Goal: Task Accomplishment & Management: Use online tool/utility

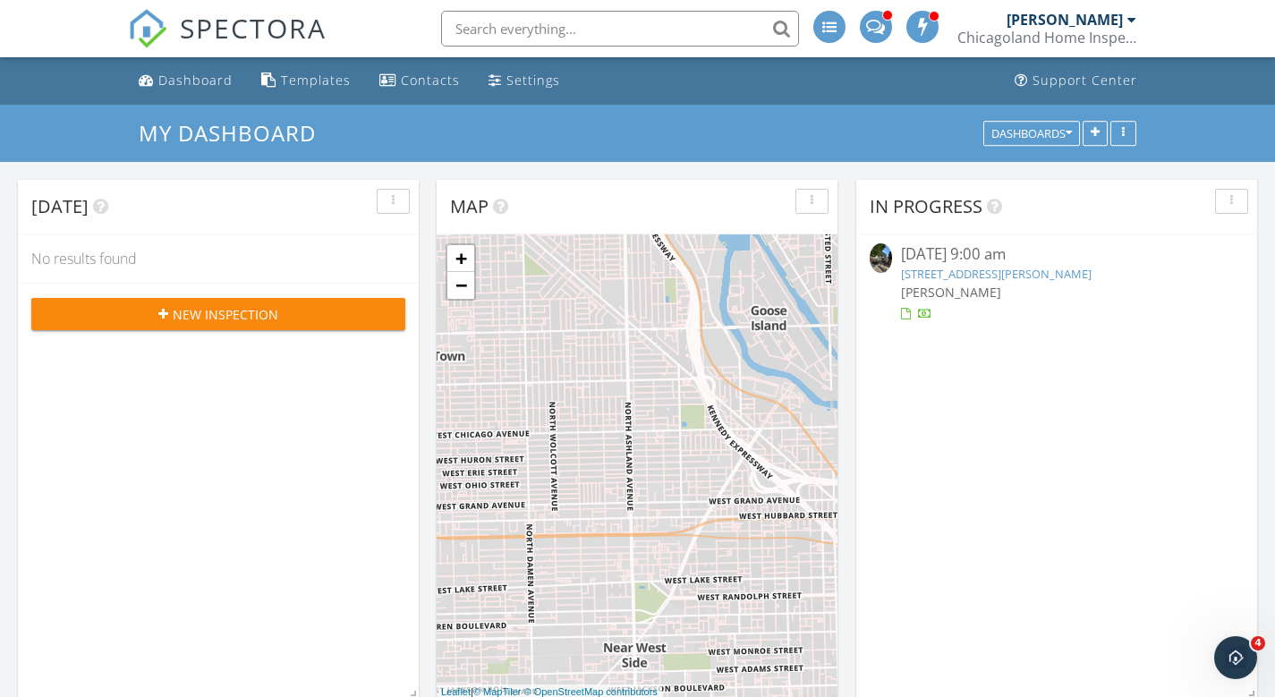
click at [979, 271] on link "2815 W Nelson St, Chicago, IL 60618" at bounding box center [996, 274] width 191 height 16
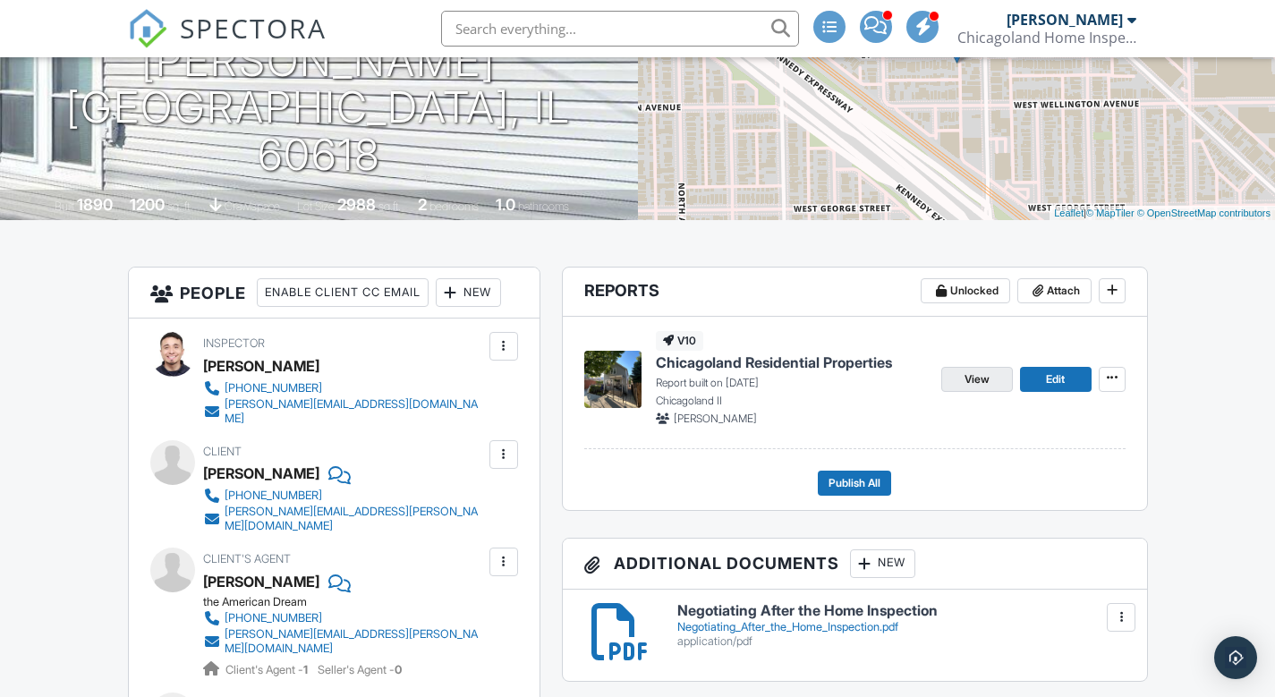
scroll to position [258, 0]
click at [1071, 380] on link "Edit" at bounding box center [1056, 379] width 72 height 25
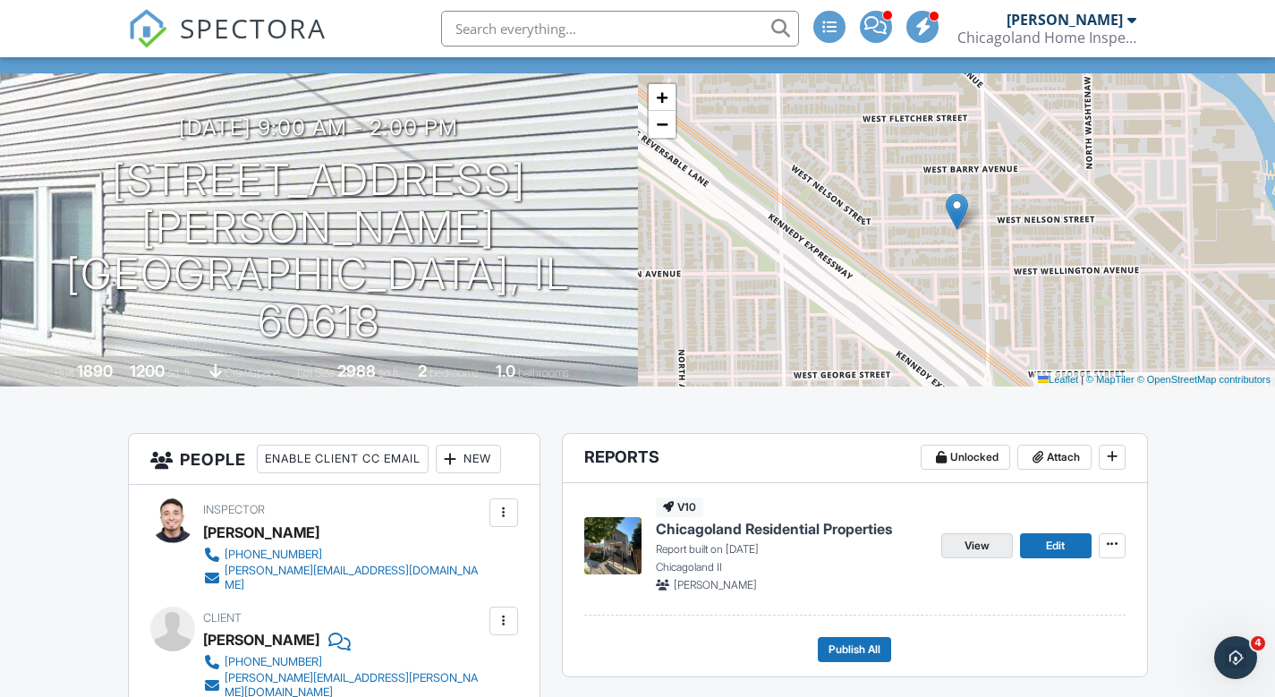
click at [960, 547] on link "View" at bounding box center [978, 545] width 72 height 25
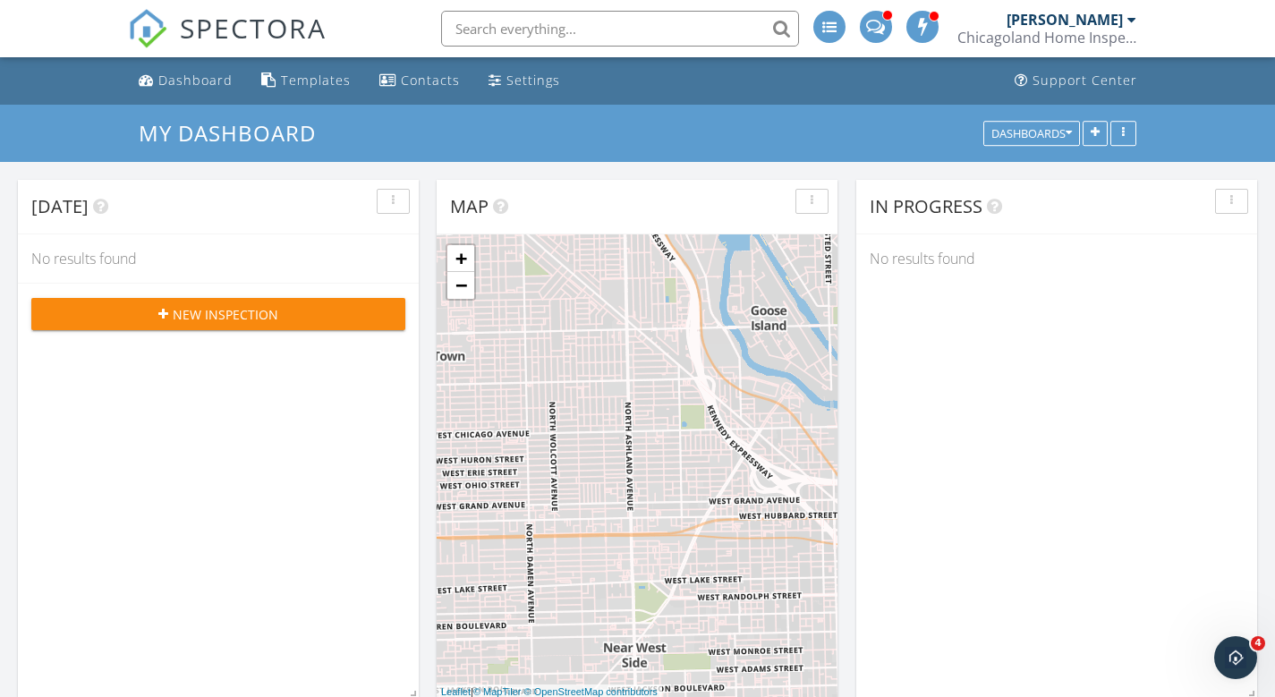
scroll to position [1657, 1303]
click at [304, 78] on div "Templates" at bounding box center [316, 80] width 70 height 17
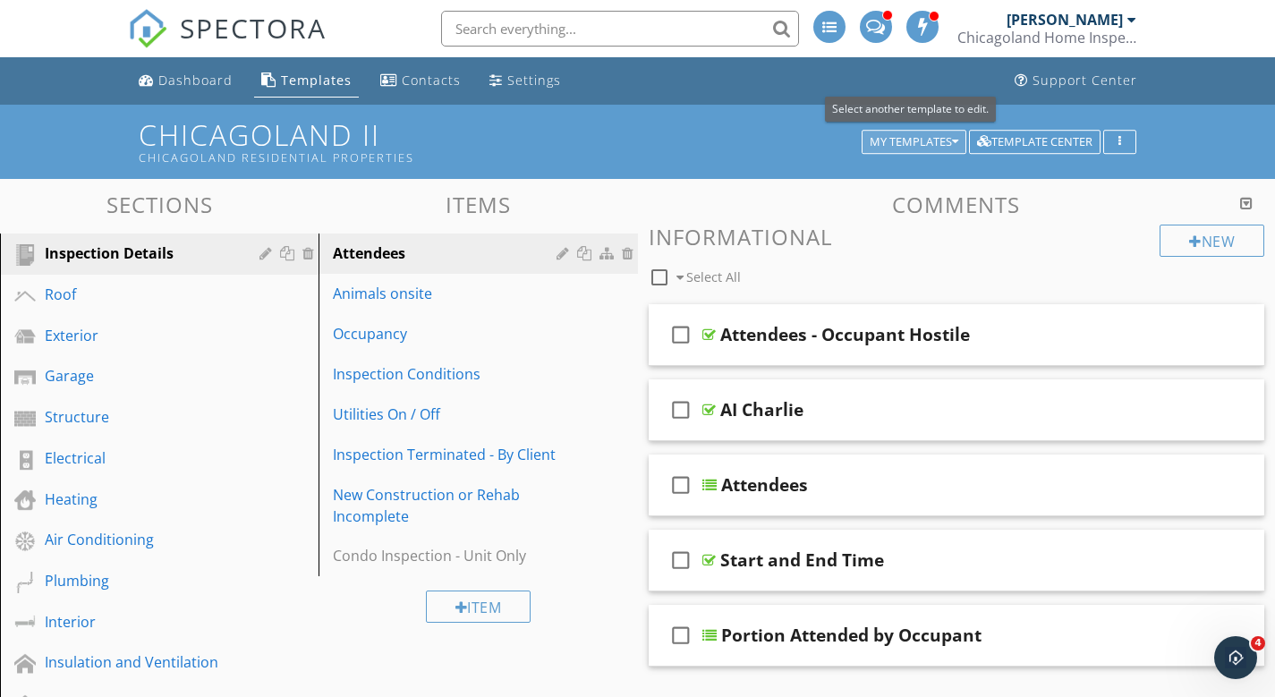
click at [954, 137] on icon "button" at bounding box center [955, 142] width 6 height 13
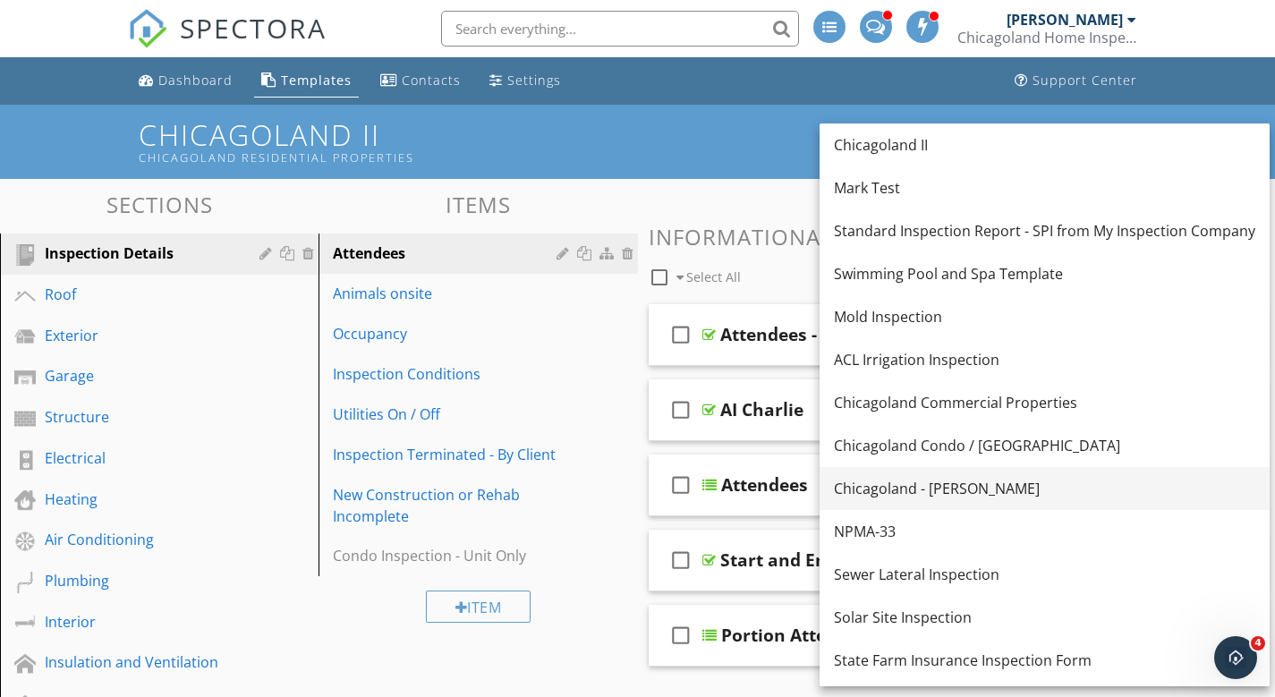
click at [939, 493] on div "Chicagoland - [PERSON_NAME]" at bounding box center [1045, 488] width 422 height 21
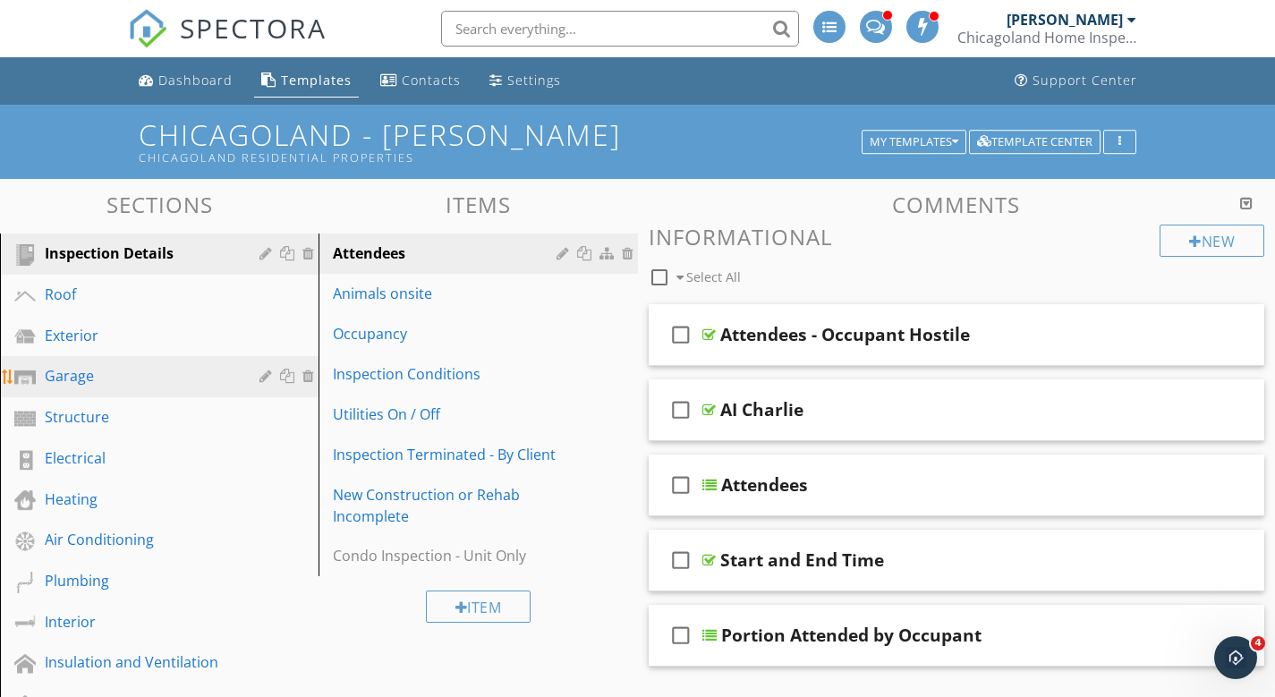
click at [64, 377] on div "Garage" at bounding box center [139, 375] width 189 height 21
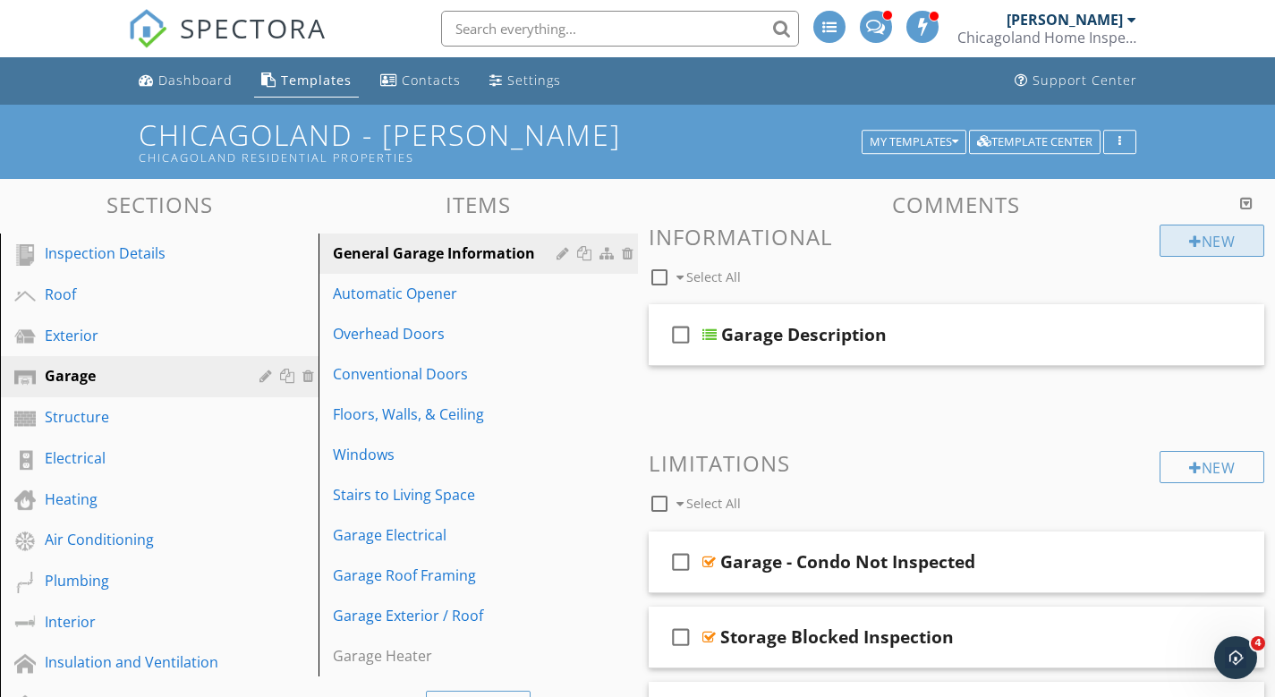
click at [1195, 245] on div at bounding box center [1195, 241] width 13 height 14
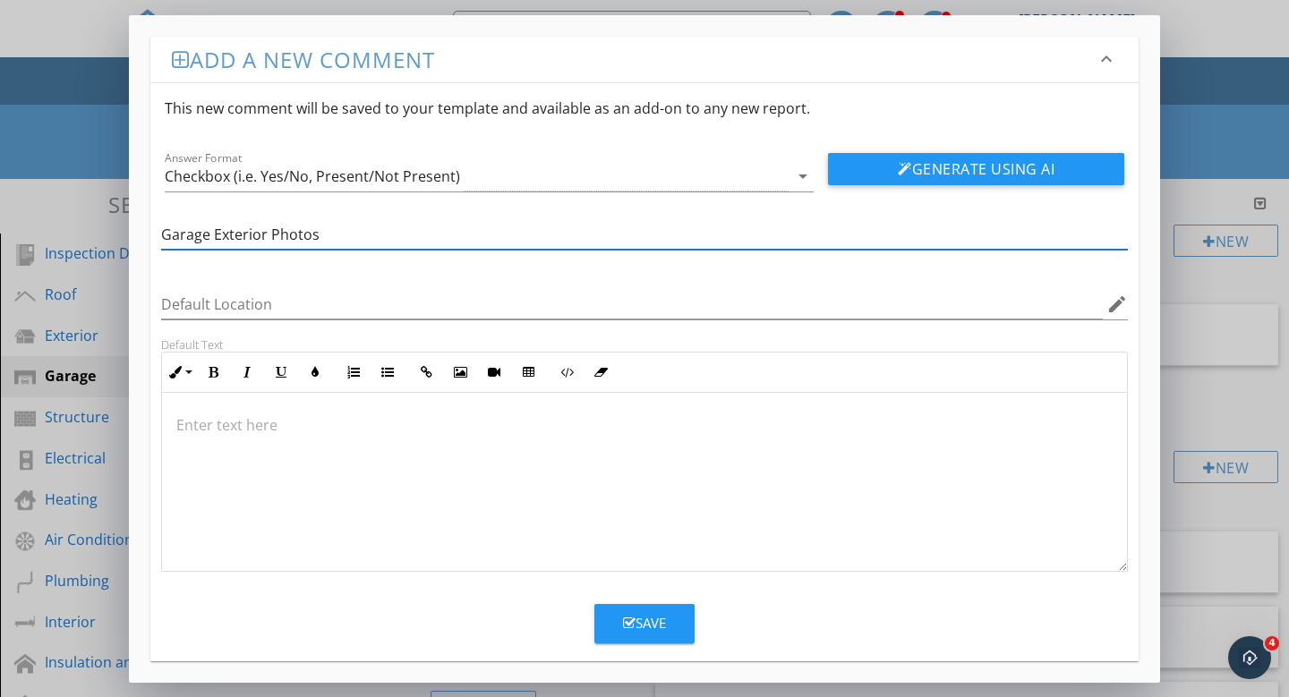
type input "Garage Exterior Photos"
click at [644, 627] on div "Save" at bounding box center [644, 623] width 43 height 21
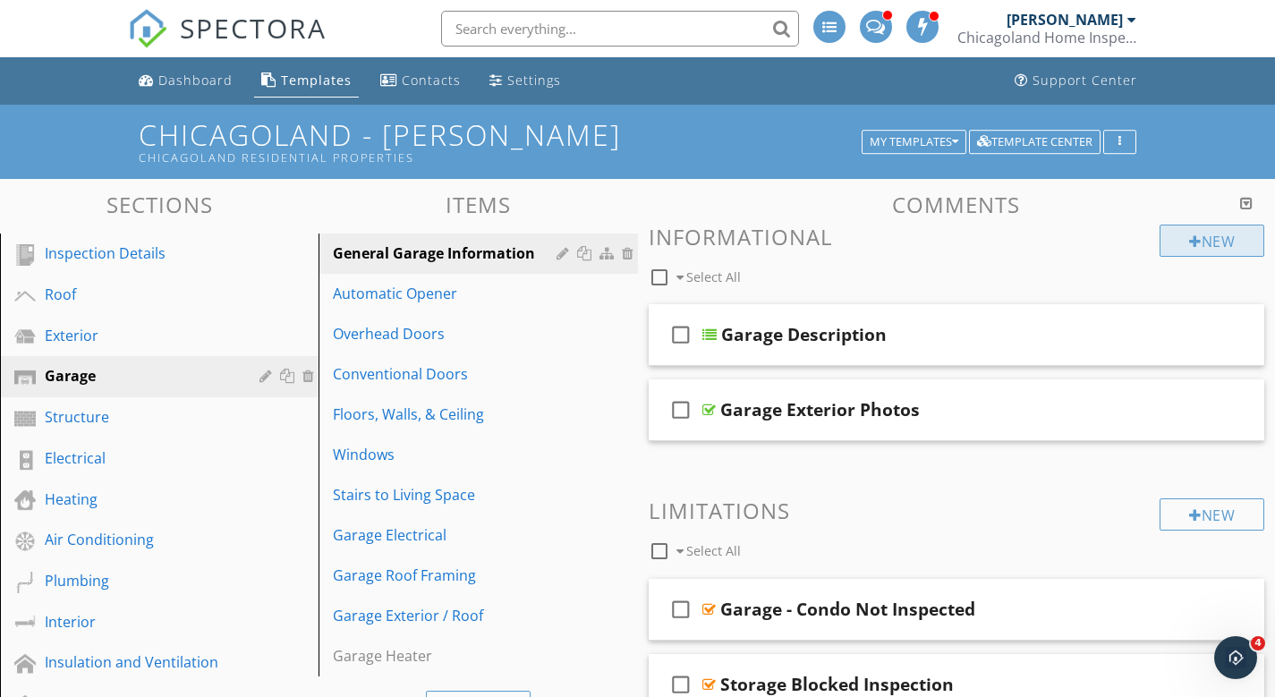
click at [1215, 249] on div "New" at bounding box center [1212, 241] width 105 height 32
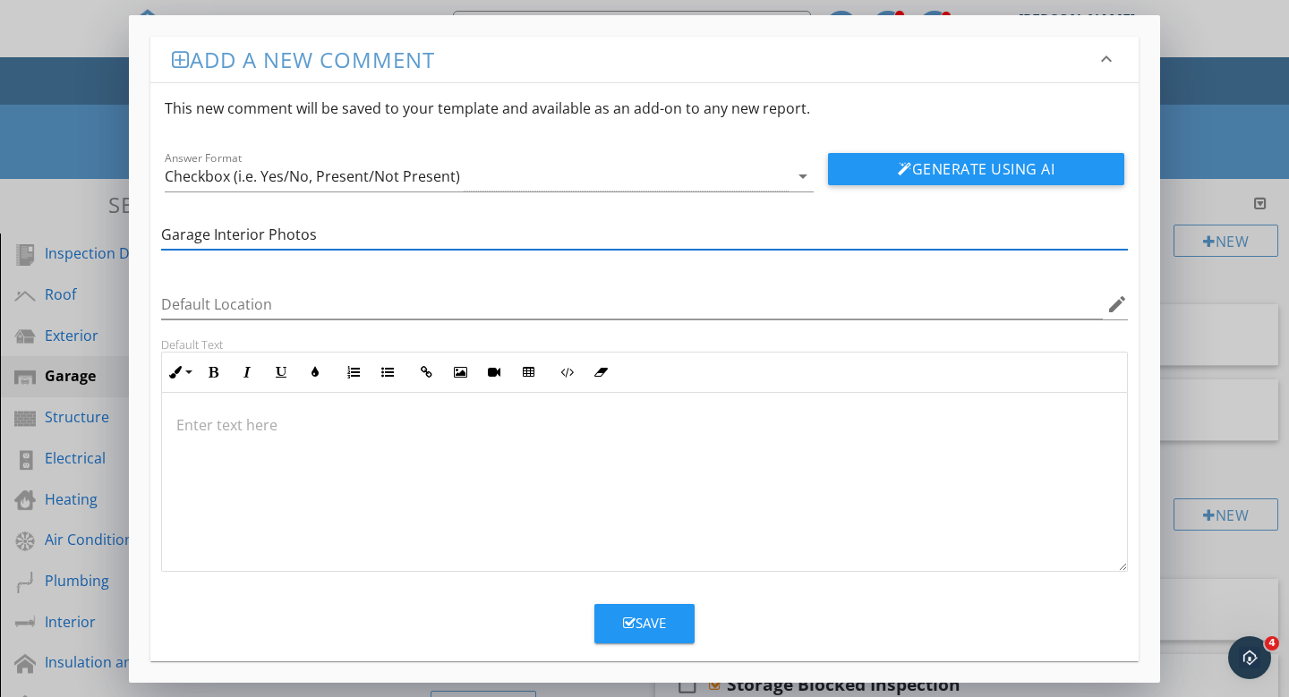
type input "Garage Interior Photos"
click at [669, 632] on button "Save" at bounding box center [644, 623] width 100 height 39
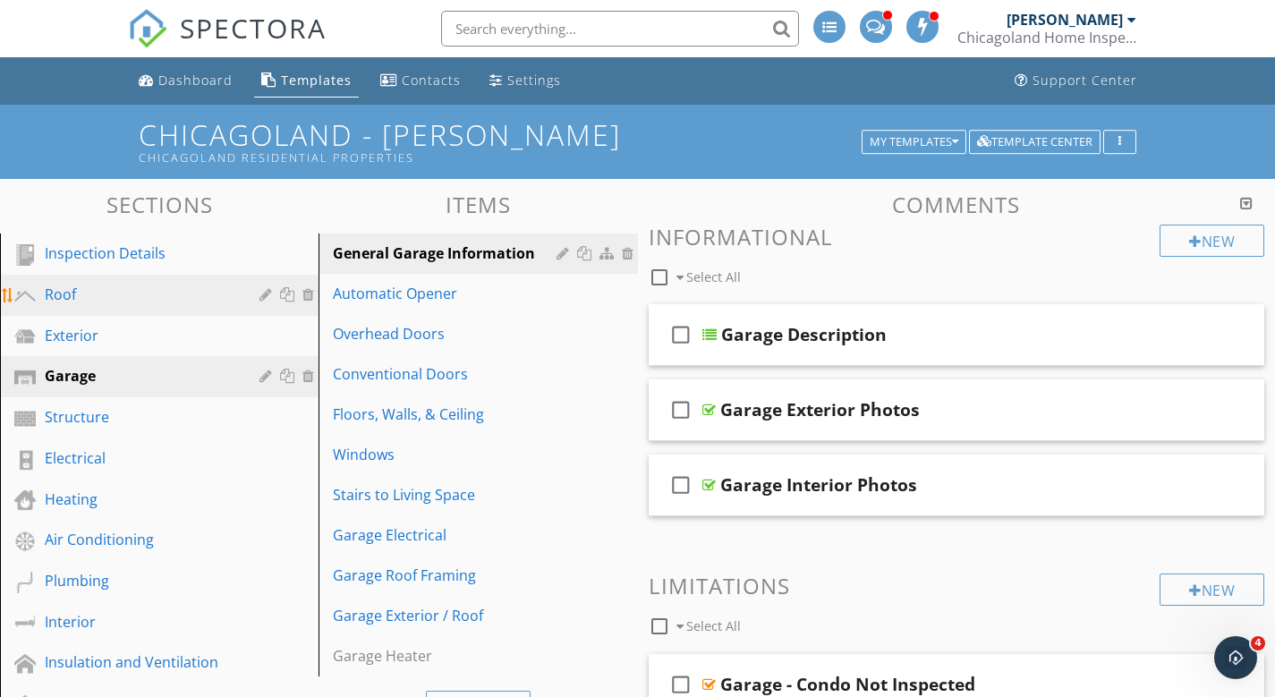
click at [55, 292] on div "Roof" at bounding box center [139, 294] width 189 height 21
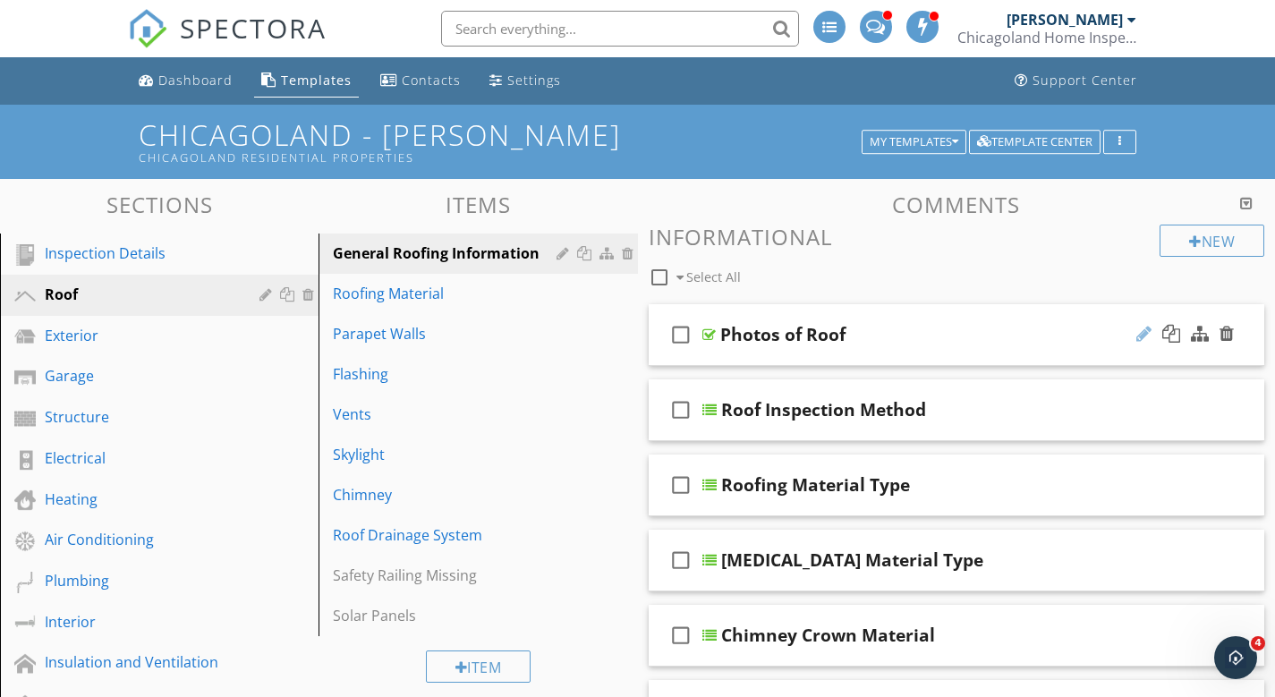
click at [1137, 331] on div at bounding box center [1144, 334] width 15 height 18
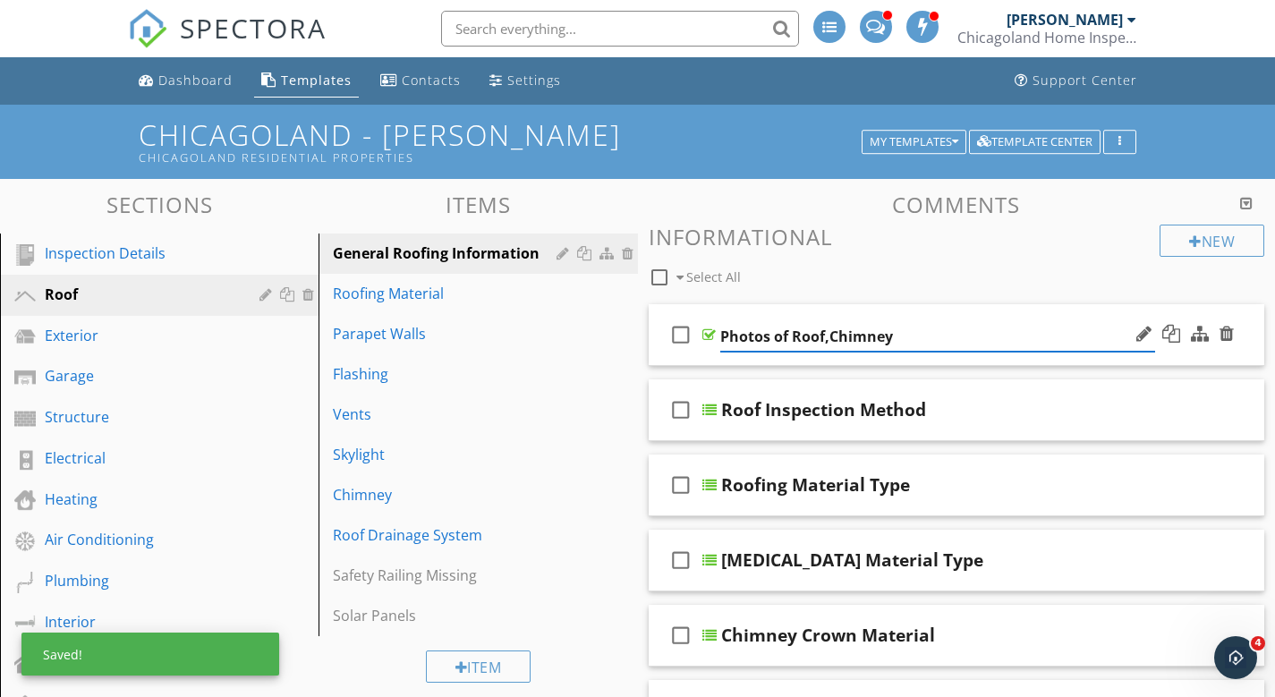
click at [830, 338] on input "Photos of Roof,Chimney" at bounding box center [937, 337] width 435 height 30
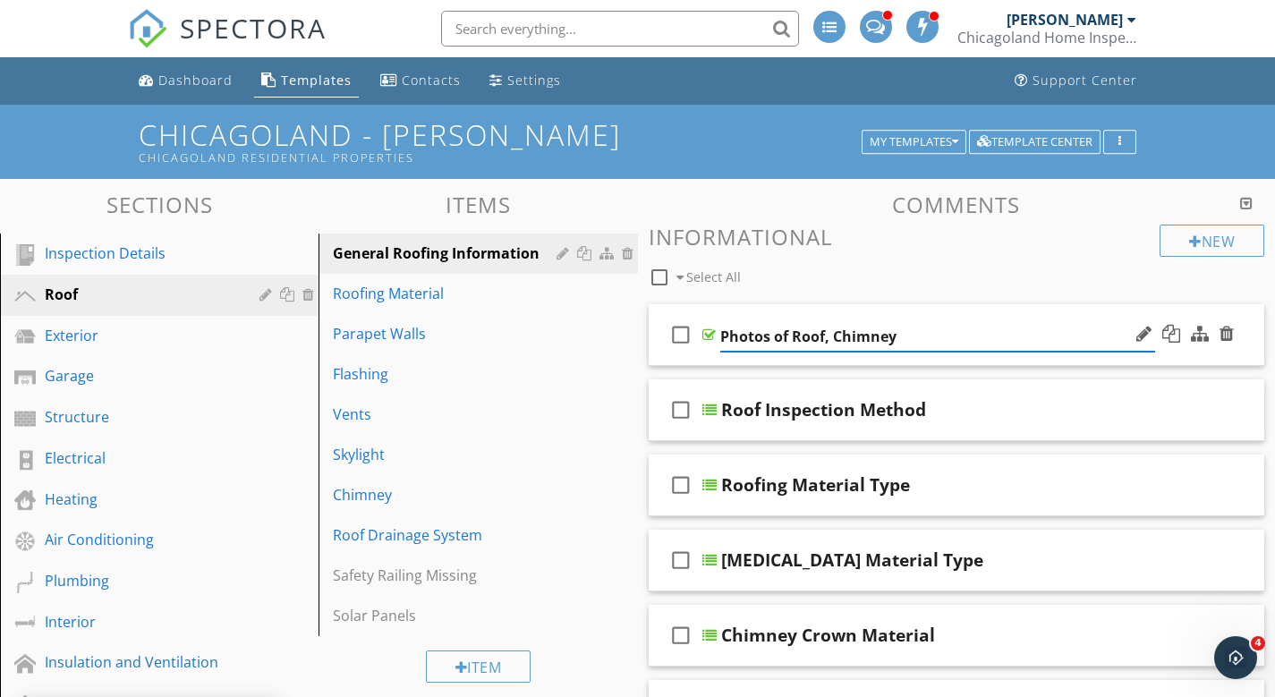
click at [917, 337] on input "Photos of Roof, Chimney" at bounding box center [937, 337] width 435 height 30
drag, startPoint x: 976, startPoint y: 339, endPoint x: 995, endPoint y: 338, distance: 19.7
click at [976, 339] on input "Photos of Roof, Chimney, Flashings, Gutters" at bounding box center [937, 337] width 435 height 30
type input "Photos of Roof, Chimney, Flashings and Gutters"
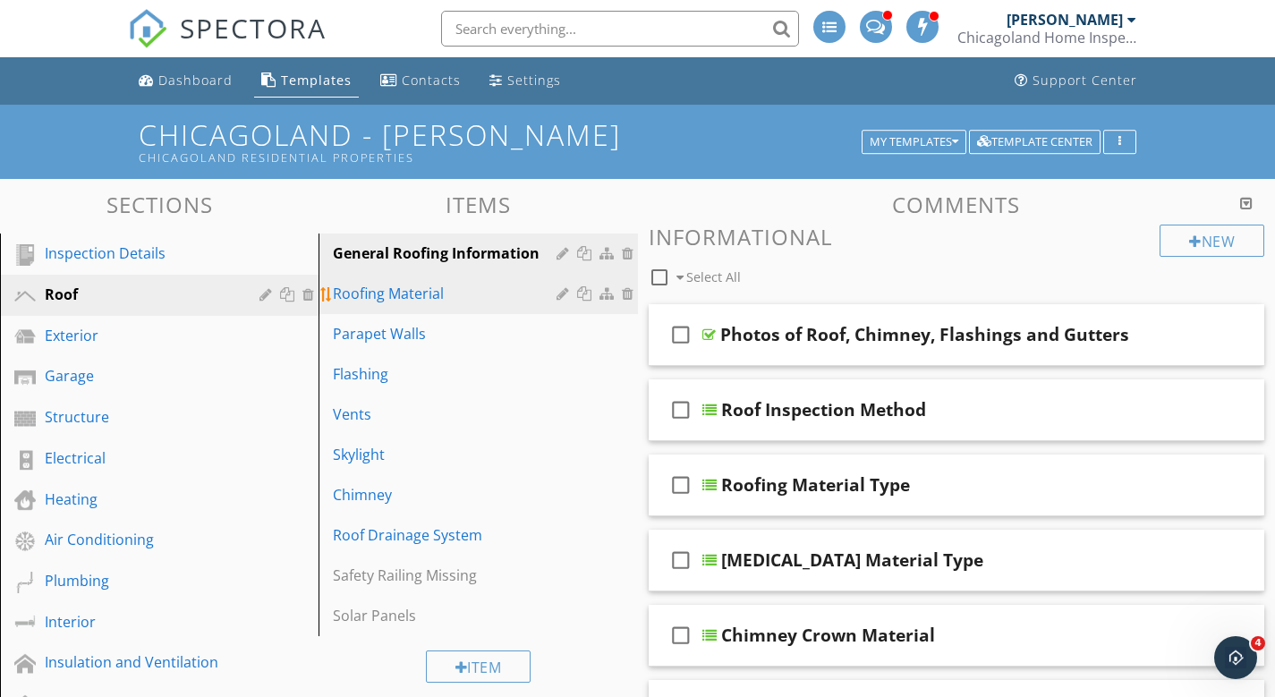
click at [413, 298] on div "Roofing Material" at bounding box center [447, 293] width 228 height 21
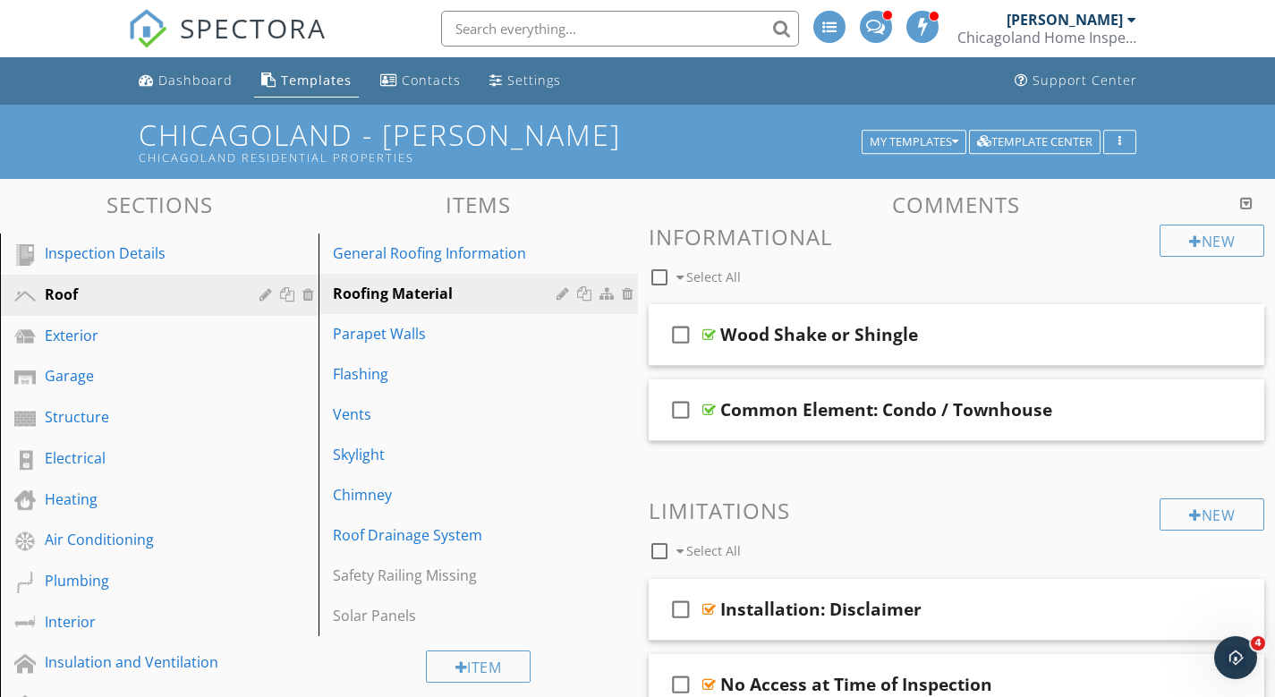
click at [94, 379] on div "Garage" at bounding box center [139, 375] width 189 height 21
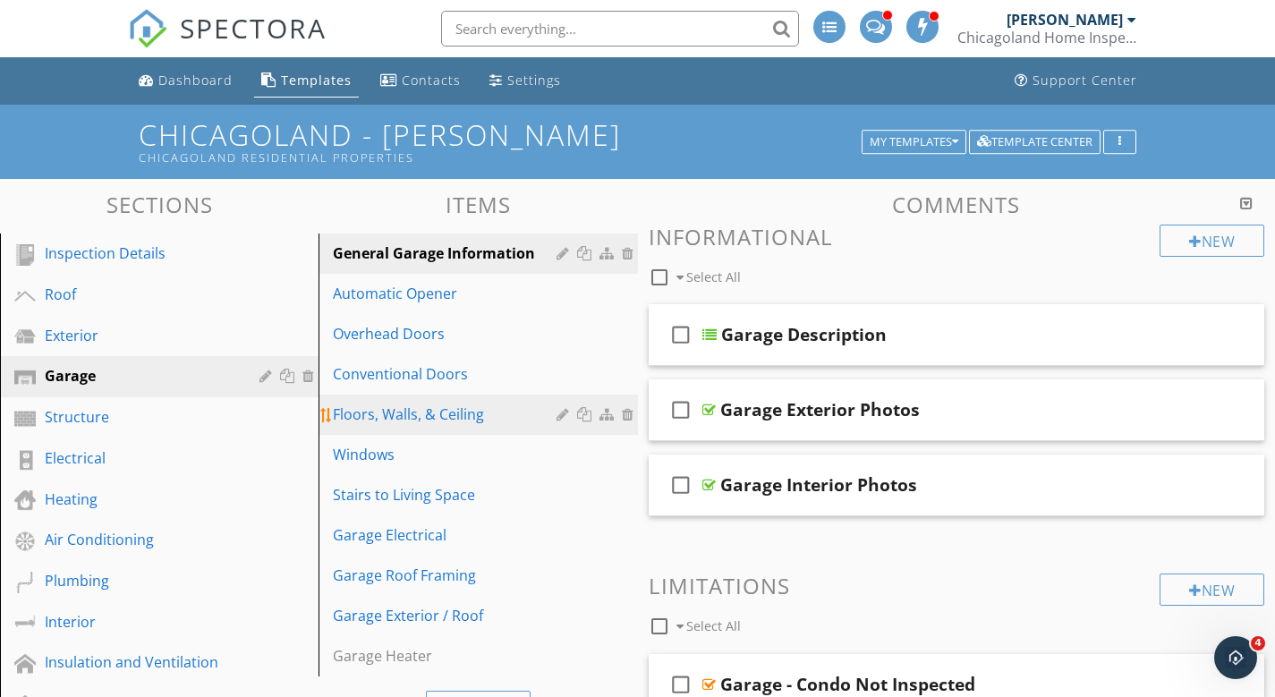
click at [470, 426] on link "Floors, Walls, & Ceiling" at bounding box center [480, 414] width 313 height 39
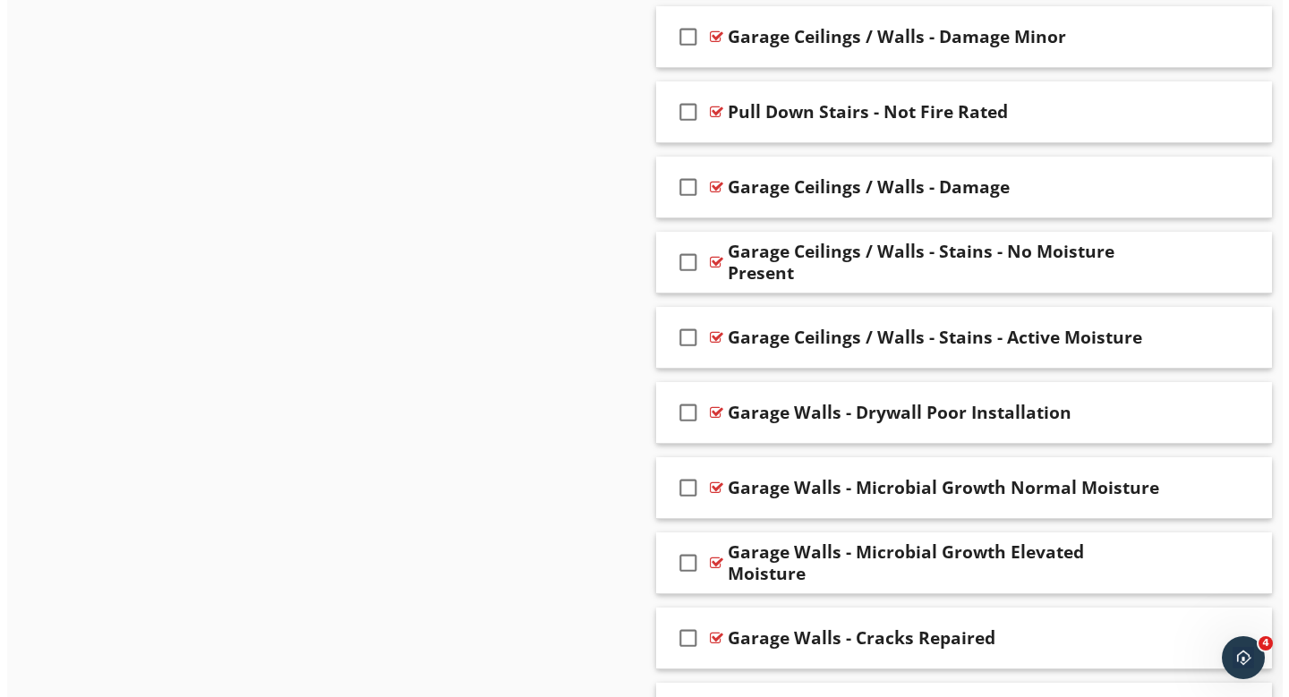
scroll to position [293, 0]
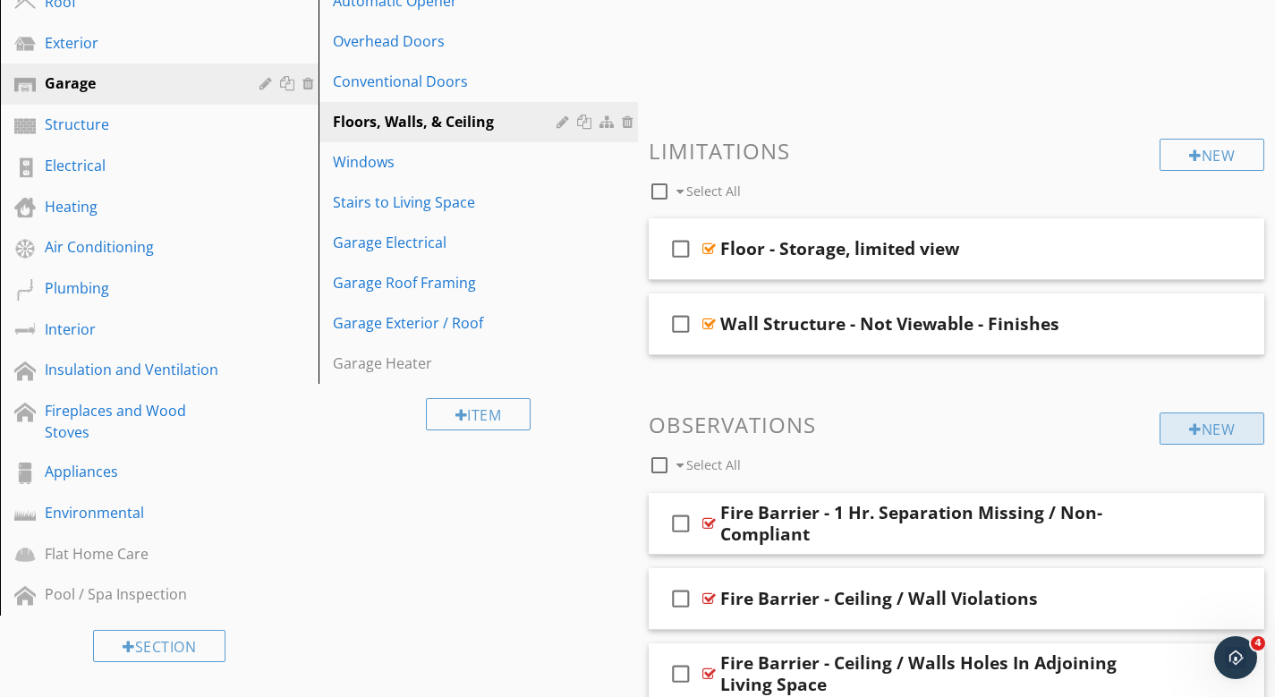
click at [1198, 431] on div "New" at bounding box center [1212, 429] width 105 height 32
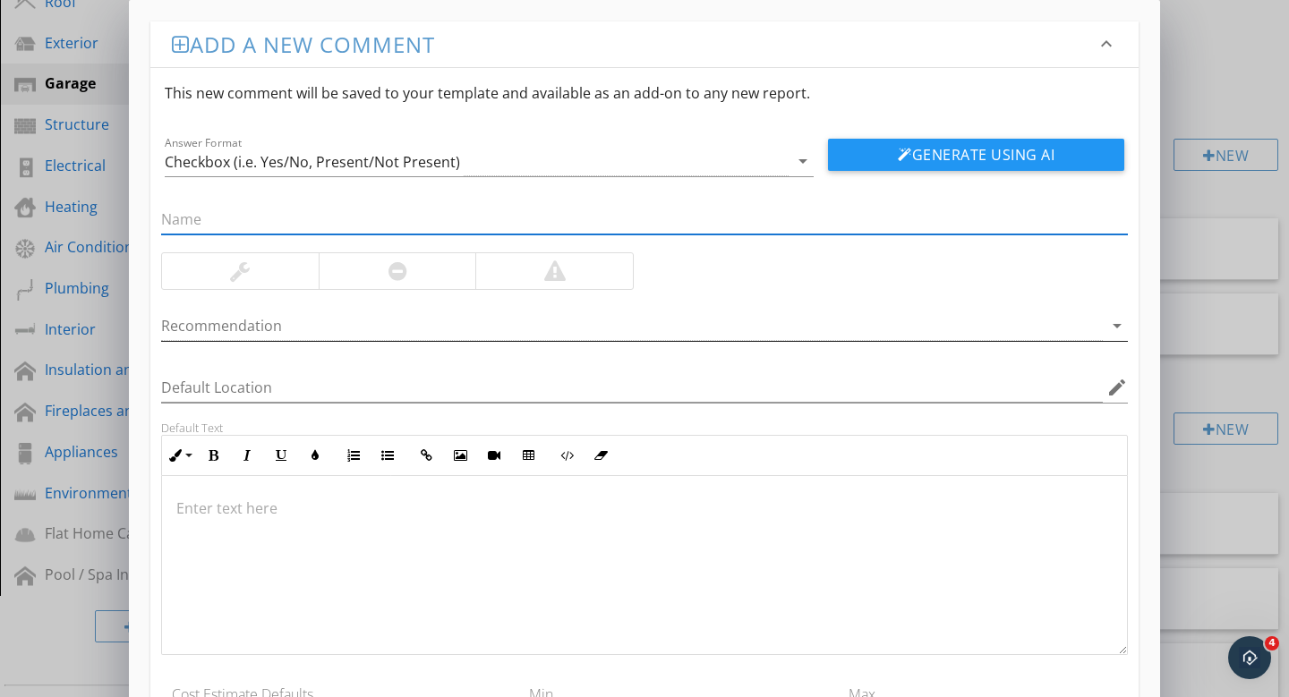
click at [1118, 327] on icon "arrow_drop_down" at bounding box center [1116, 325] width 21 height 21
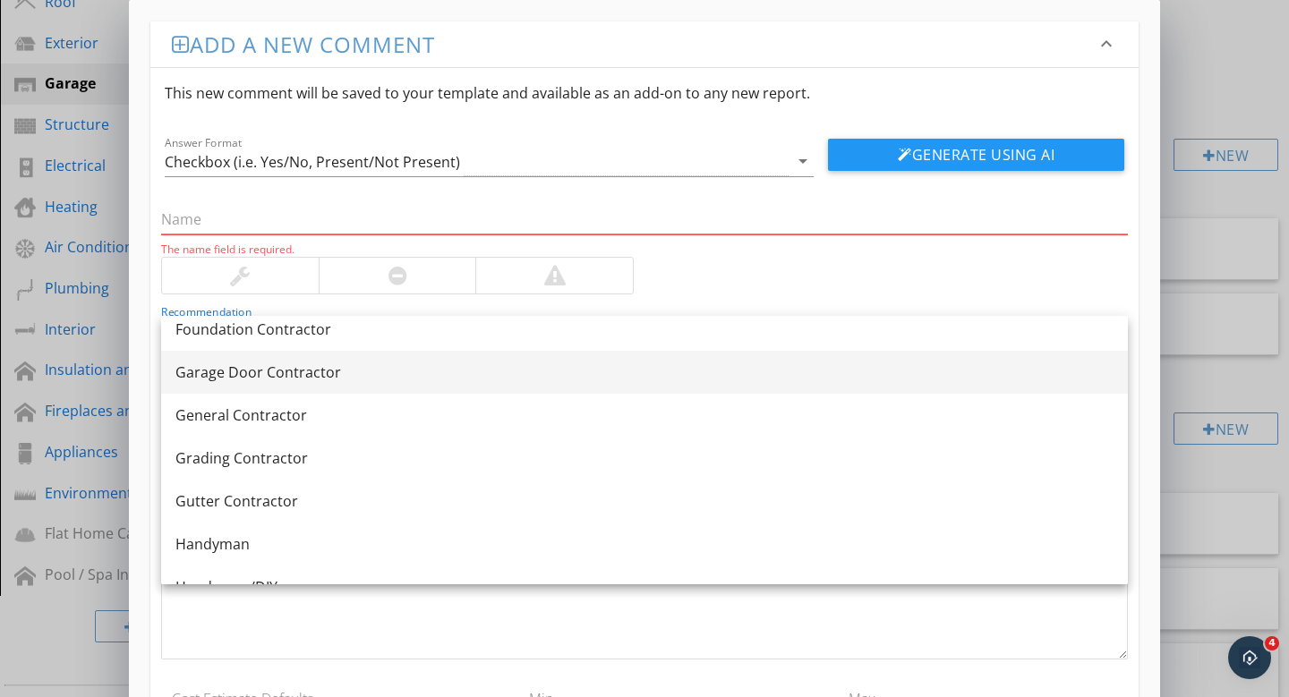
scroll to position [957, 0]
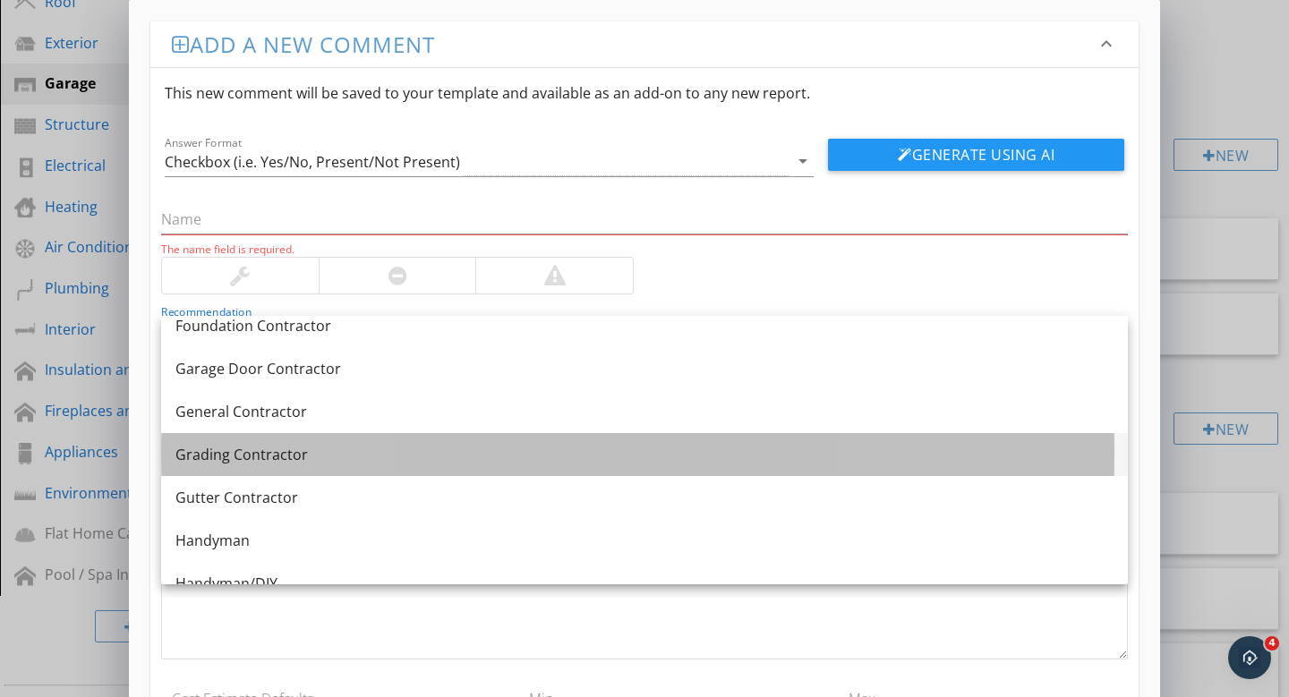
click at [232, 465] on link "Grading Contractor" at bounding box center [644, 454] width 967 height 43
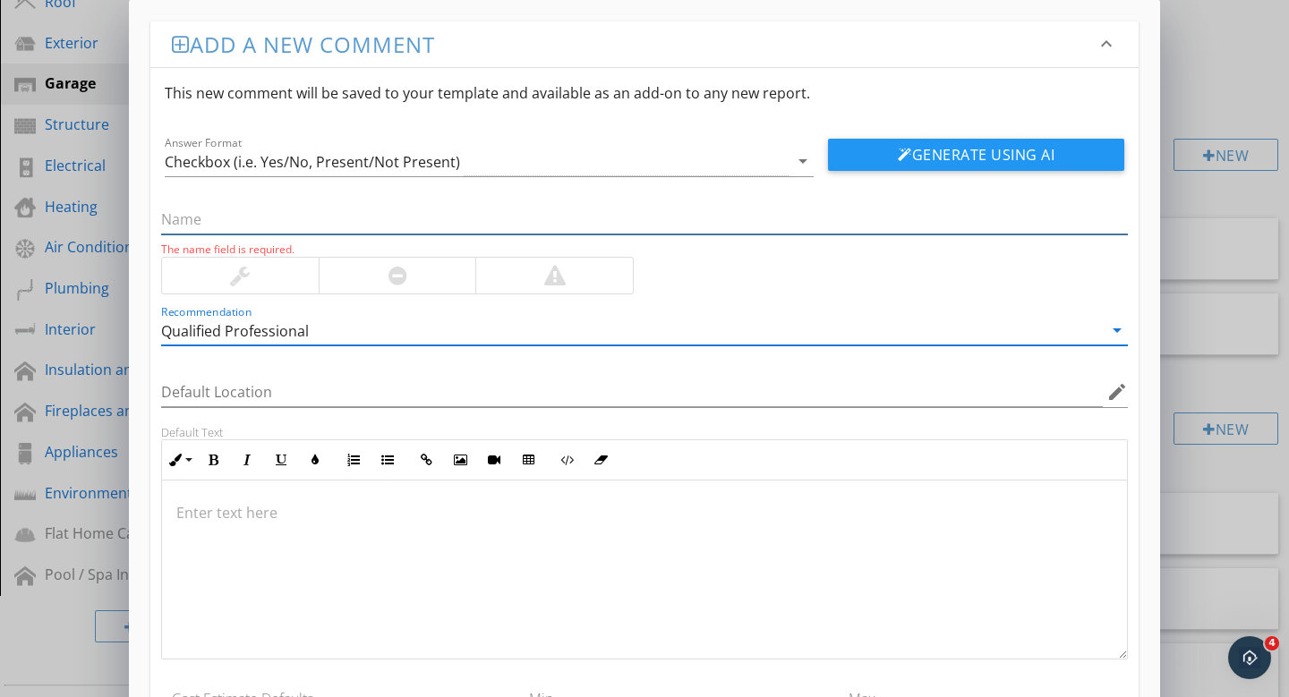
click at [206, 211] on input "text" at bounding box center [644, 220] width 967 height 30
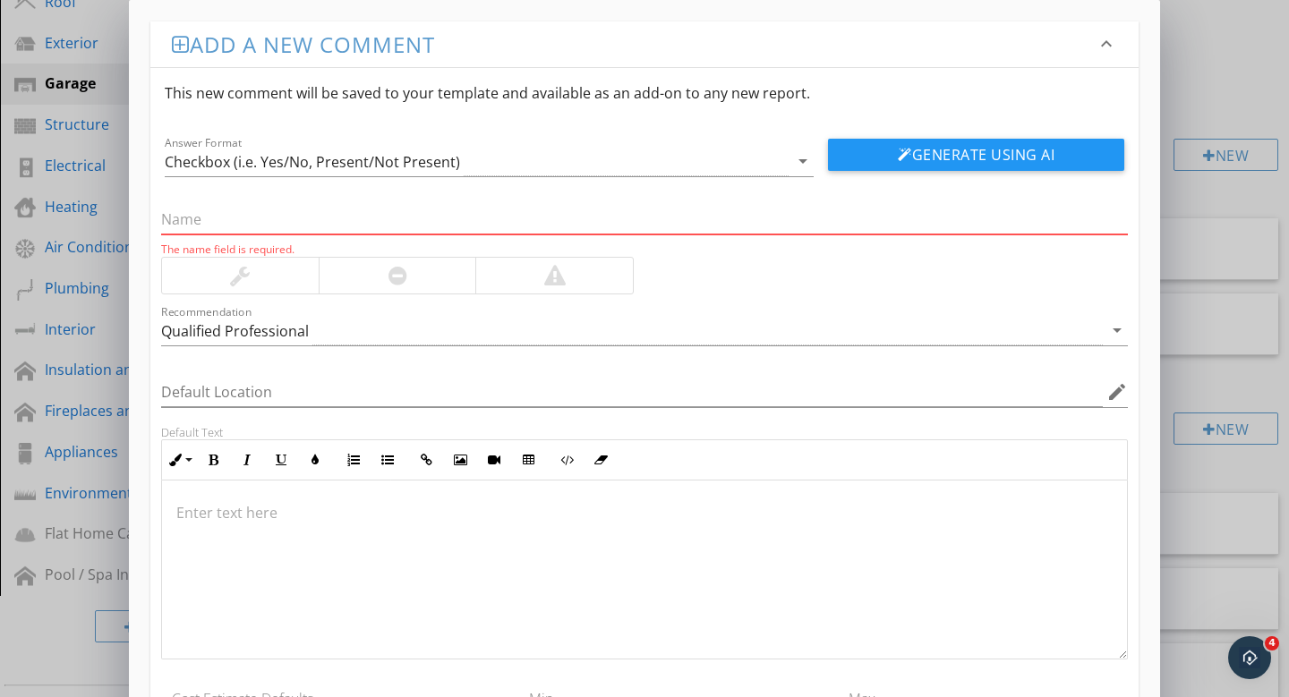
click at [194, 219] on input "text" at bounding box center [644, 220] width 967 height 30
paste input "Bollards(Post)- Damage/Missing"
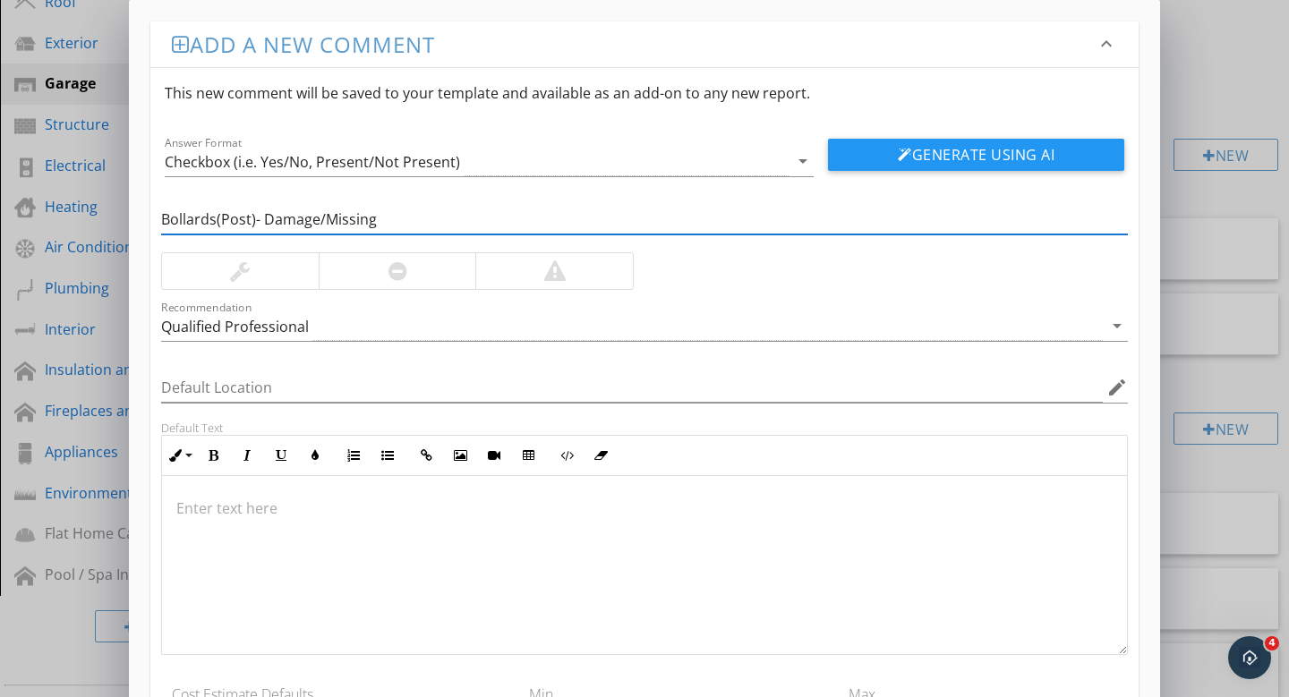
type input "Bollards(Post)- Damage/Missing"
click at [359, 275] on div at bounding box center [398, 271] width 158 height 36
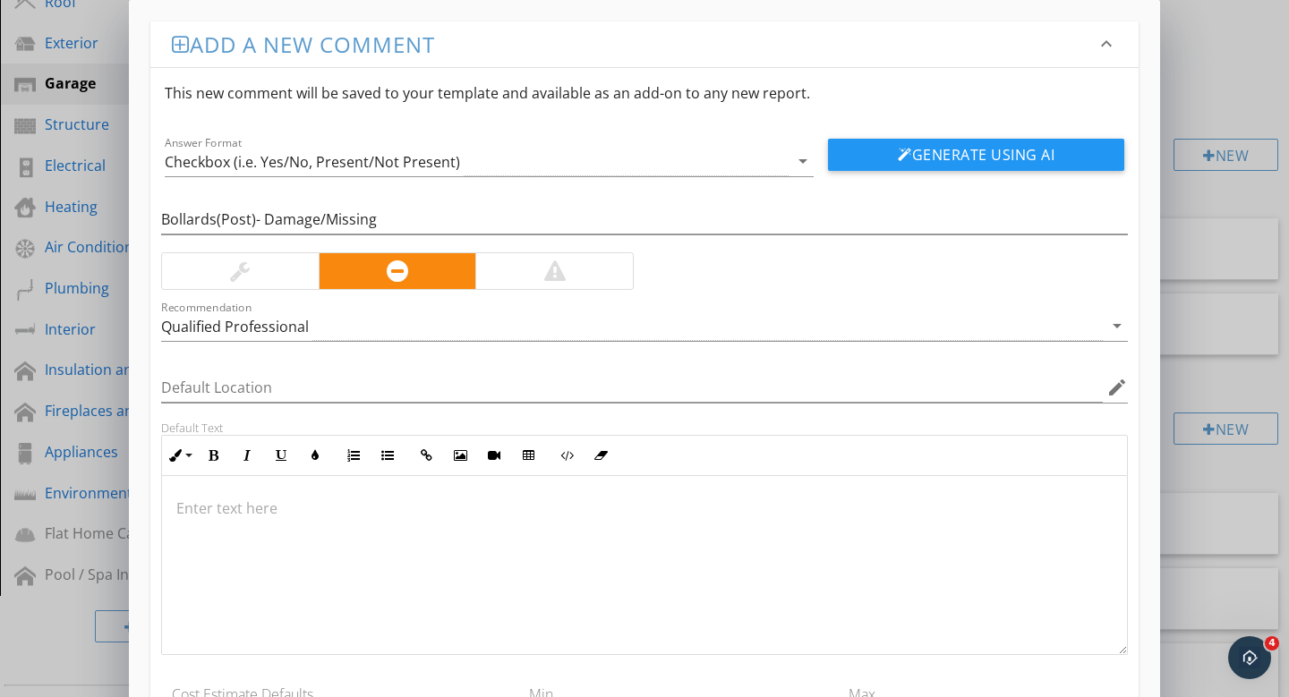
click at [282, 527] on div at bounding box center [644, 565] width 965 height 179
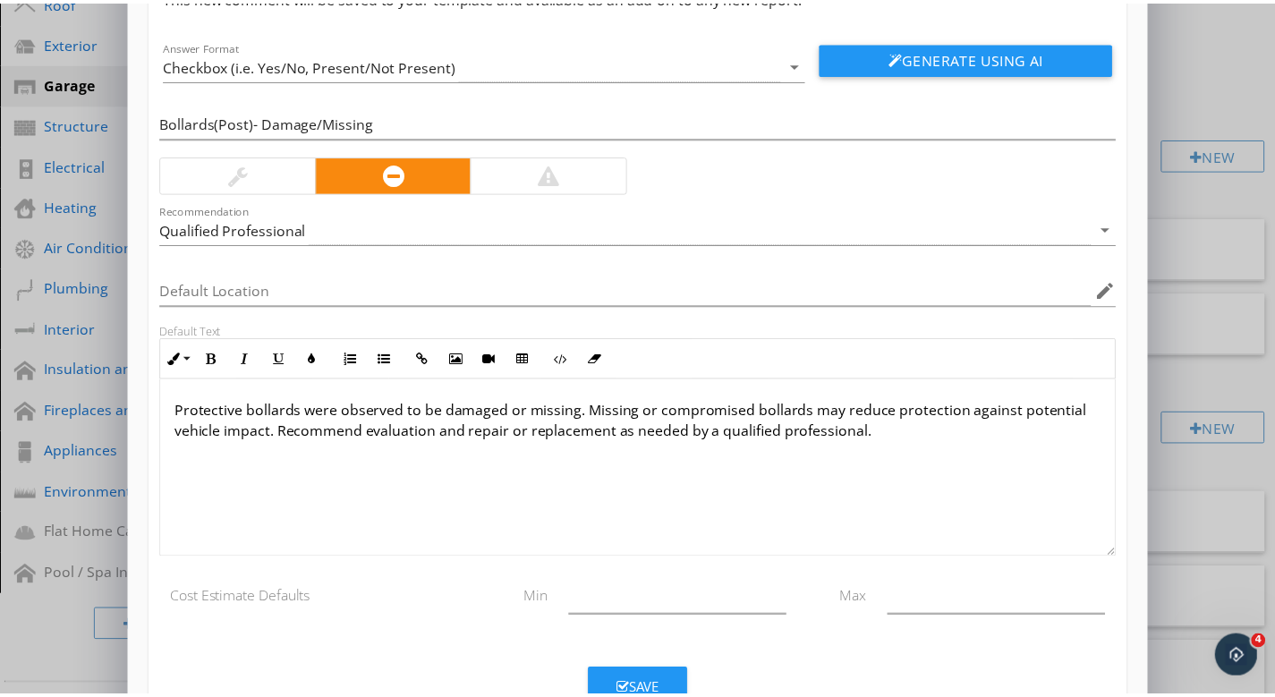
scroll to position [159, 0]
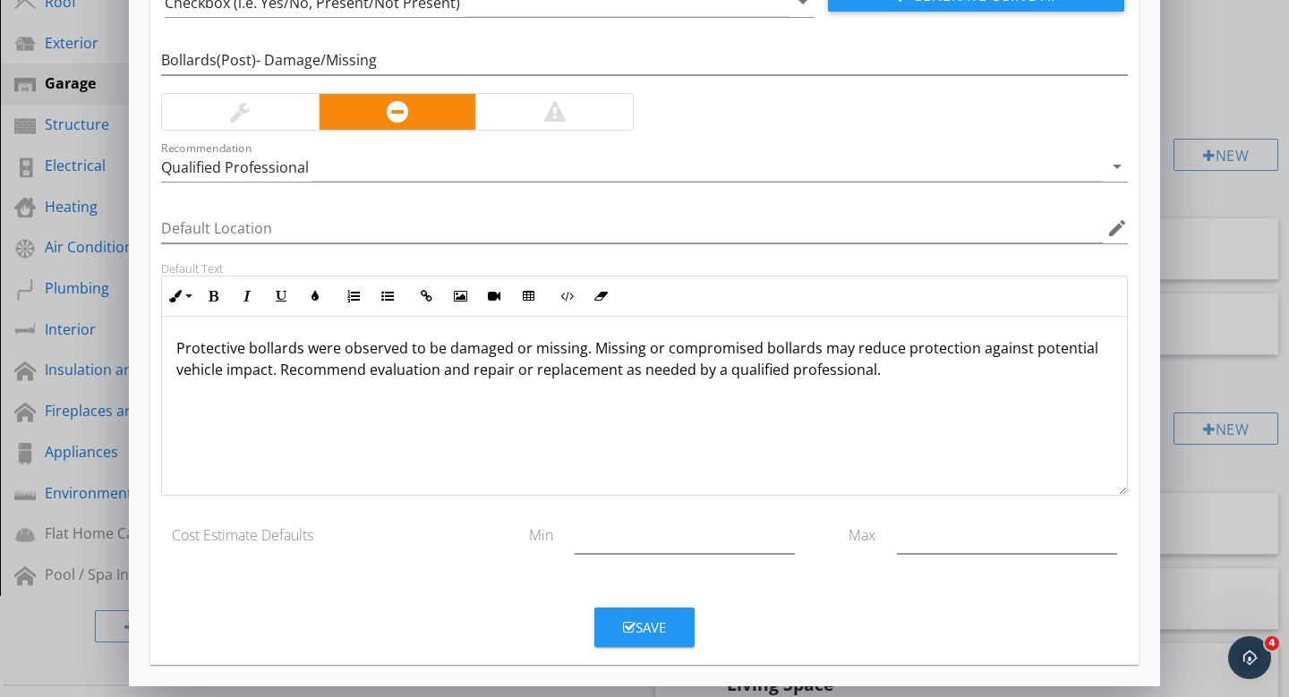
click at [655, 636] on div "Save" at bounding box center [644, 628] width 43 height 21
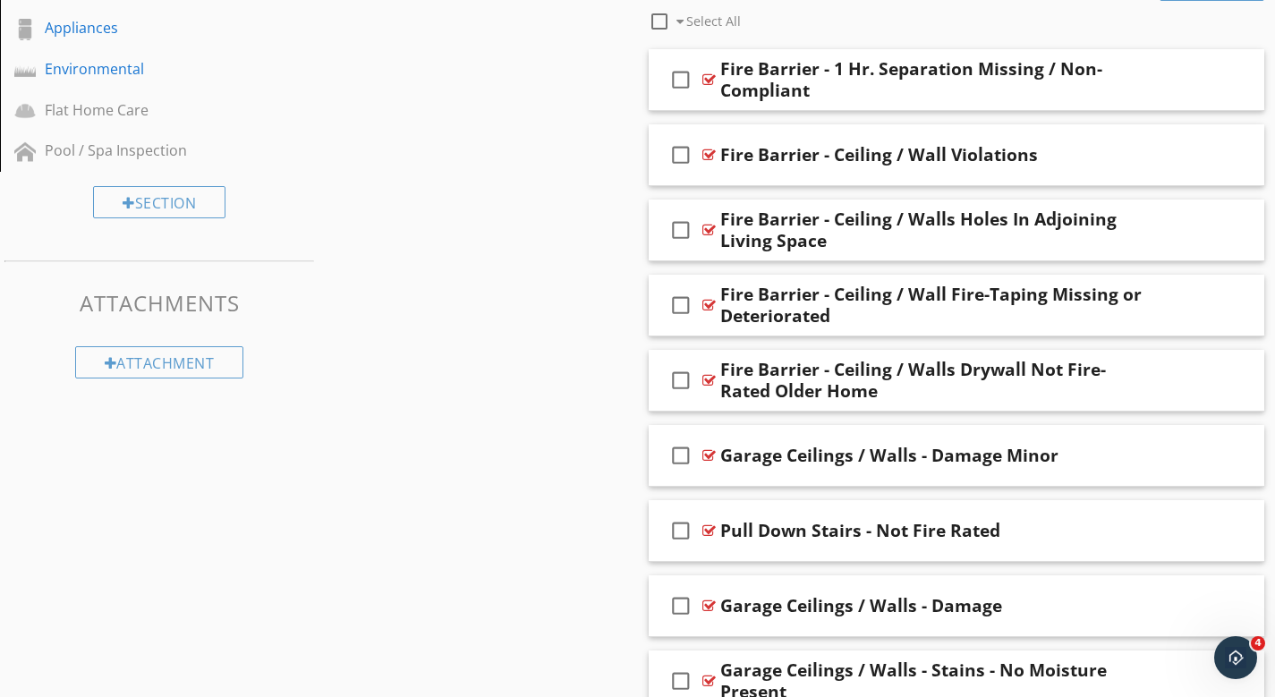
scroll to position [783, 0]
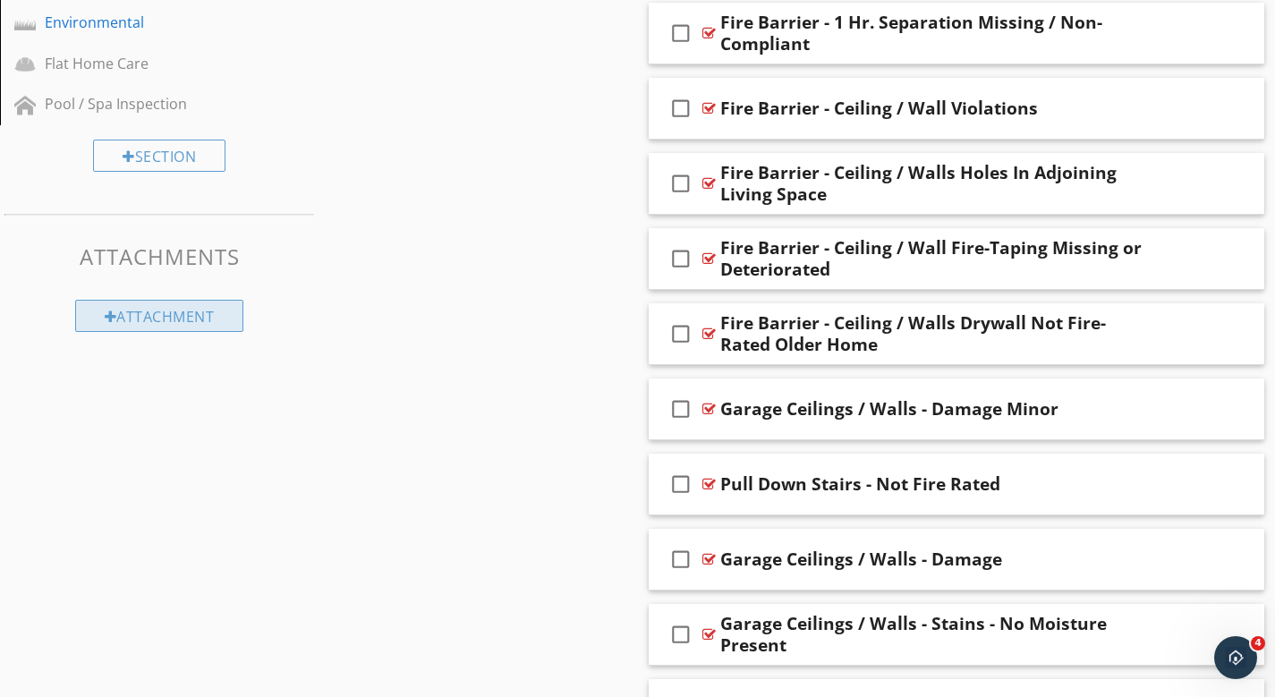
click at [141, 300] on div "Attachment" at bounding box center [159, 316] width 169 height 32
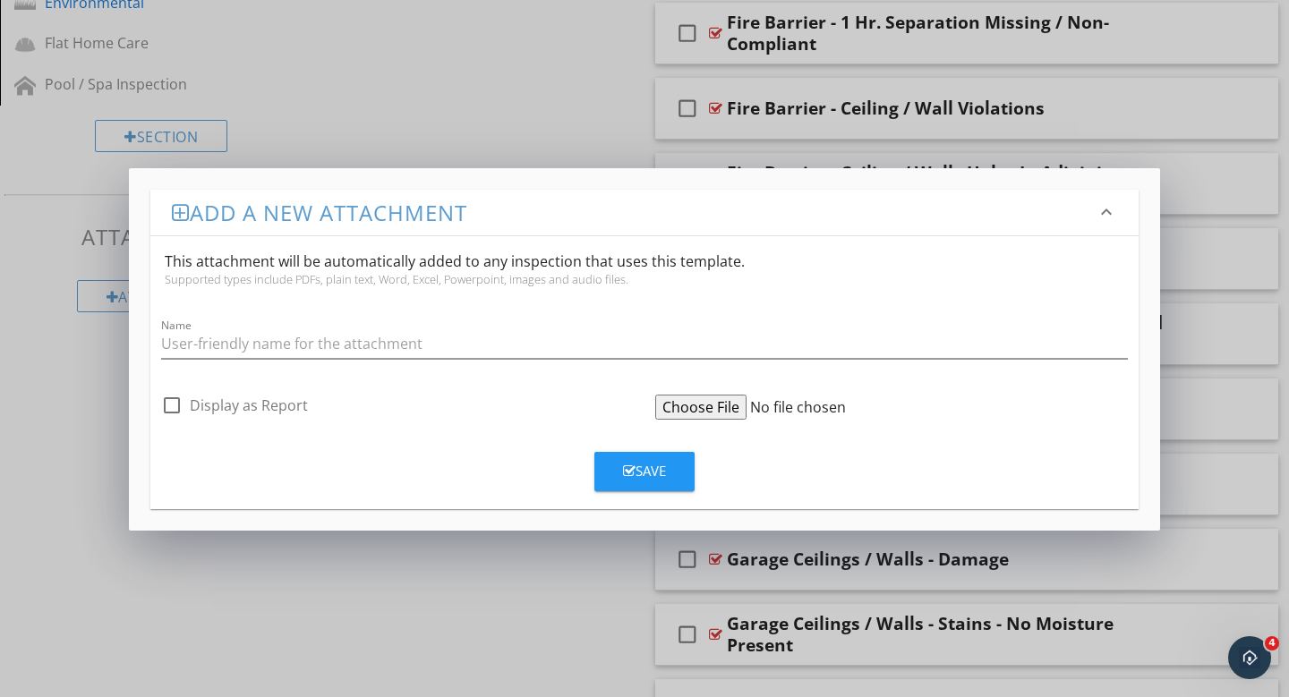
click at [705, 405] on input "file" at bounding box center [792, 407] width 274 height 25
click at [687, 407] on input "file" at bounding box center [792, 407] width 274 height 25
click at [708, 408] on input "file" at bounding box center [792, 407] width 274 height 25
click at [697, 405] on input "file" at bounding box center [792, 407] width 274 height 25
click at [801, 407] on input "file" at bounding box center [792, 407] width 274 height 25
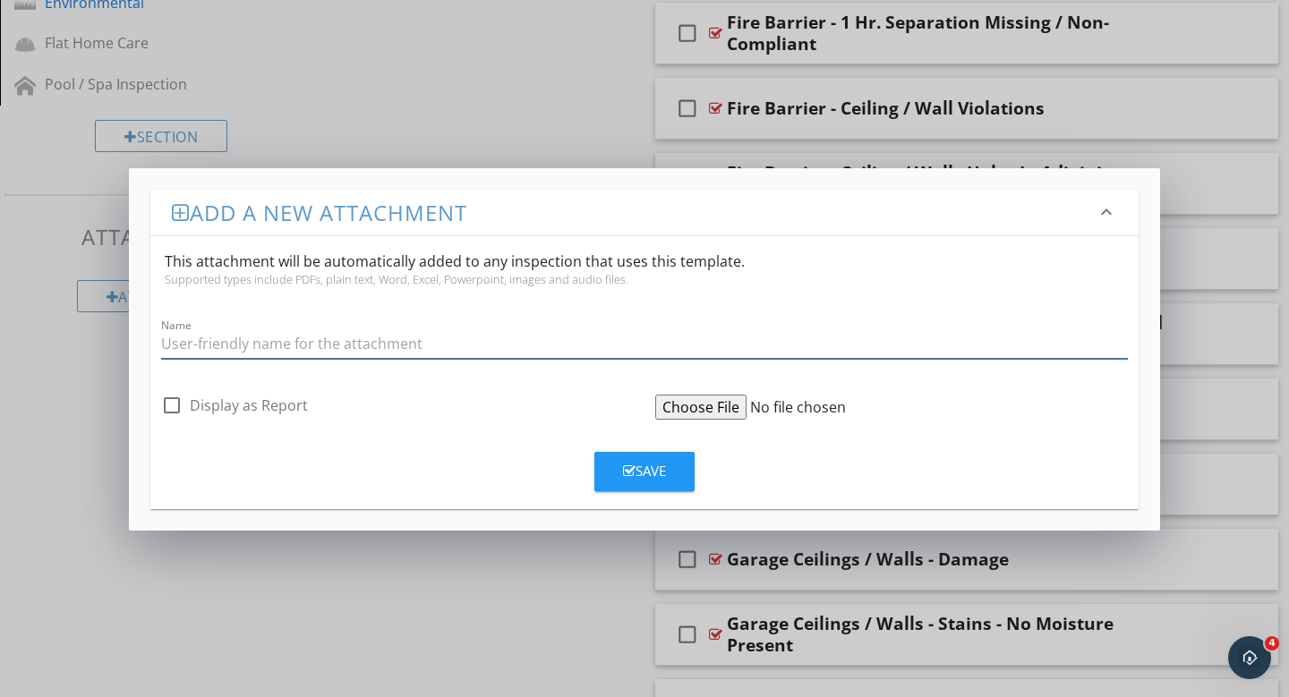
type input "/Users/AlejandroOrtega/Downloads/Negotiating_After_the_Home_Inspection.pdf"
click at [686, 406] on input "file" at bounding box center [792, 407] width 274 height 25
click at [697, 403] on input "file" at bounding box center [792, 407] width 274 height 25
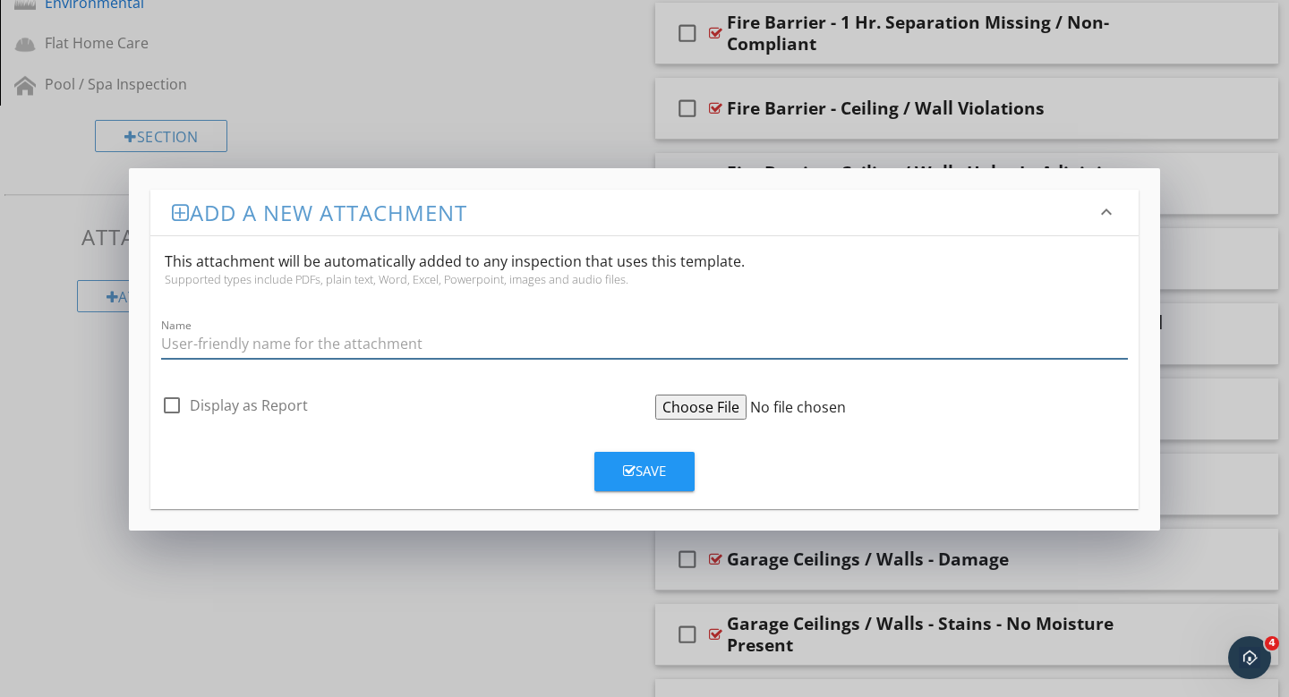
click at [234, 346] on input "Name" at bounding box center [644, 344] width 967 height 30
type input "NEGOTIATING AFTER THE HOME INSPECTION"
click at [703, 406] on input "file" at bounding box center [792, 407] width 274 height 25
click at [652, 484] on button "Save" at bounding box center [644, 471] width 100 height 39
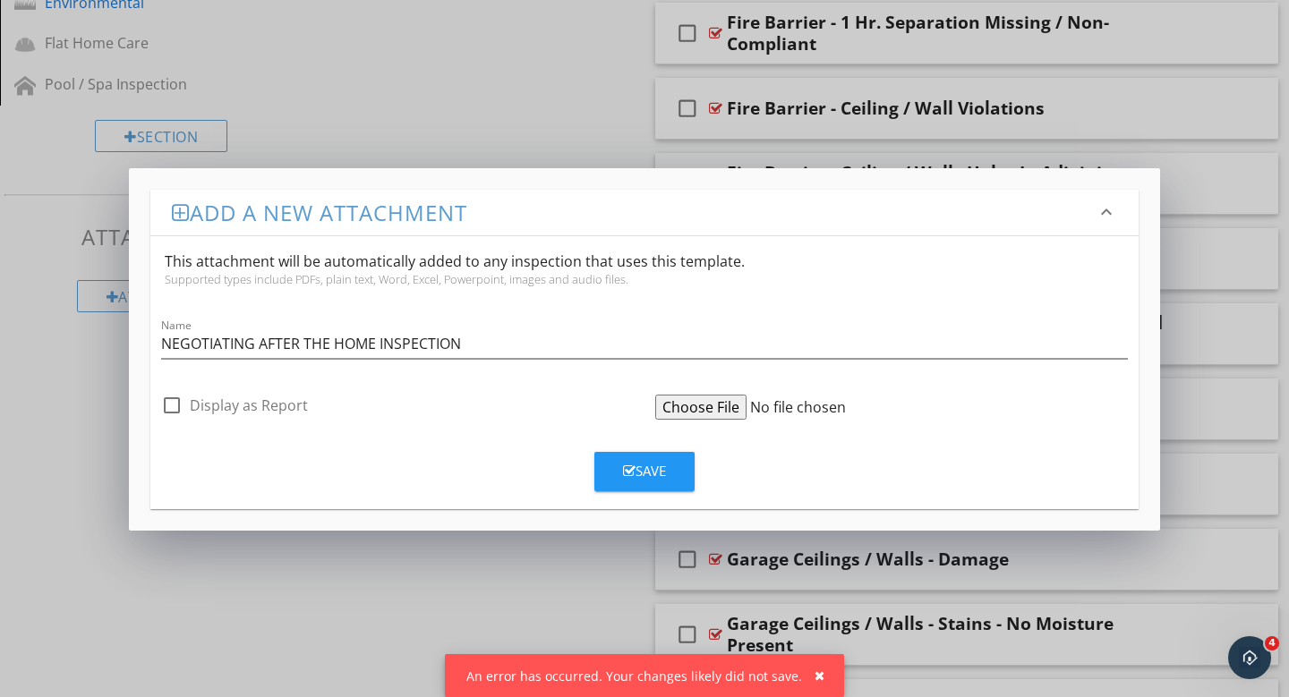
click at [705, 406] on input "file" at bounding box center [792, 407] width 274 height 25
click at [723, 409] on input "file" at bounding box center [792, 407] width 274 height 25
click at [722, 409] on input "file" at bounding box center [792, 407] width 274 height 25
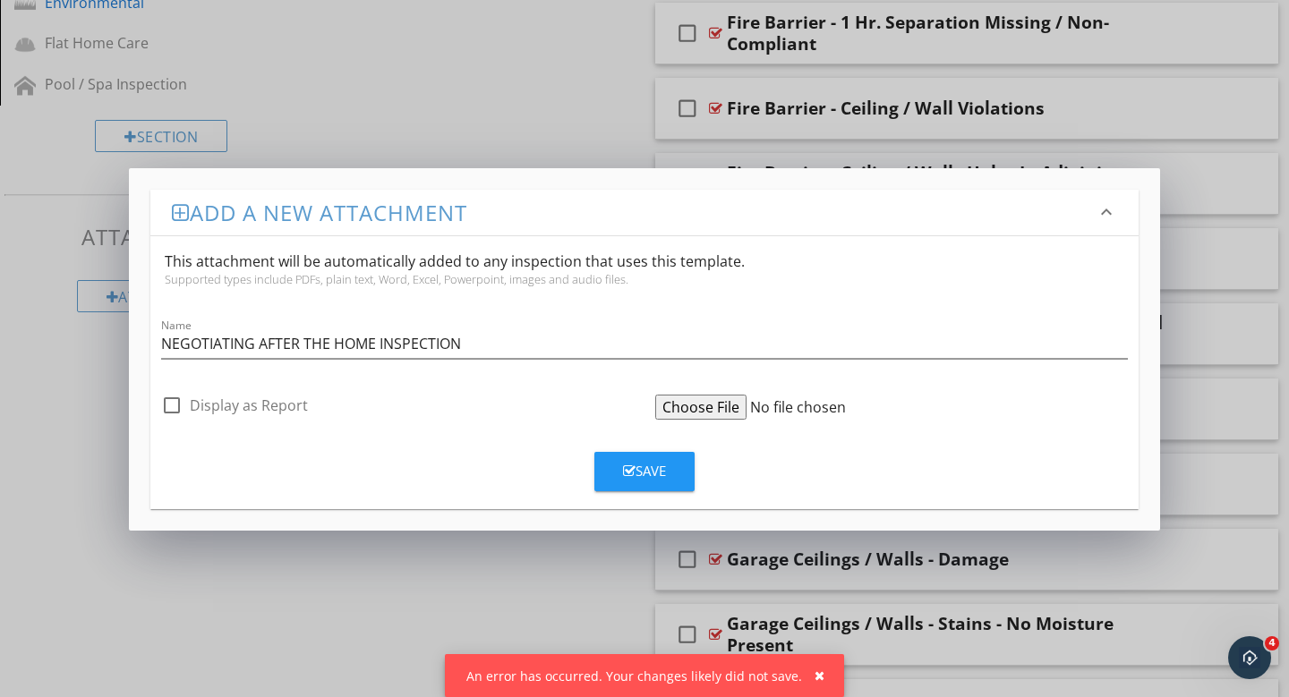
click at [722, 409] on input "file" at bounding box center [792, 407] width 274 height 25
click at [257, 214] on h3 "Add a new attachment" at bounding box center [634, 212] width 924 height 24
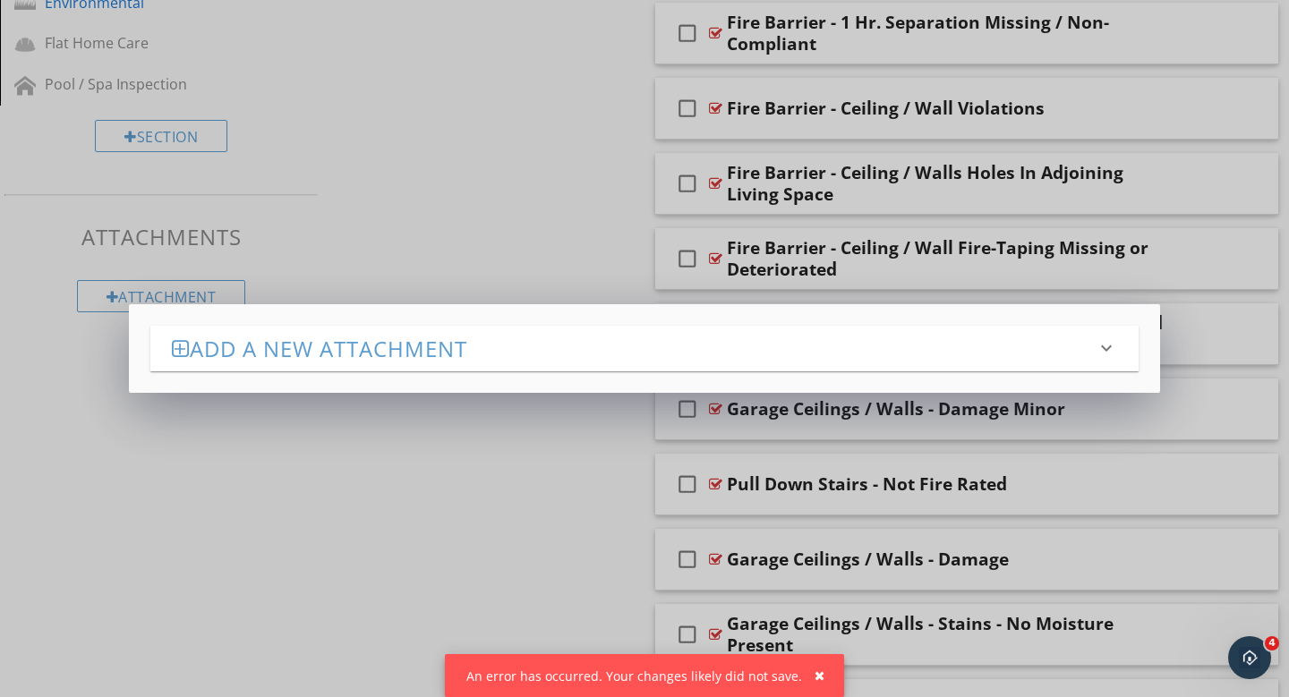
click at [294, 352] on h3 "Add a new attachment" at bounding box center [634, 349] width 924 height 24
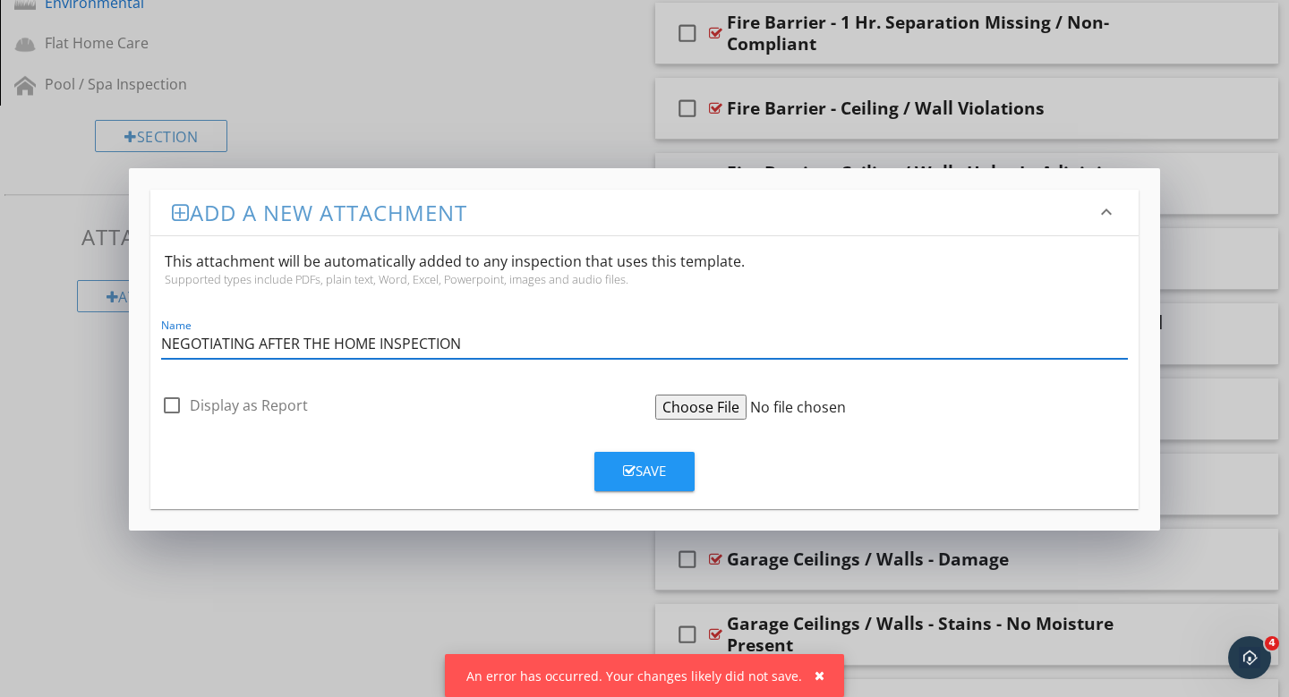
click at [695, 407] on input "file" at bounding box center [792, 407] width 274 height 25
click at [695, 408] on input "file" at bounding box center [792, 407] width 274 height 25
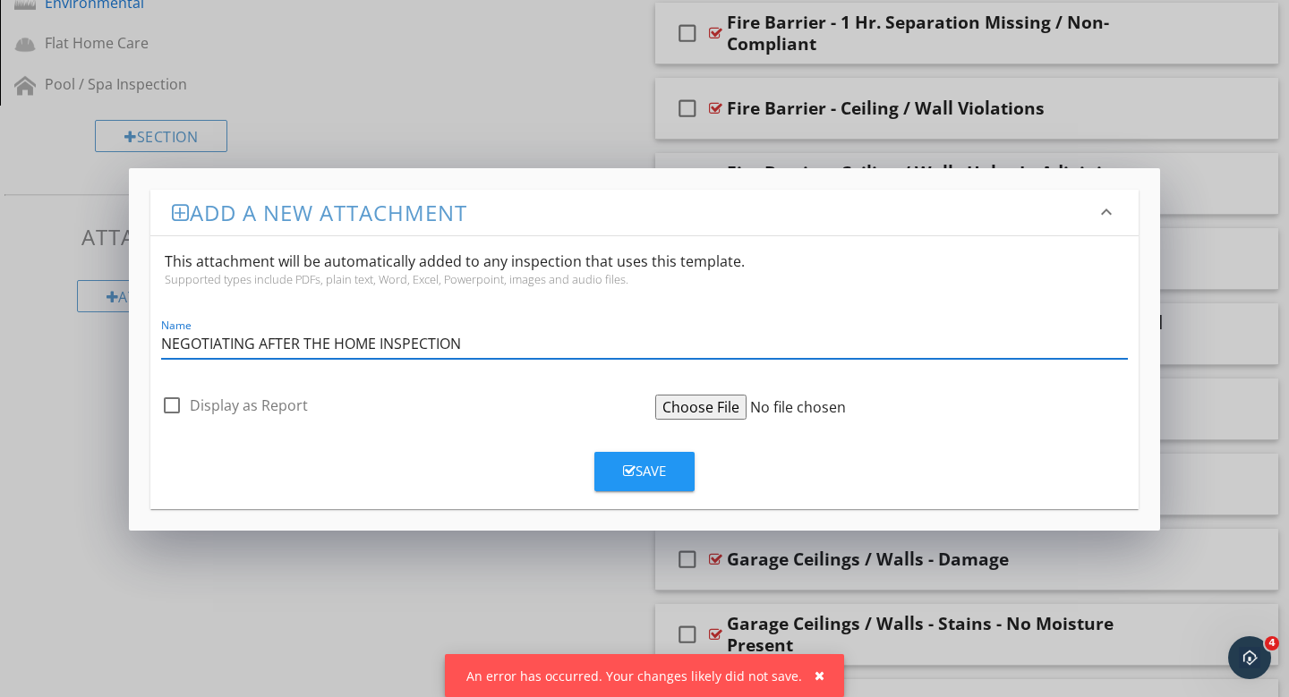
drag, startPoint x: 485, startPoint y: 341, endPoint x: 111, endPoint y: 336, distance: 374.2
click at [111, 336] on div "Add a new attachment keyboard_arrow_down This attachment will be automatically …" at bounding box center [644, 348] width 1289 height 697
click at [457, 531] on div "Add a new attachment keyboard_arrow_down This attachment will be automatically …" at bounding box center [644, 348] width 1289 height 697
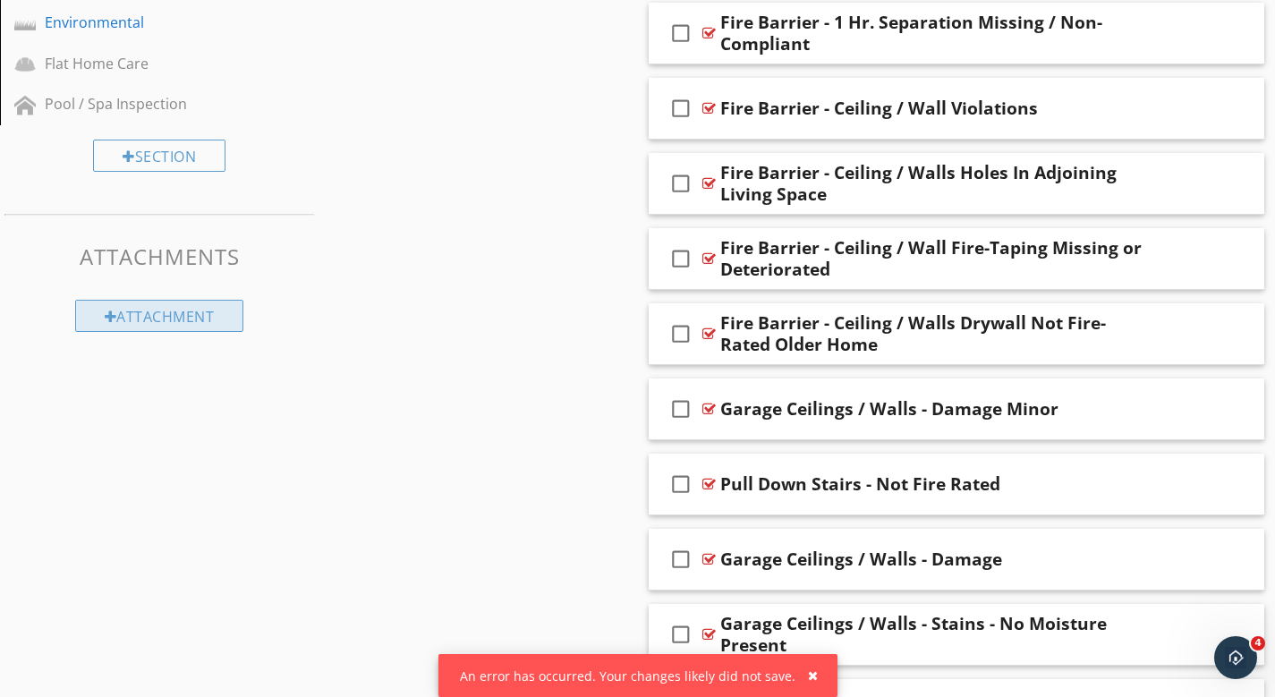
click at [195, 301] on div "Attachment" at bounding box center [159, 316] width 169 height 32
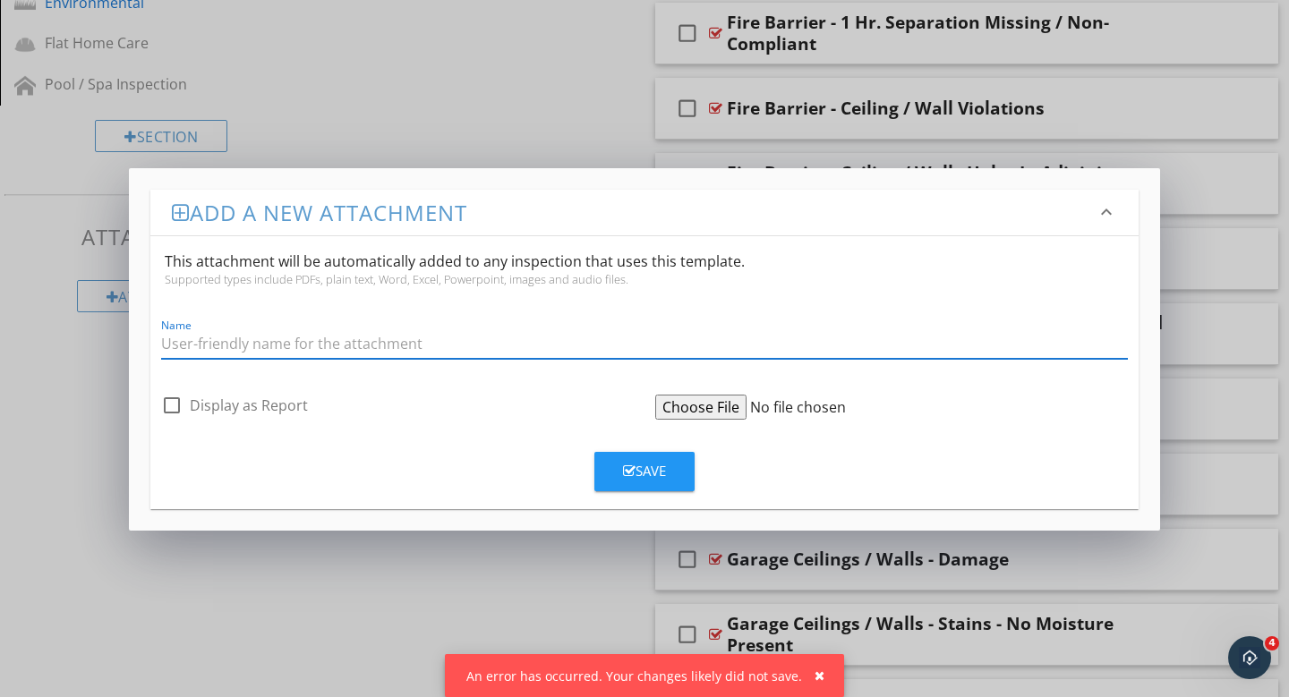
click at [231, 353] on input "Name" at bounding box center [644, 344] width 967 height 30
paste input "NEGOTIATING AFTER THE HOME INSPECTION"
type input "NEGOTIATING AFTER THE HOME INSPECTION"
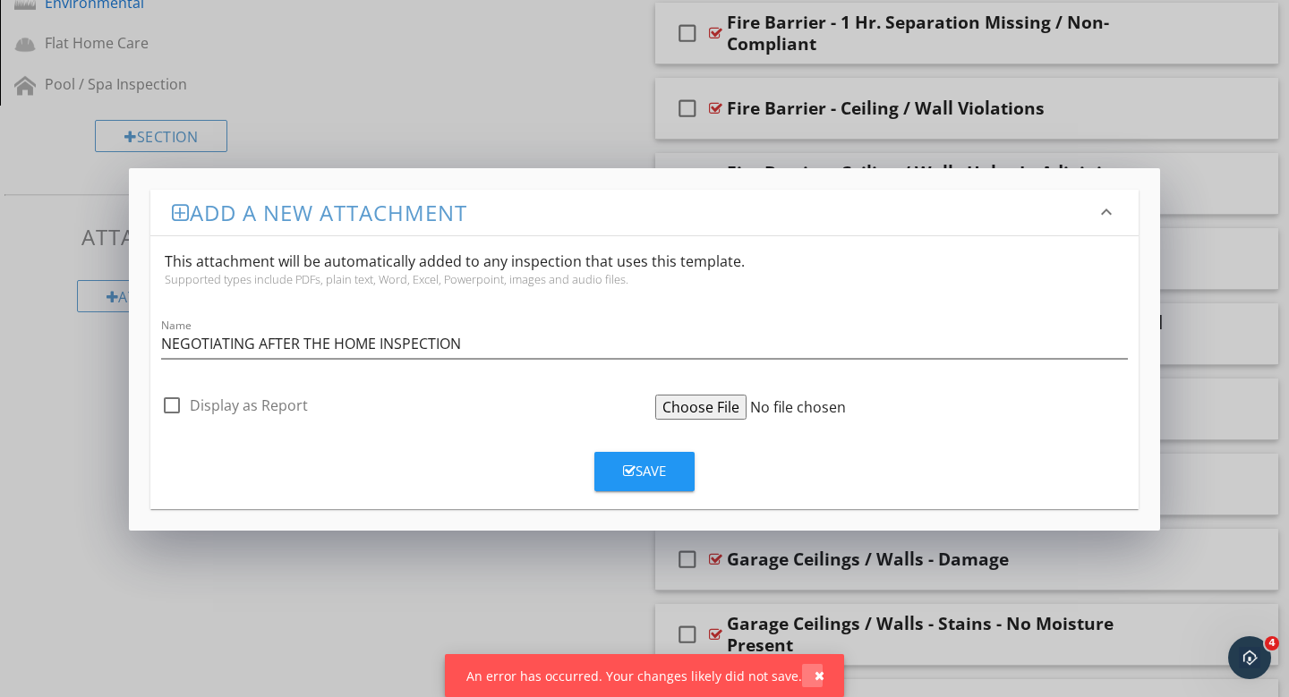
click at [814, 676] on div "button" at bounding box center [819, 675] width 10 height 13
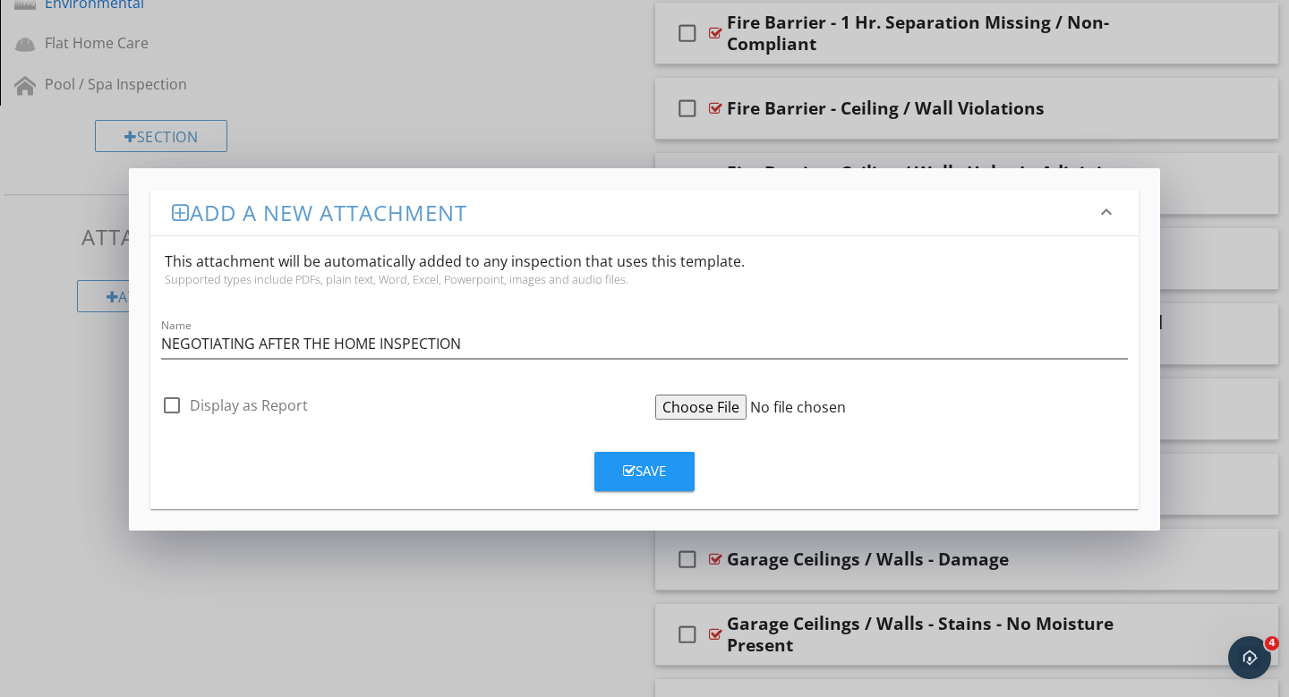
click at [700, 411] on input "file" at bounding box center [792, 407] width 274 height 25
click at [804, 407] on input "file" at bounding box center [792, 407] width 274 height 25
click at [804, 408] on input "file" at bounding box center [792, 407] width 274 height 25
click at [703, 407] on input "file" at bounding box center [792, 407] width 274 height 25
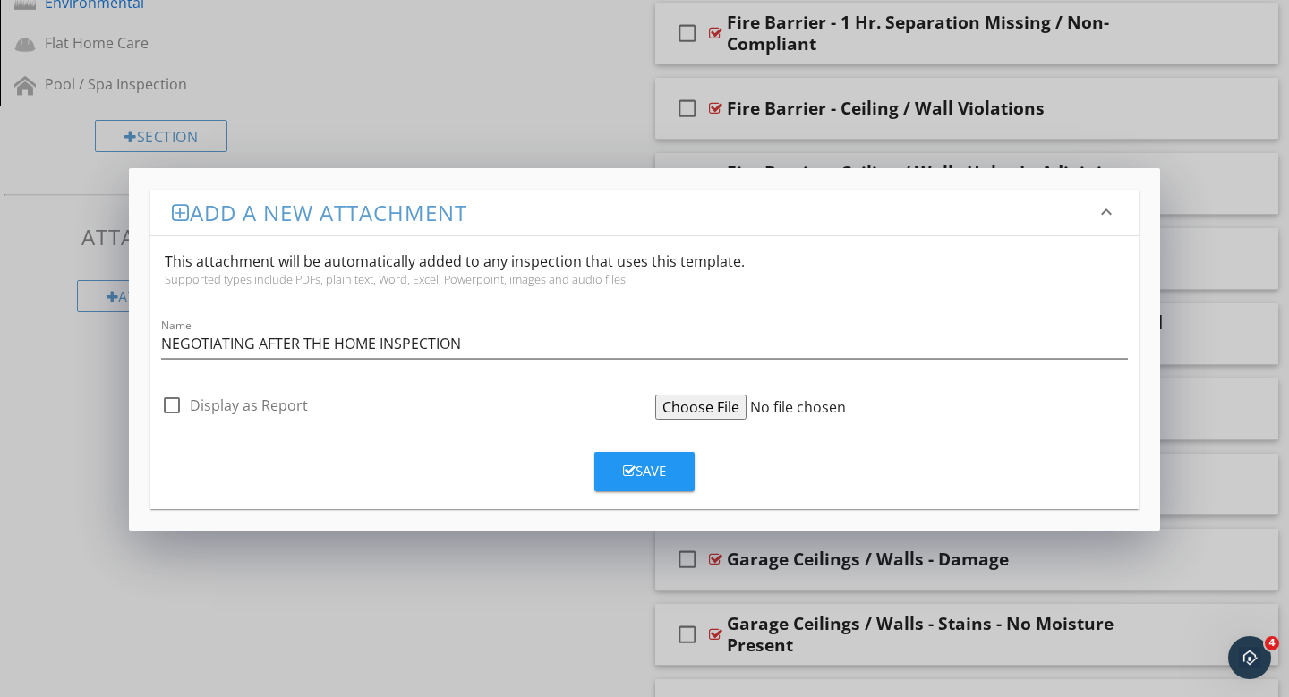
click at [703, 406] on input "file" at bounding box center [792, 407] width 274 height 25
click at [702, 406] on input "file" at bounding box center [792, 407] width 274 height 25
click at [703, 406] on input "file" at bounding box center [792, 407] width 274 height 25
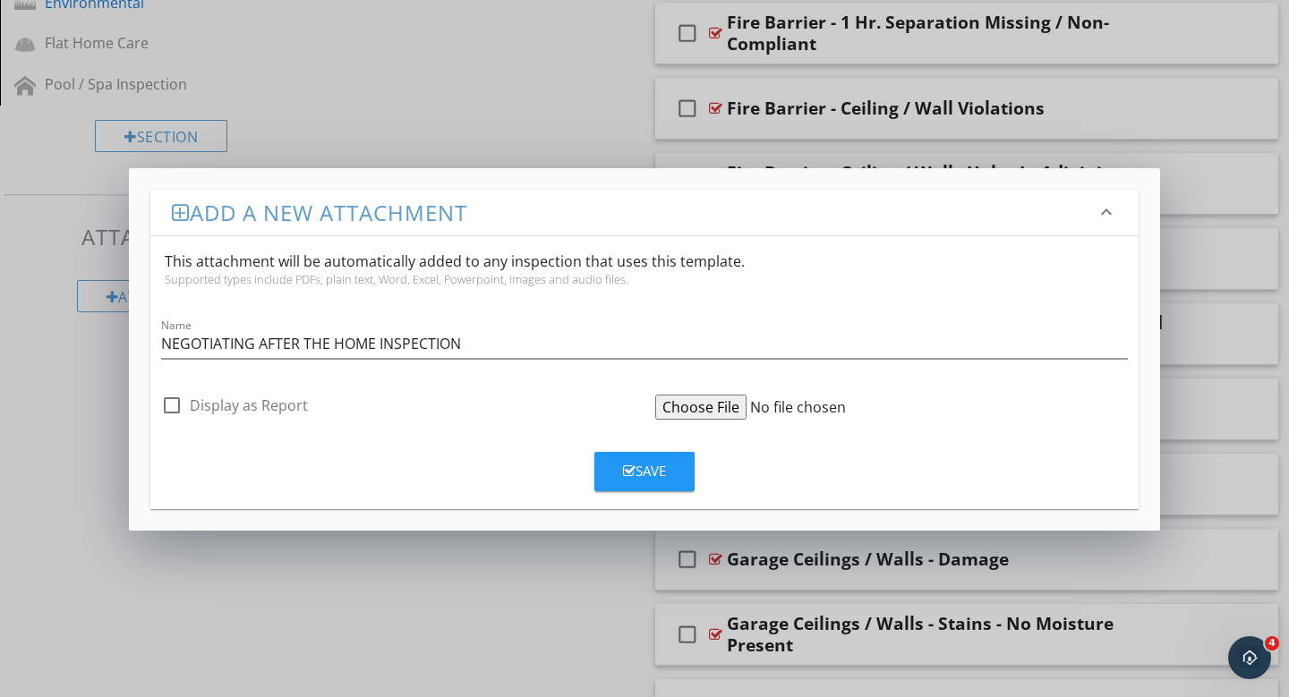
click at [703, 407] on input "file" at bounding box center [792, 407] width 274 height 25
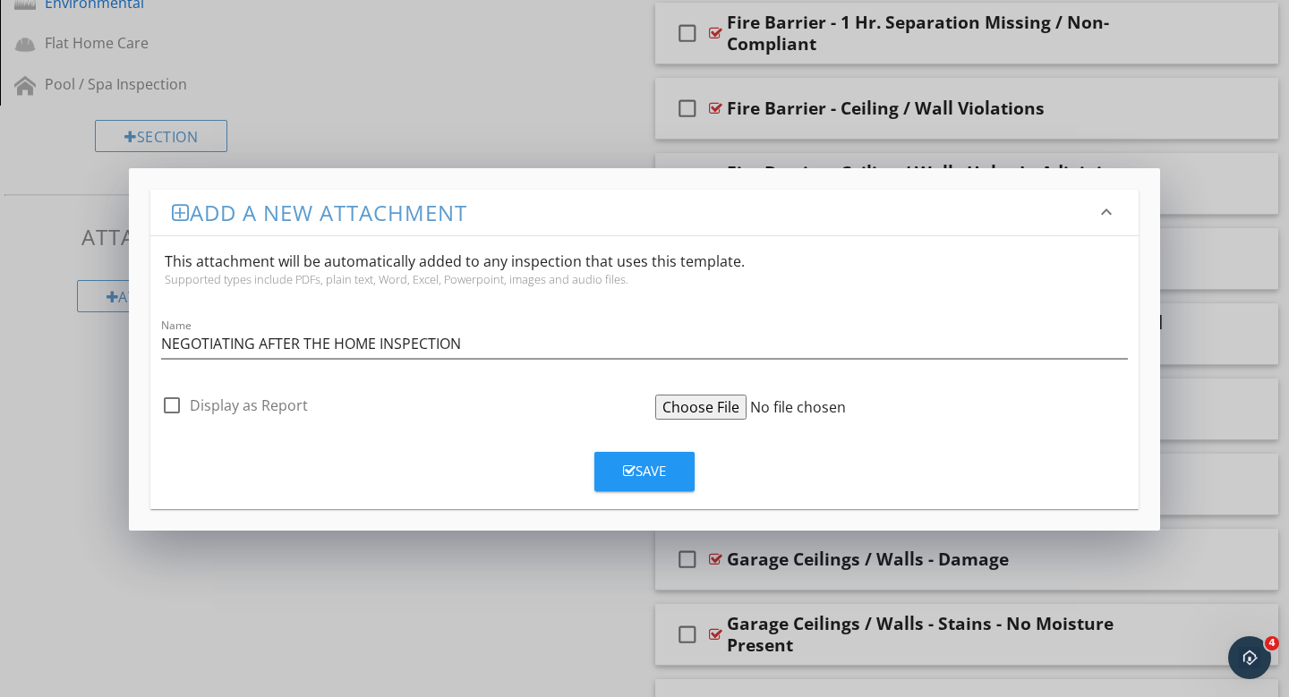
click at [703, 407] on input "file" at bounding box center [792, 407] width 274 height 25
click at [643, 477] on div "Save" at bounding box center [644, 471] width 43 height 21
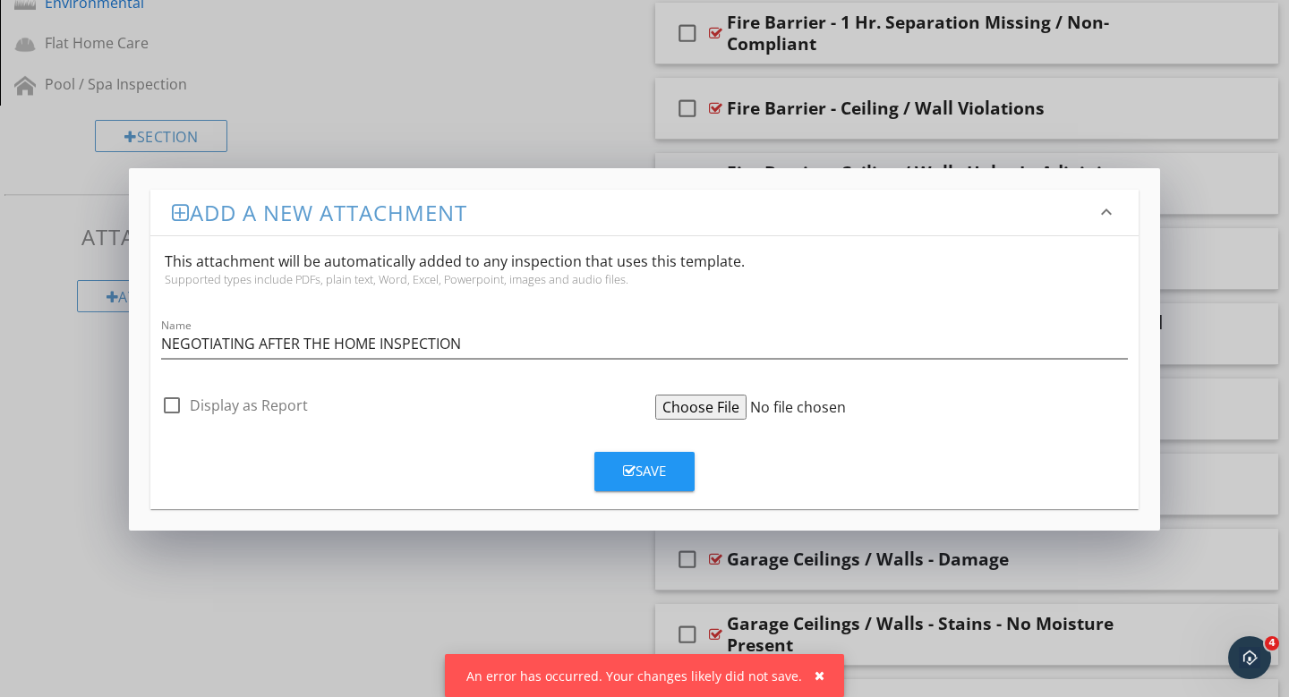
click at [386, 561] on div "Add a new attachment keyboard_arrow_down This attachment will be automatically …" at bounding box center [644, 348] width 1289 height 697
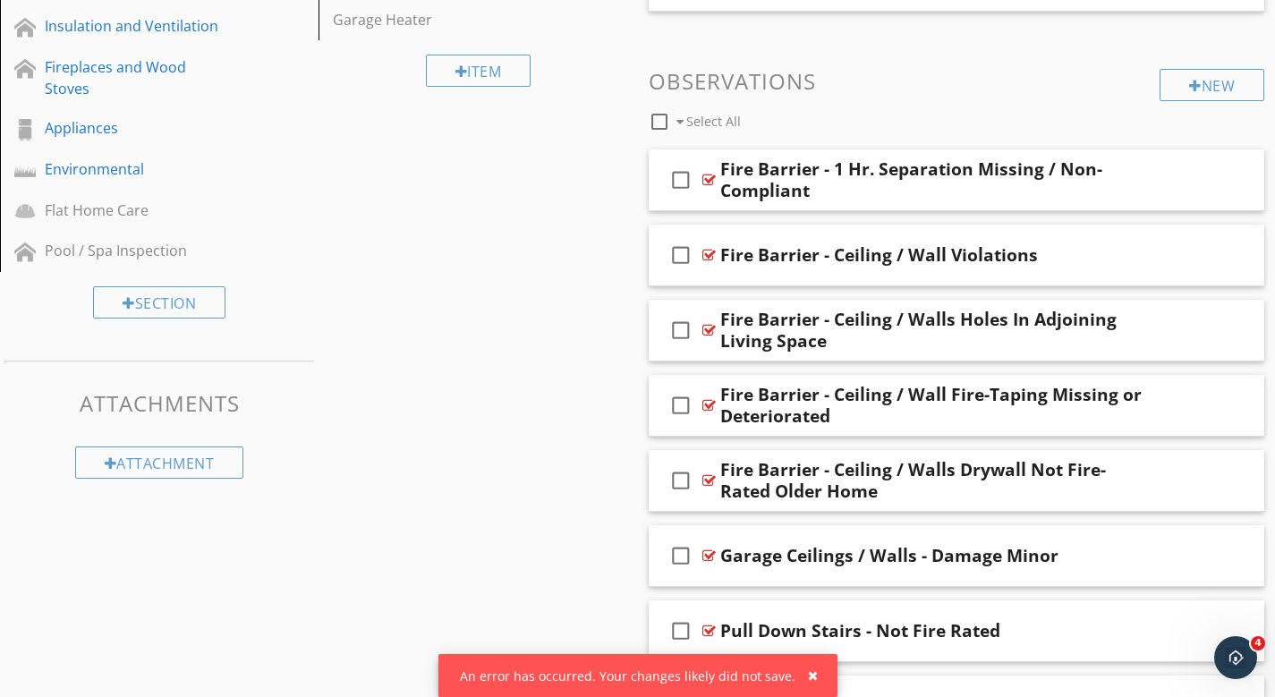
scroll to position [53, 0]
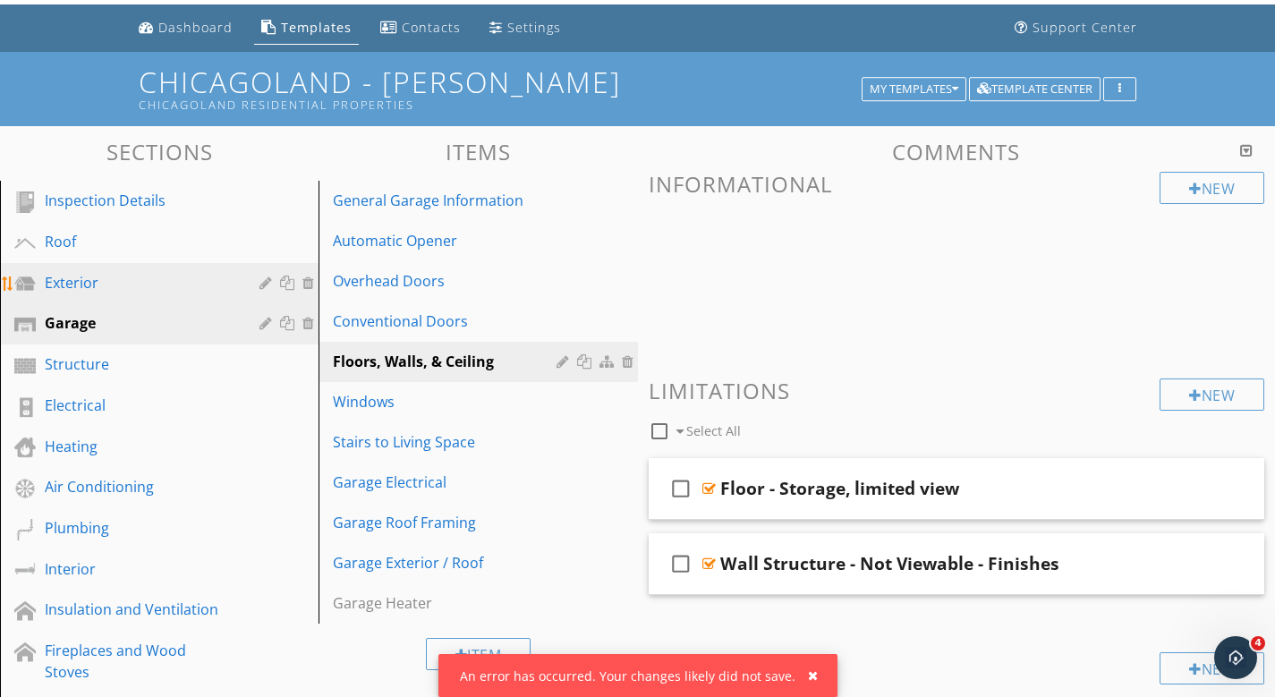
click at [82, 288] on div "Exterior" at bounding box center [139, 282] width 189 height 21
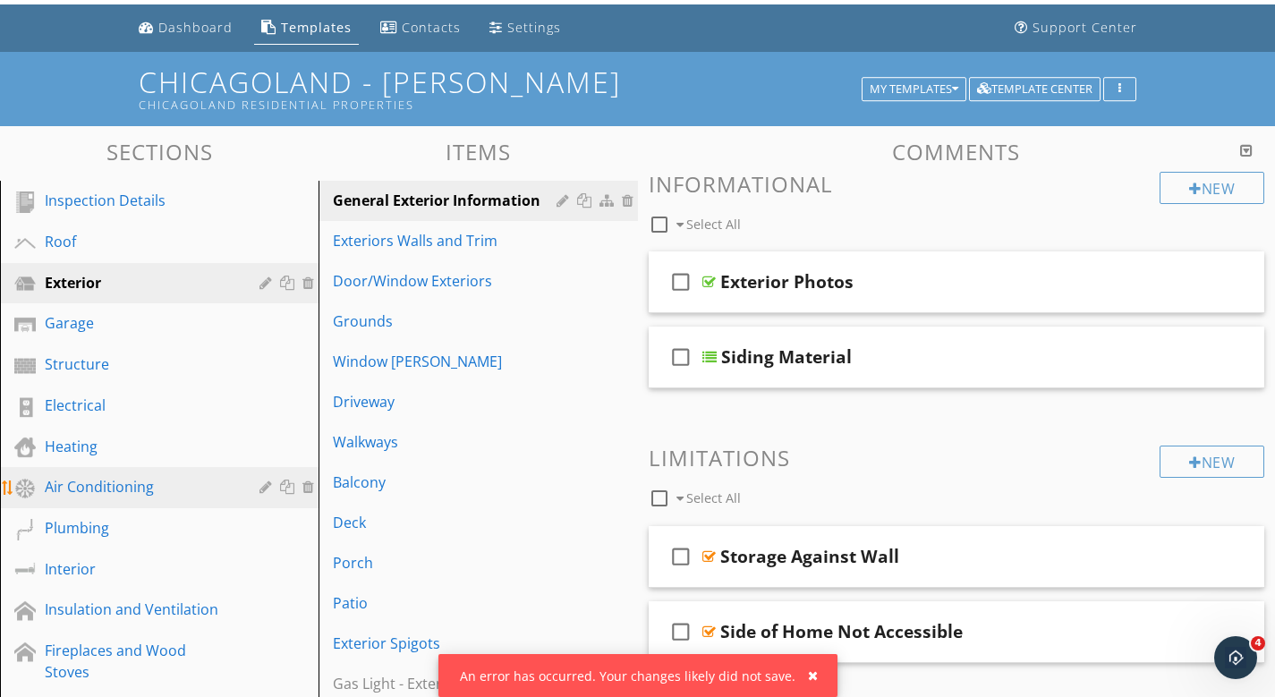
scroll to position [72, 0]
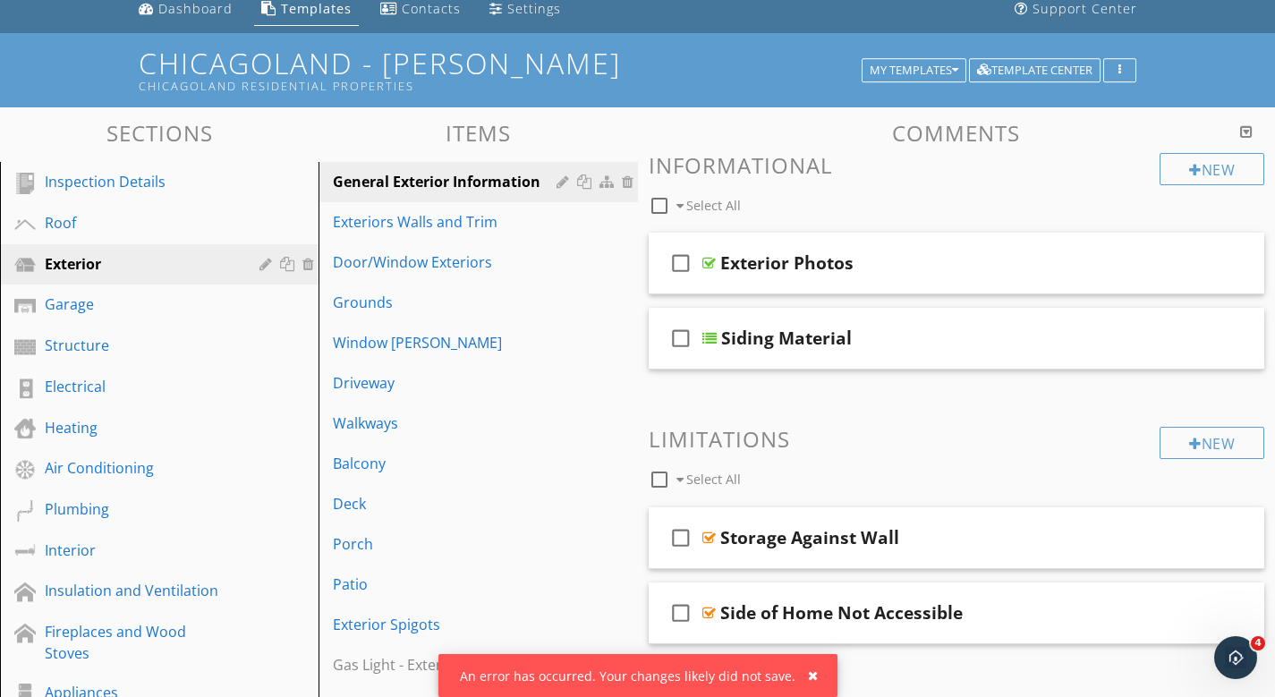
click at [809, 675] on div "button" at bounding box center [813, 675] width 10 height 13
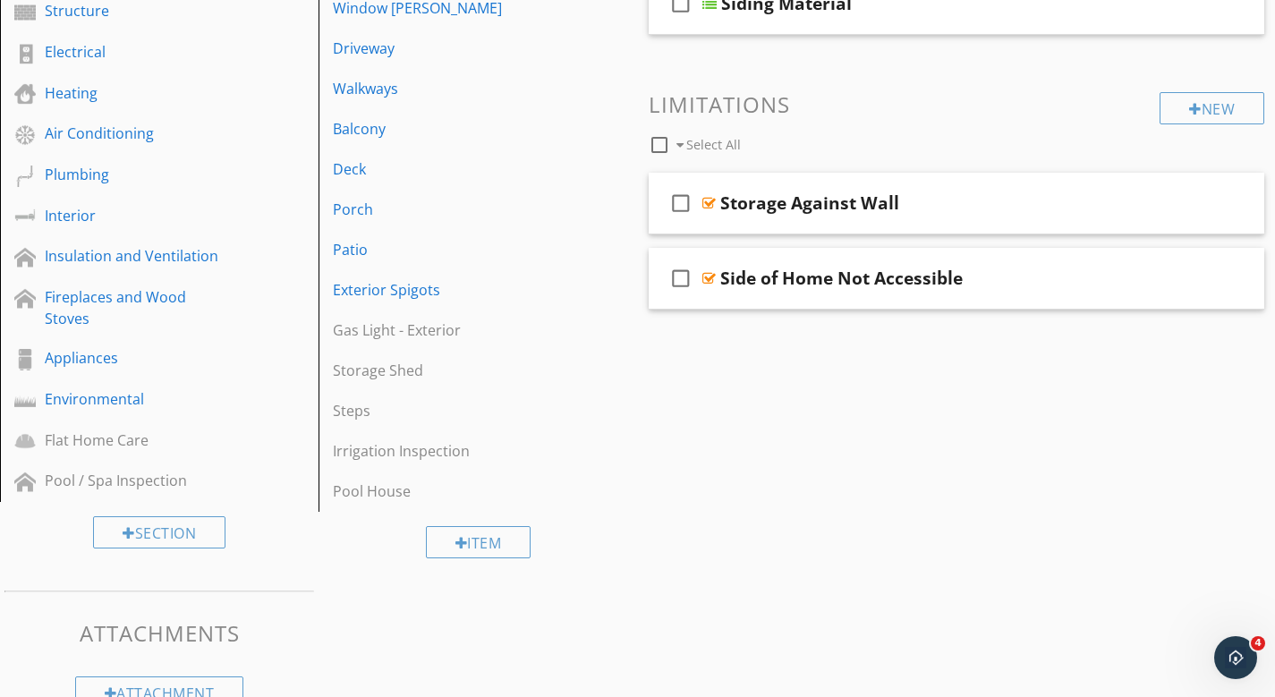
scroll to position [429, 0]
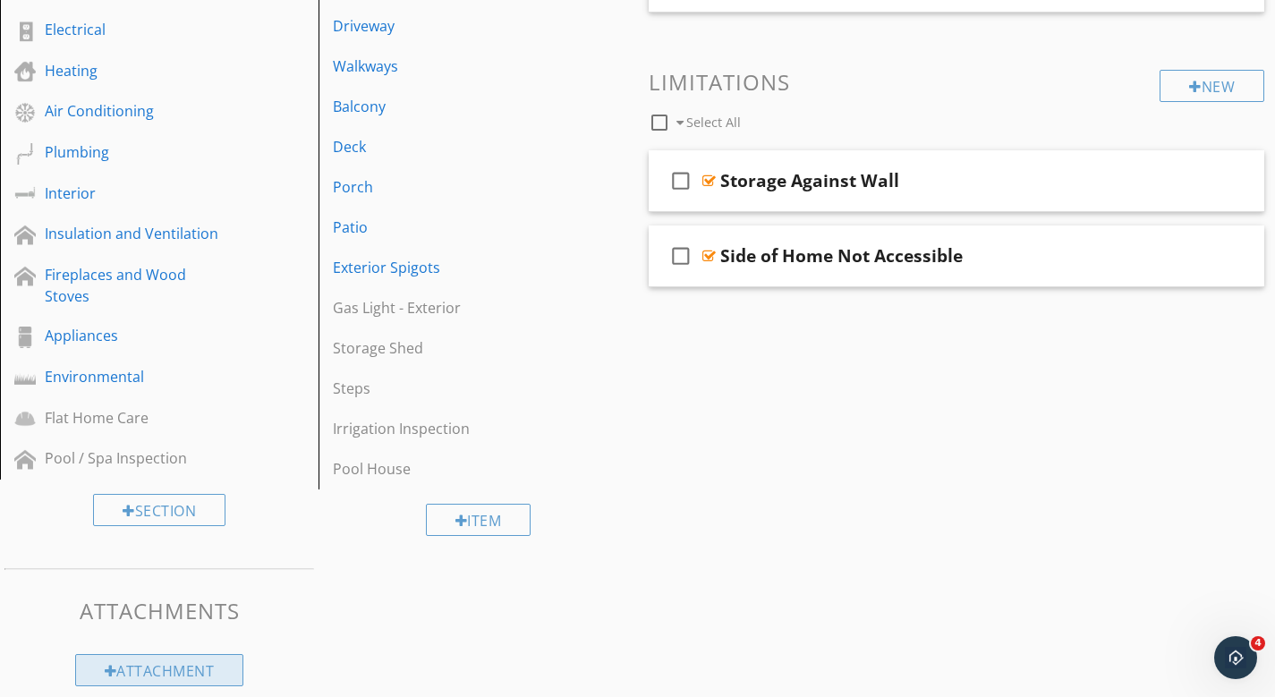
click at [167, 658] on div "Attachment" at bounding box center [159, 670] width 169 height 32
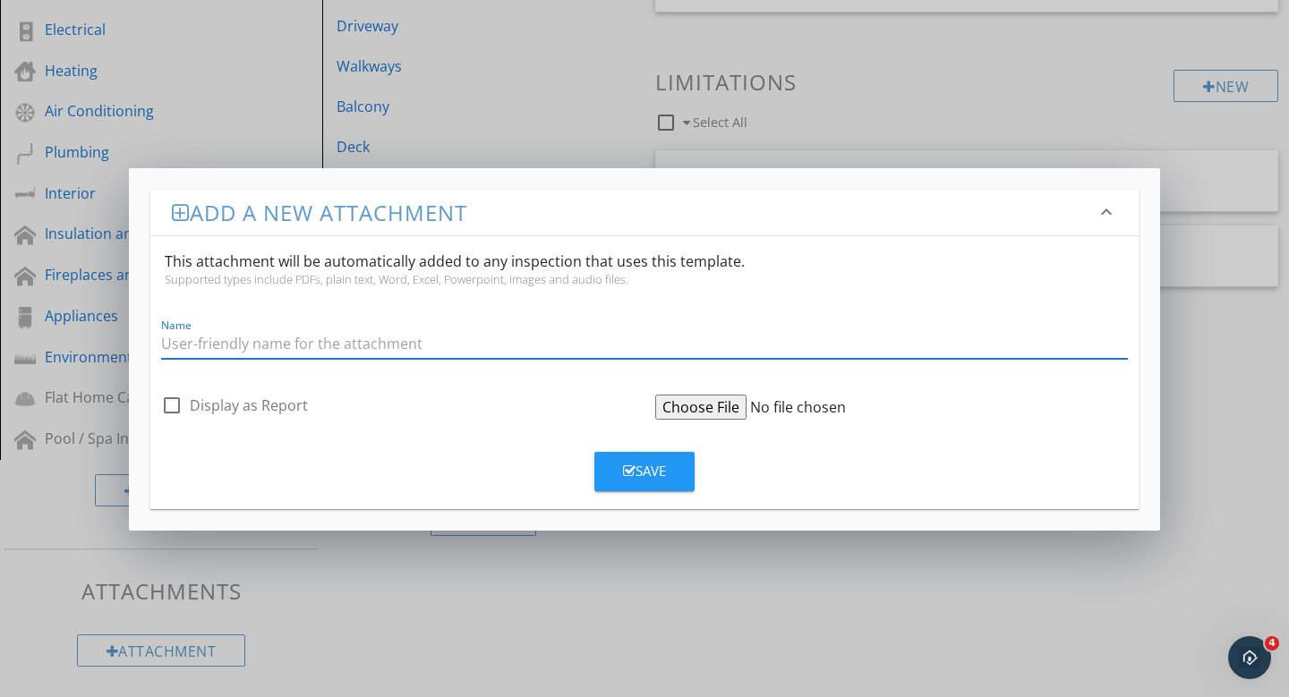
click at [265, 355] on input "Name" at bounding box center [644, 344] width 967 height 30
type input "C:\fakepath\Negotiating_After_the_Home_Inspection.pdf"
click at [220, 344] on input "Name" at bounding box center [644, 344] width 967 height 30
click at [219, 344] on input "Name" at bounding box center [644, 344] width 967 height 30
paste input "NEGOTIATING AFTER THE HOME INSPECTION"
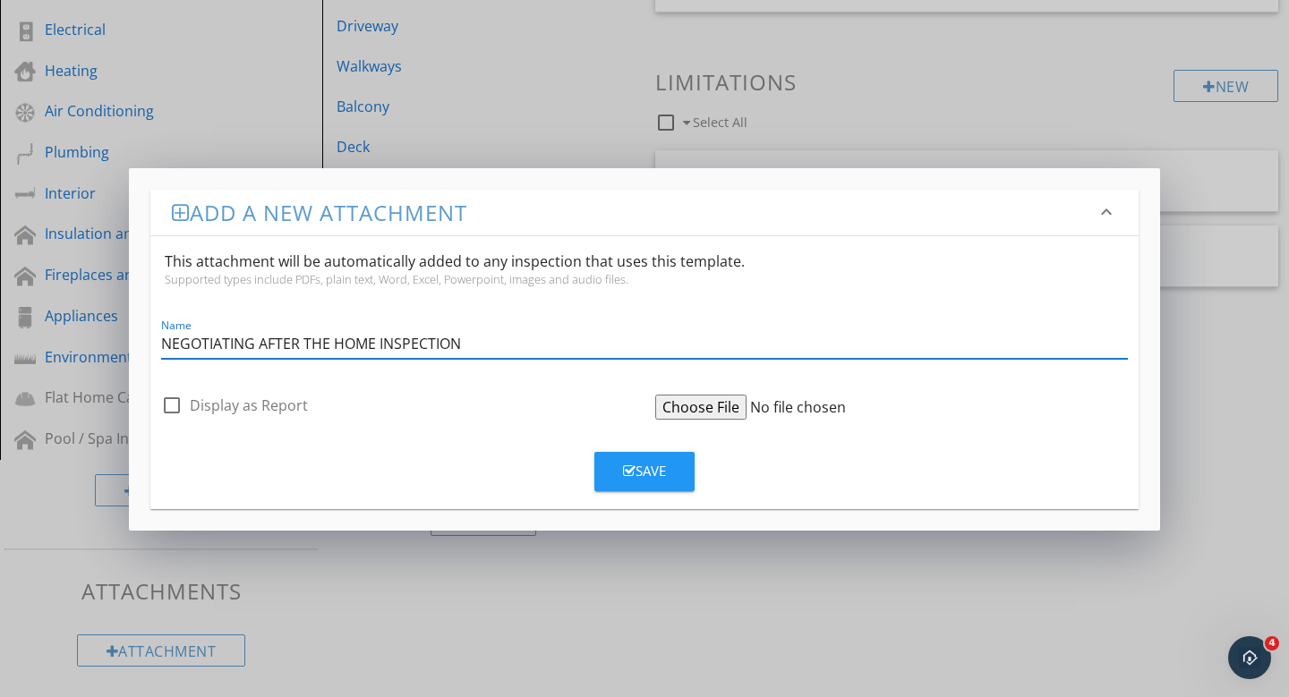
type input "NEGOTIATING AFTER THE HOME INSPECTION"
click at [618, 468] on button "Save" at bounding box center [644, 471] width 100 height 39
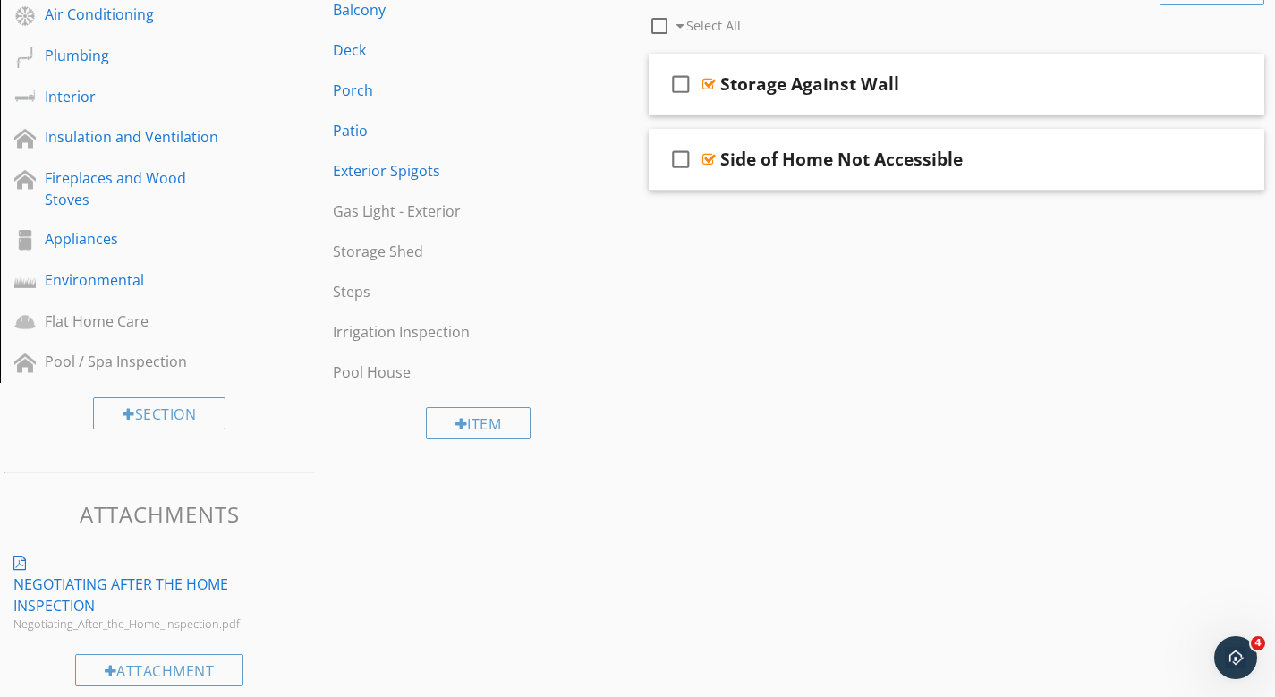
scroll to position [0, 0]
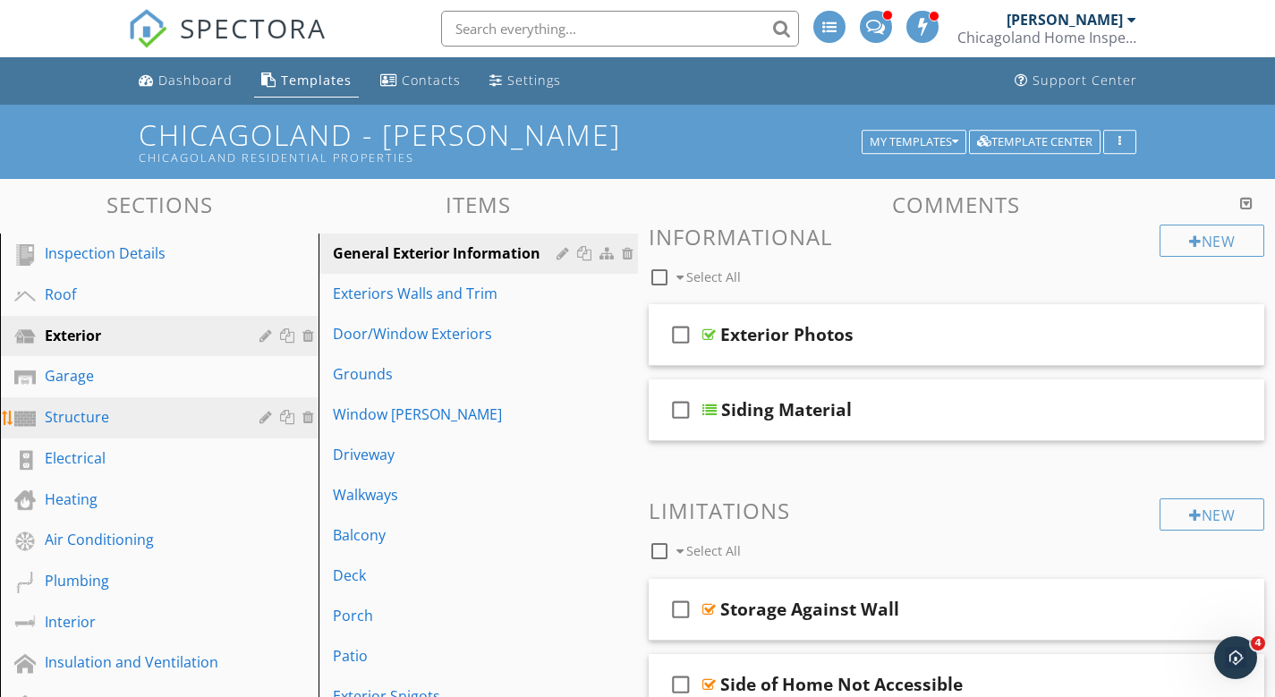
click at [73, 422] on div "Structure" at bounding box center [139, 416] width 189 height 21
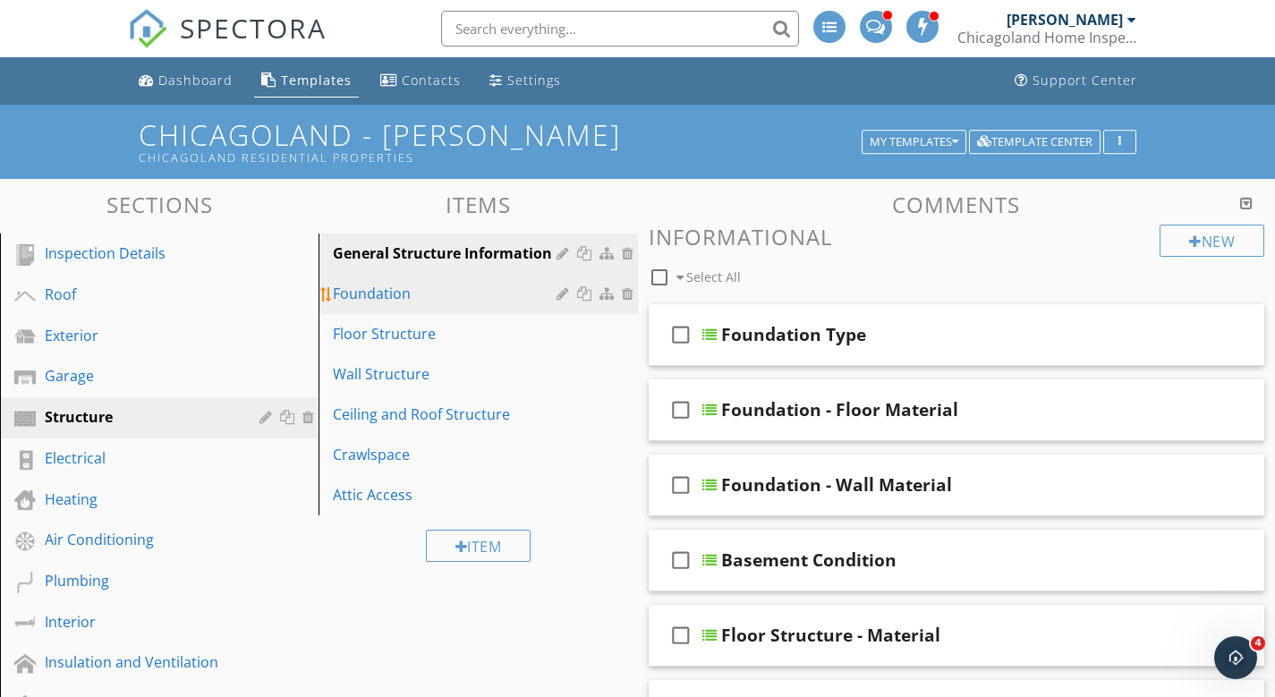
click at [378, 292] on div "Foundation" at bounding box center [447, 293] width 228 height 21
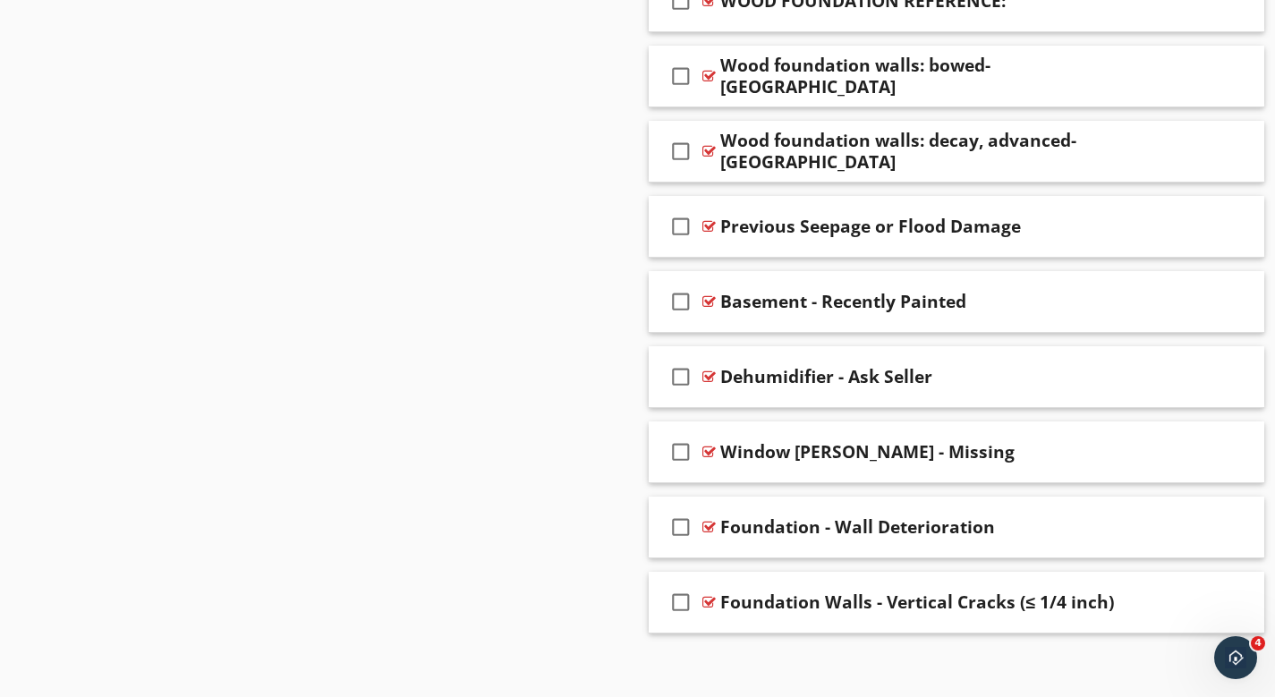
scroll to position [5656, 0]
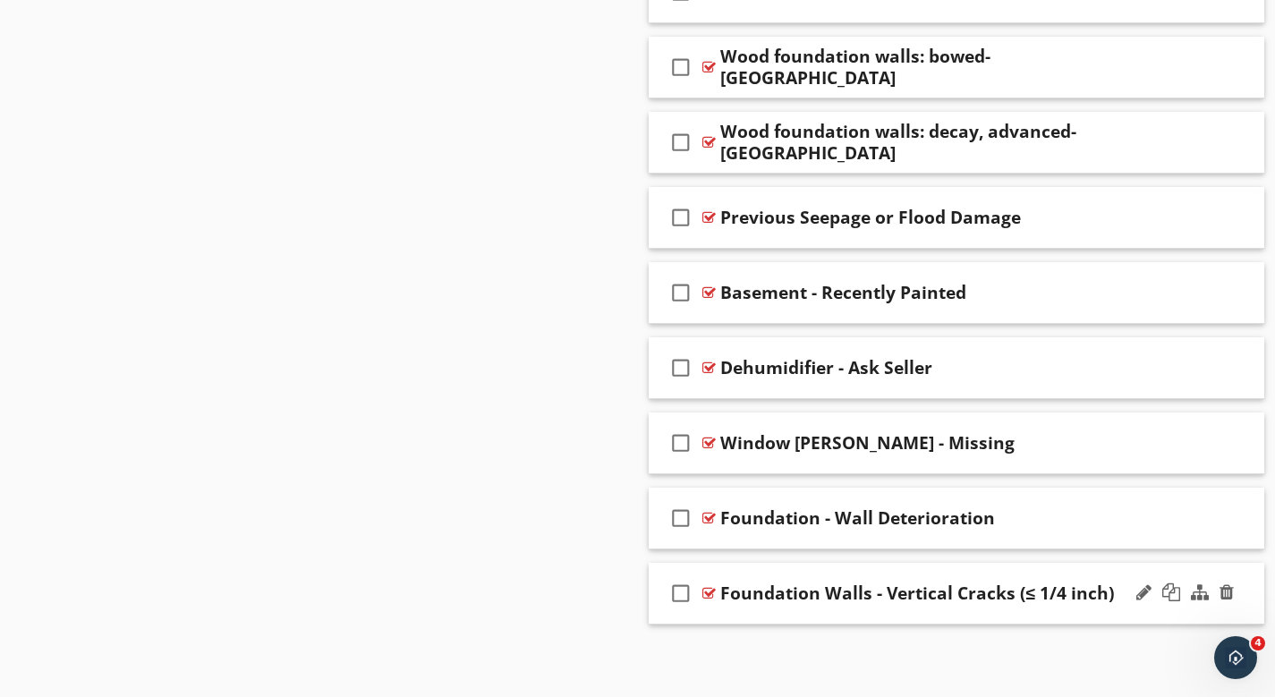
click at [856, 584] on div "Foundation Walls - Vertical Cracks (≤ 1/4 inch)" at bounding box center [918, 593] width 396 height 21
click at [926, 575] on div "check_box_outline_blank Foundation Walls - Vertical Cracks (≤ 1/4 inch)" at bounding box center [957, 594] width 617 height 62
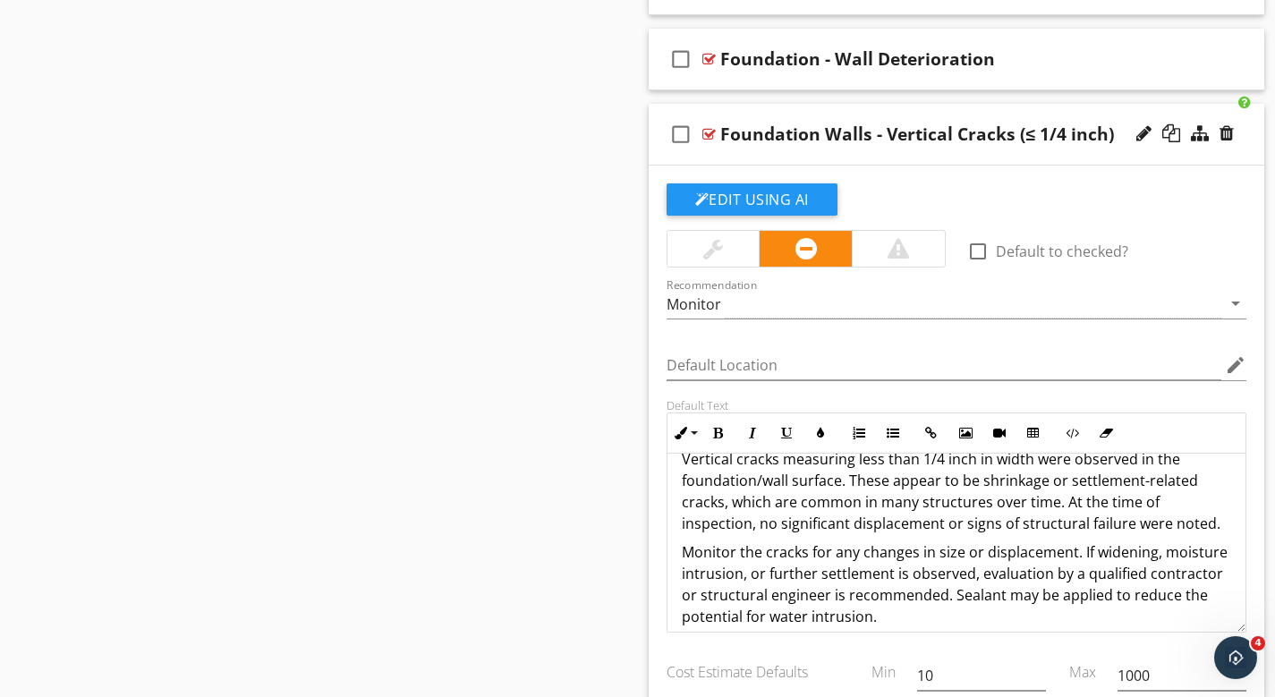
scroll to position [36, 0]
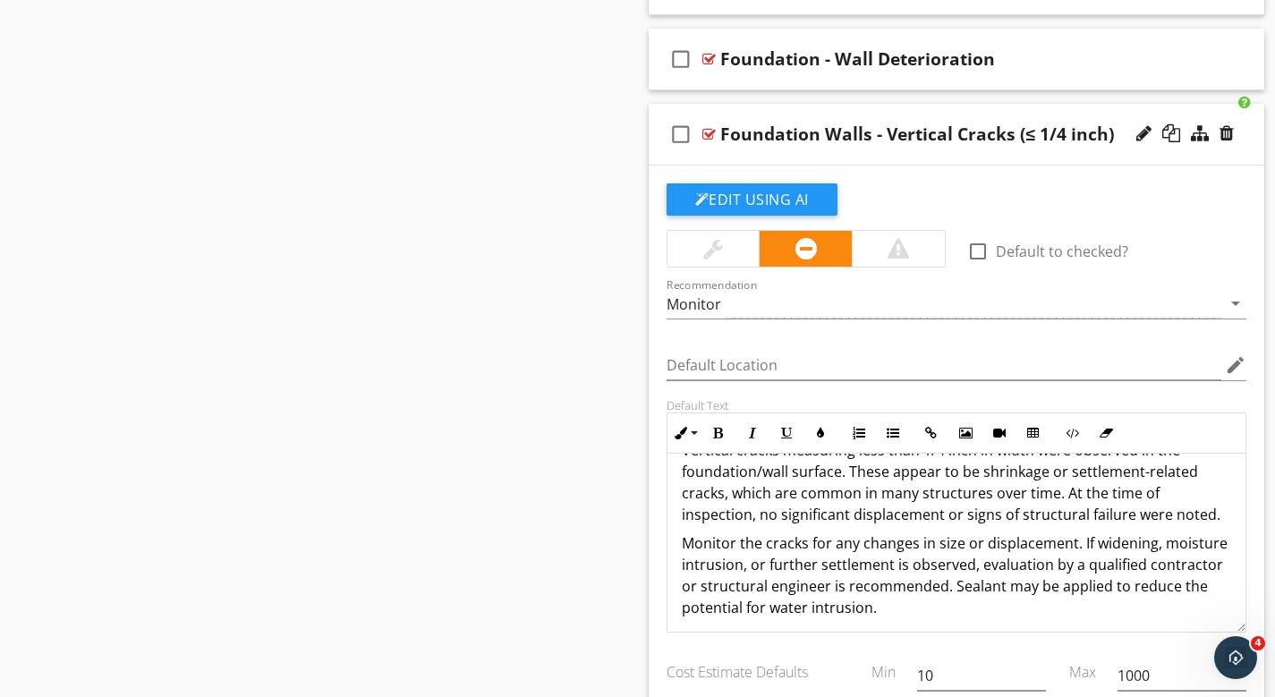
click at [723, 549] on p "Monitor the cracks for any changes in size or displacement. If widening, moistu…" at bounding box center [957, 576] width 550 height 86
click at [691, 539] on p "Monitor the cracks for any changes in size or displacement. If widening, moistu…" at bounding box center [957, 576] width 550 height 86
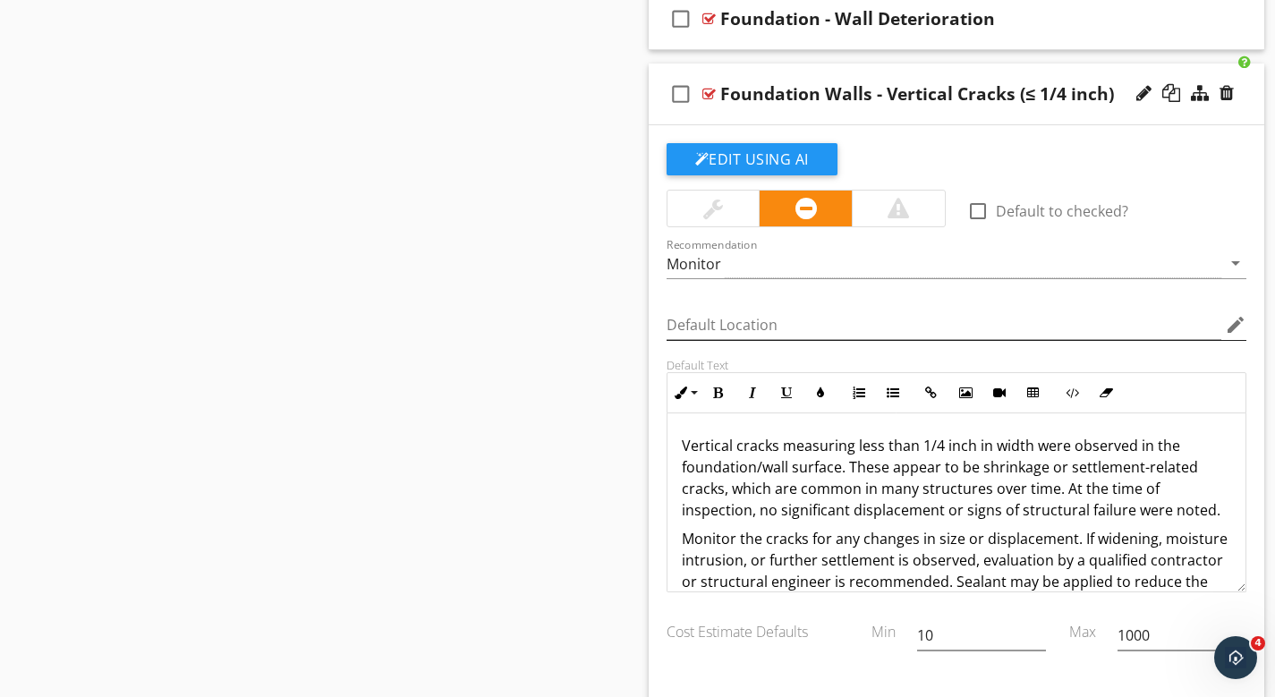
scroll to position [5937, 0]
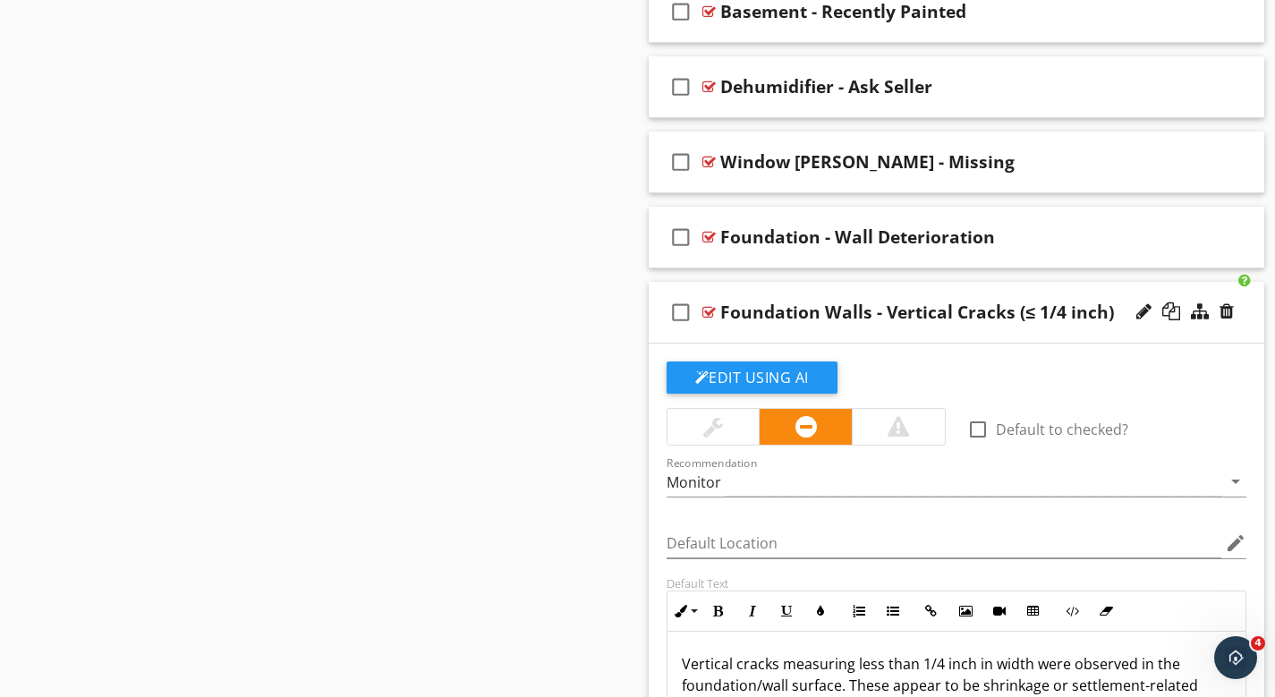
drag, startPoint x: 472, startPoint y: 446, endPoint x: 554, endPoint y: 431, distance: 83.7
click at [1147, 307] on div at bounding box center [1144, 312] width 15 height 18
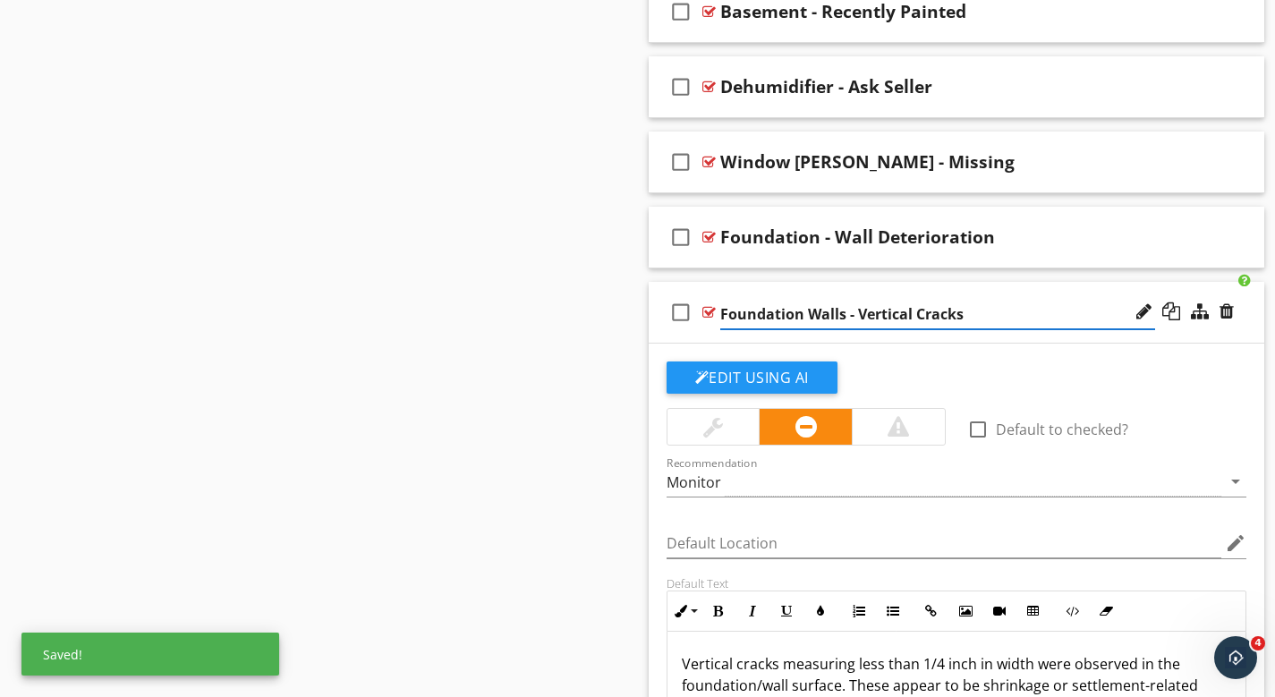
click at [721, 311] on input "Foundation Walls - Vertical Cracks" at bounding box center [937, 315] width 435 height 30
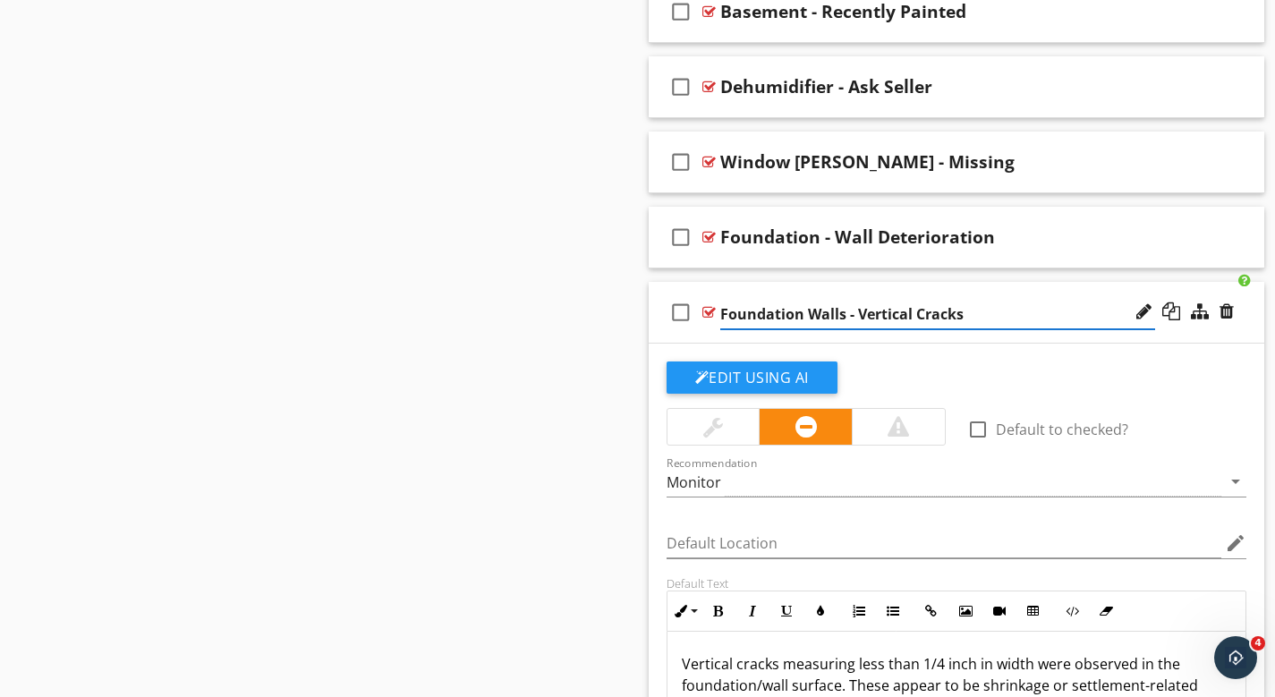
click at [845, 312] on input "Foundation Walls - Vertical Cracks" at bounding box center [937, 315] width 435 height 30
click at [720, 312] on input "Foundation - Vertical Cracks" at bounding box center [937, 315] width 435 height 30
type input "Exterior Foundation - Vertical Cracks"
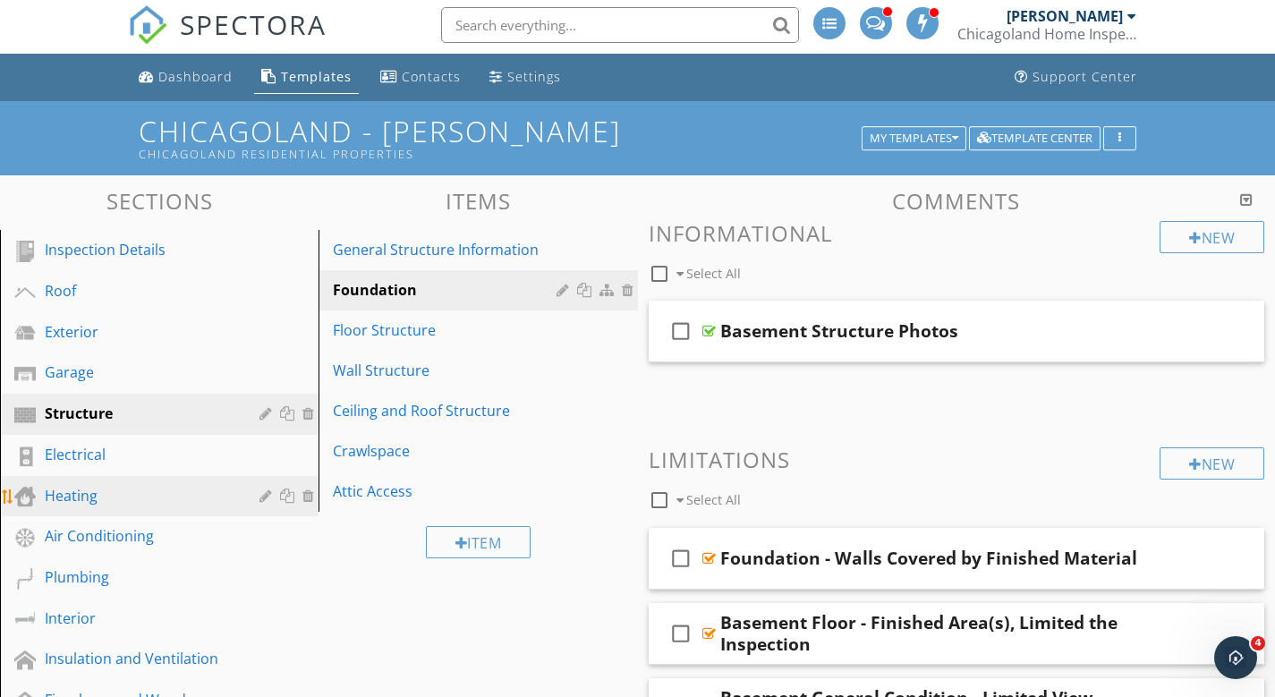
scroll to position [0, 0]
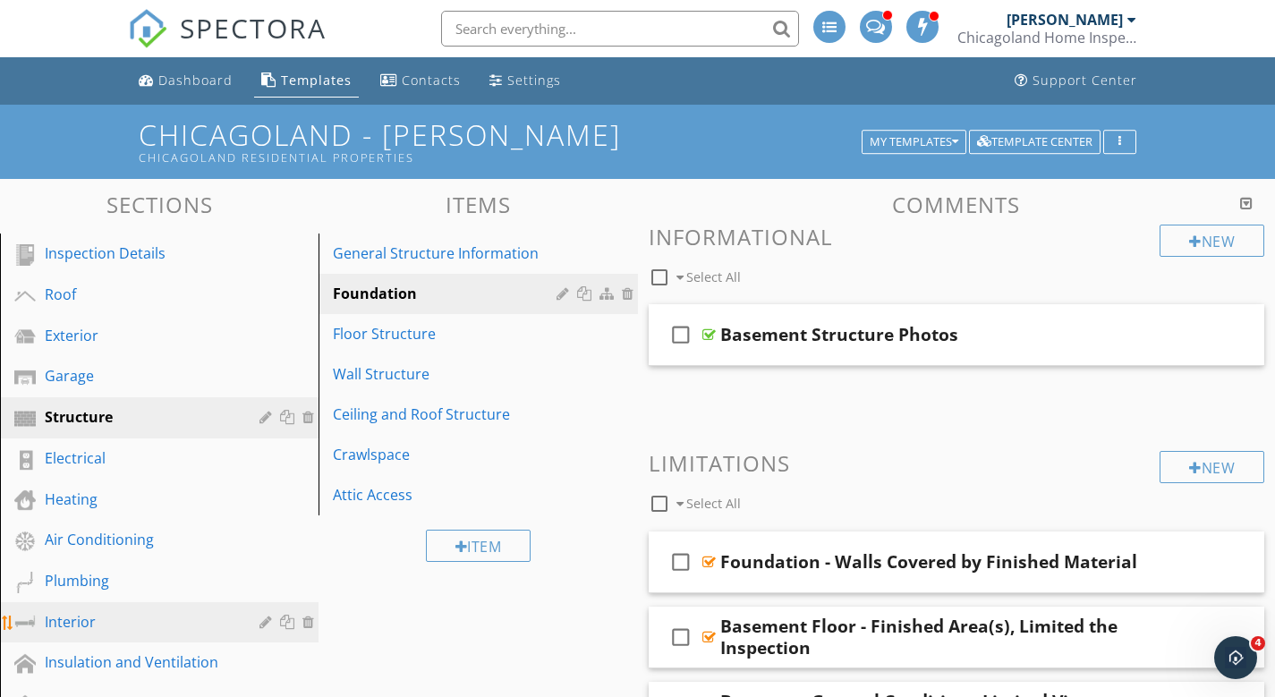
click at [76, 623] on div "Interior" at bounding box center [139, 621] width 189 height 21
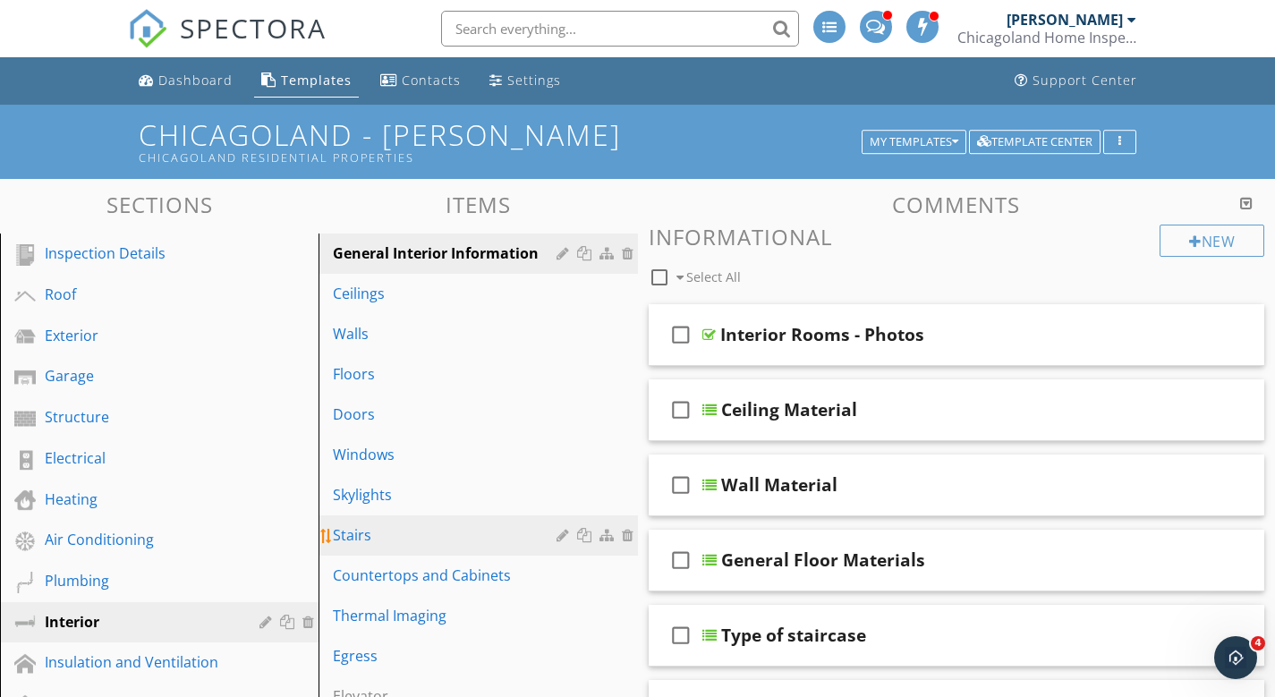
click at [375, 537] on div "Stairs" at bounding box center [447, 534] width 228 height 21
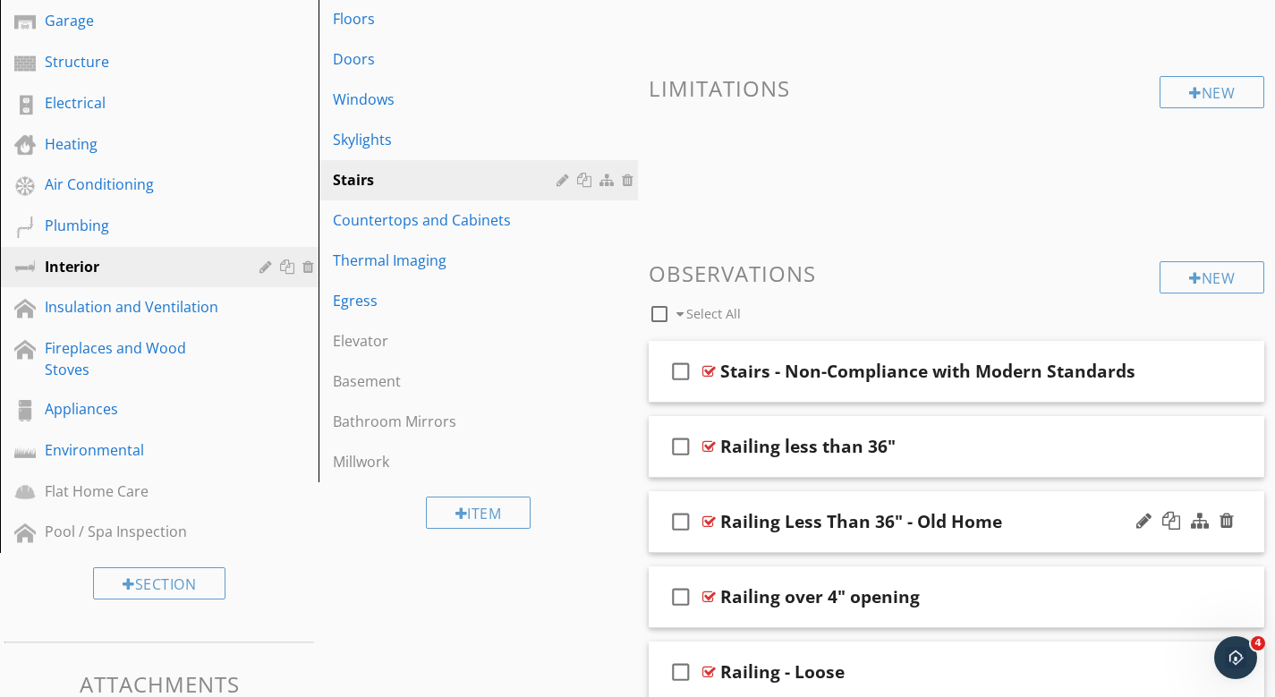
scroll to position [359, 0]
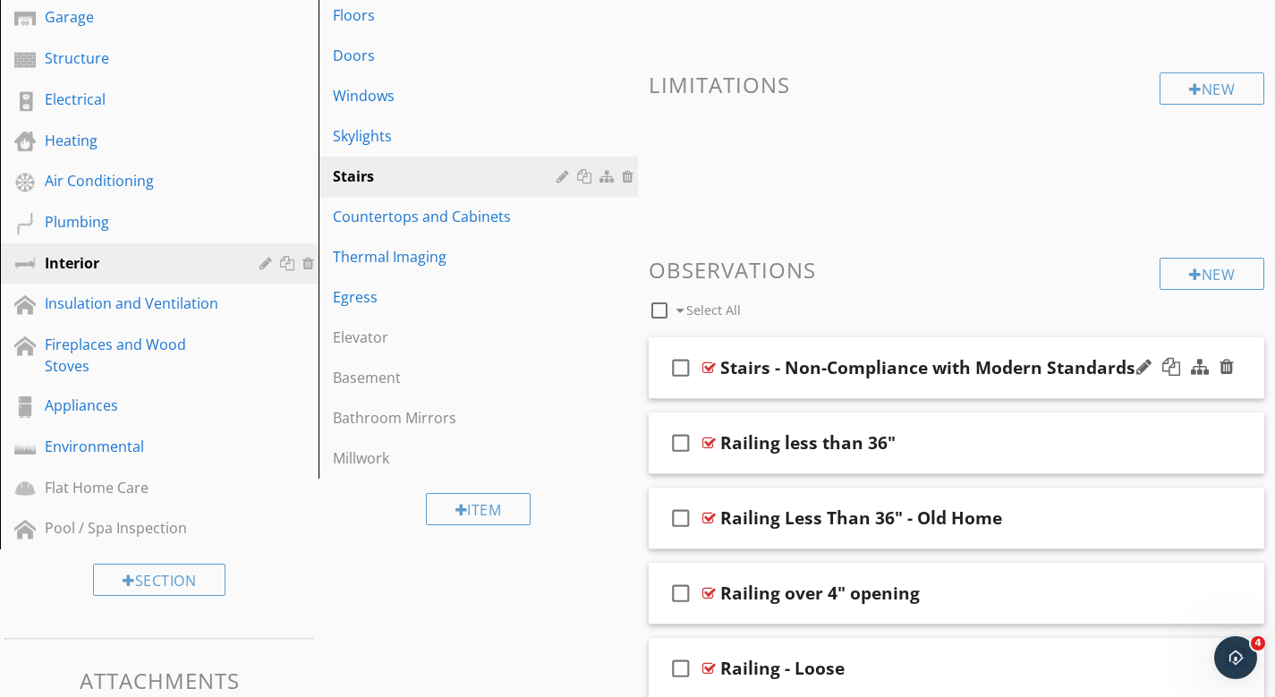
click at [869, 346] on div "check_box_outline_blank Stairs - Non-Compliance with Modern Standards" at bounding box center [957, 368] width 617 height 62
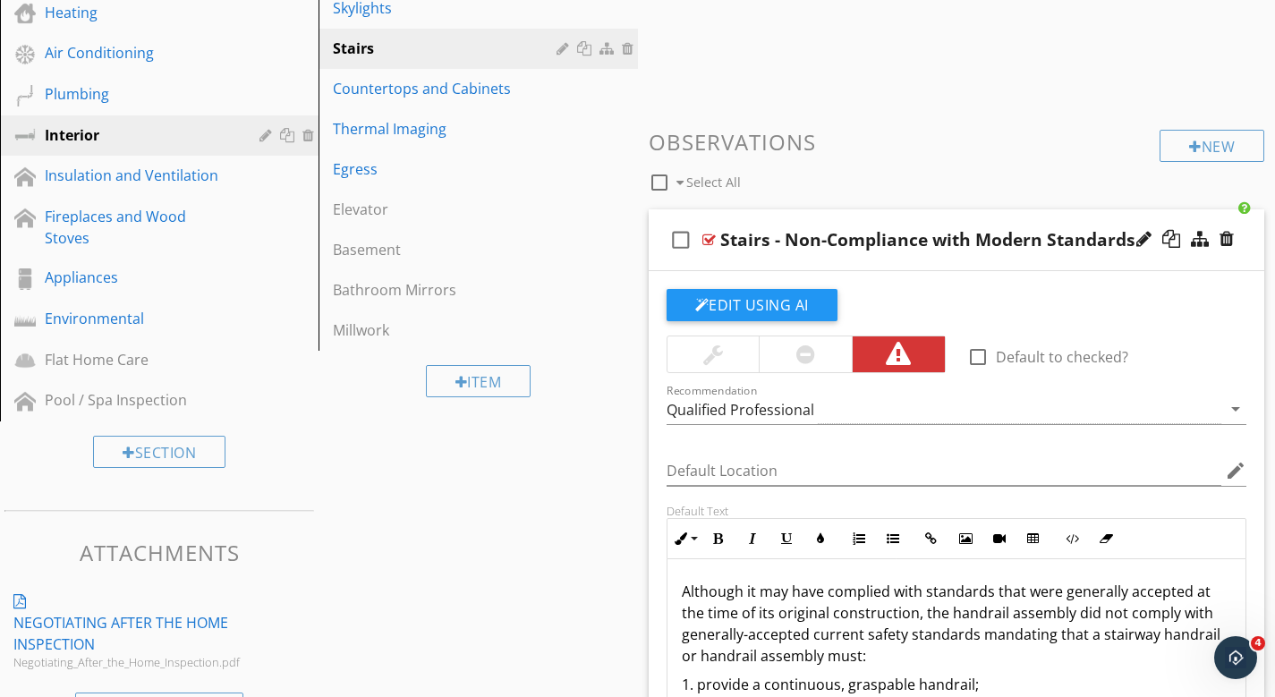
scroll to position [609, 0]
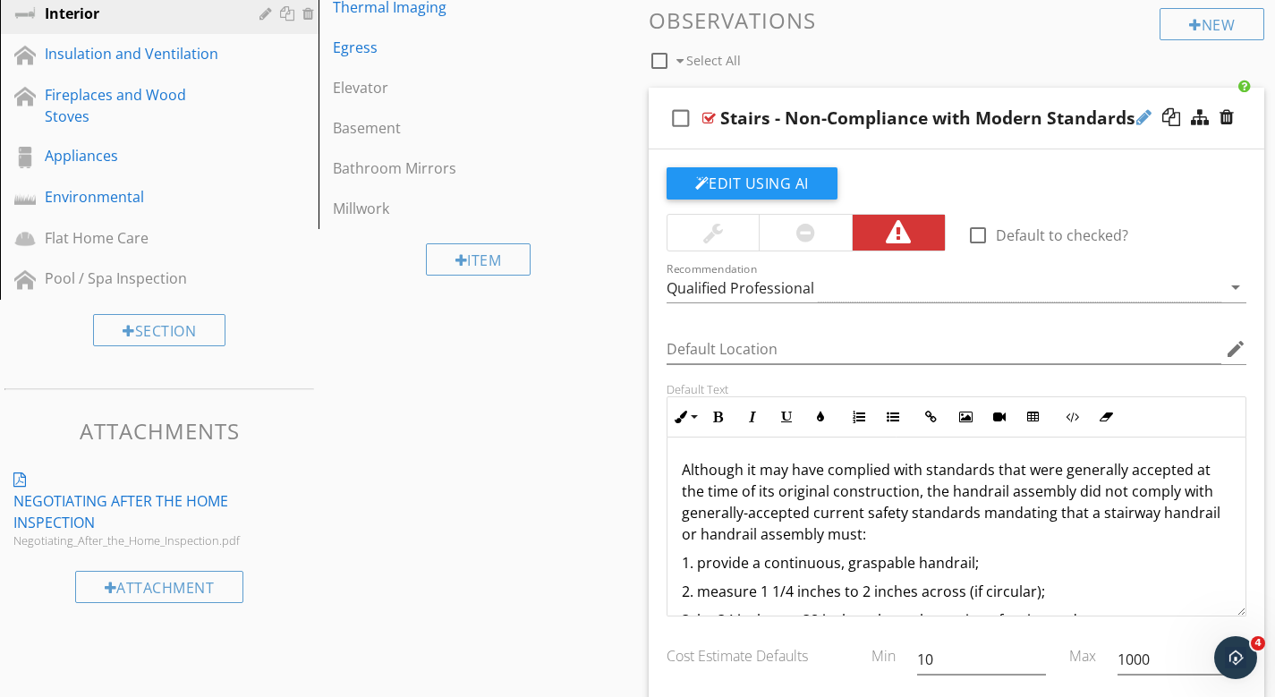
click at [1140, 115] on div at bounding box center [1144, 117] width 15 height 18
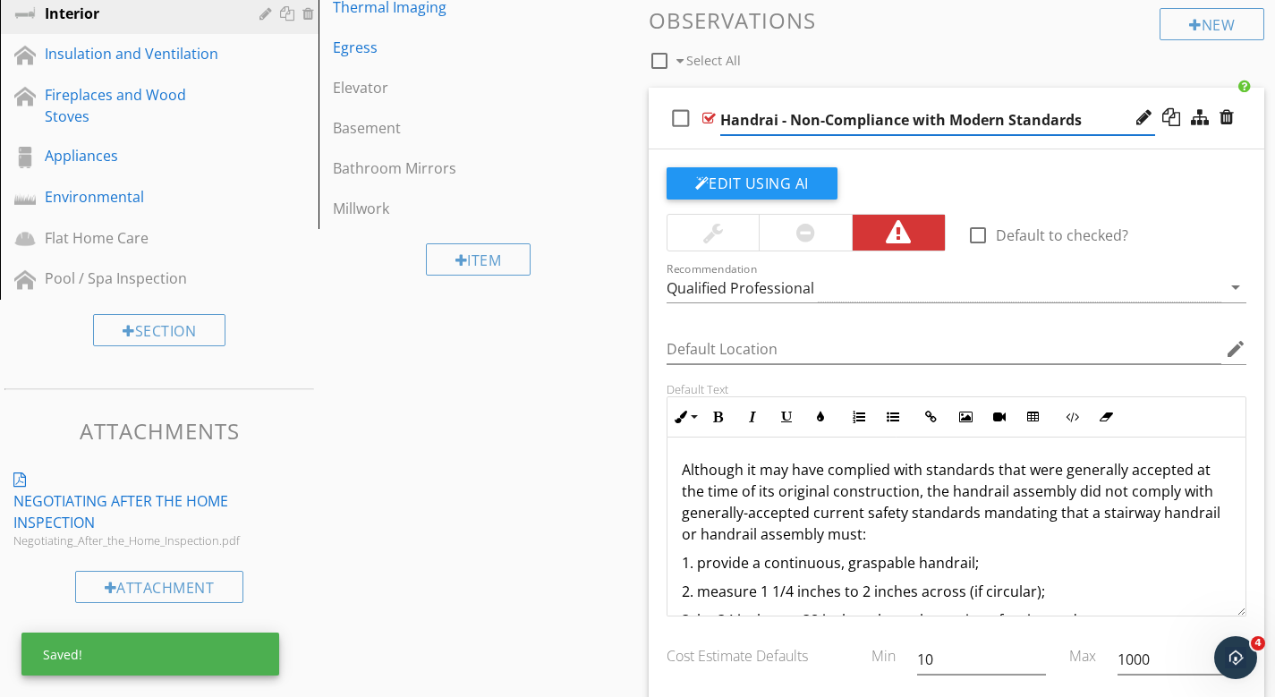
type input "Handrail - Non-Compliance with Modern Standards"
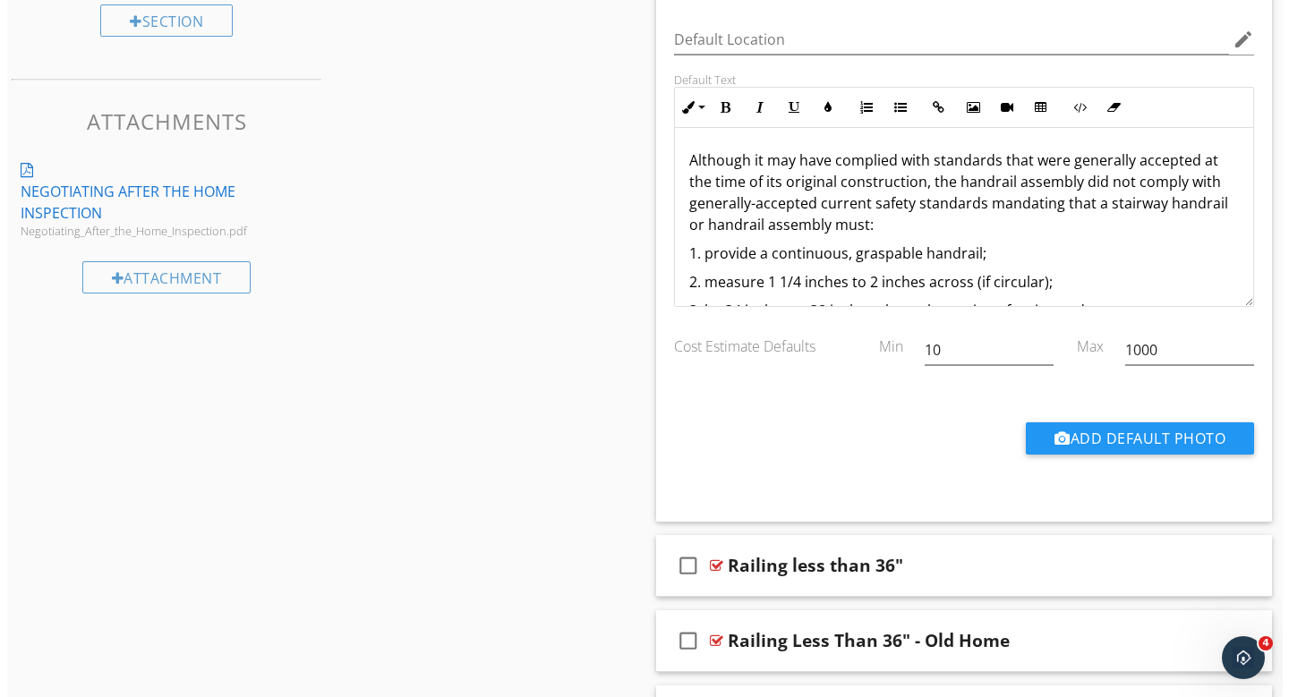
scroll to position [512, 0]
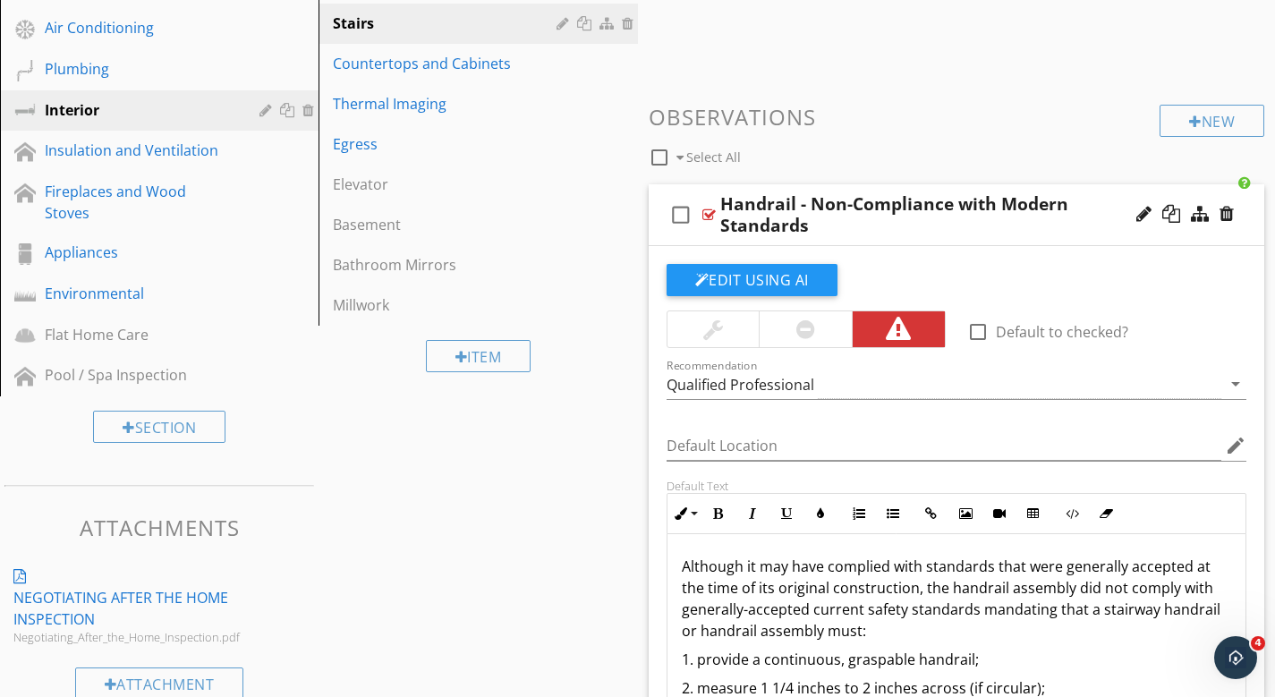
click at [1142, 210] on div at bounding box center [1144, 214] width 15 height 18
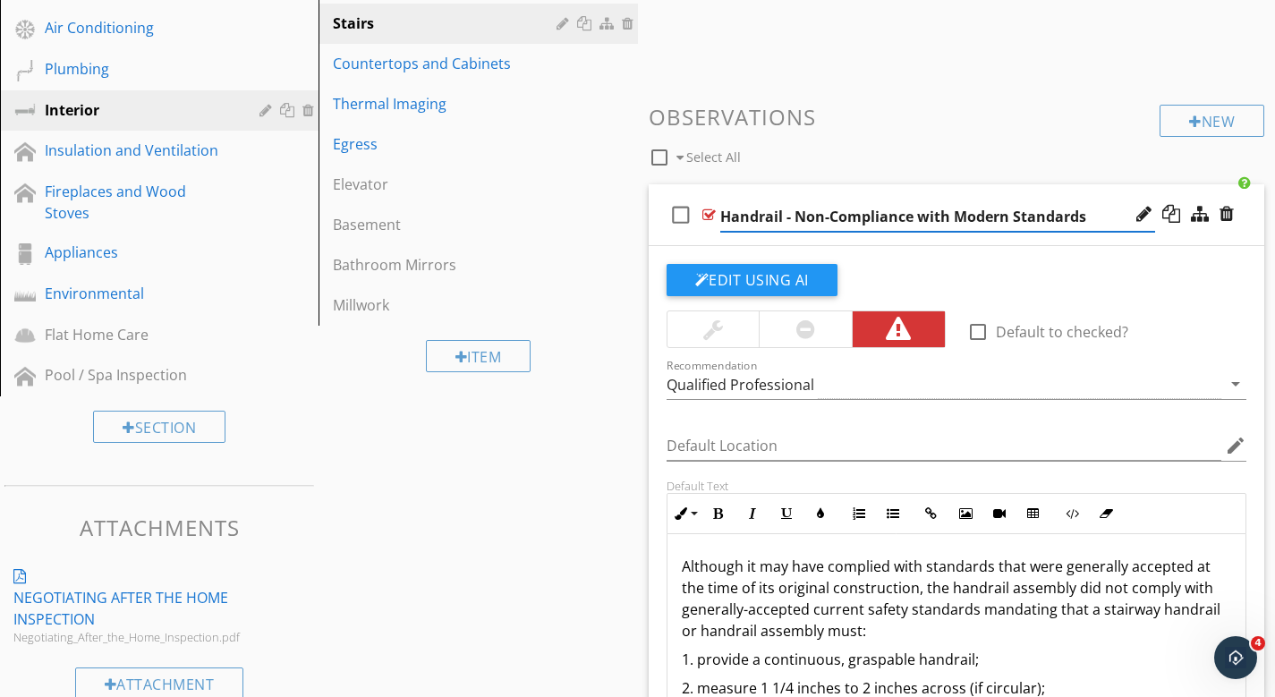
drag, startPoint x: 1089, startPoint y: 213, endPoint x: 757, endPoint y: 200, distance: 332.3
click at [757, 202] on input "Handrail - Non-Compliance with Modern Standards" at bounding box center [937, 217] width 435 height 30
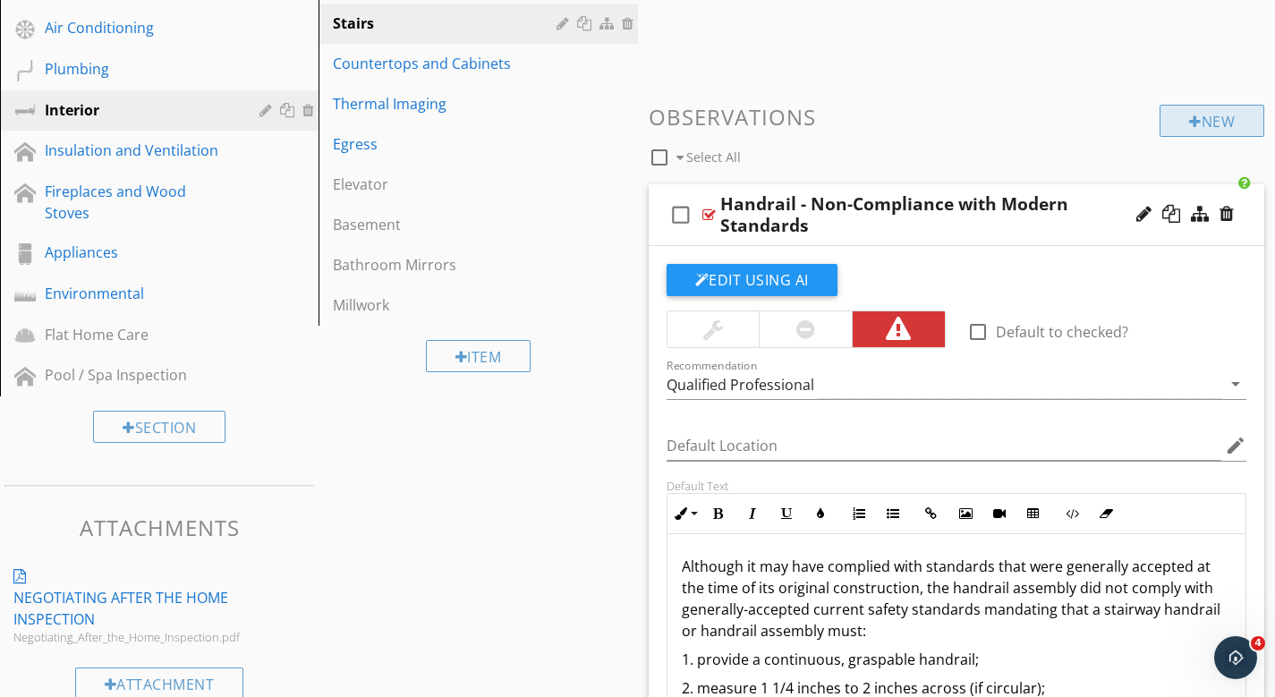
click at [1216, 109] on div "New" at bounding box center [1212, 121] width 105 height 32
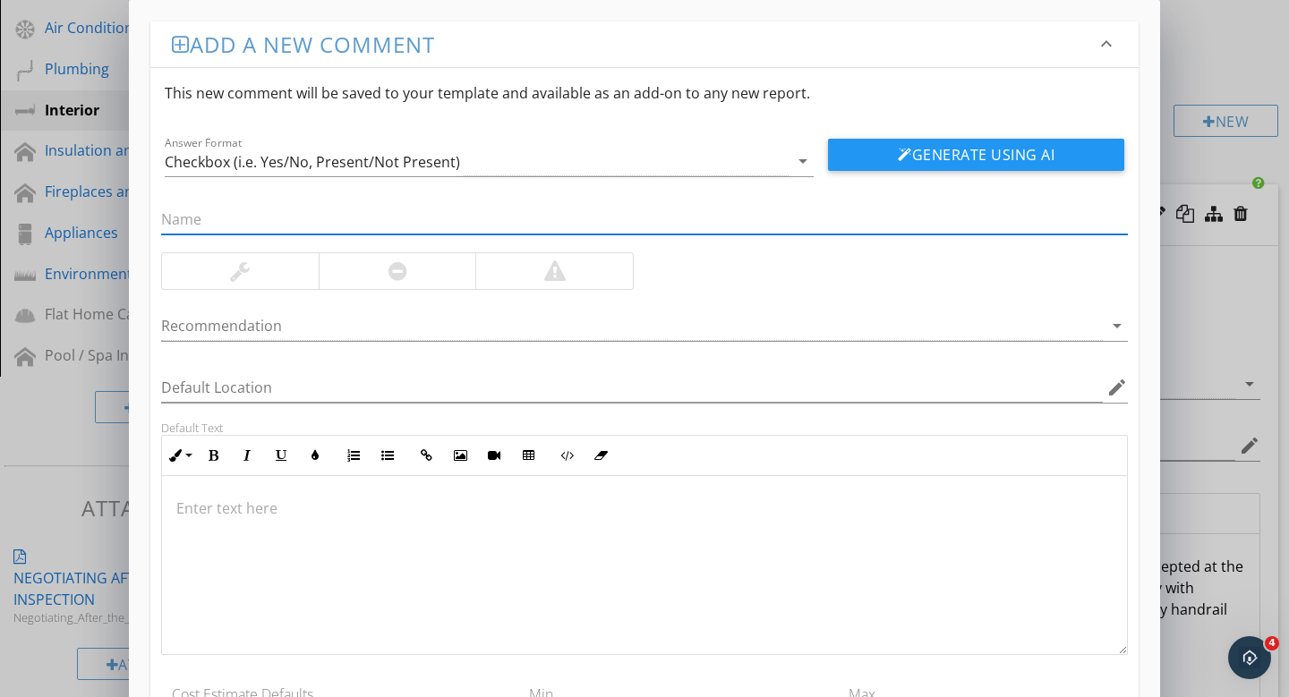
click at [203, 215] on input "text" at bounding box center [644, 220] width 967 height 30
paste input "Handrail - Non-Compliance with Modern Standards"
drag, startPoint x: 218, startPoint y: 222, endPoint x: 143, endPoint y: 225, distance: 75.2
click at [143, 225] on div "Add a new comment keyboard_arrow_down This new comment will be saved to your te…" at bounding box center [644, 423] width 1031 height 846
type input "Stairway - Non-Compliance with Modern Standards"
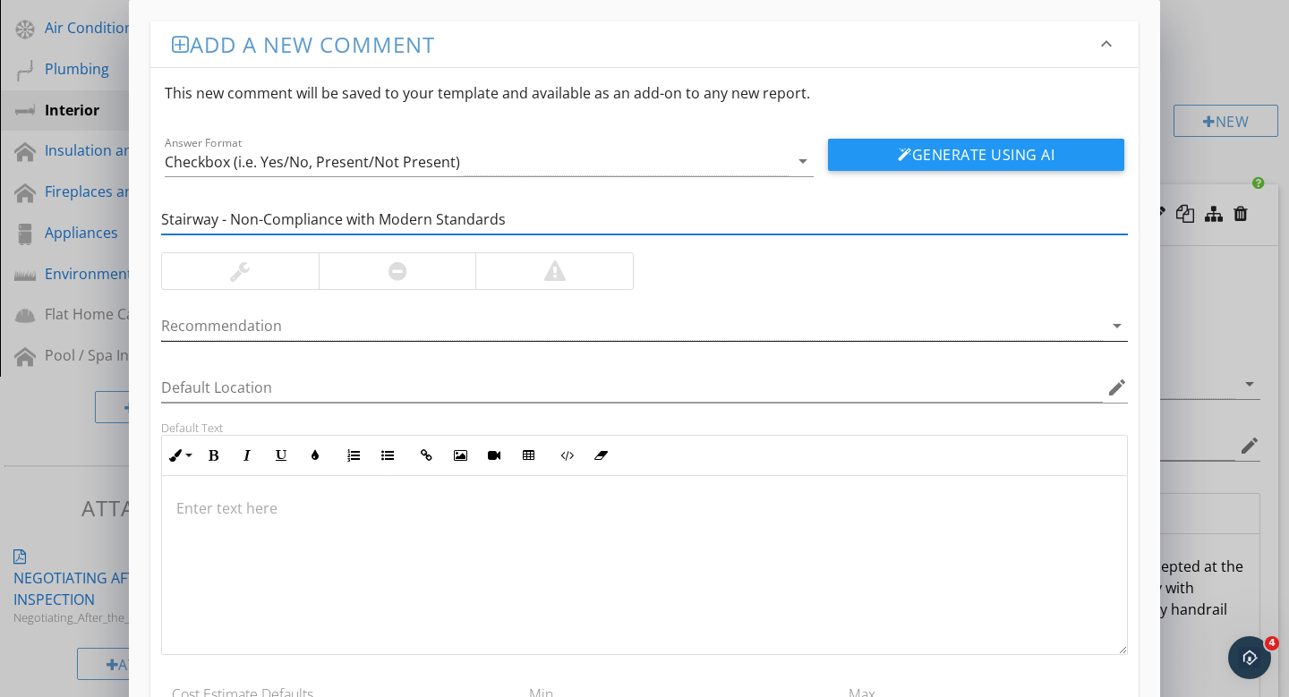
click at [1118, 327] on icon "arrow_drop_down" at bounding box center [1116, 325] width 21 height 21
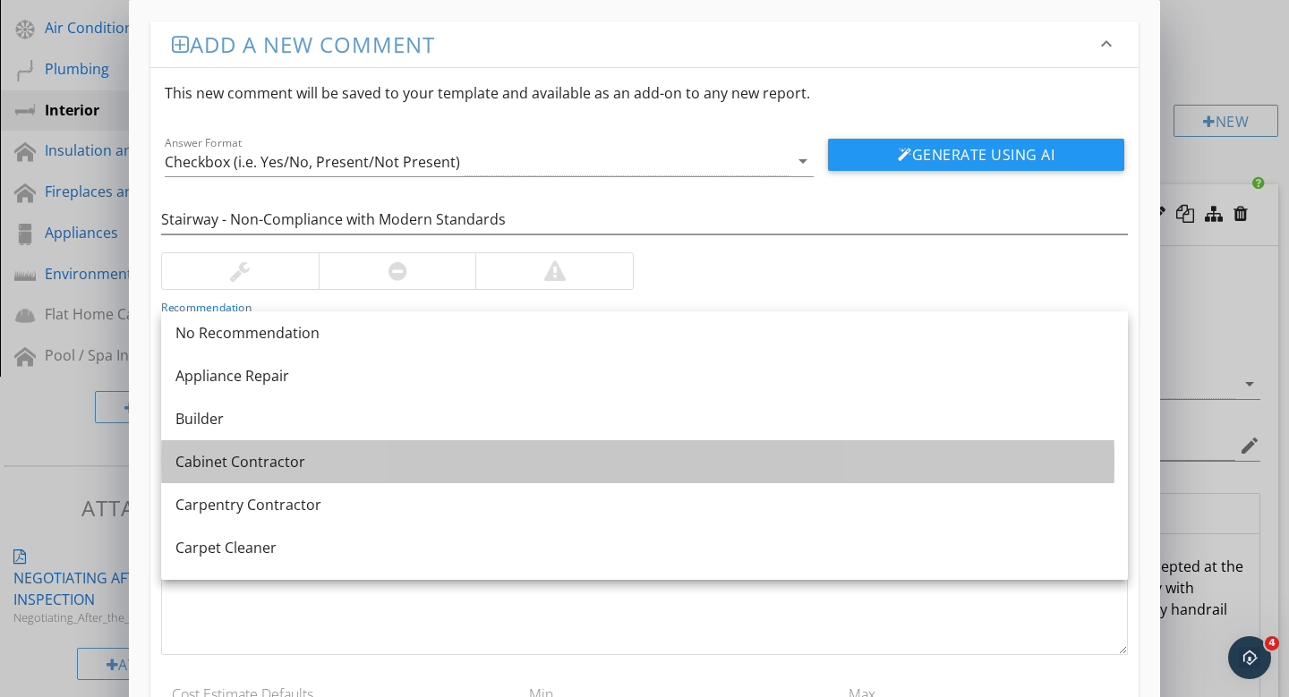
click at [412, 452] on div "Cabinet Contractor" at bounding box center [644, 461] width 938 height 21
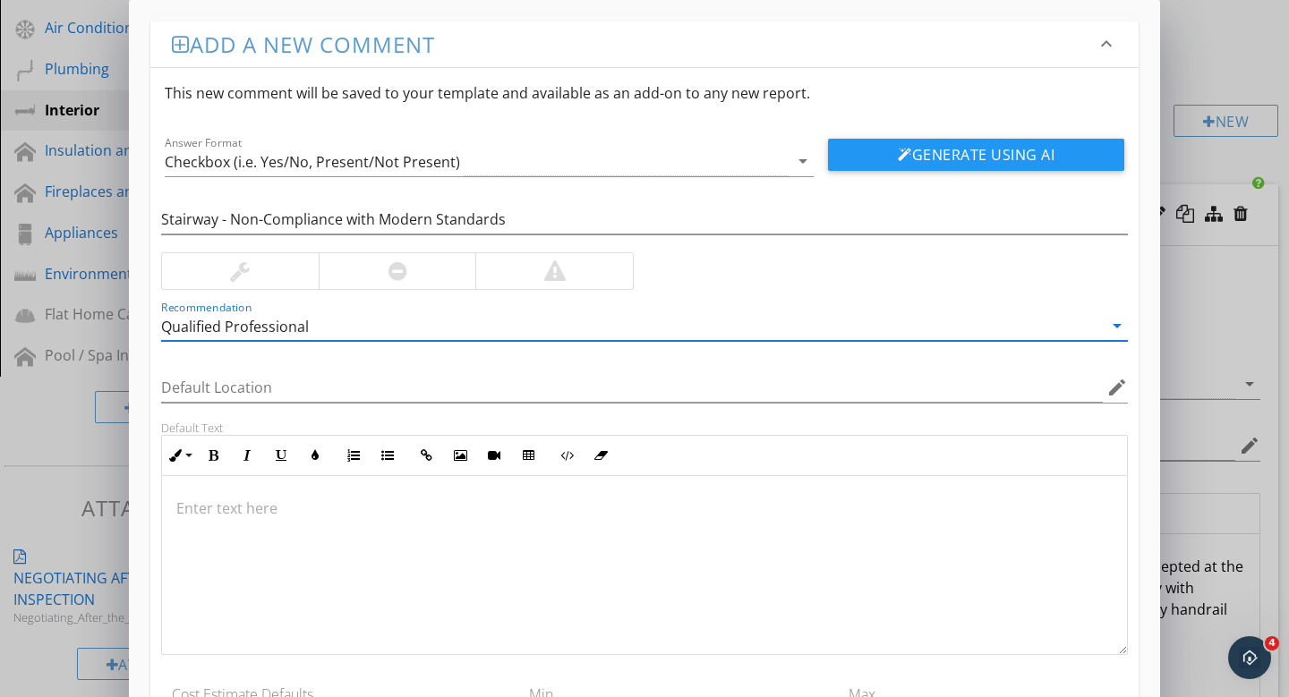
click at [418, 268] on div at bounding box center [398, 271] width 158 height 36
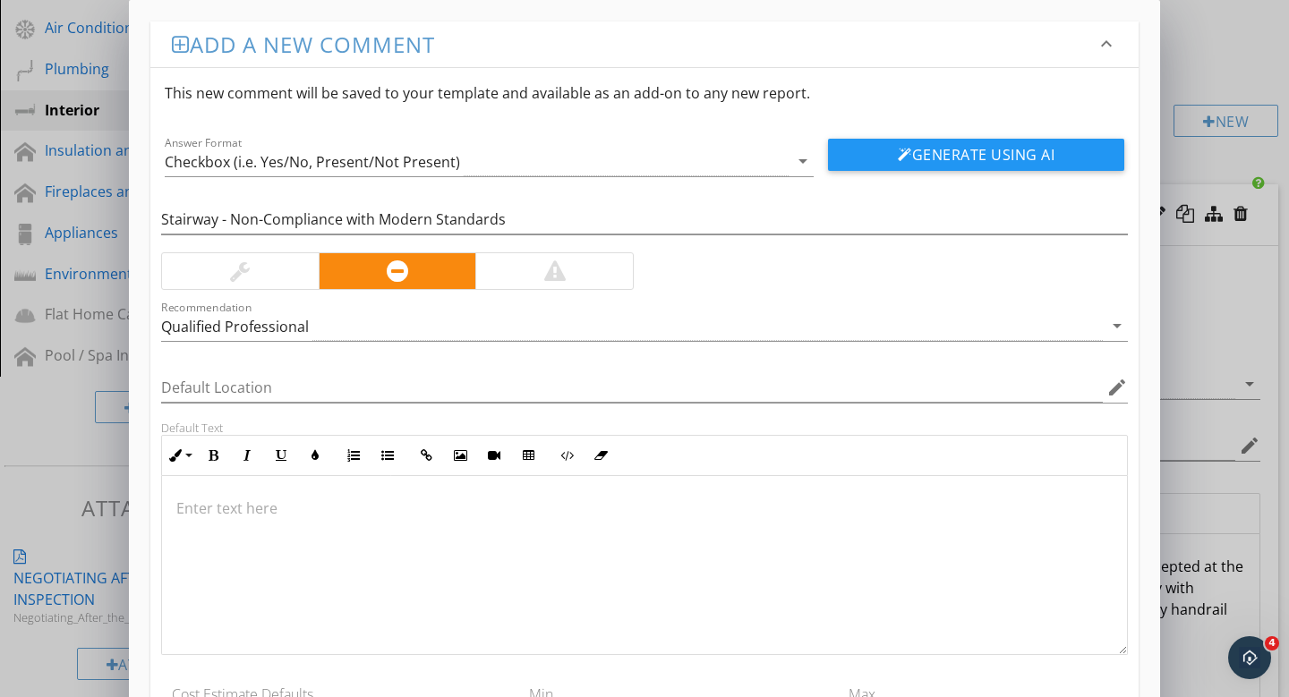
click at [577, 277] on div at bounding box center [554, 271] width 158 height 36
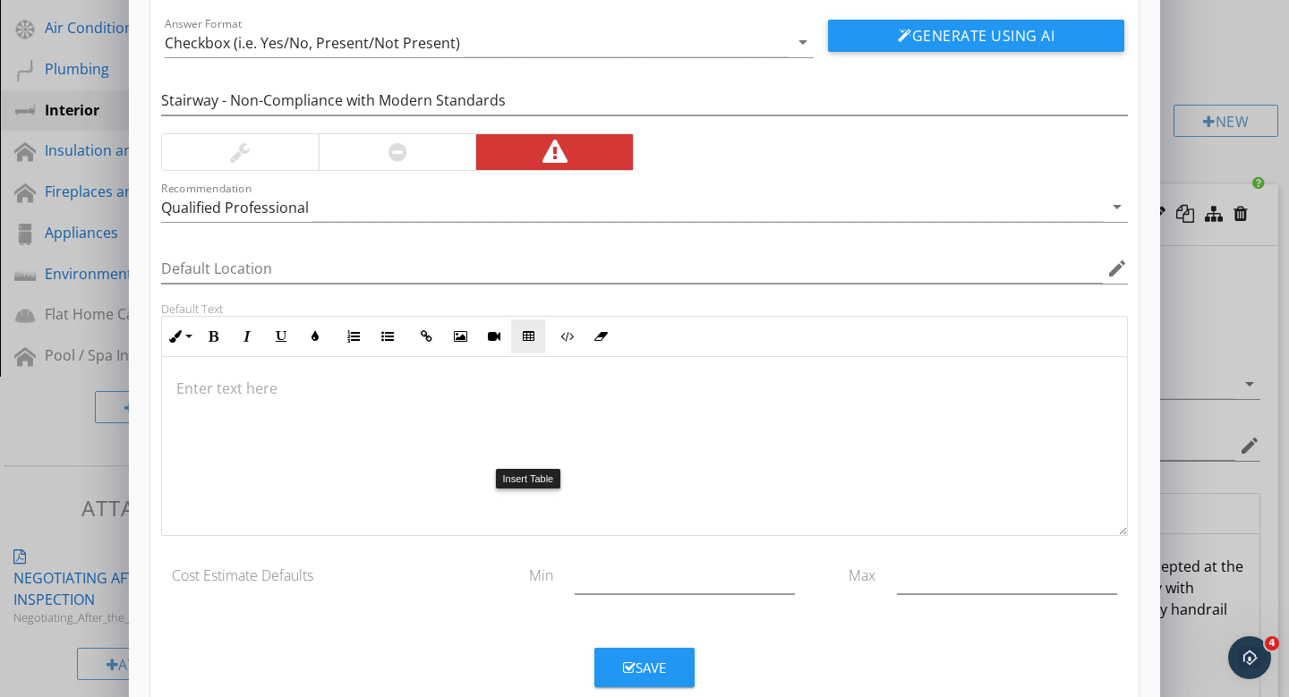
scroll to position [159, 0]
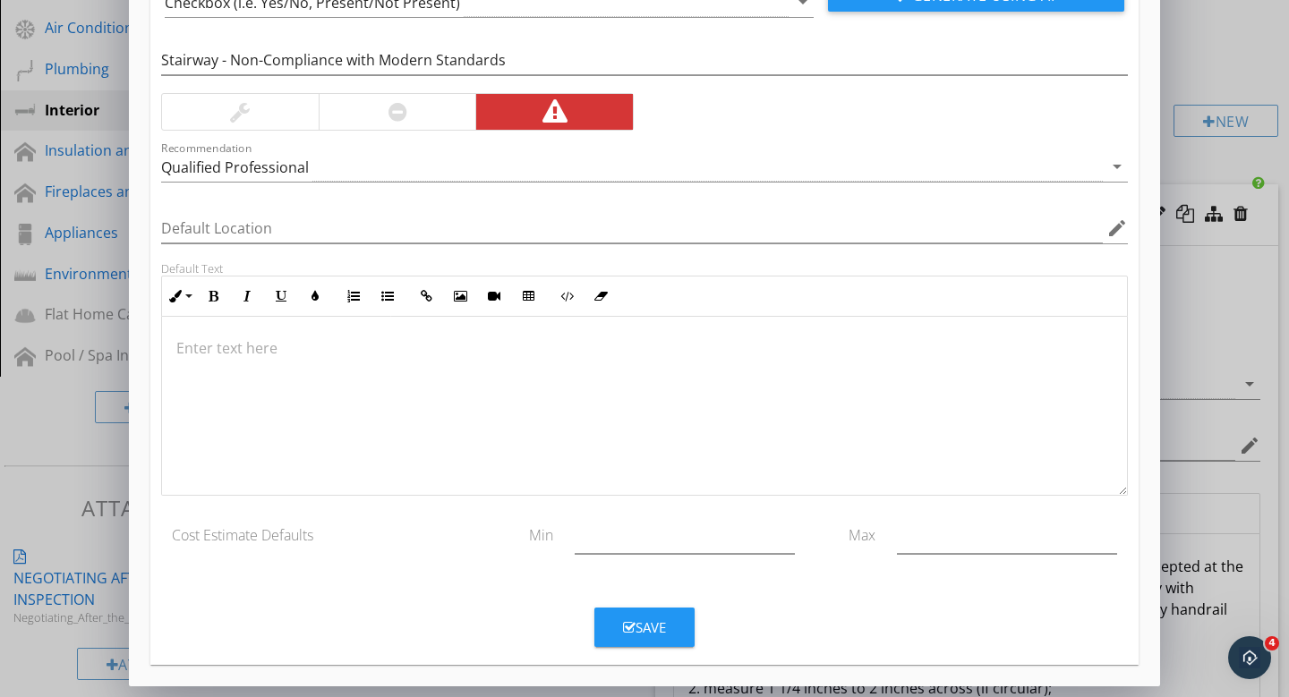
click at [228, 354] on p at bounding box center [644, 347] width 936 height 21
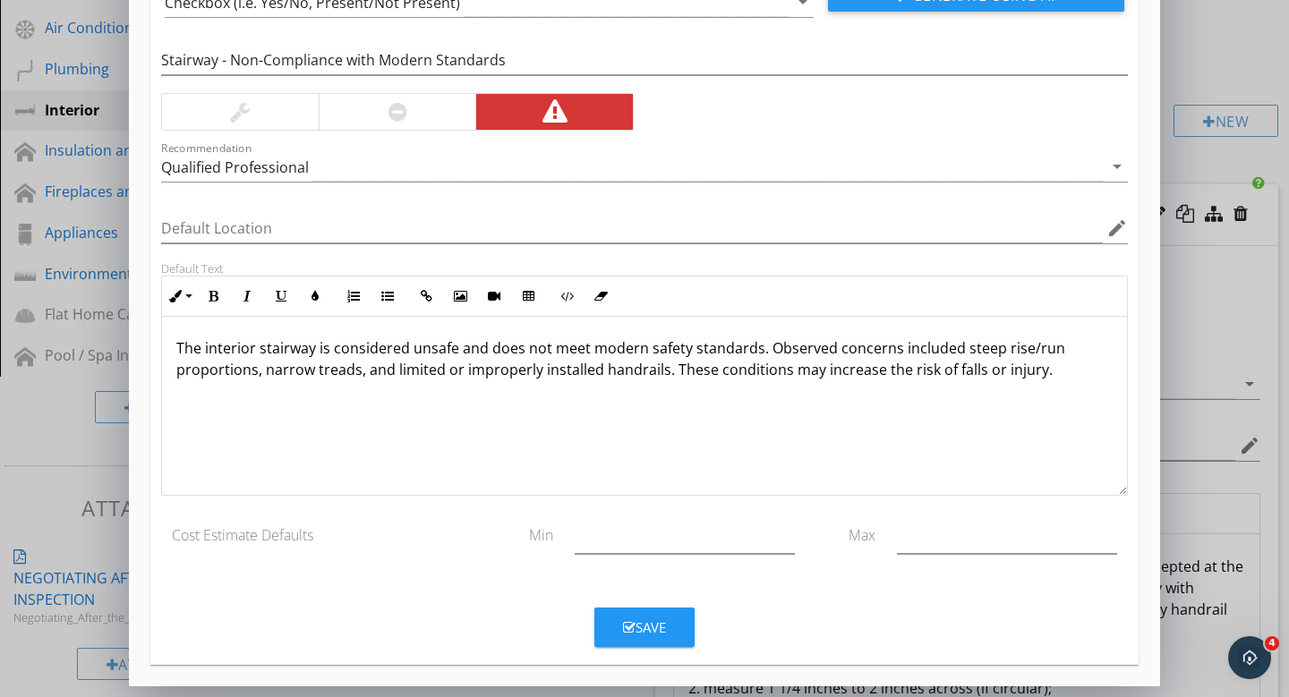
click at [234, 422] on p at bounding box center [644, 426] width 936 height 21
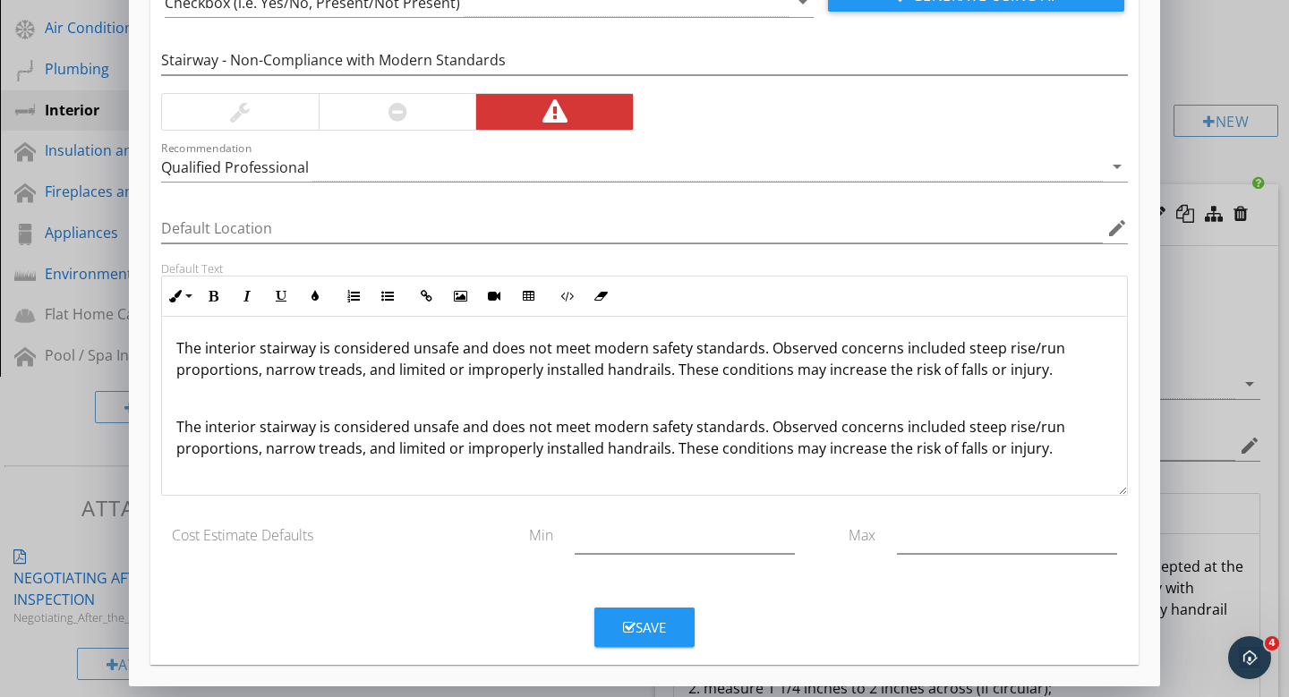
click at [180, 422] on p "The interior stairway is considered unsafe and does not meet modern safety stan…" at bounding box center [644, 437] width 936 height 43
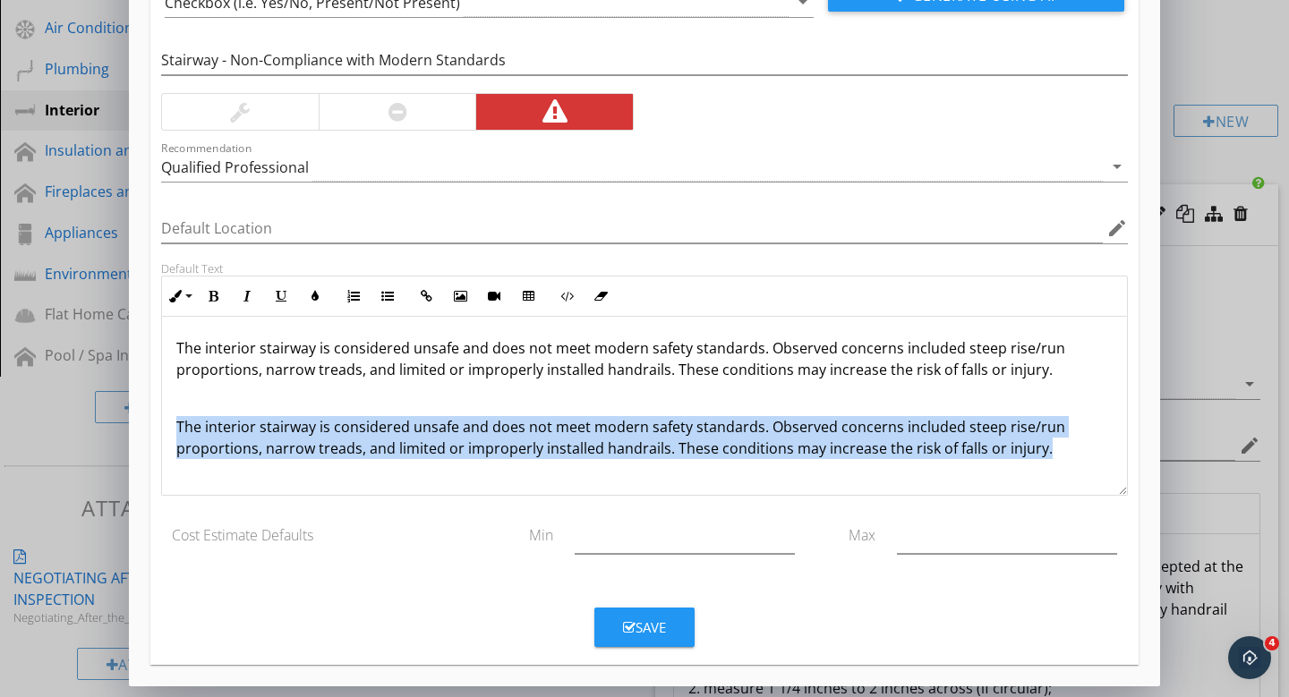
drag, startPoint x: 585, startPoint y: 473, endPoint x: 849, endPoint y: 479, distance: 264.1
click at [855, 481] on div "The interior stairway is considered unsafe and does not meet modern safety stan…" at bounding box center [644, 405] width 965 height 179
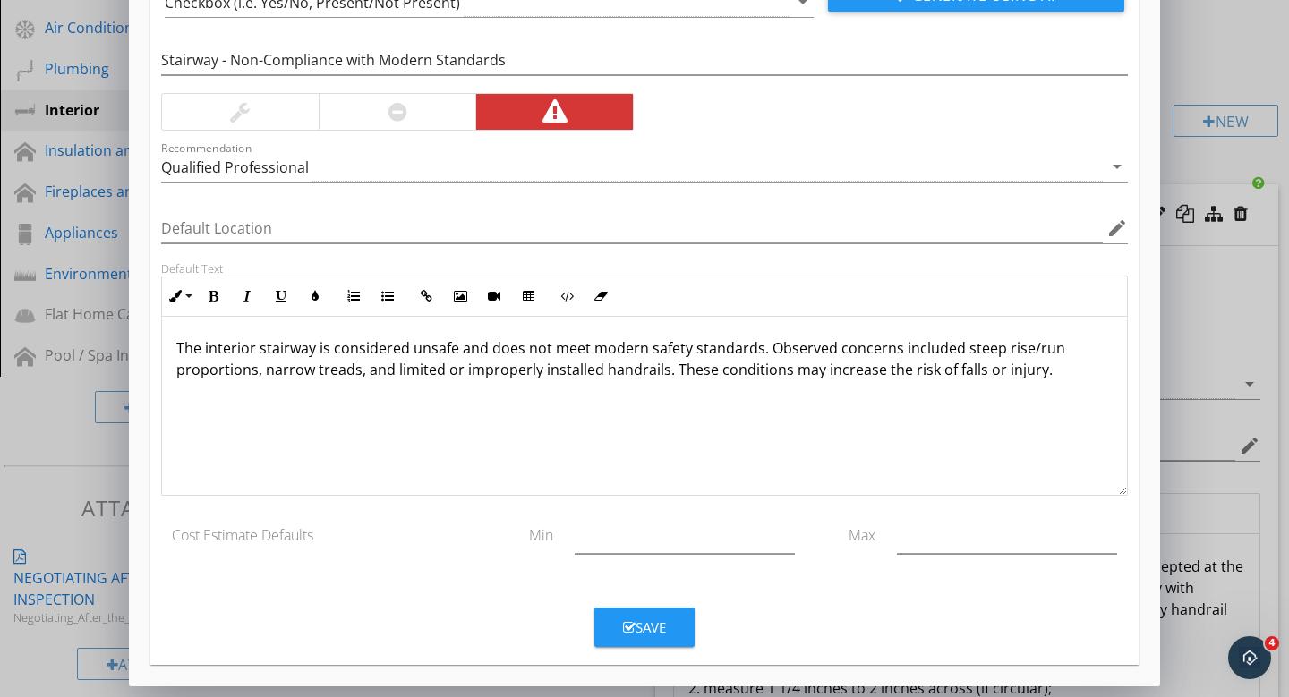
click at [295, 421] on p at bounding box center [644, 426] width 936 height 21
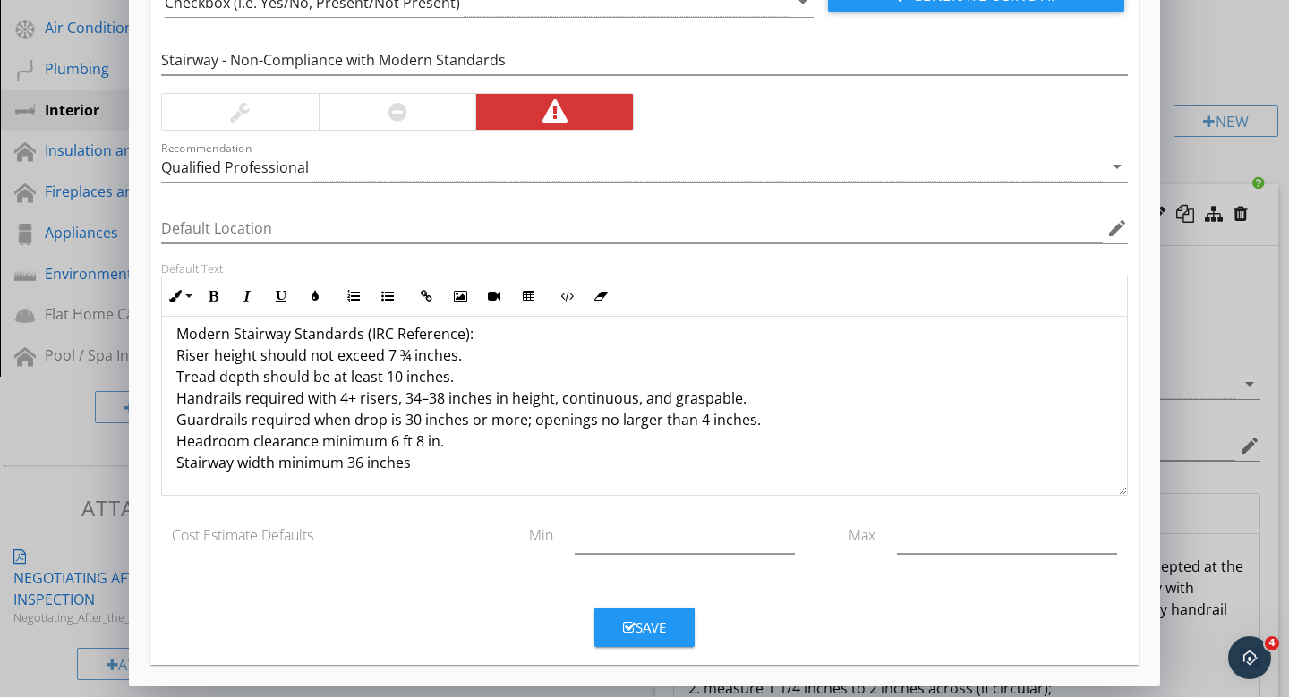
scroll to position [90, 0]
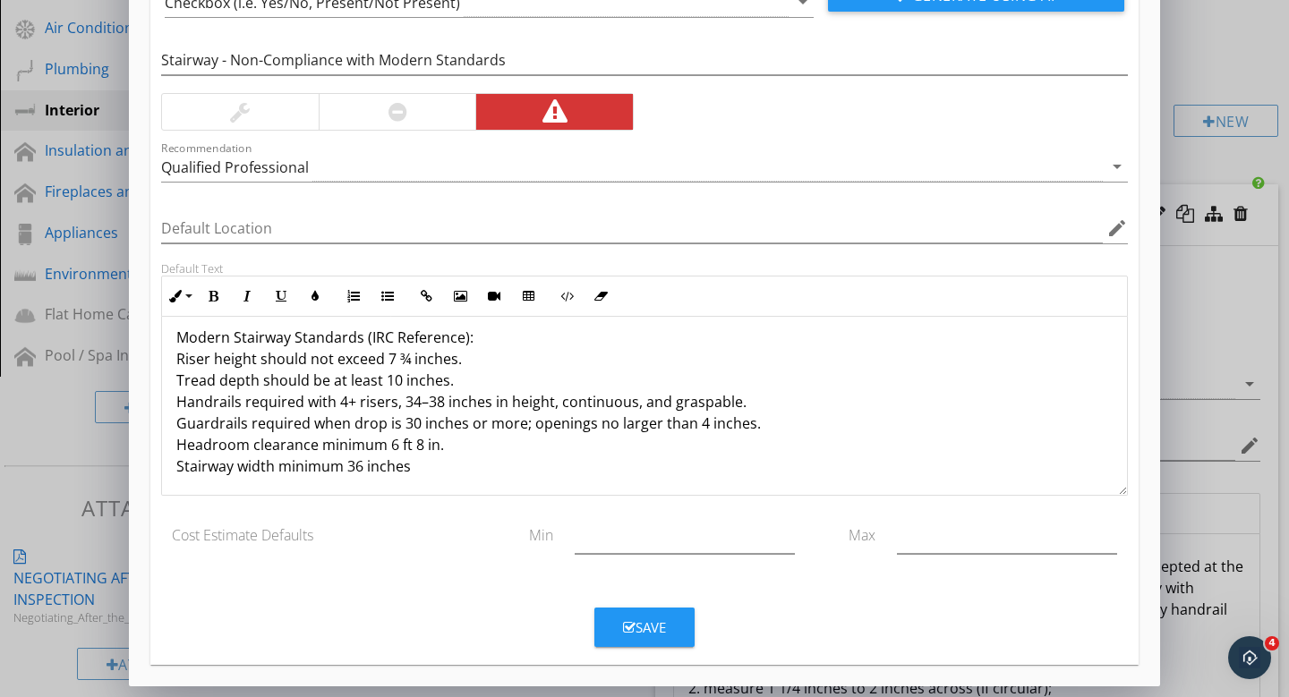
click at [187, 362] on p "Modern Stairway Standards (IRC Reference): Riser height should not exceed 7 ¾ i…" at bounding box center [644, 402] width 936 height 150
click at [177, 359] on p "Modern Stairway Standards (IRC Reference): Riser height should not exceed 7 ¾ i…" at bounding box center [644, 402] width 936 height 150
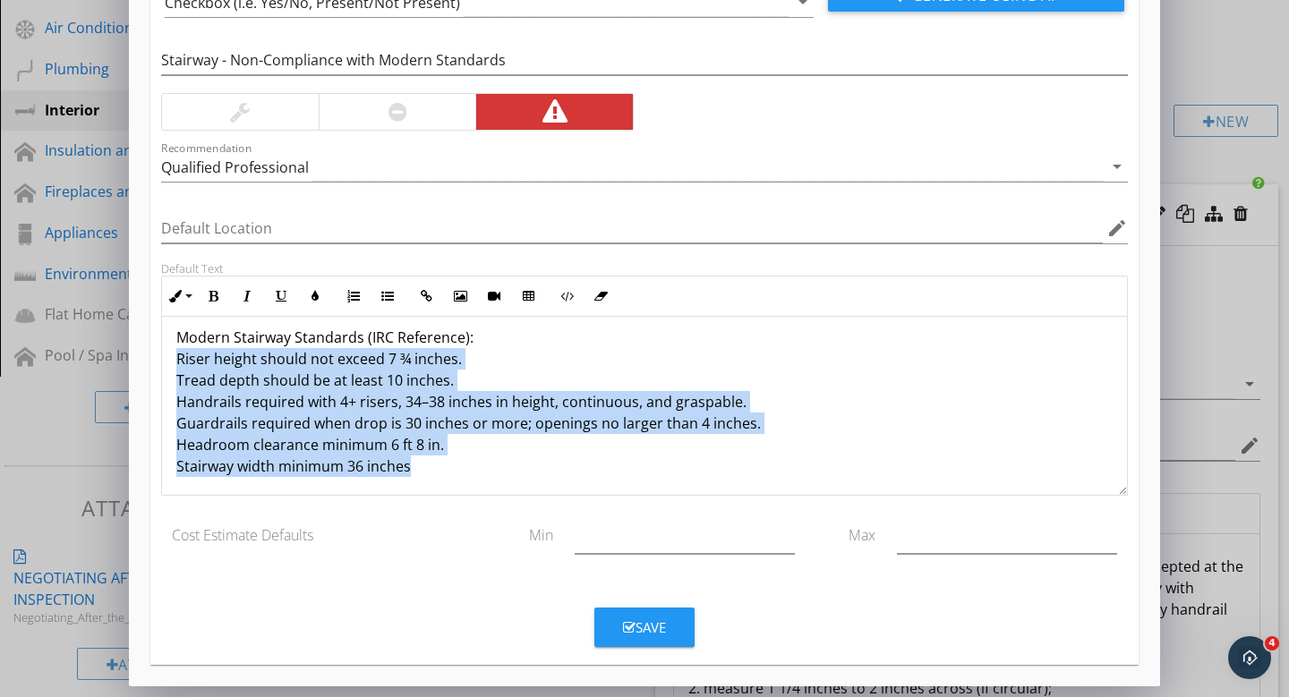
drag, startPoint x: 177, startPoint y: 359, endPoint x: 403, endPoint y: 474, distance: 253.4
click at [403, 474] on p "Modern Stairway Standards (IRC Reference): Riser height should not exceed 7 ¾ i…" at bounding box center [644, 402] width 936 height 150
click at [392, 297] on icon "button" at bounding box center [387, 296] width 13 height 13
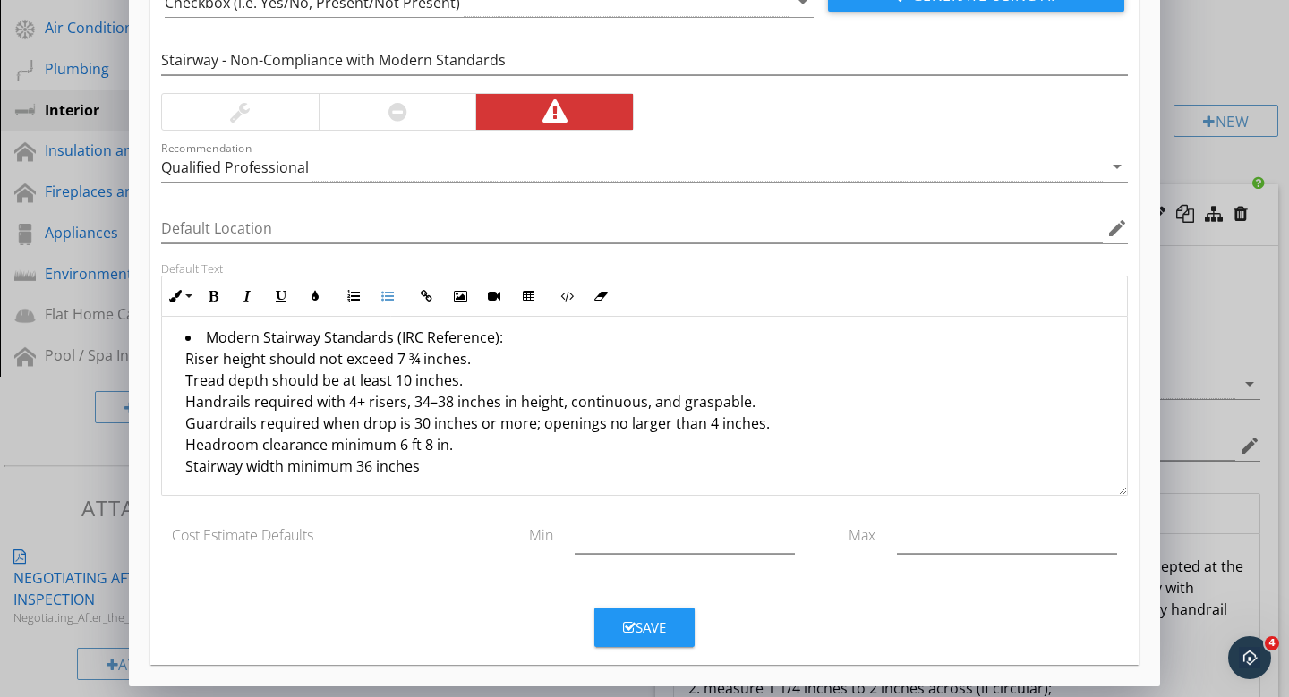
scroll to position [66, 0]
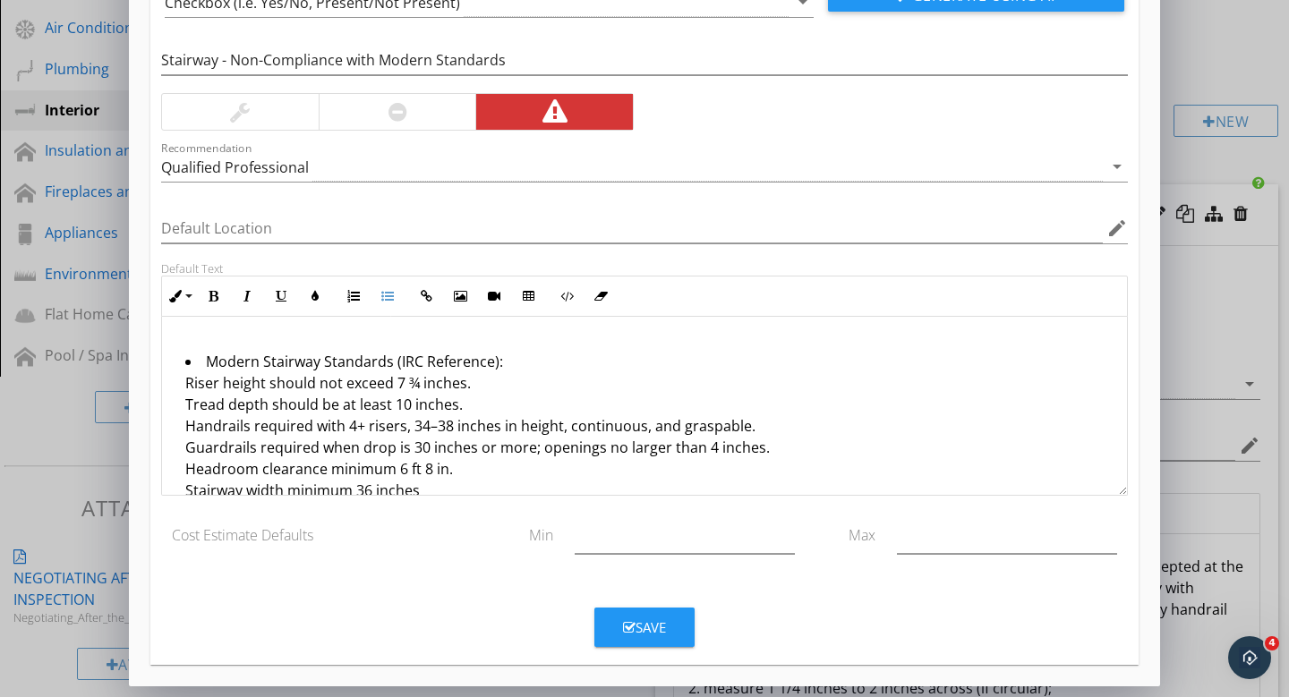
click at [599, 340] on p at bounding box center [644, 332] width 936 height 21
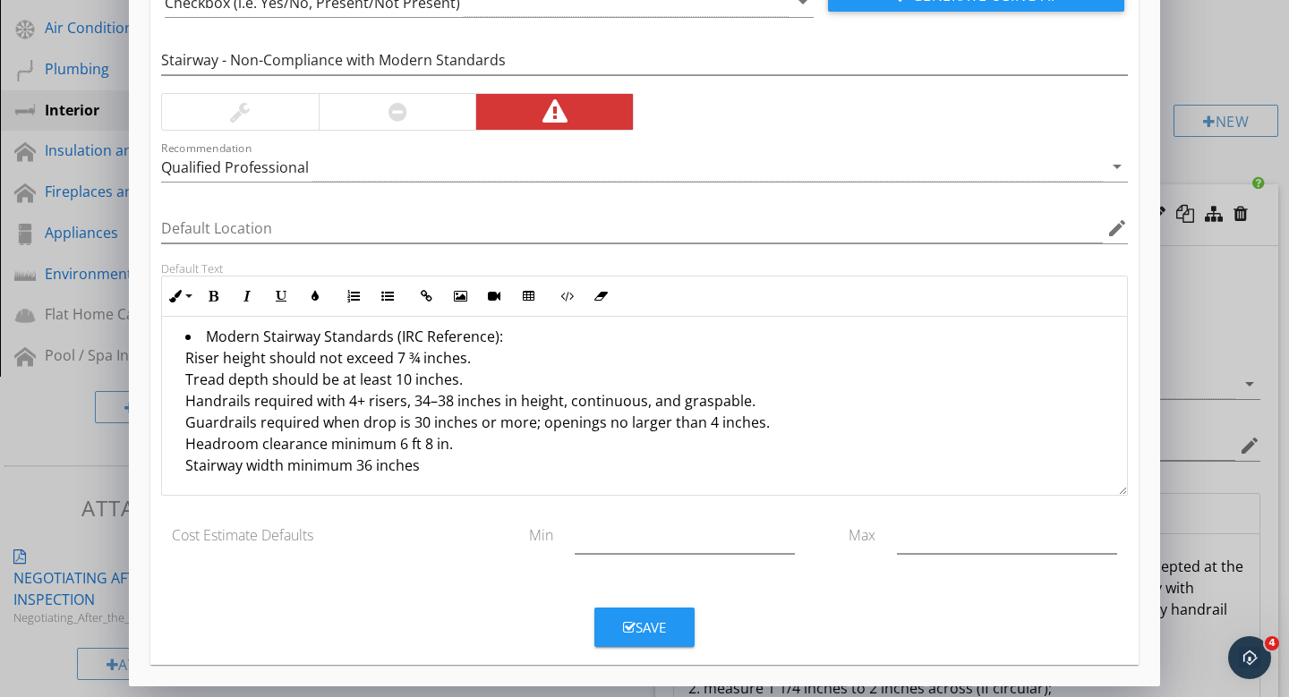
click at [224, 349] on li "Modern Stairway Standards (IRC Reference): Riser height should not exceed 7 ¾ i…" at bounding box center [648, 403] width 927 height 155
click at [221, 330] on li "Modern Stairway Standards (IRC Reference): Riser height should not exceed 7 ¾ i…" at bounding box center [648, 403] width 927 height 155
click at [183, 332] on ul "Modern Stairway Standards (IRC Reference): Riser height should not exceed 7 ¾ i…" at bounding box center [644, 403] width 936 height 155
drag, startPoint x: 227, startPoint y: 332, endPoint x: 539, endPoint y: 336, distance: 311.5
click at [539, 336] on ul "Modern Stairway Standards (IRC Reference): Riser height should not exceed 7 ¾ i…" at bounding box center [644, 403] width 936 height 155
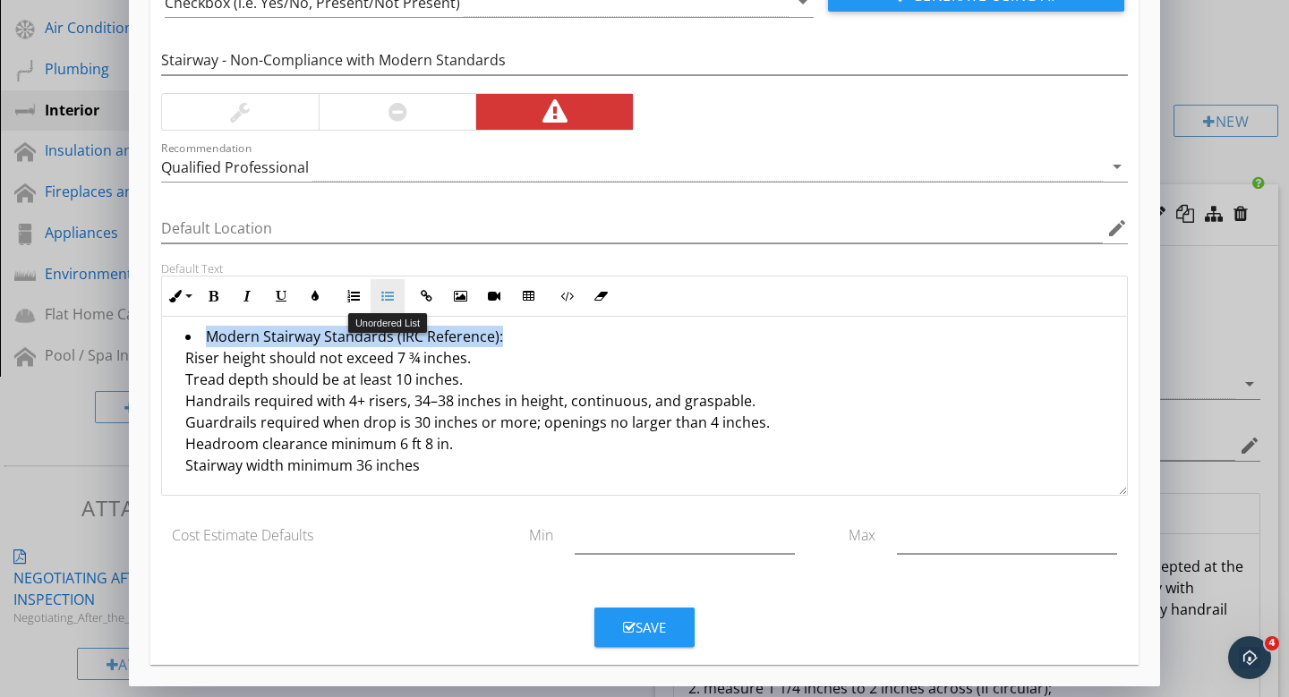
click at [387, 299] on icon "button" at bounding box center [387, 296] width 13 height 13
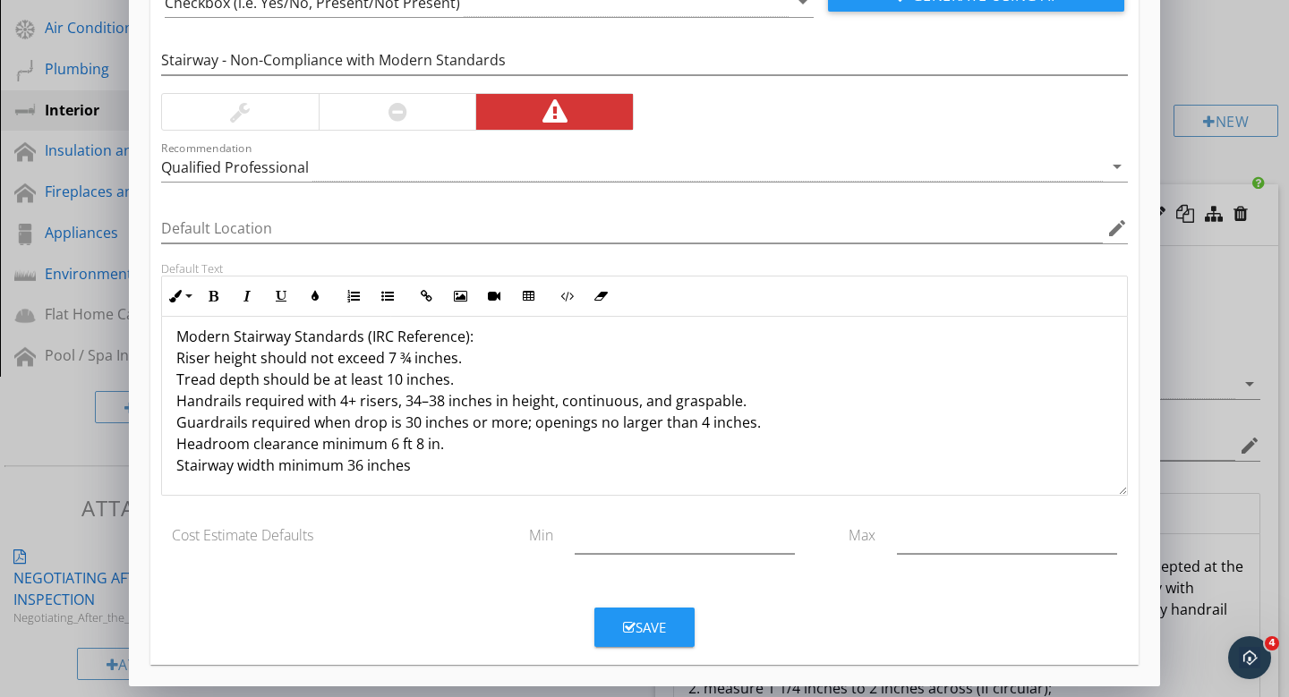
click at [518, 328] on p "Modern Stairway Standards (IRC Reference): Riser height should not exceed 7 ¾ i…" at bounding box center [644, 401] width 936 height 150
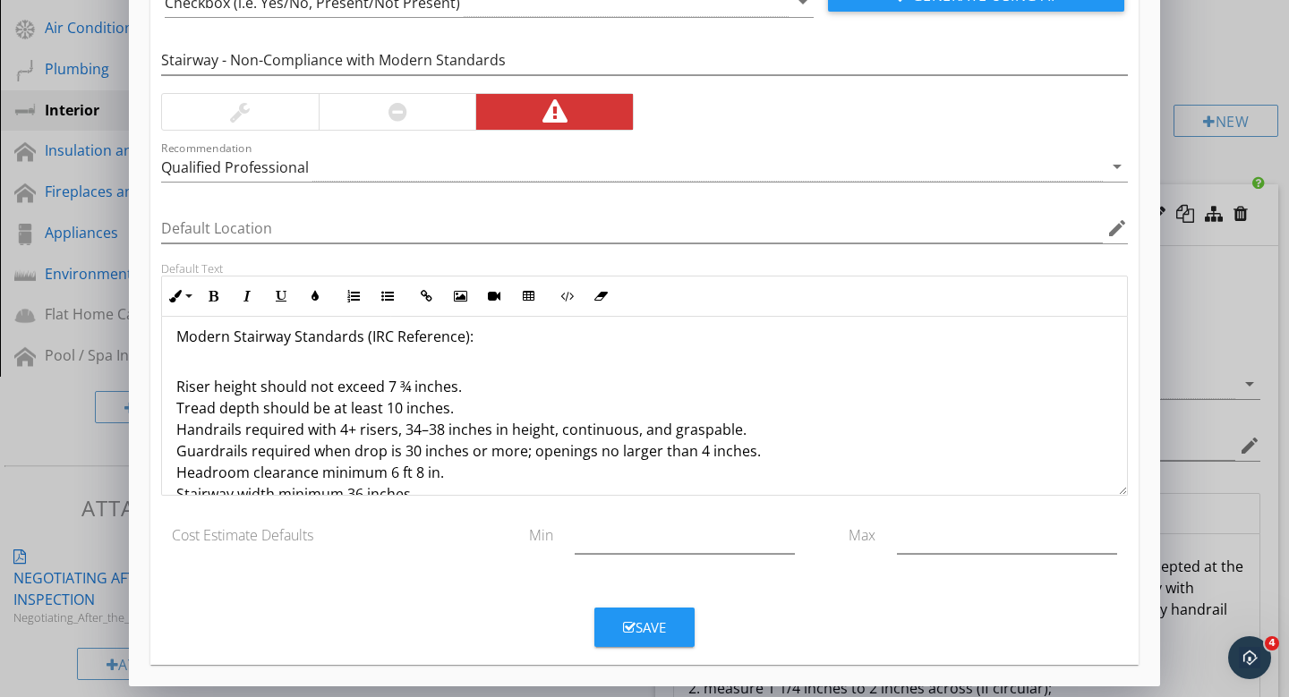
click at [175, 388] on div "The interior stairway is considered unsafe and does not meet modern safety stan…" at bounding box center [644, 376] width 965 height 301
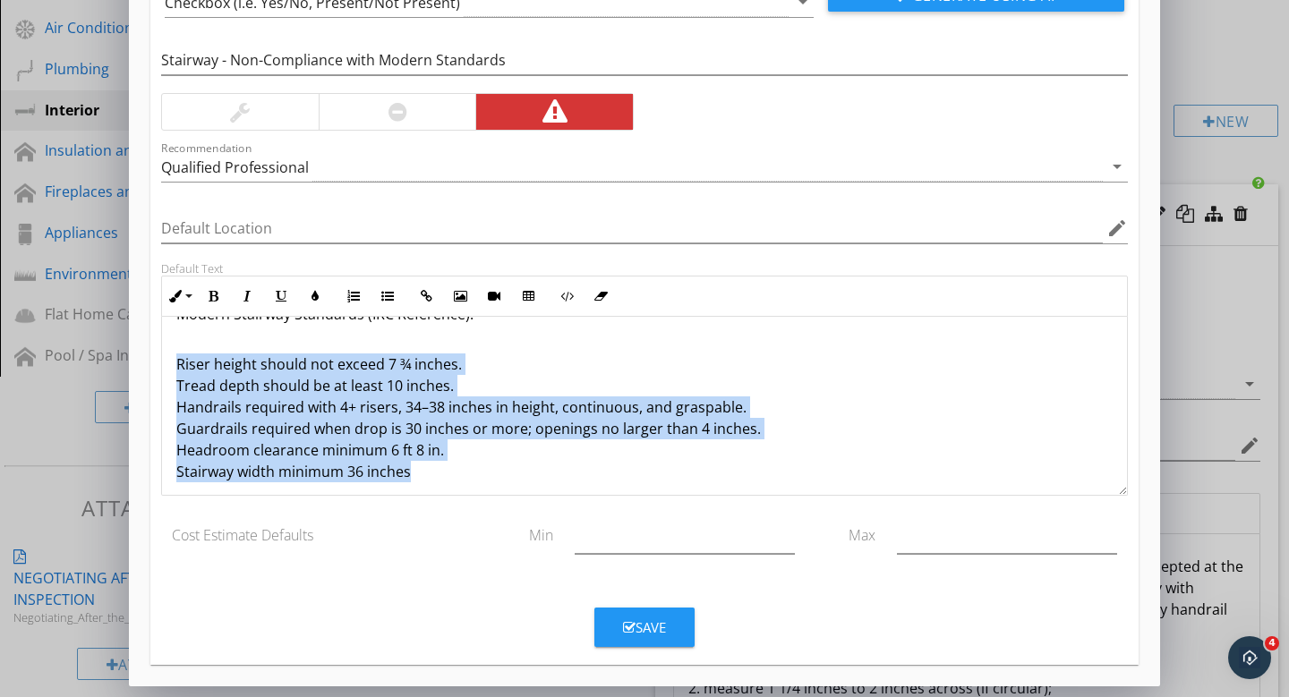
scroll to position [123, 0]
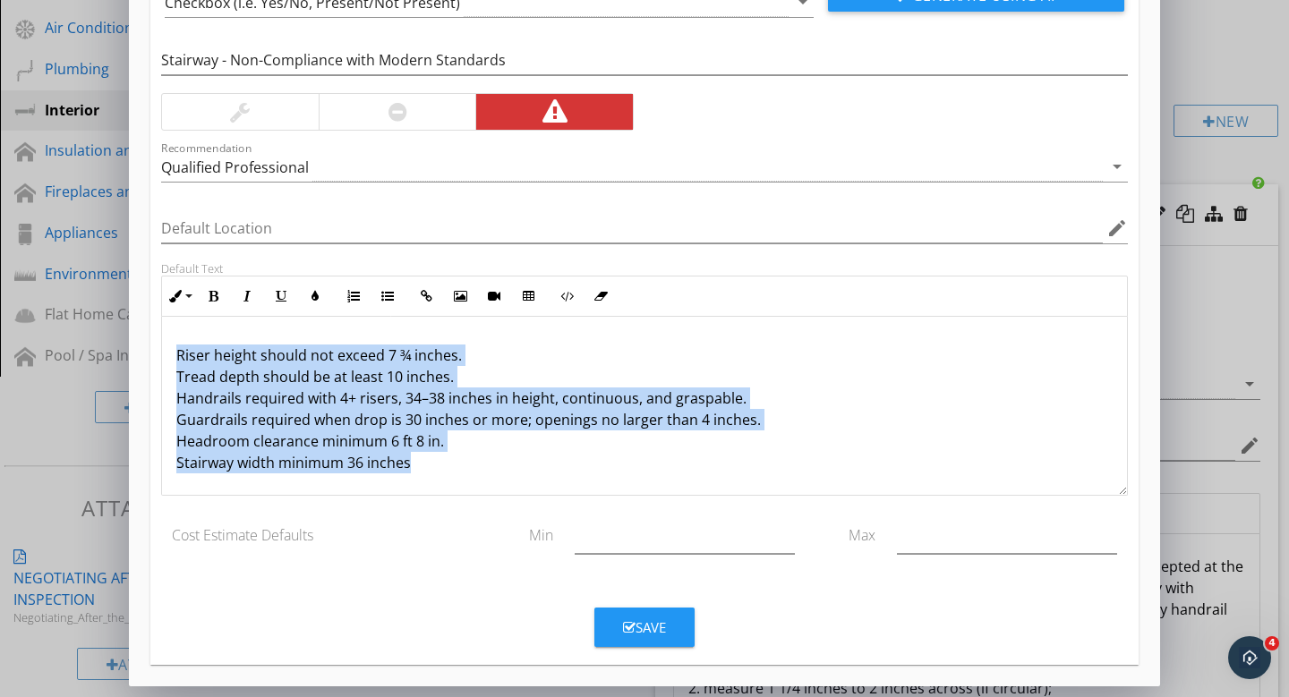
drag, startPoint x: 176, startPoint y: 383, endPoint x: 475, endPoint y: 456, distance: 307.8
click at [475, 456] on p "Riser height should not exceed 7 ¾ inches. Tread depth should be at least 10 in…" at bounding box center [644, 398] width 936 height 150
click at [392, 294] on icon "button" at bounding box center [387, 296] width 13 height 13
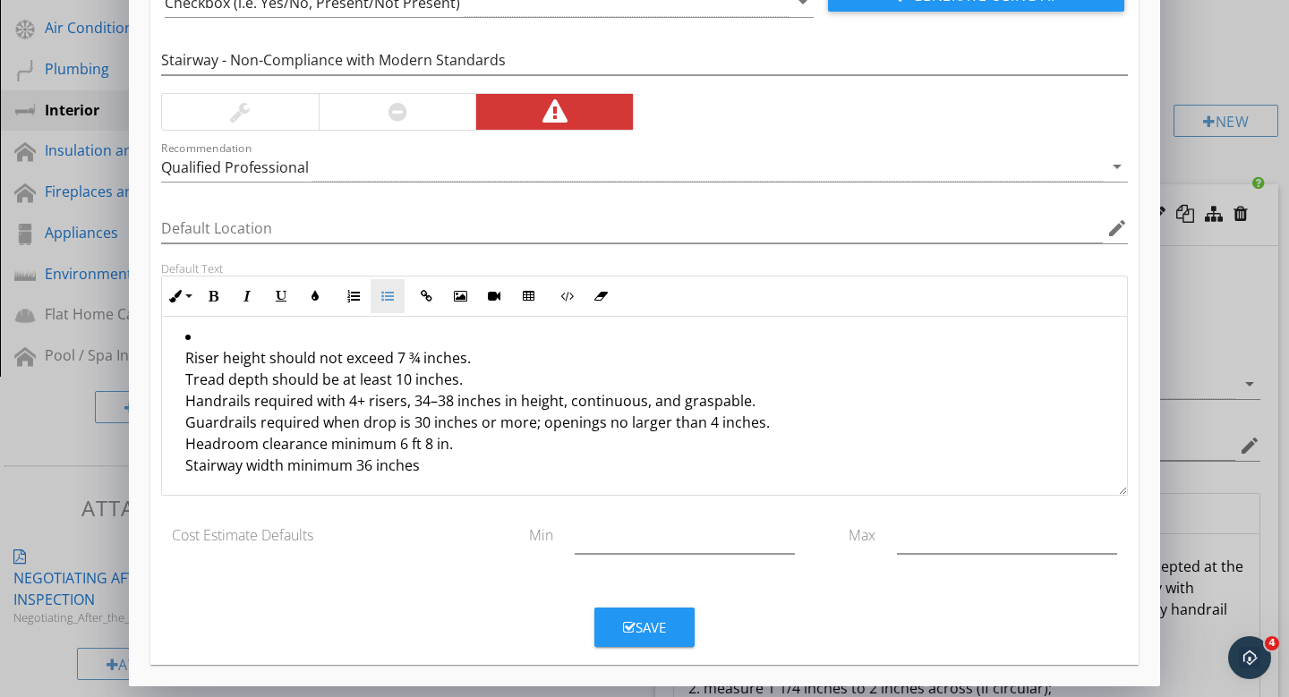
scroll to position [120, 0]
click at [351, 328] on li "Riser height should not exceed 7 ¾ inches. Tread depth should be at least 10 in…" at bounding box center [648, 403] width 927 height 155
click at [215, 331] on li "Riser height should not exceed 7 ¾ inches. Tread depth should be at least 10 in…" at bounding box center [648, 403] width 927 height 155
click at [213, 333] on li "Riser height should not exceed 7 ¾ inches. Tread depth should be at least 10 in…" at bounding box center [648, 403] width 927 height 155
drag, startPoint x: 232, startPoint y: 343, endPoint x: 192, endPoint y: 343, distance: 40.3
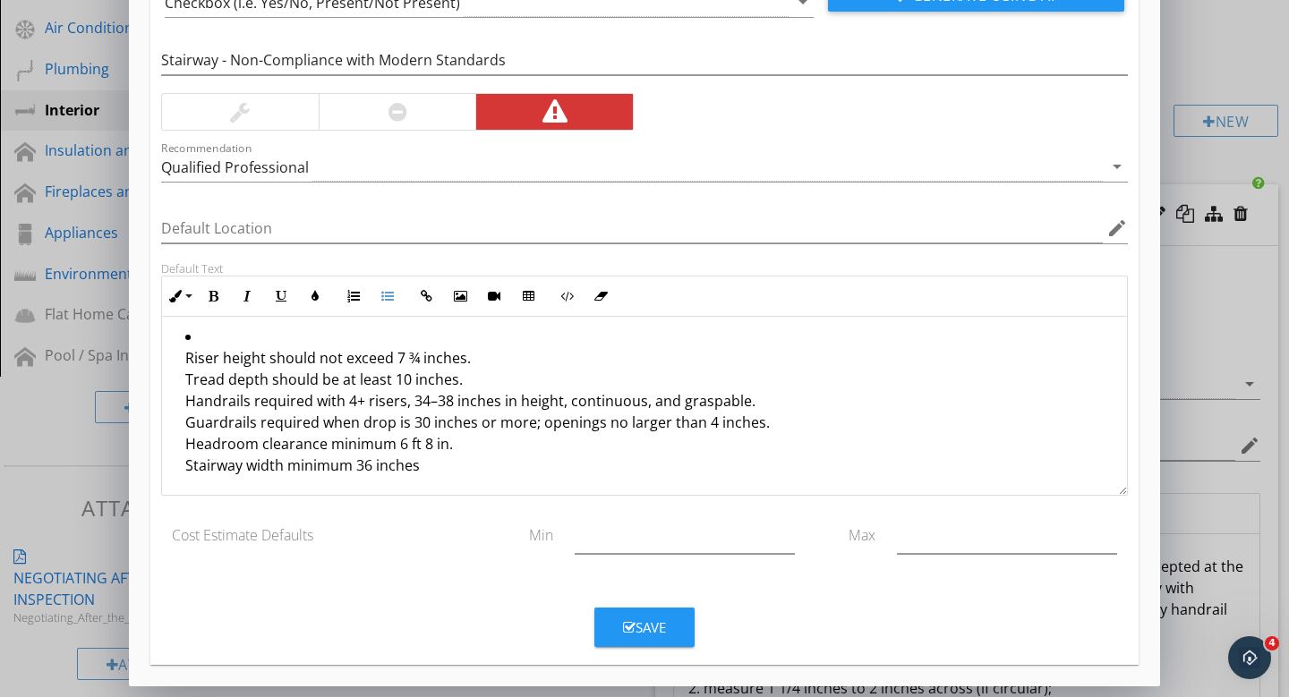
click at [192, 343] on li "Riser height should not exceed 7 ¾ inches. Tread depth should be at least 10 in…" at bounding box center [648, 403] width 927 height 155
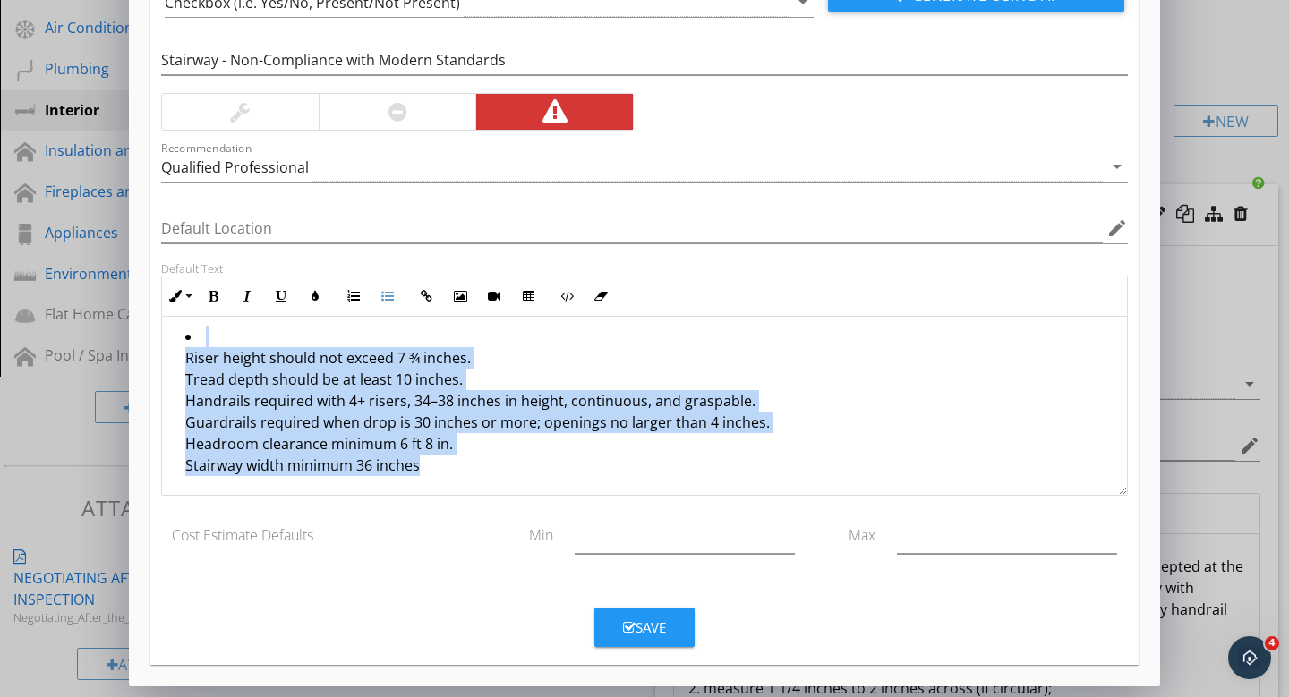
drag, startPoint x: 190, startPoint y: 340, endPoint x: 436, endPoint y: 471, distance: 278.7
click at [436, 471] on li "Riser height should not exceed 7 ¾ inches. Tread depth should be at least 10 in…" at bounding box center [648, 403] width 927 height 155
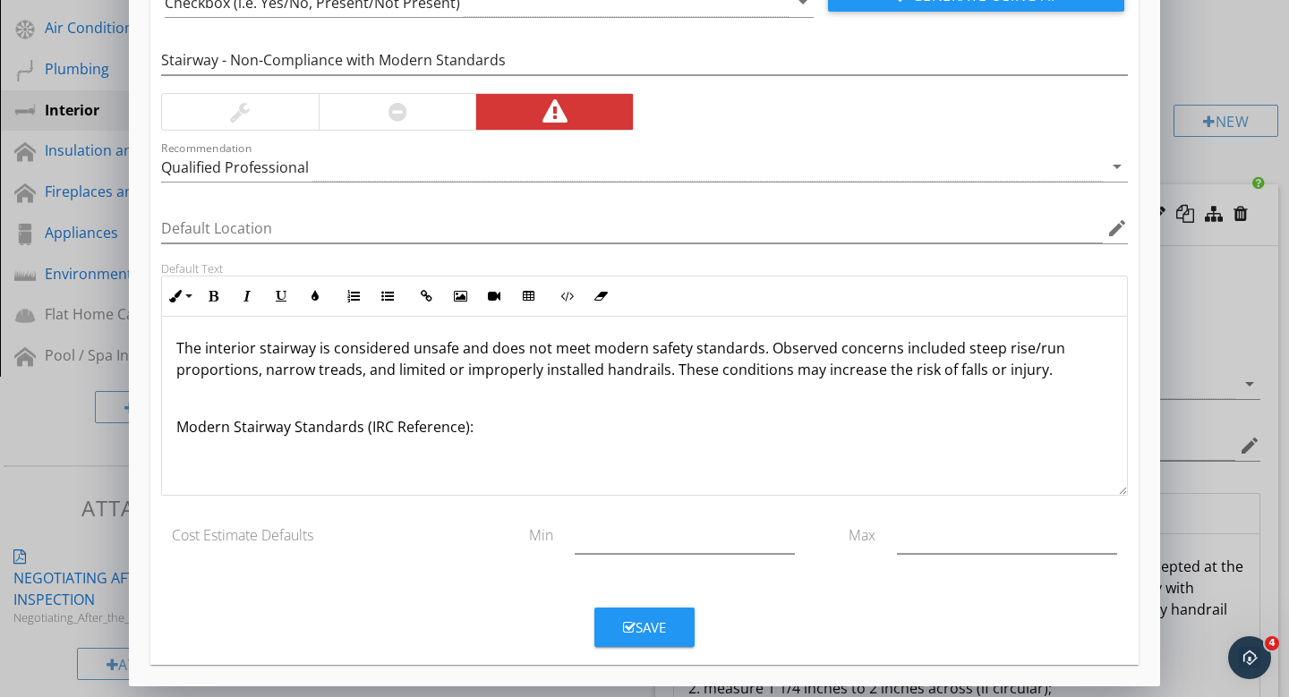
scroll to position [77, 0]
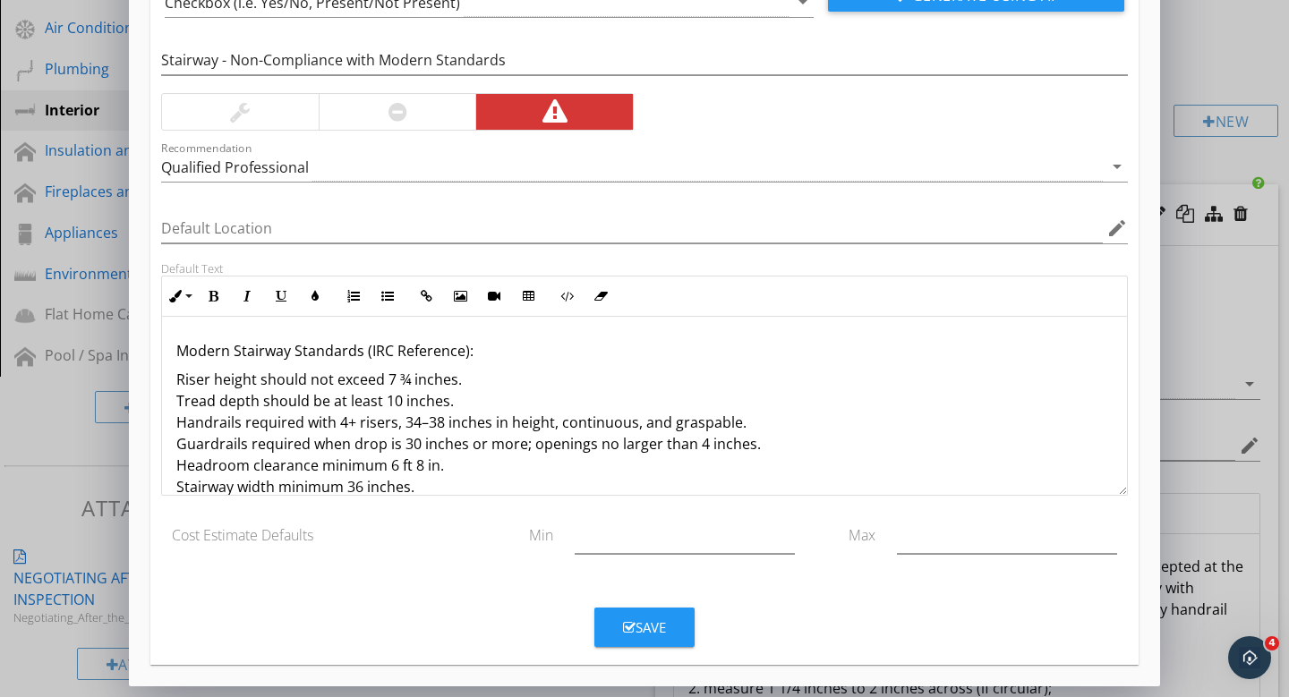
click at [180, 391] on p "Riser height should not exceed 7 ¾ inches. Tread depth should be at least 10 in…" at bounding box center [644, 433] width 936 height 129
click at [178, 378] on p "Riser height should not exceed 7 ¾ inches. Tread depth should be at least 10 in…" at bounding box center [644, 433] width 936 height 129
drag, startPoint x: 178, startPoint y: 377, endPoint x: 597, endPoint y: 376, distance: 418.9
click at [597, 376] on p "Riser height should not exceed 7 ¾ inches. Tread depth should be at least 10 in…" at bounding box center [644, 433] width 936 height 129
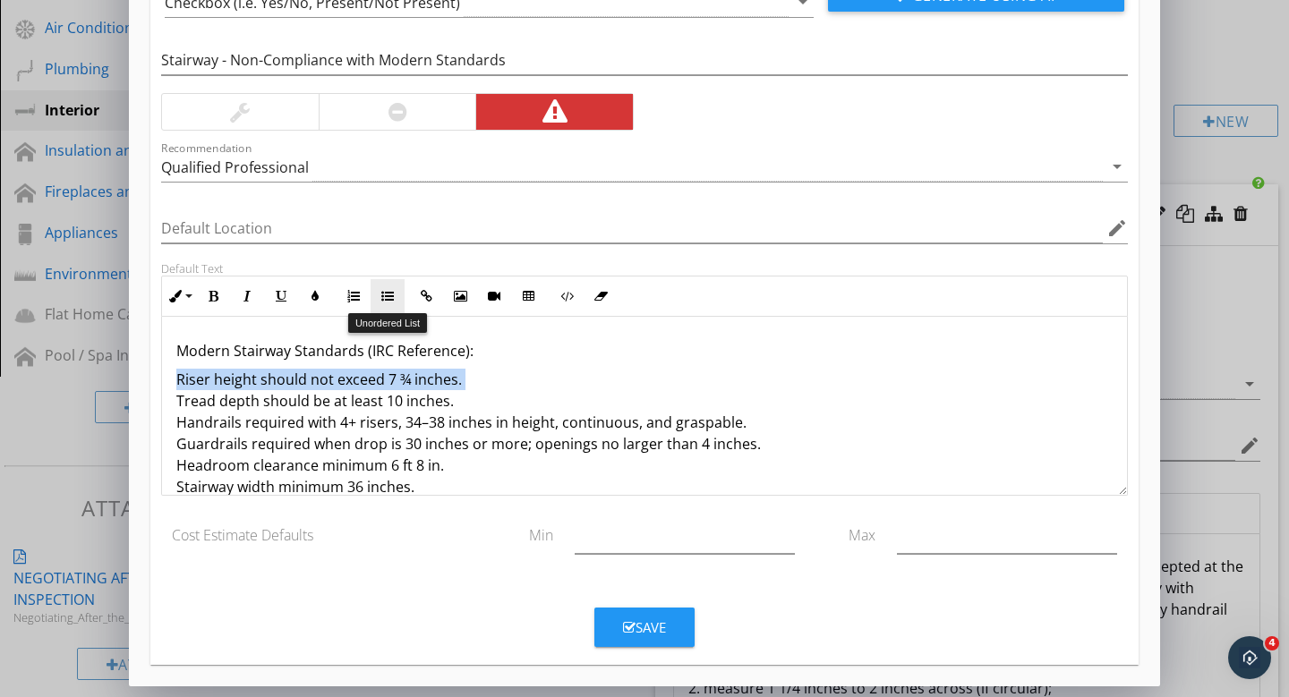
click at [390, 297] on icon "button" at bounding box center [387, 296] width 13 height 13
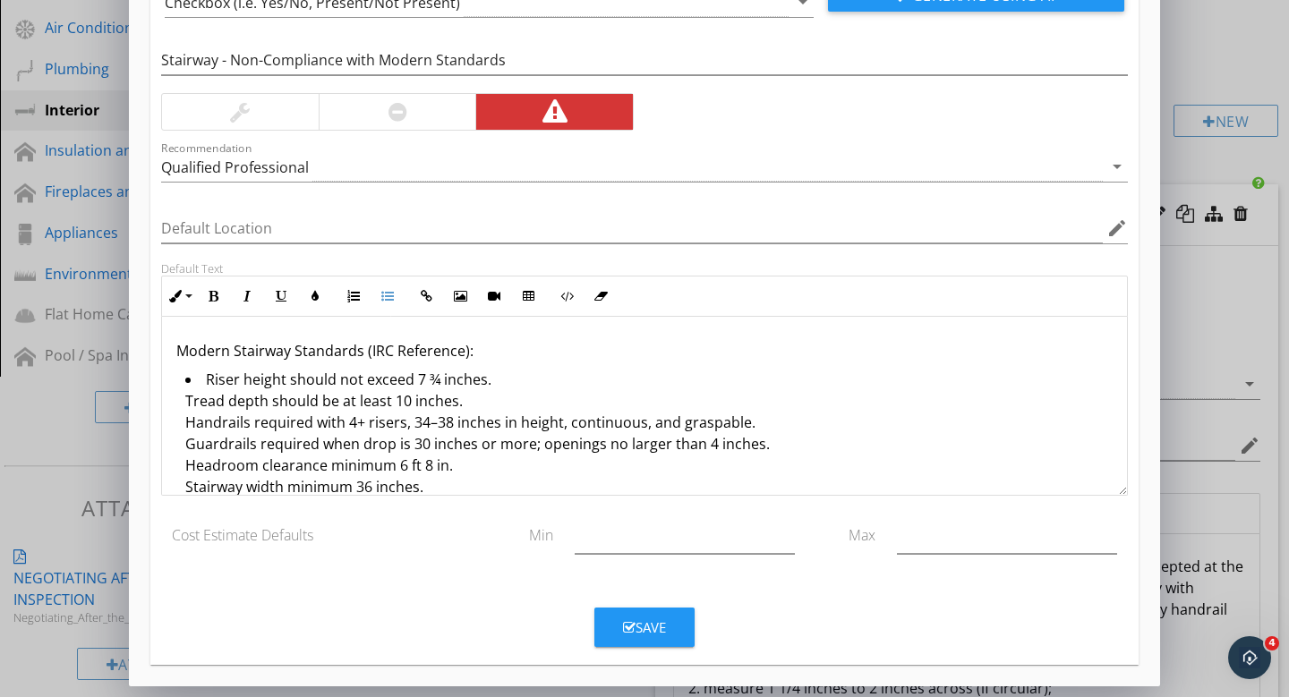
click at [191, 401] on li "Riser height should not exceed 7 ¾ inches. Tread depth should be at least 10 in…" at bounding box center [648, 435] width 927 height 133
click at [186, 398] on li "Riser height should not exceed 7 ¾ inches. Tread depth should be at least 10 in…" at bounding box center [648, 435] width 927 height 133
drag, startPoint x: 187, startPoint y: 398, endPoint x: 462, endPoint y: 363, distance: 277.0
click at [478, 398] on li "Riser height should not exceed 7 ¾ inches. Tread depth should be at least 10 in…" at bounding box center [648, 435] width 927 height 133
click at [391, 294] on icon "button" at bounding box center [387, 296] width 13 height 13
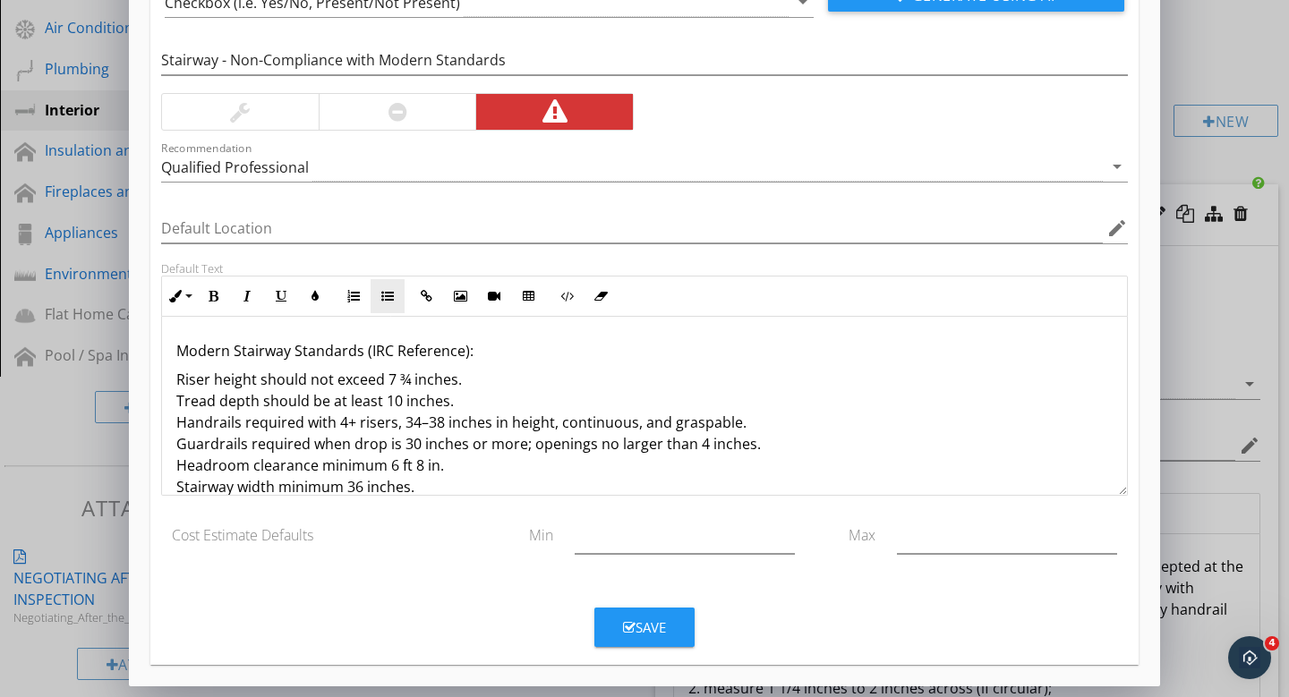
click at [392, 295] on icon "button" at bounding box center [387, 296] width 13 height 13
click at [283, 429] on li "Riser height should not exceed 7 ¾ inches. Tread depth should be at least 10 in…" at bounding box center [648, 435] width 927 height 133
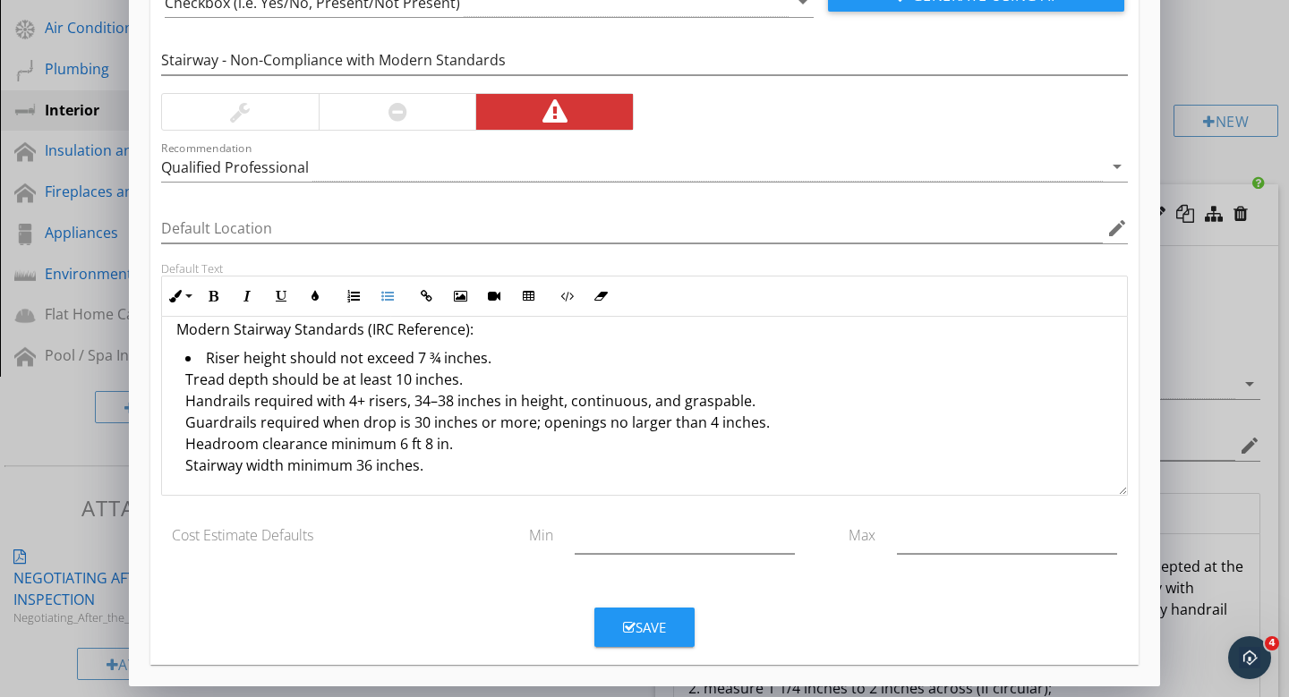
click at [216, 381] on li "Riser height should not exceed 7 ¾ inches. Tread depth should be at least 10 in…" at bounding box center [648, 413] width 927 height 133
click at [188, 379] on li "Riser height should not exceed 7 ¾ inches. Tread depth should be at least 10 in…" at bounding box center [648, 413] width 927 height 133
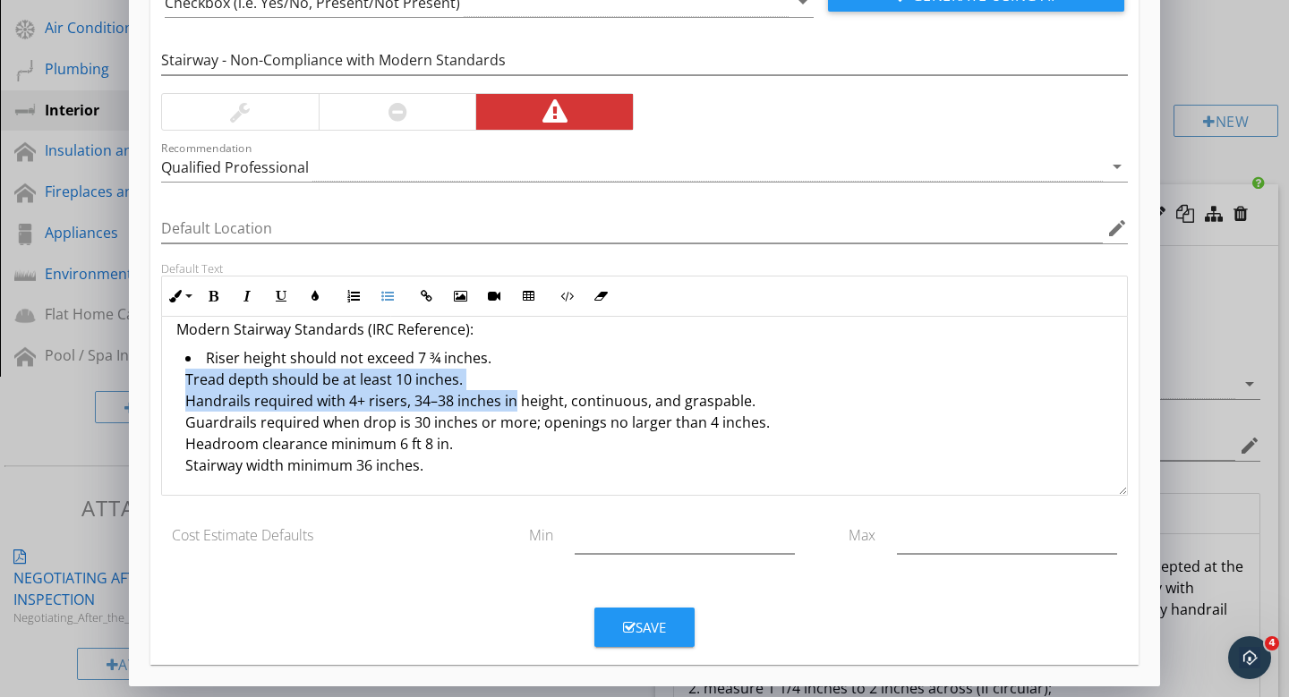
drag, startPoint x: 188, startPoint y: 378, endPoint x: 504, endPoint y: 392, distance: 316.3
click at [504, 392] on li "Riser height should not exceed 7 ¾ inches. Tread depth should be at least 10 in…" at bounding box center [648, 413] width 927 height 133
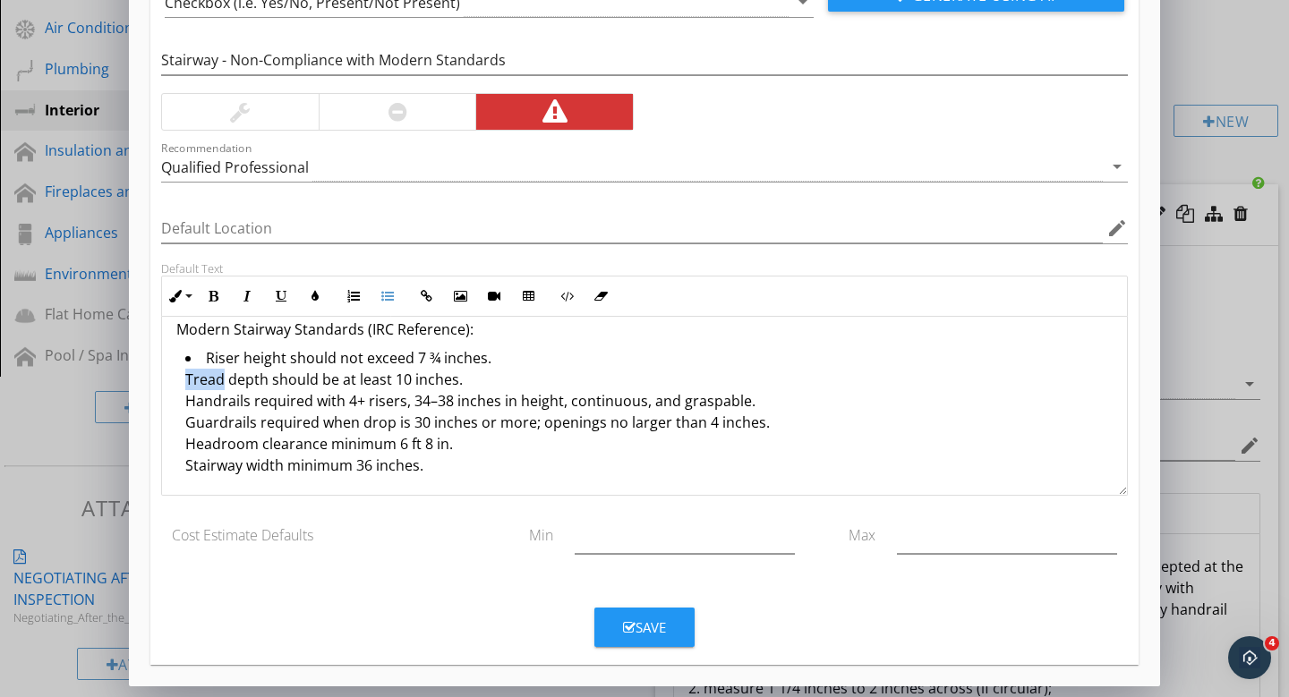
click at [216, 385] on li "Riser height should not exceed 7 ¾ inches. Tread depth should be at least 10 in…" at bounding box center [648, 413] width 927 height 133
click at [516, 359] on li "Riser height should not exceed 7 ¾ inches. Tread depth should be at least 10 in…" at bounding box center [648, 413] width 927 height 133
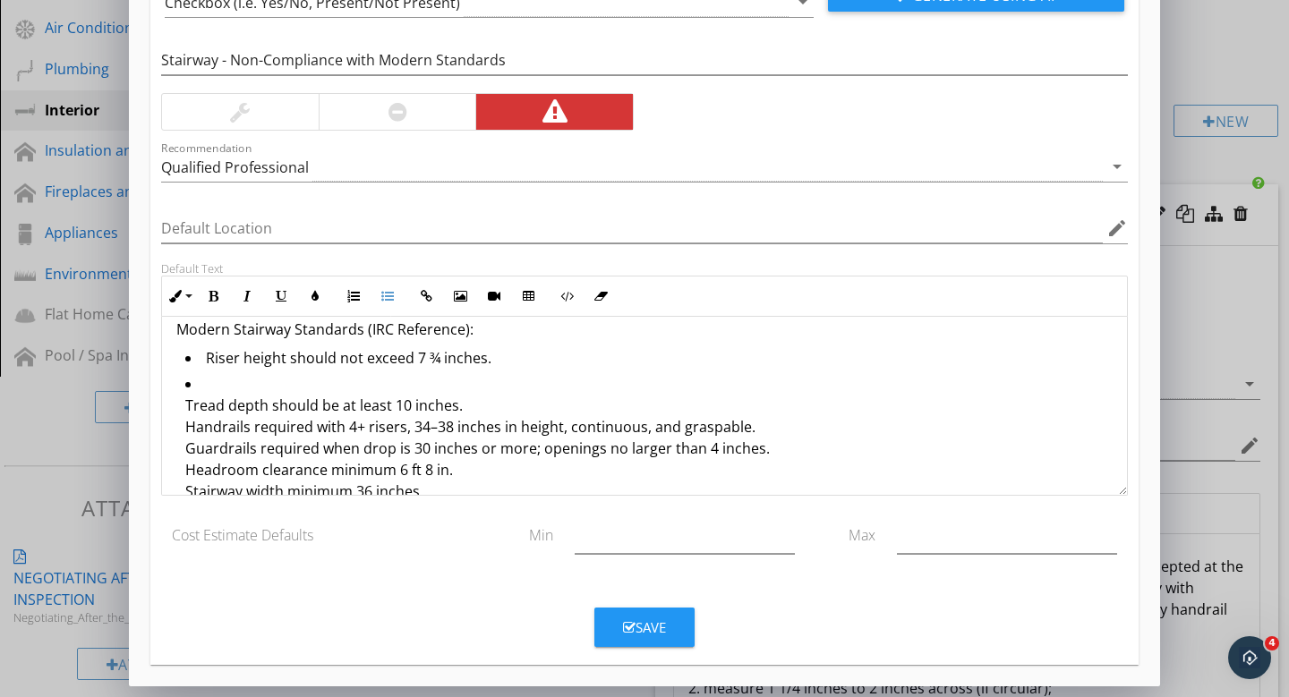
click at [185, 406] on li "Tread depth should be at least 10 inches. Handrails required with 4+ risers, 34…" at bounding box center [648, 439] width 927 height 133
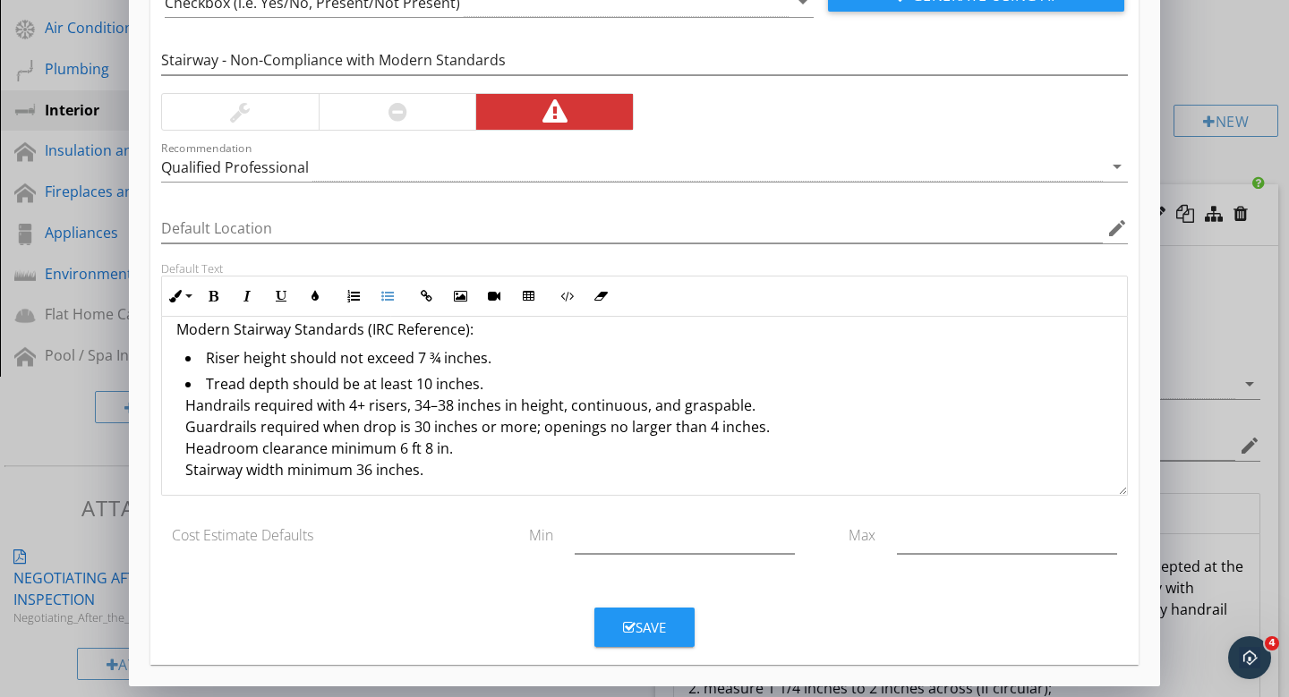
click at [495, 384] on li "Tread depth should be at least 10 inches. Handrails required with 4+ risers, 34…" at bounding box center [648, 429] width 927 height 112
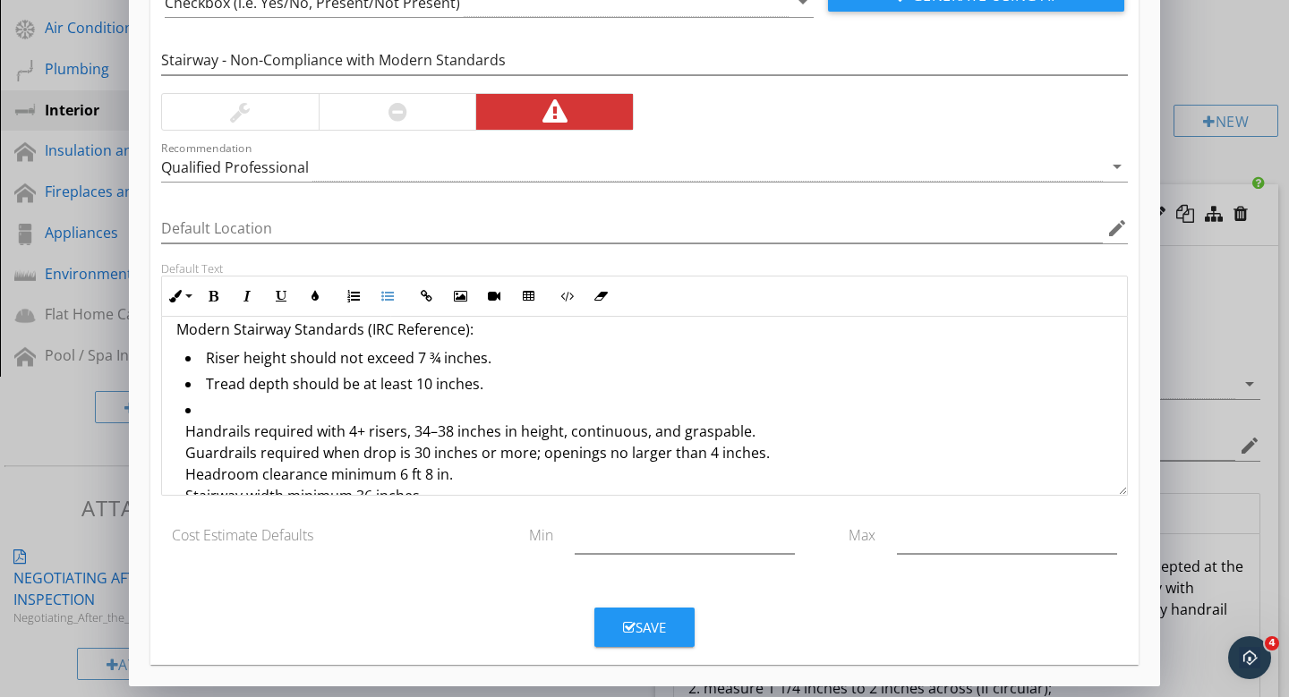
click at [190, 432] on li "Handrails required with 4+ risers, 34–38 inches in height, continuous, and gras…" at bounding box center [648, 455] width 927 height 112
click at [188, 435] on li "Handrails required with 4+ risers, 34–38 inches in height, continuous, and gras…" at bounding box center [648, 455] width 927 height 112
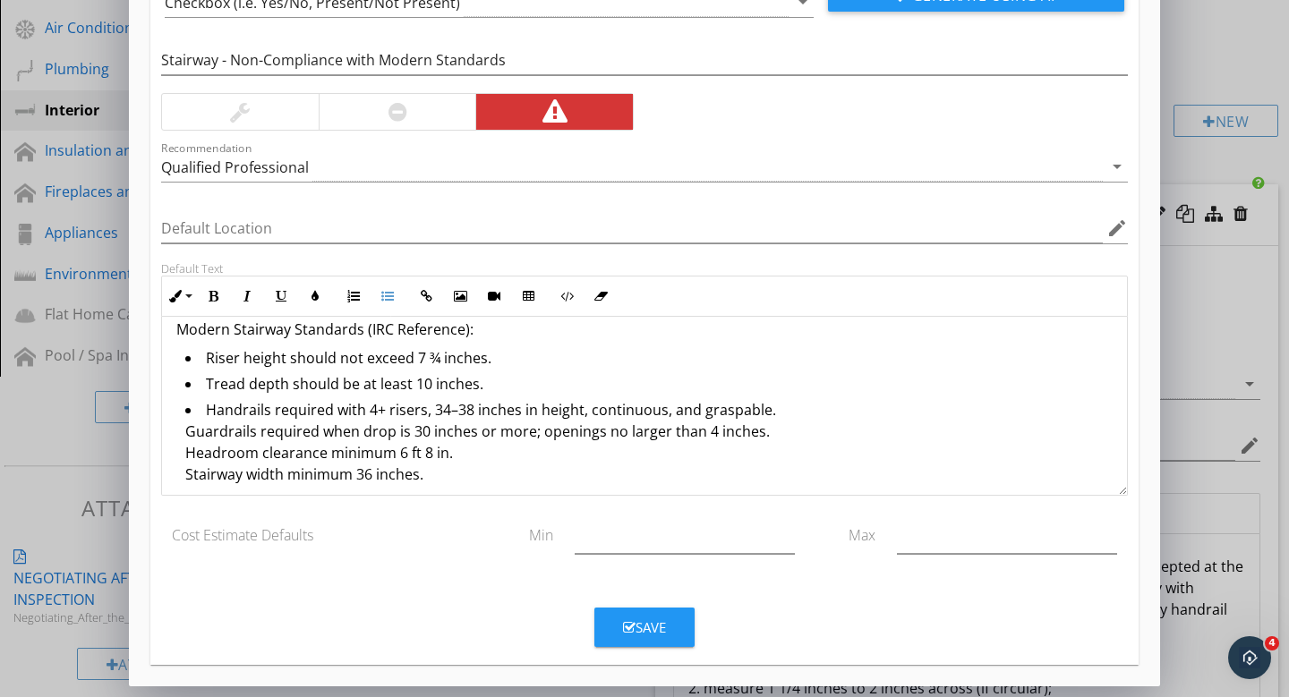
click at [185, 431] on li "Handrails required with 4+ risers, 34–38 inches in height, continuous, and gras…" at bounding box center [648, 444] width 927 height 90
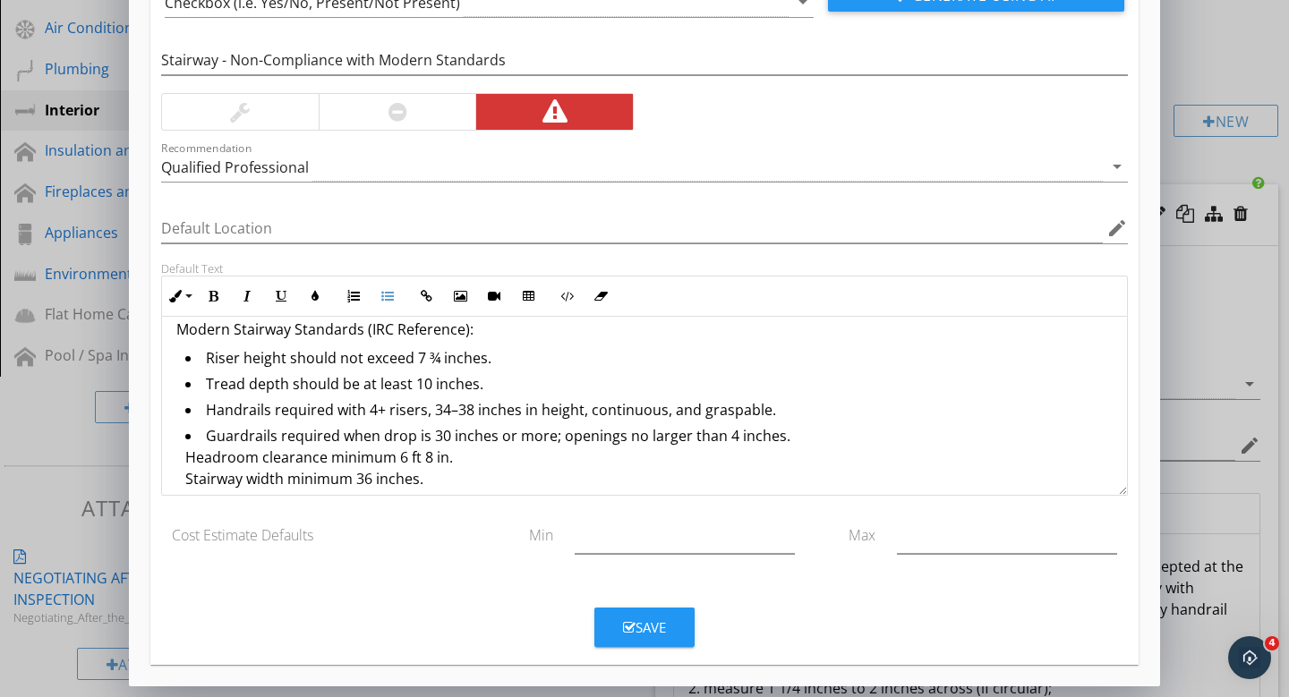
click at [185, 455] on li "Guardrails required when drop is 30 inches or more; openings no larger than 4 i…" at bounding box center [648, 459] width 927 height 69
click at [183, 480] on ul "Riser height should not exceed 7 ¾ inches. Tread depth should be at least 10 in…" at bounding box center [644, 419] width 936 height 151
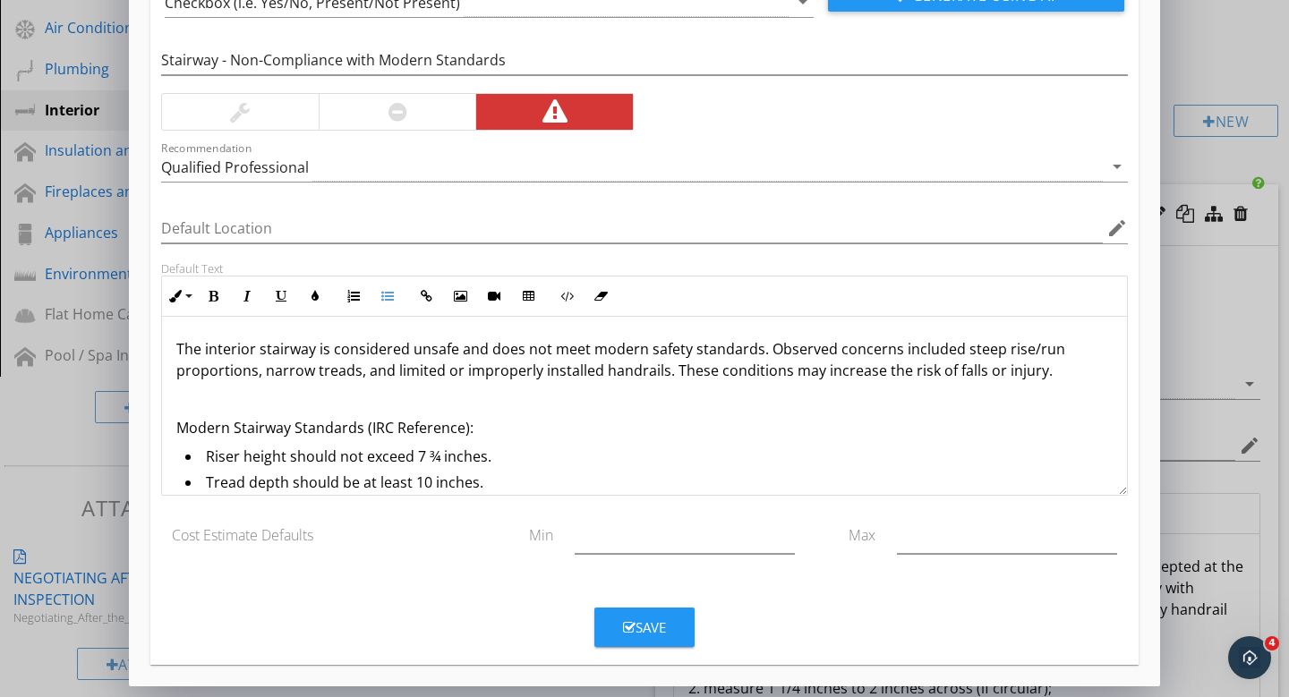
scroll to position [4, 0]
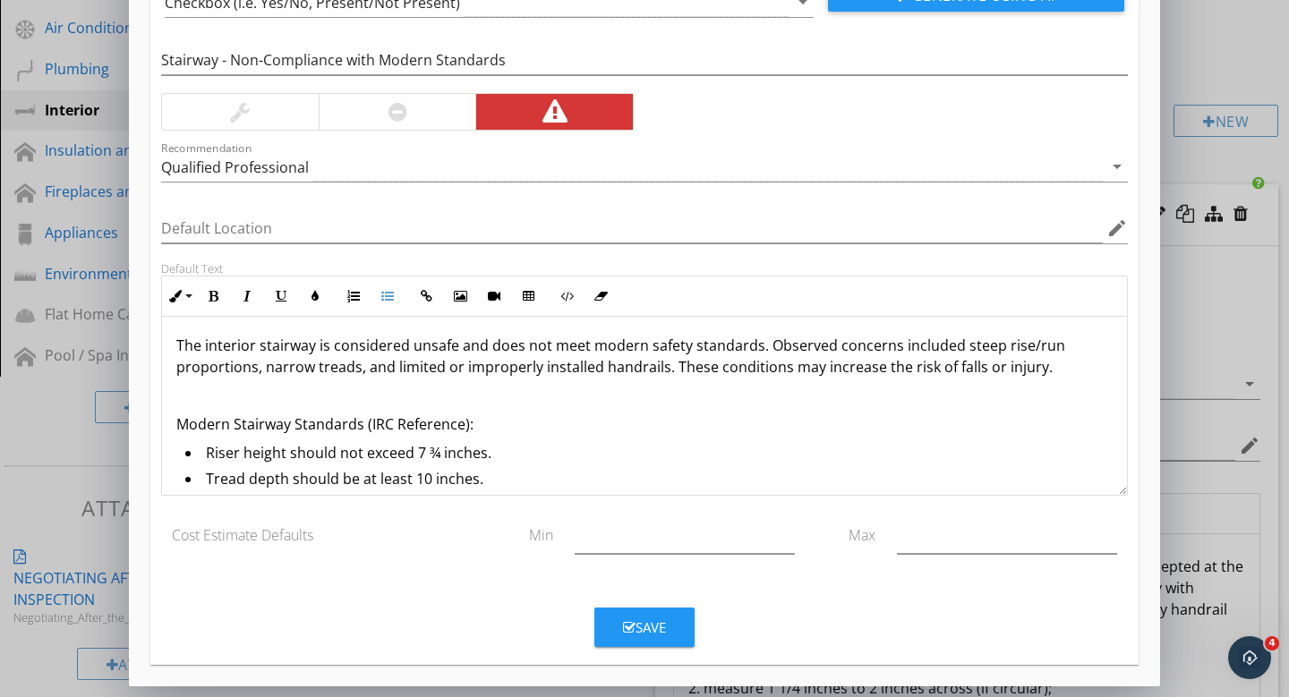
click at [203, 428] on p "Modern Stairway Standards (IRC Reference):" at bounding box center [644, 423] width 936 height 21
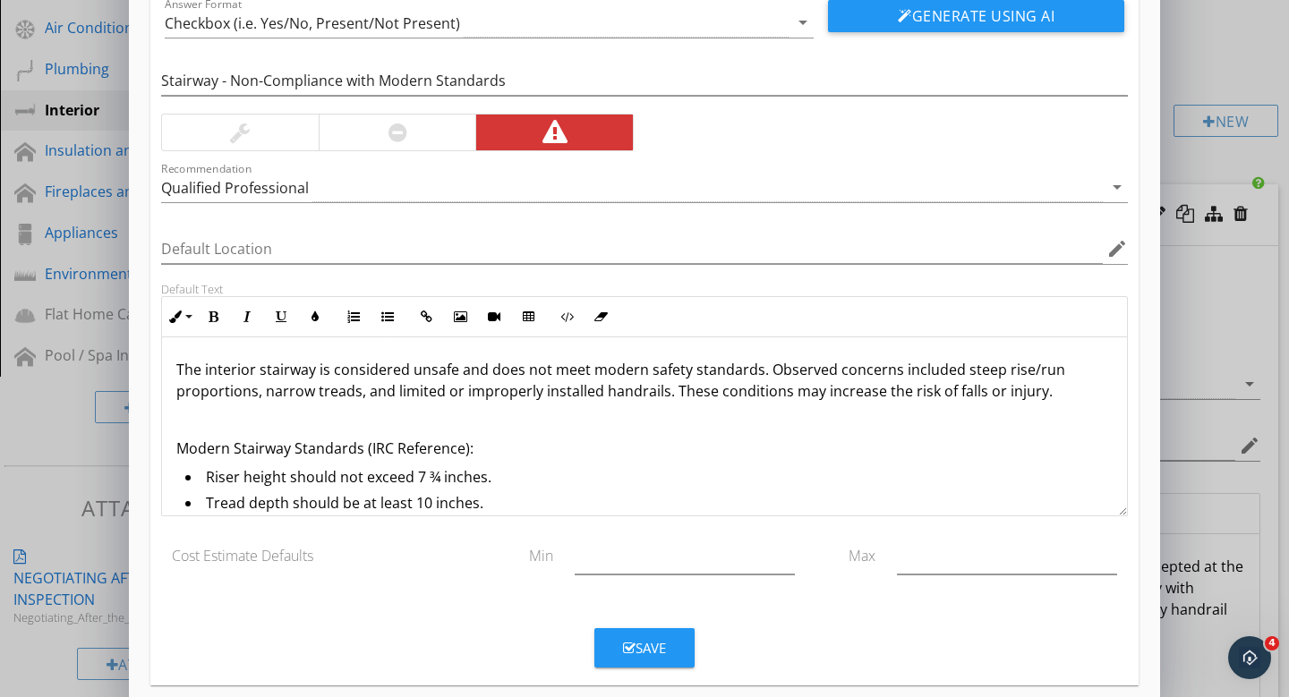
scroll to position [108, 0]
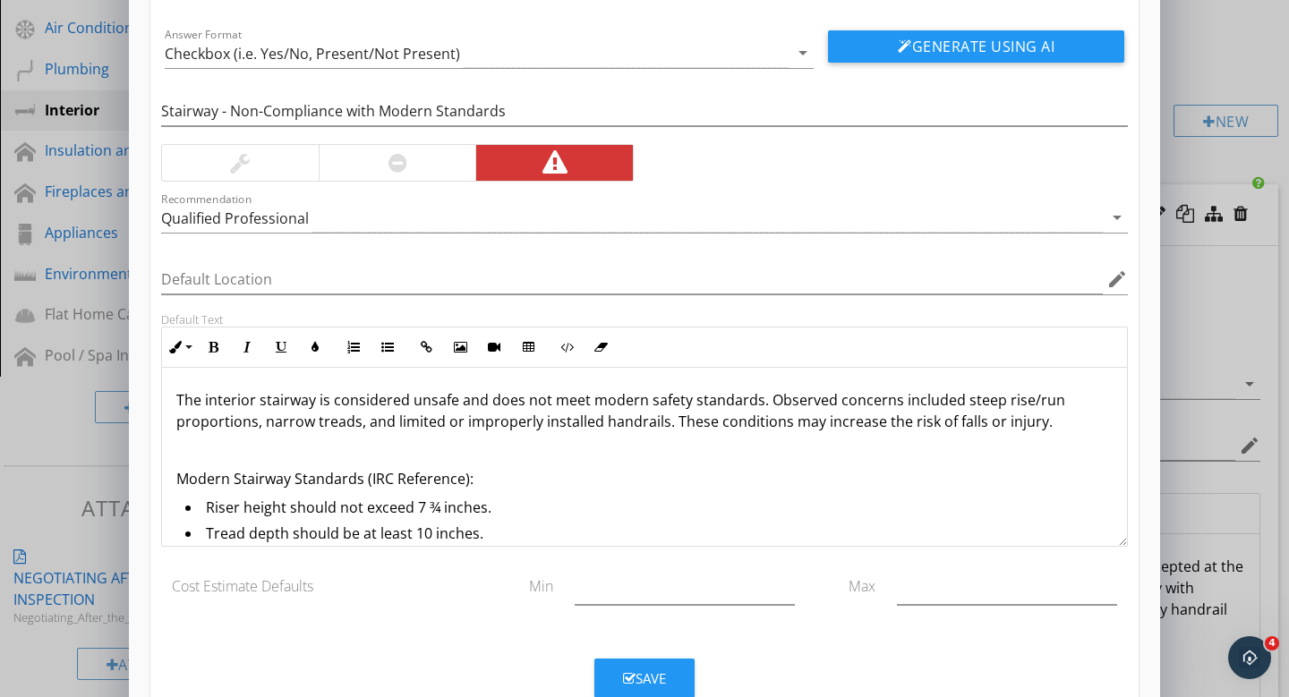
click at [189, 400] on p "The interior stairway is considered unsafe and does not meet modern safety stan…" at bounding box center [644, 410] width 936 height 43
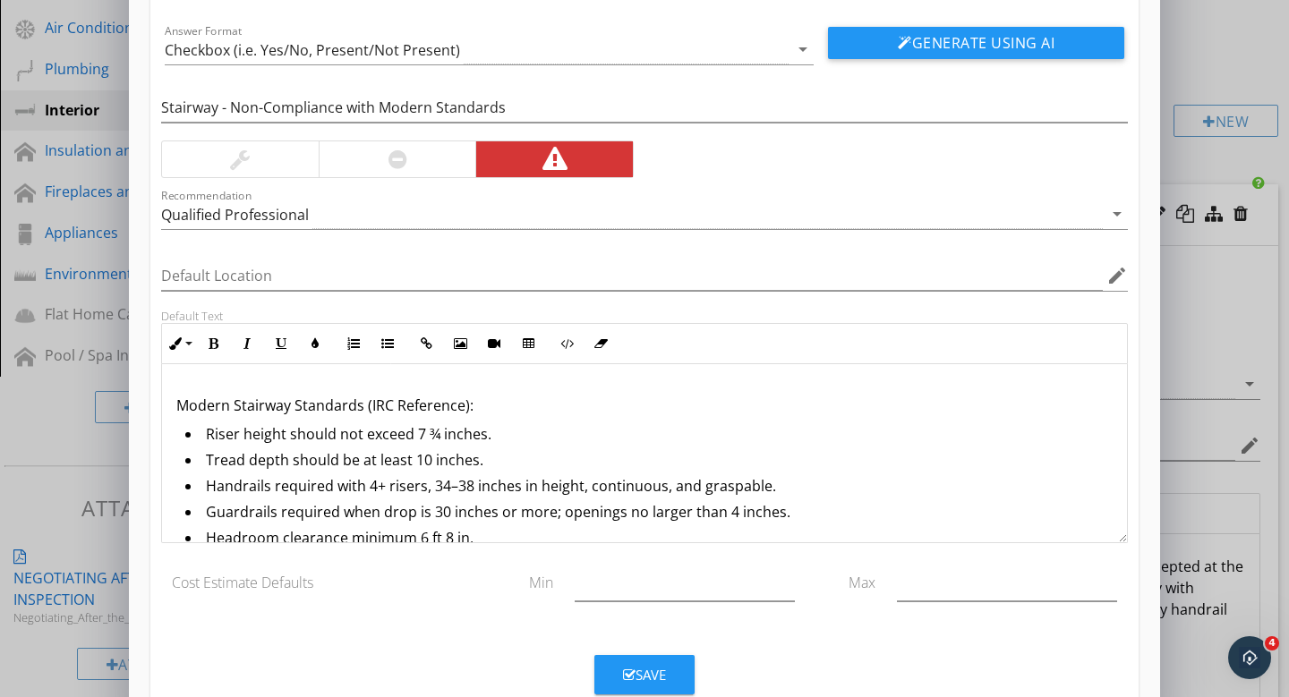
scroll to position [98, 0]
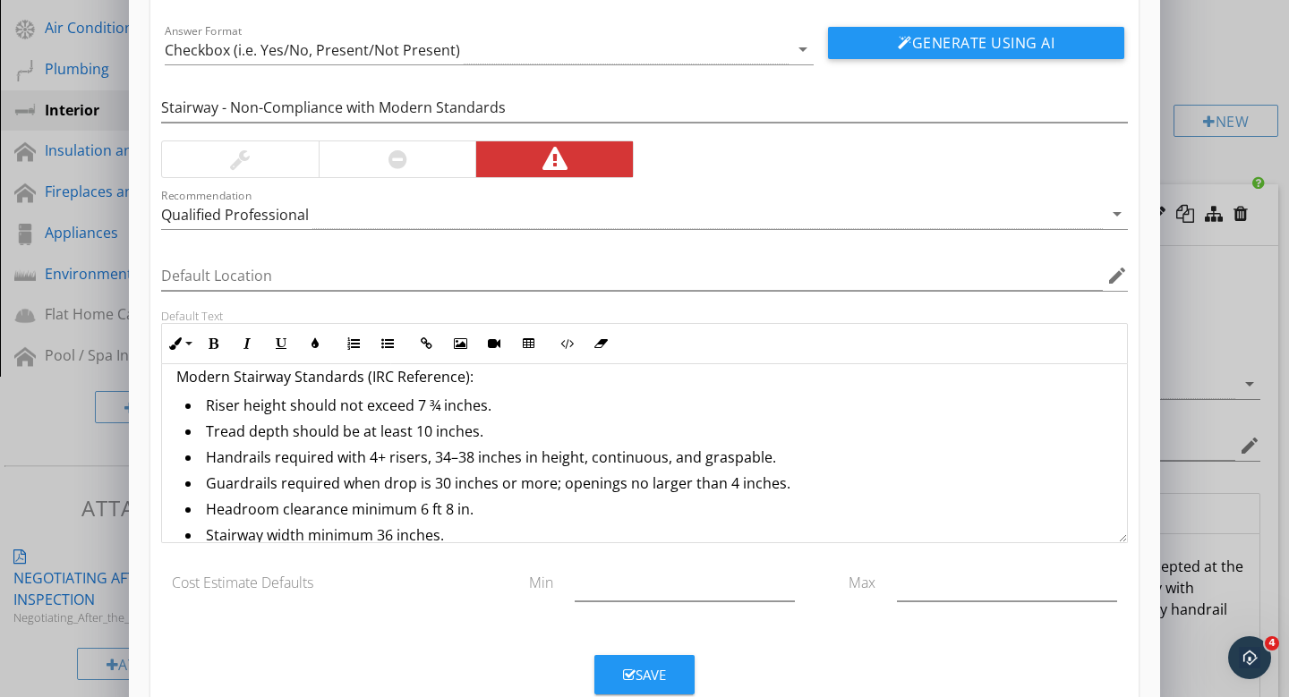
click at [808, 458] on li "Handrails required with 4+ risers, 34–38 inches in height, continuous, and gras…" at bounding box center [648, 460] width 927 height 26
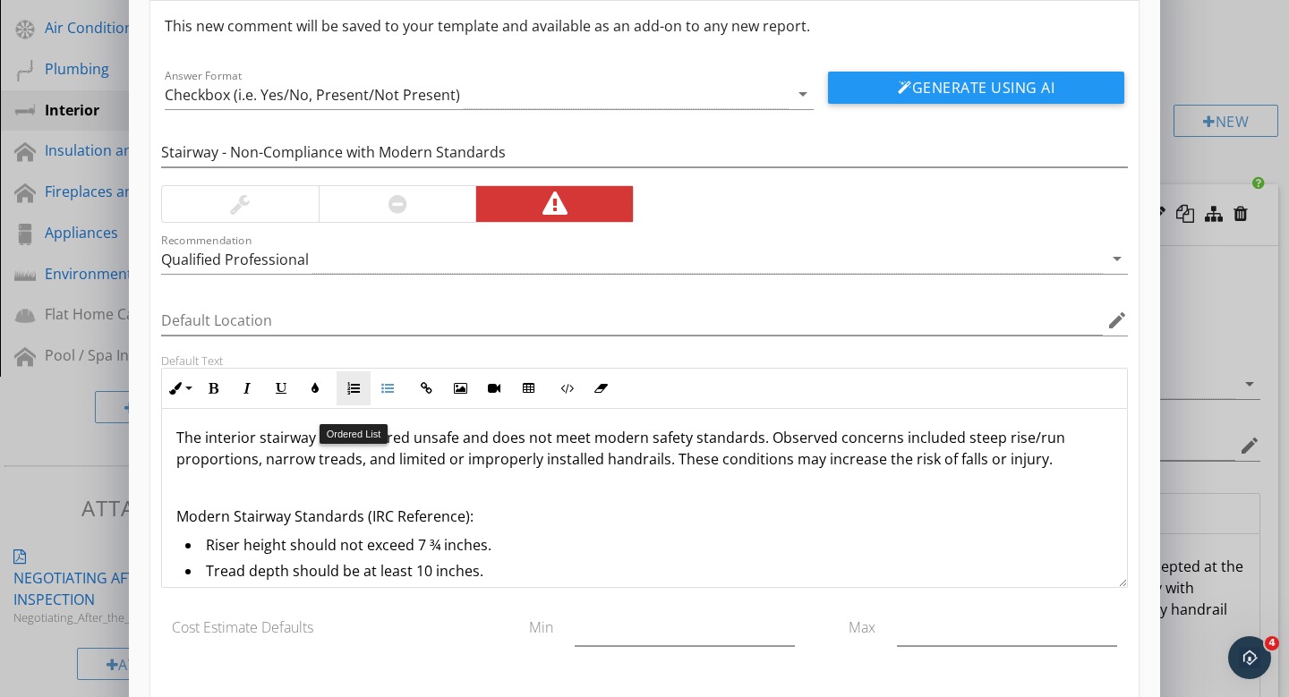
scroll to position [7, 0]
click at [754, 426] on p "The interior stairway is considered unsafe and does not meet modern safety stan…" at bounding box center [644, 444] width 936 height 43
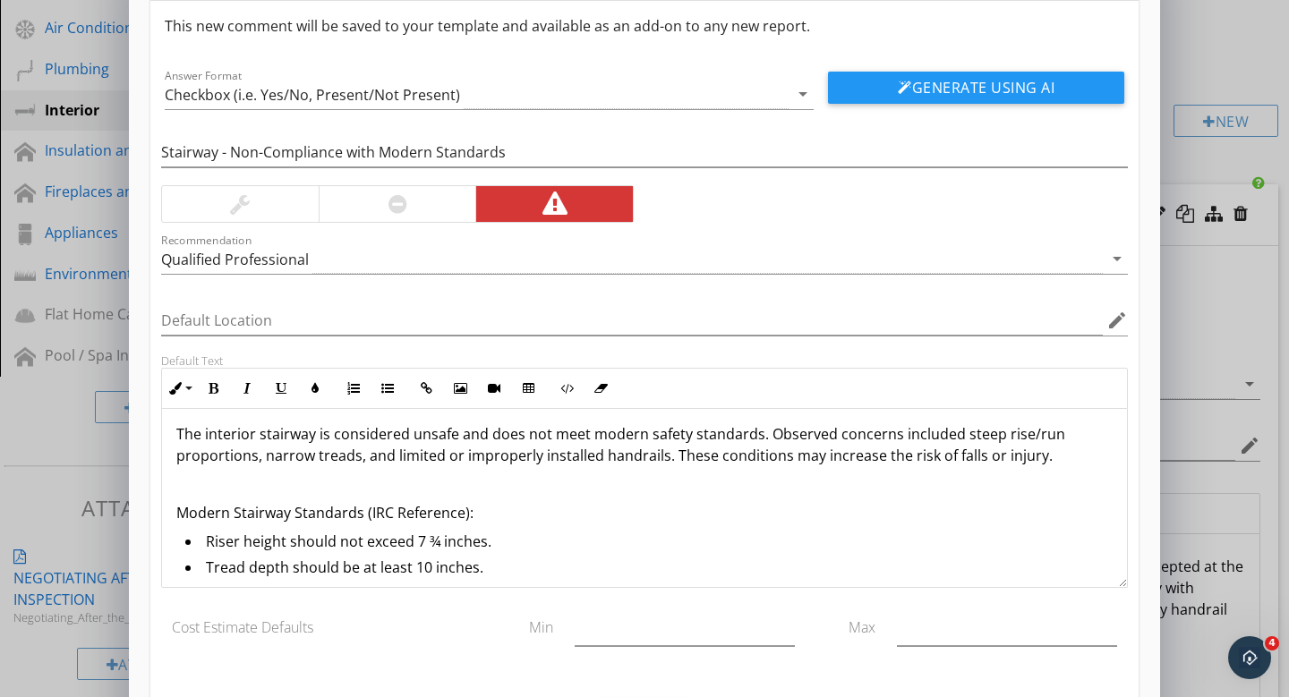
click at [764, 439] on p "The interior stairway is considered unsafe and does not meet modern safety stan…" at bounding box center [644, 444] width 936 height 43
click at [176, 434] on p "The interior stairway is considered unsafe and does not meet modern safety stan…" at bounding box center [644, 444] width 936 height 43
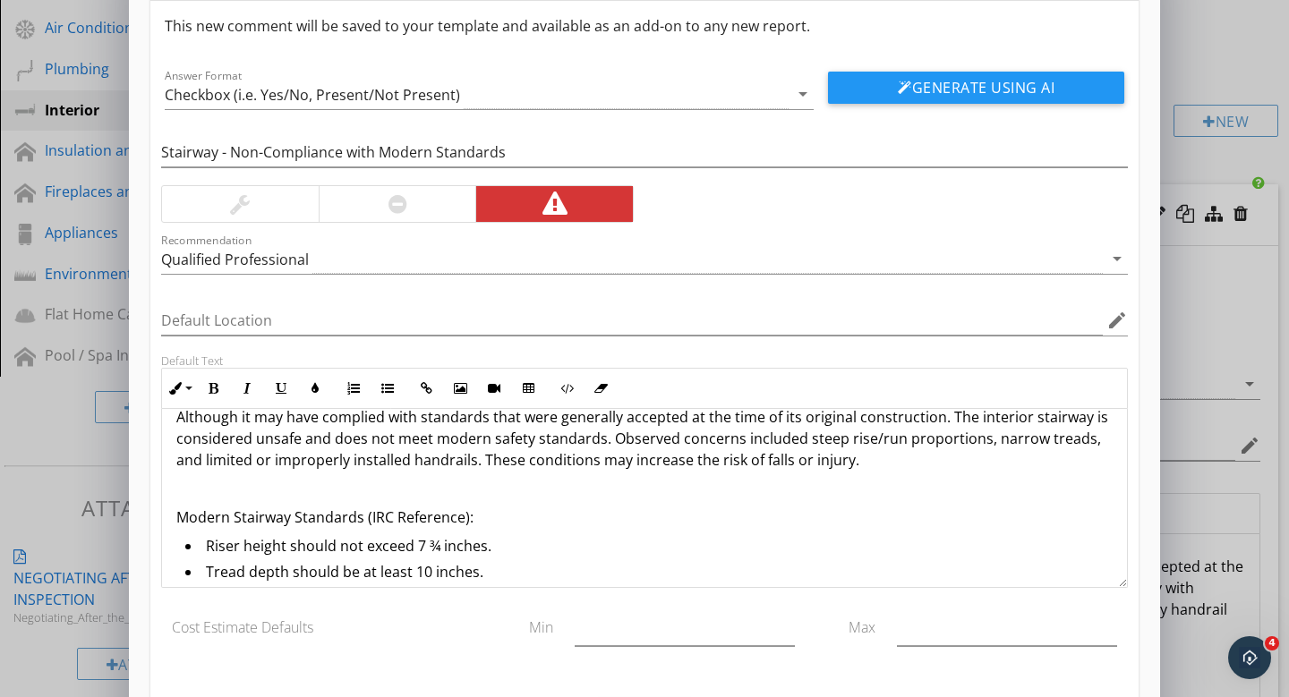
scroll to position [28, 0]
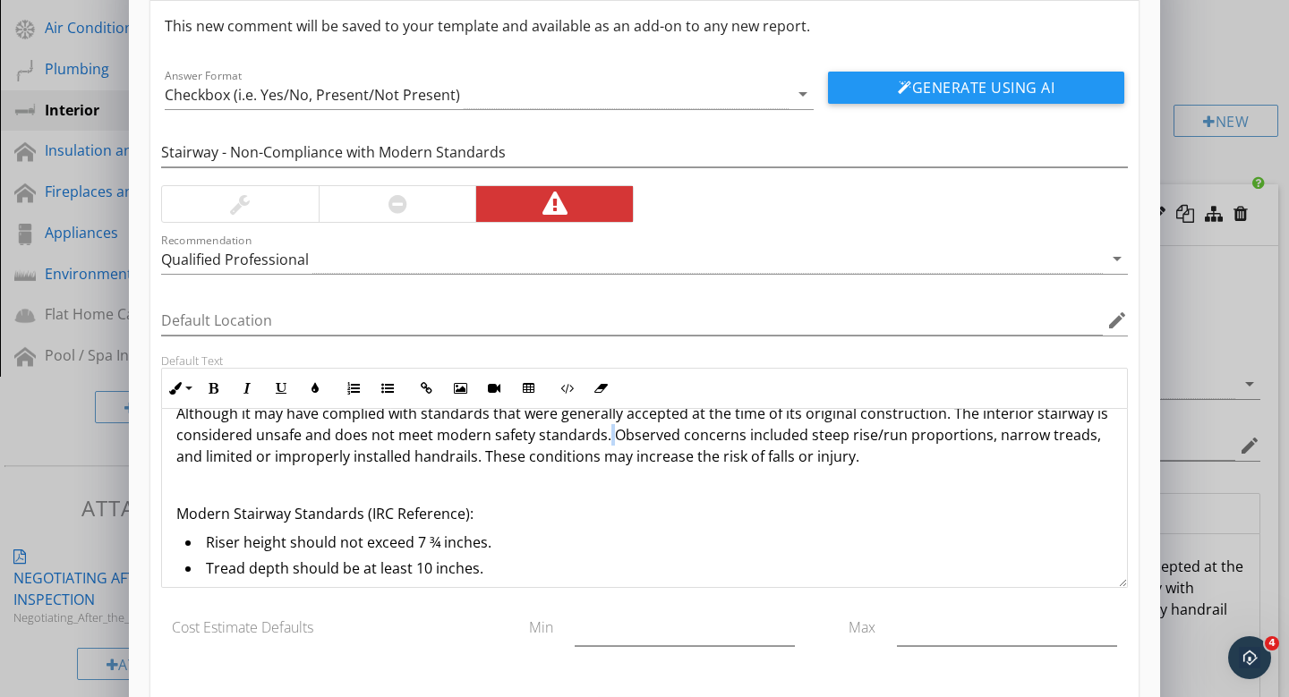
click at [606, 444] on p "Although it may have complied with standards that were generally accepted at th…" at bounding box center [644, 435] width 936 height 64
click at [610, 437] on p "Although it may have complied with standards that were generally accepted at th…" at bounding box center [644, 435] width 936 height 64
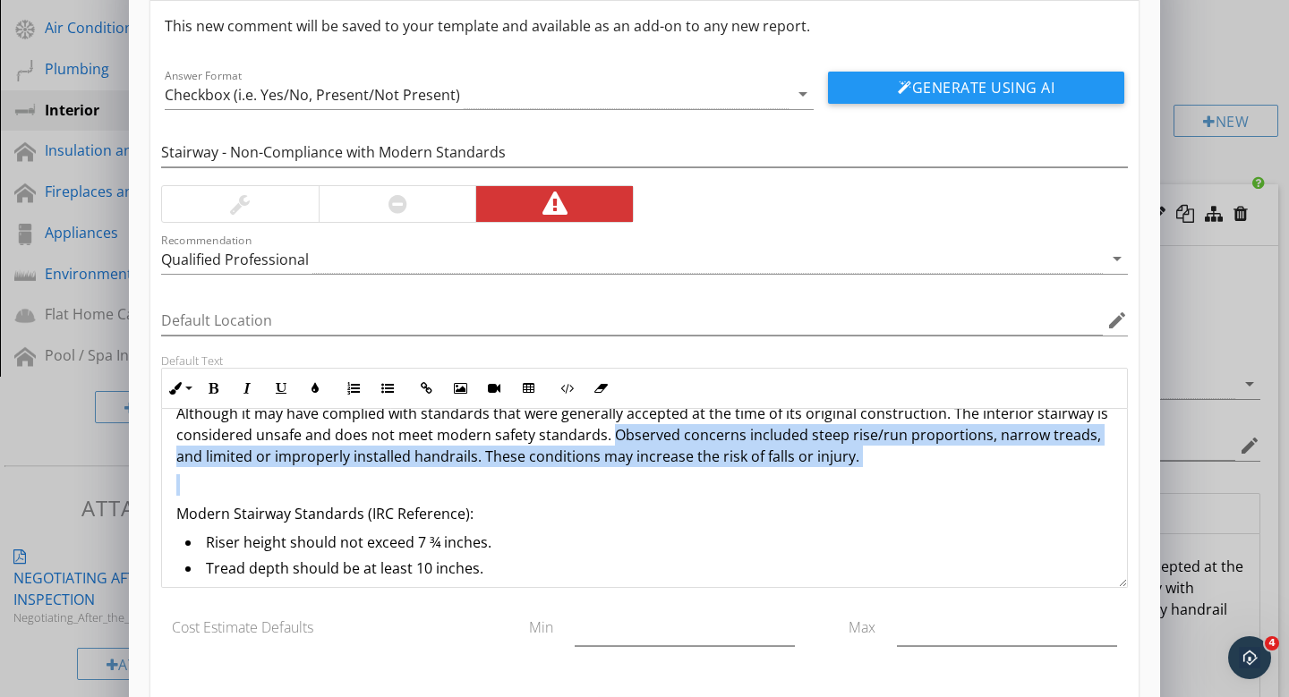
drag, startPoint x: 611, startPoint y: 434, endPoint x: 898, endPoint y: 471, distance: 288.7
click at [898, 471] on div "Although it may have complied with standards that were generally accepted at th…" at bounding box center [644, 541] width 965 height 320
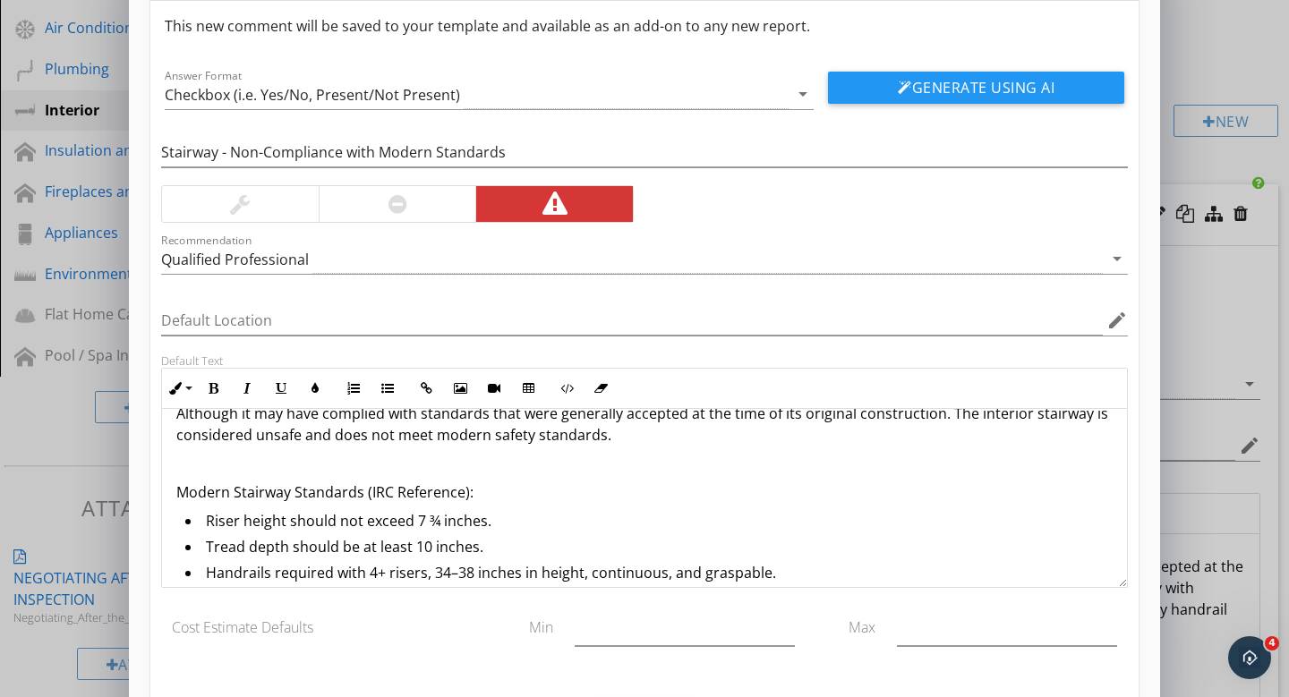
drag, startPoint x: 687, startPoint y: 447, endPoint x: 670, endPoint y: 440, distance: 18.1
click at [683, 446] on div "Although it may have complied with standards that were generally accepted at th…" at bounding box center [644, 530] width 965 height 299
click at [668, 437] on p "Although it may have complied with standards that were generally accepted at th…" at bounding box center [644, 424] width 936 height 43
click at [1080, 421] on p "Although it may have complied with standards that were generally accepted at th…" at bounding box center [644, 424] width 936 height 43
click at [1085, 414] on p "Although it may have complied with standards that were generally accepted at th…" at bounding box center [644, 424] width 936 height 43
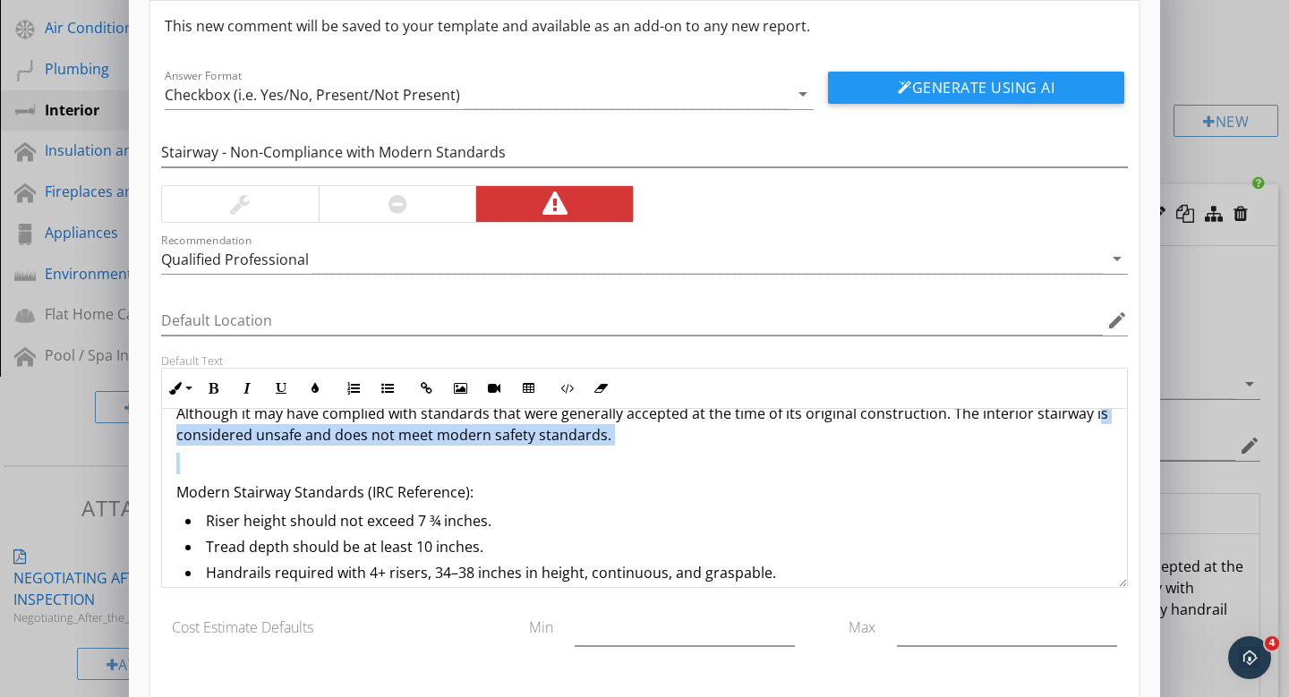
drag, startPoint x: 1086, startPoint y: 414, endPoint x: 845, endPoint y: 470, distance: 247.1
click at [845, 470] on div "Although it may have complied with standards that were generally accepted at th…" at bounding box center [644, 530] width 965 height 299
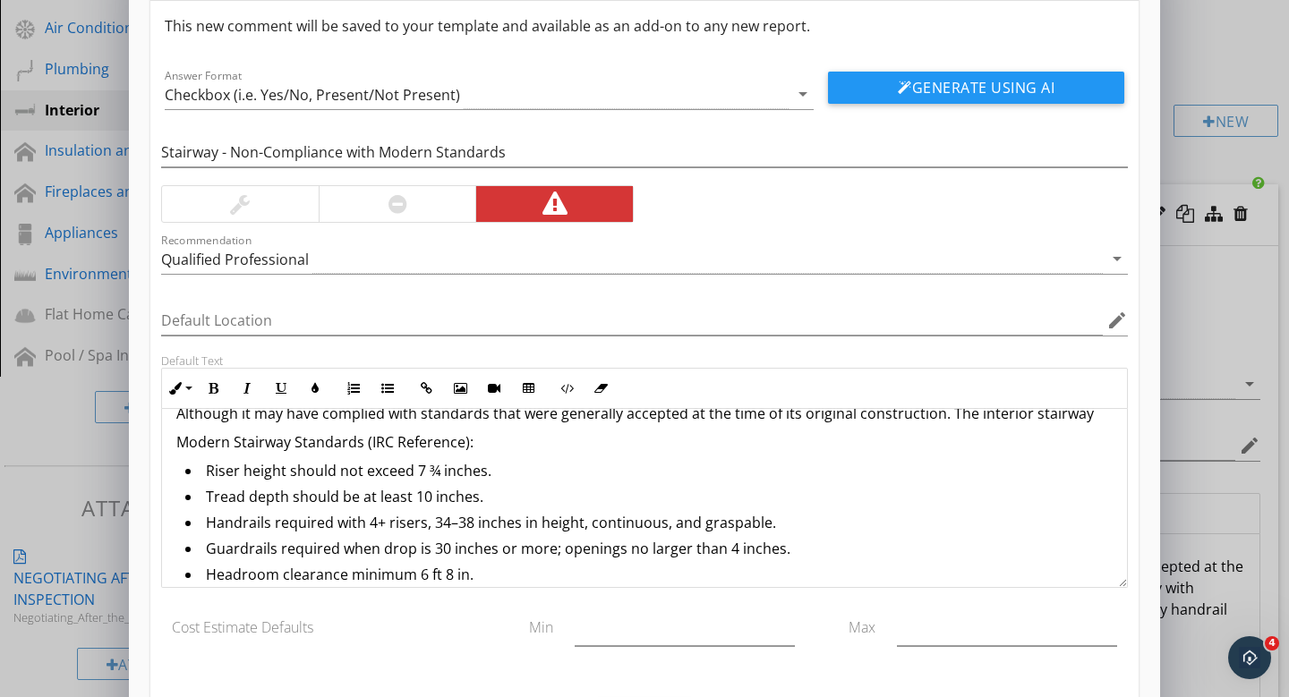
scroll to position [22, 0]
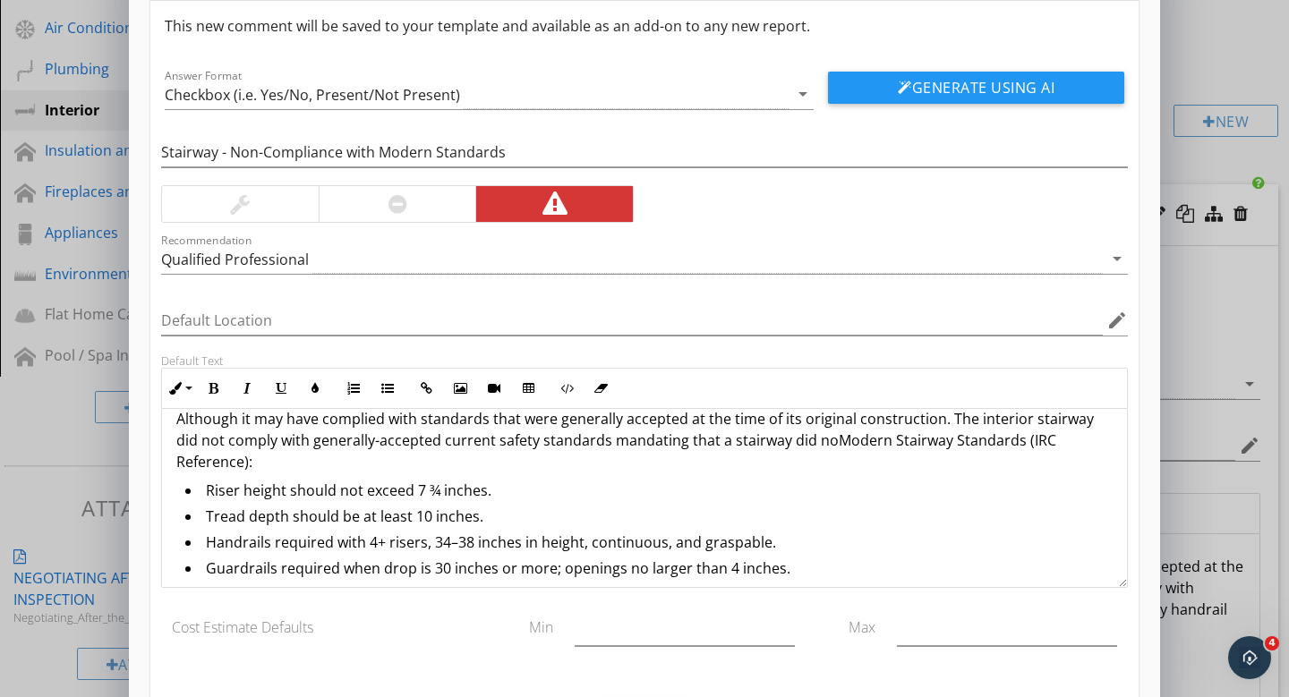
click at [786, 443] on p "Although it may have complied with standards that were generally accepted at th…" at bounding box center [644, 440] width 936 height 64
drag, startPoint x: 789, startPoint y: 444, endPoint x: 824, endPoint y: 445, distance: 35.8
click at [824, 445] on p "Although it may have complied with standards that were generally accepted at th…" at bounding box center [644, 440] width 936 height 64
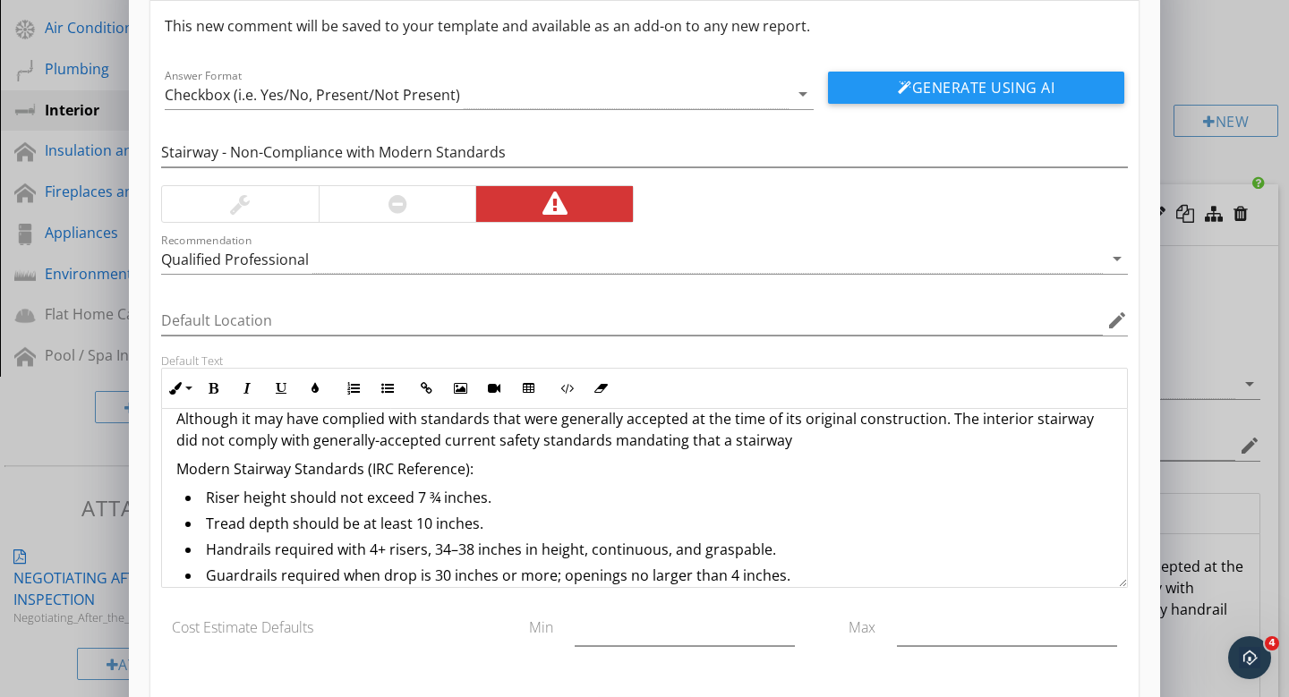
click at [811, 445] on p "Although it may have complied with standards that were generally accepted at th…" at bounding box center [644, 429] width 936 height 43
click at [479, 462] on p "Modern Stairway Standards (IRC Reference):" at bounding box center [644, 468] width 936 height 21
drag, startPoint x: 420, startPoint y: 470, endPoint x: 176, endPoint y: 473, distance: 243.5
click at [176, 473] on p "Modern Stairway Standards (IRC Reference):" at bounding box center [644, 468] width 936 height 21
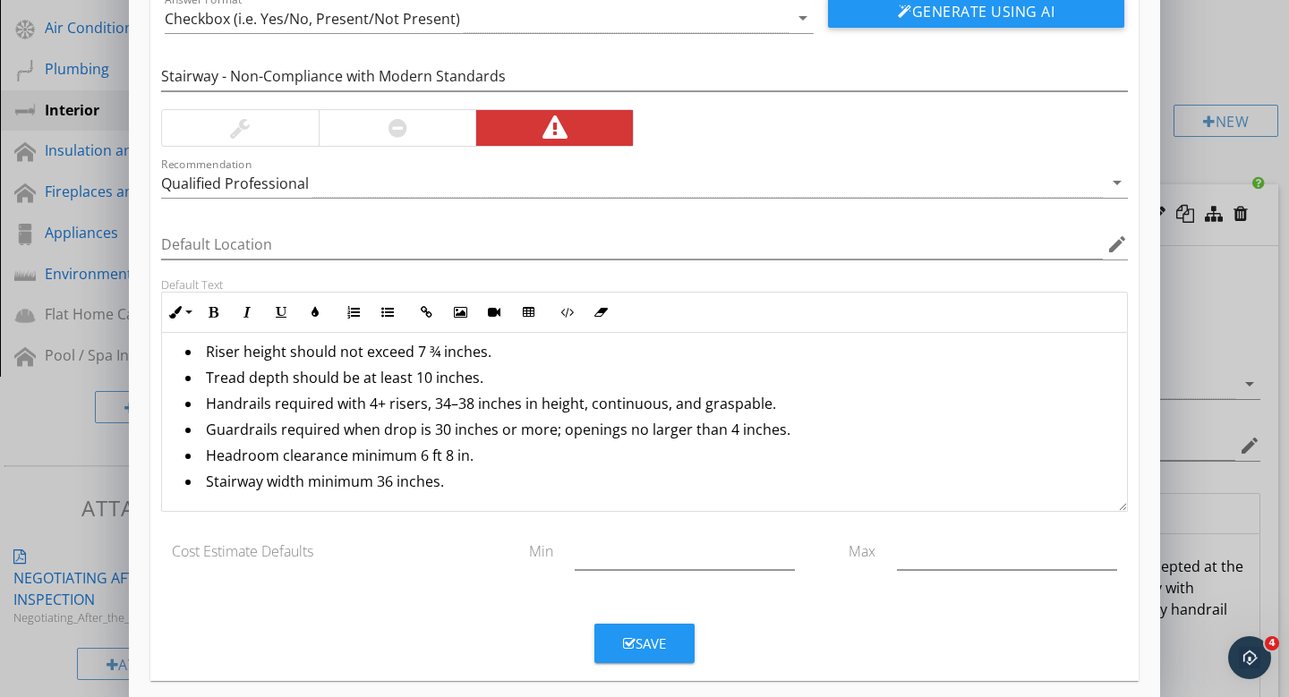
scroll to position [159, 0]
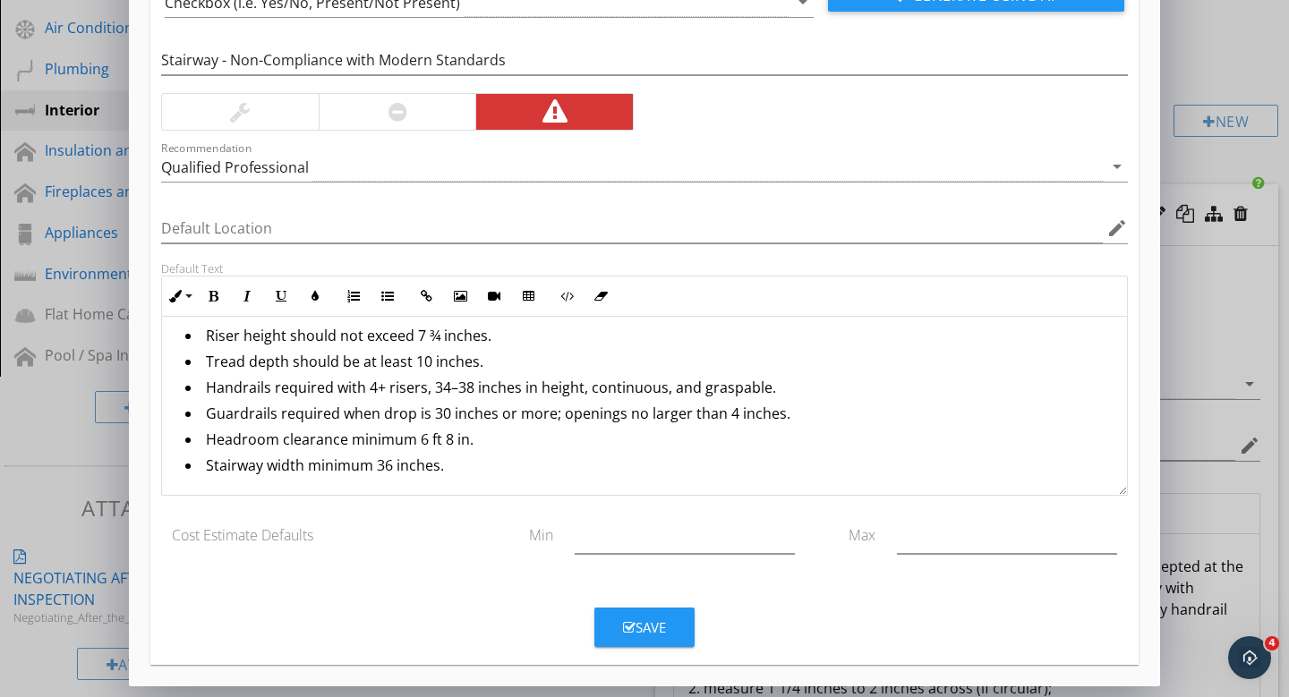
click at [497, 473] on li "Stairway width minimum 36 inches." at bounding box center [648, 468] width 927 height 26
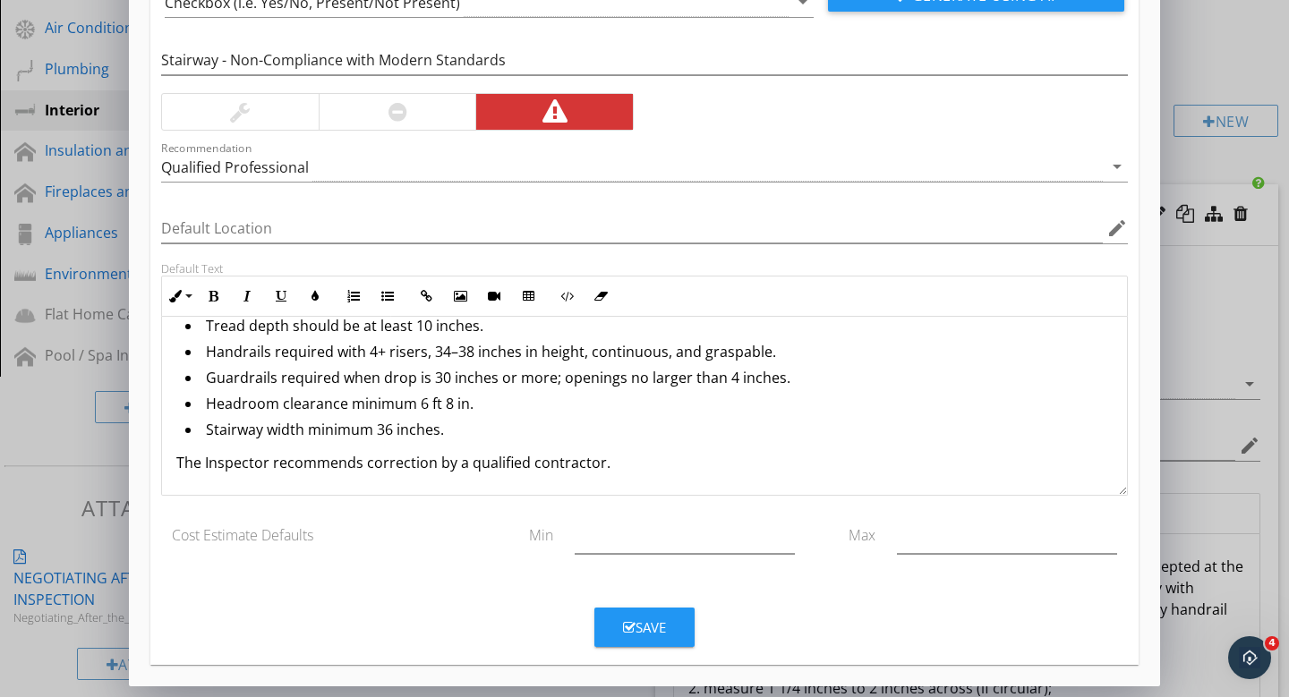
click at [637, 636] on div "Save" at bounding box center [644, 628] width 43 height 21
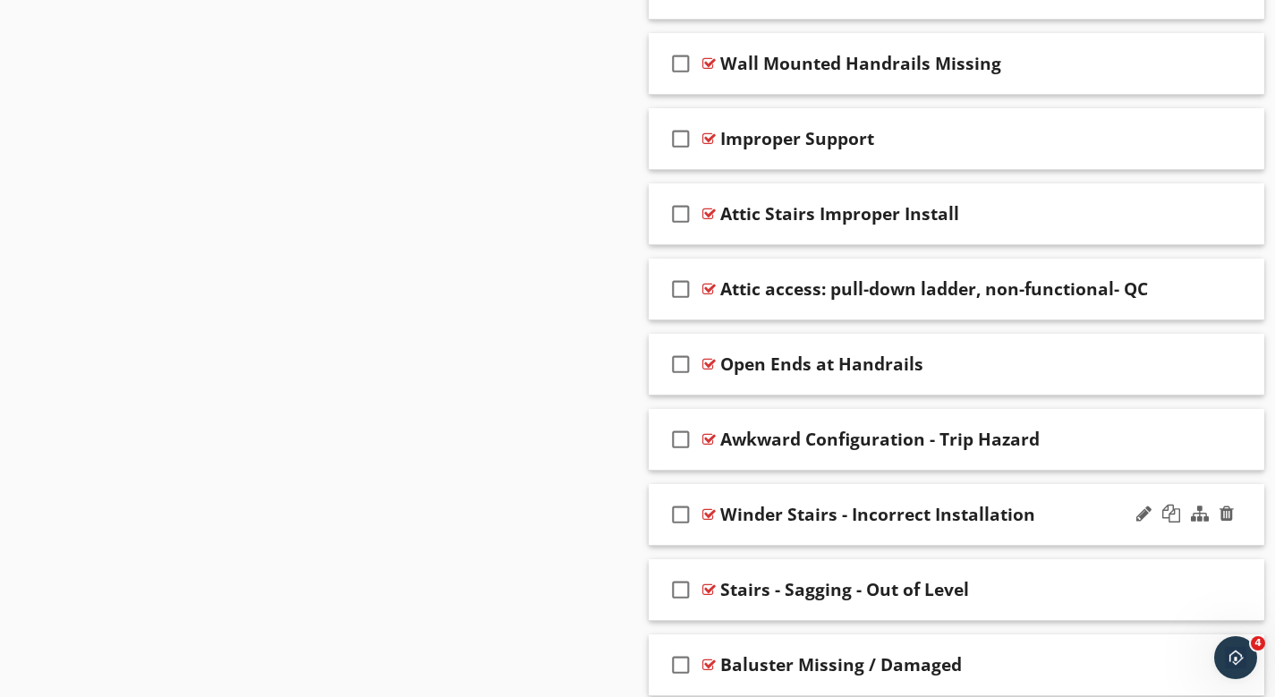
scroll to position [5253, 0]
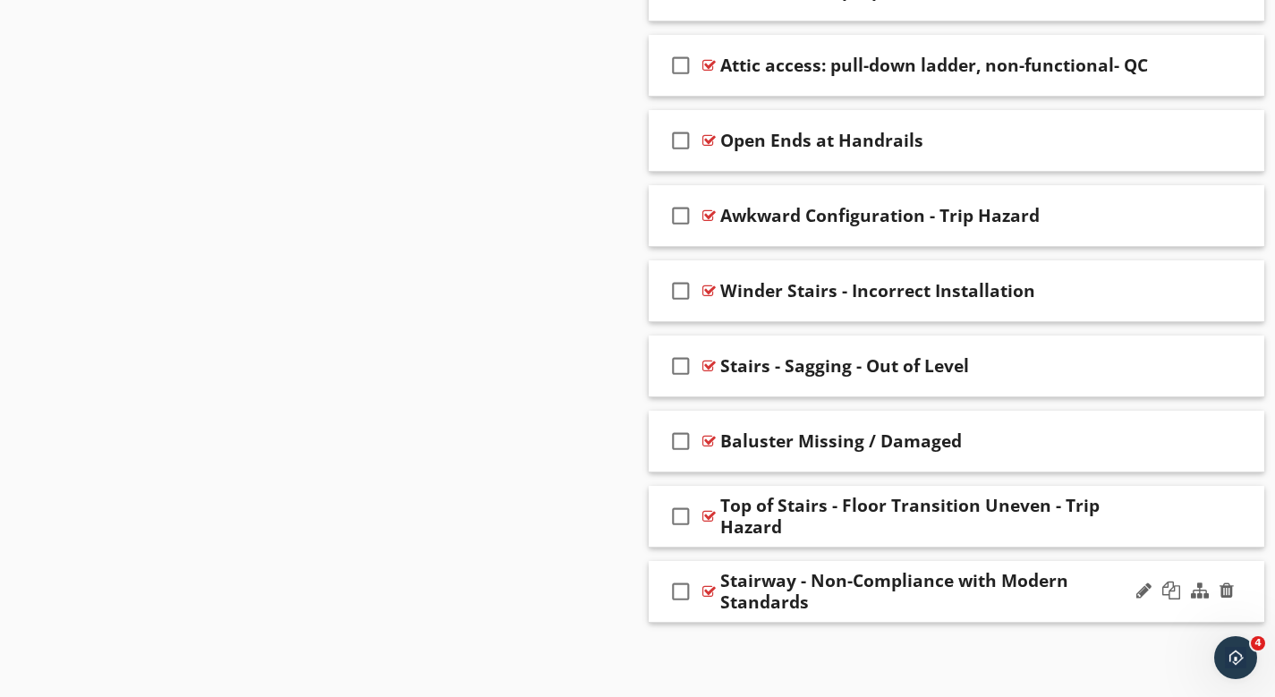
click at [865, 585] on div "Stairway - Non-Compliance with Modern Standards" at bounding box center [937, 591] width 435 height 43
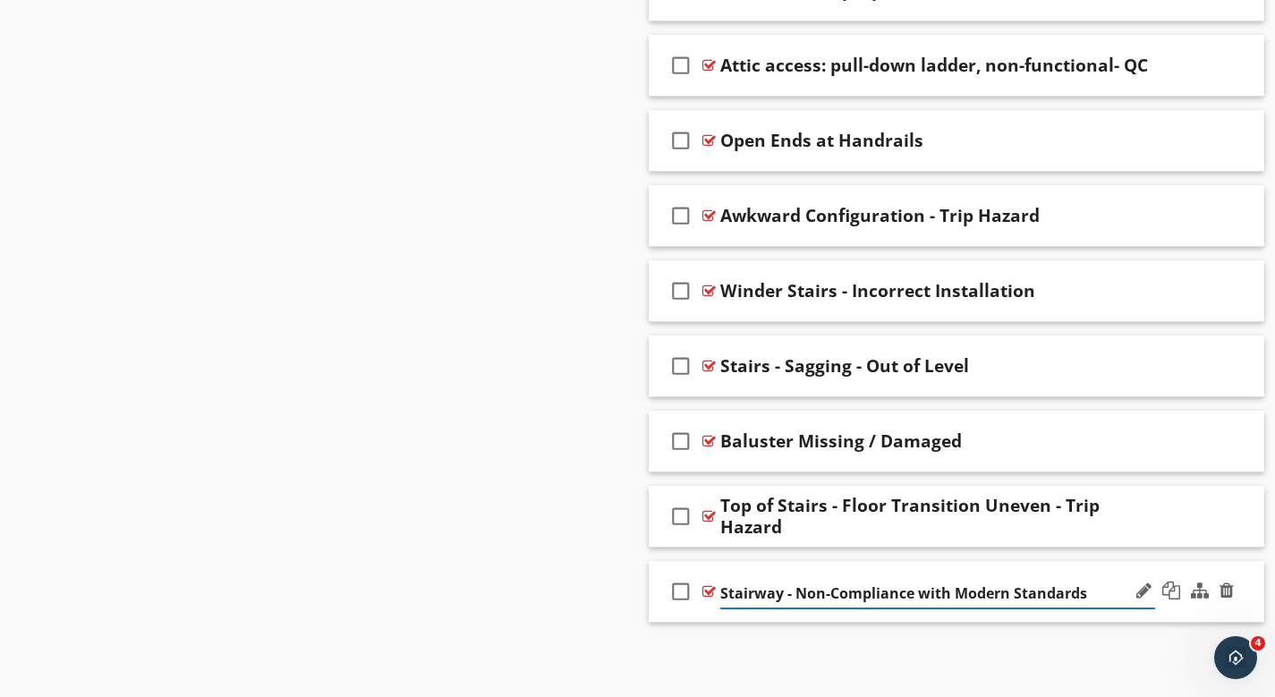
click at [859, 576] on div "Stairway - Non-Compliance with Modern Standards" at bounding box center [937, 591] width 435 height 33
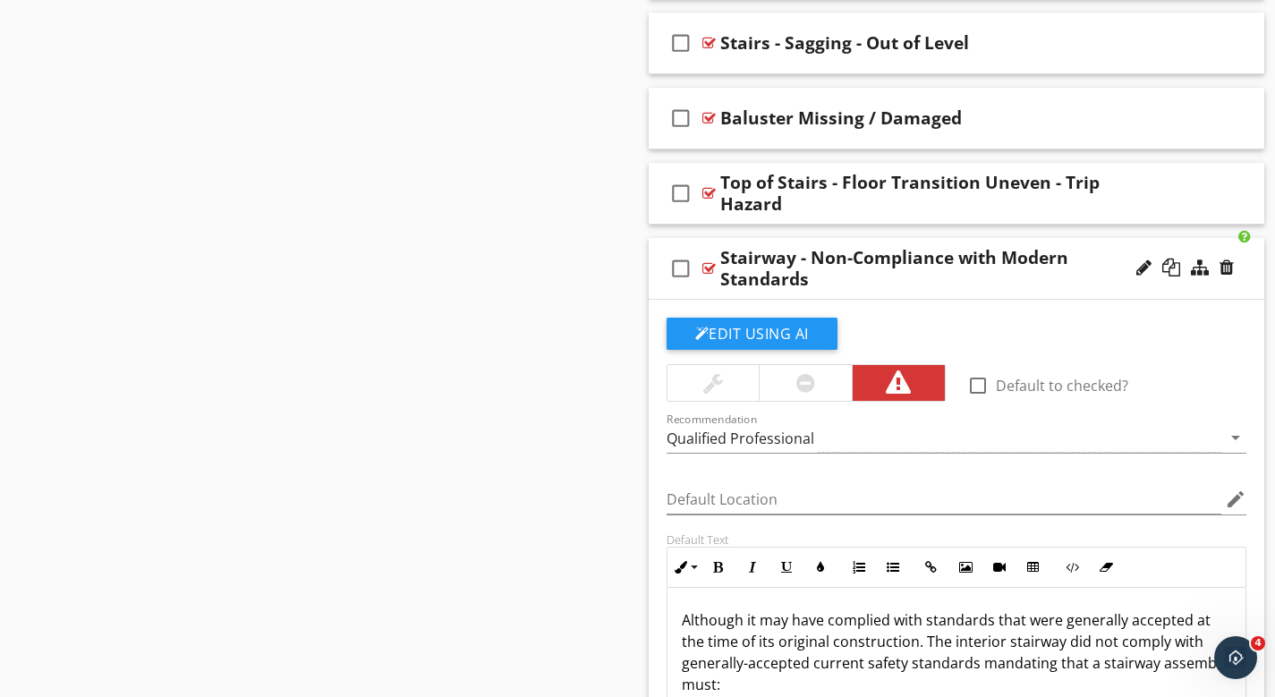
scroll to position [5317, 0]
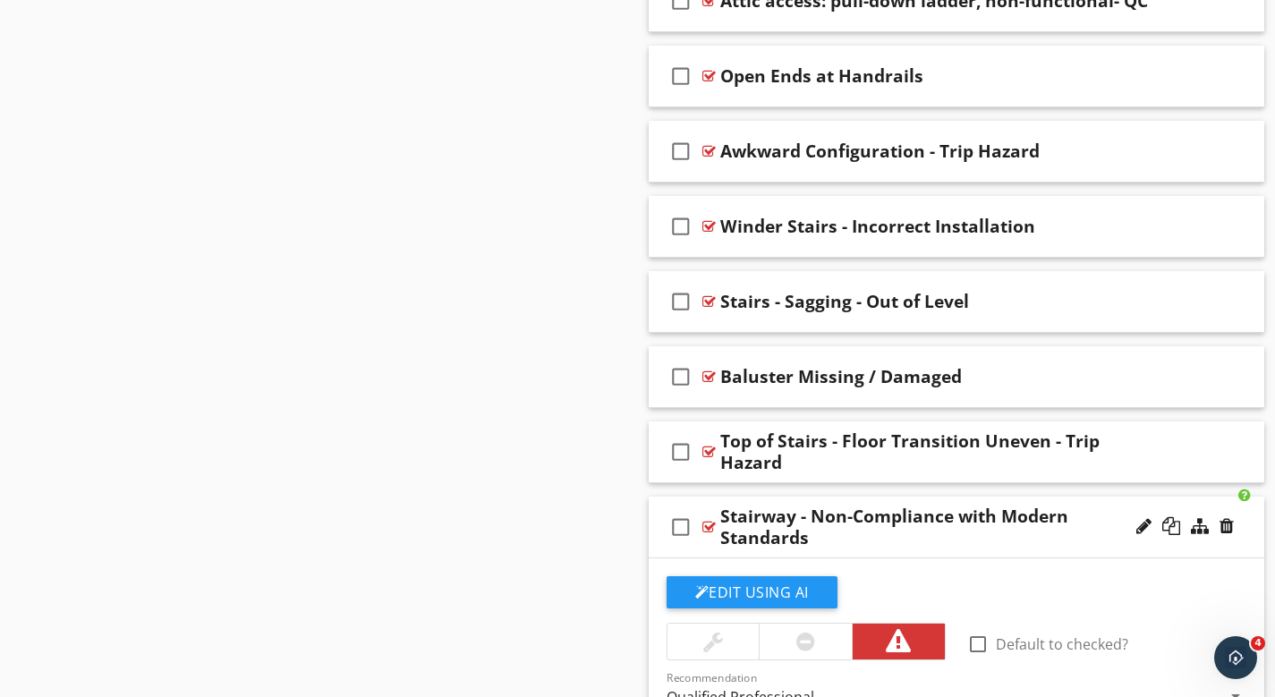
click at [840, 506] on div "Stairway - Non-Compliance with Modern Standards" at bounding box center [937, 527] width 435 height 43
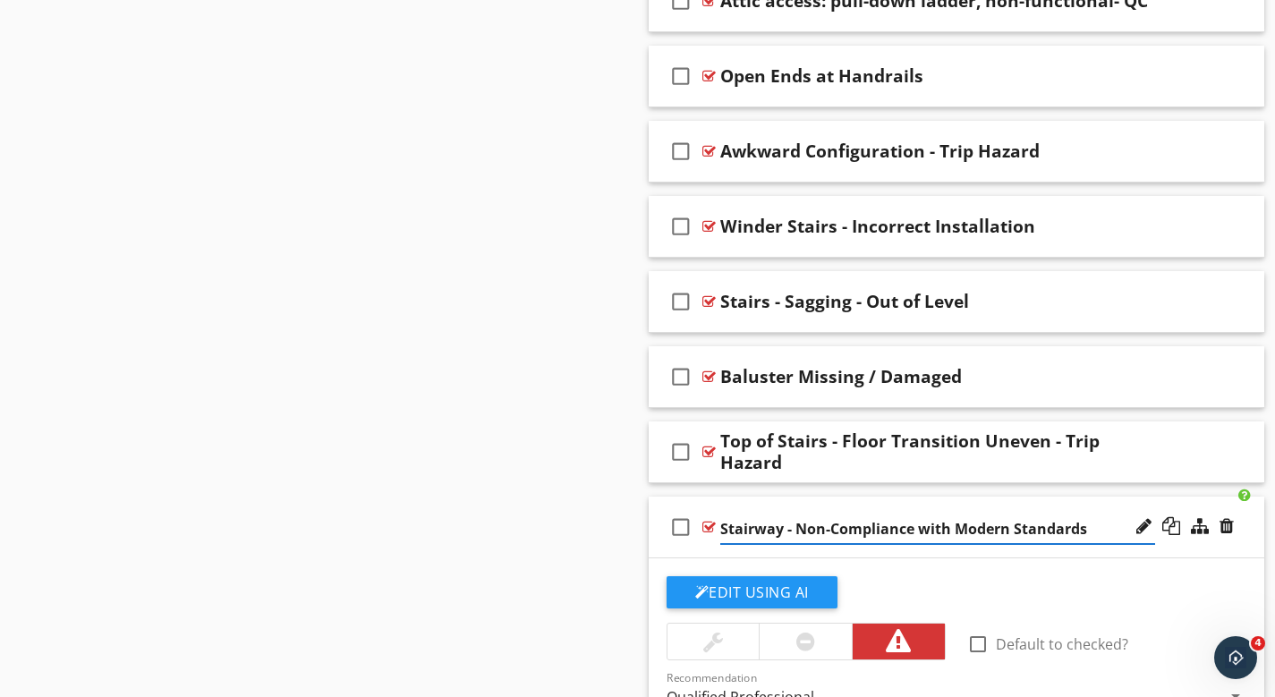
click at [730, 511] on div "Stairway - Non-Compliance with Modern Standards" at bounding box center [937, 527] width 435 height 33
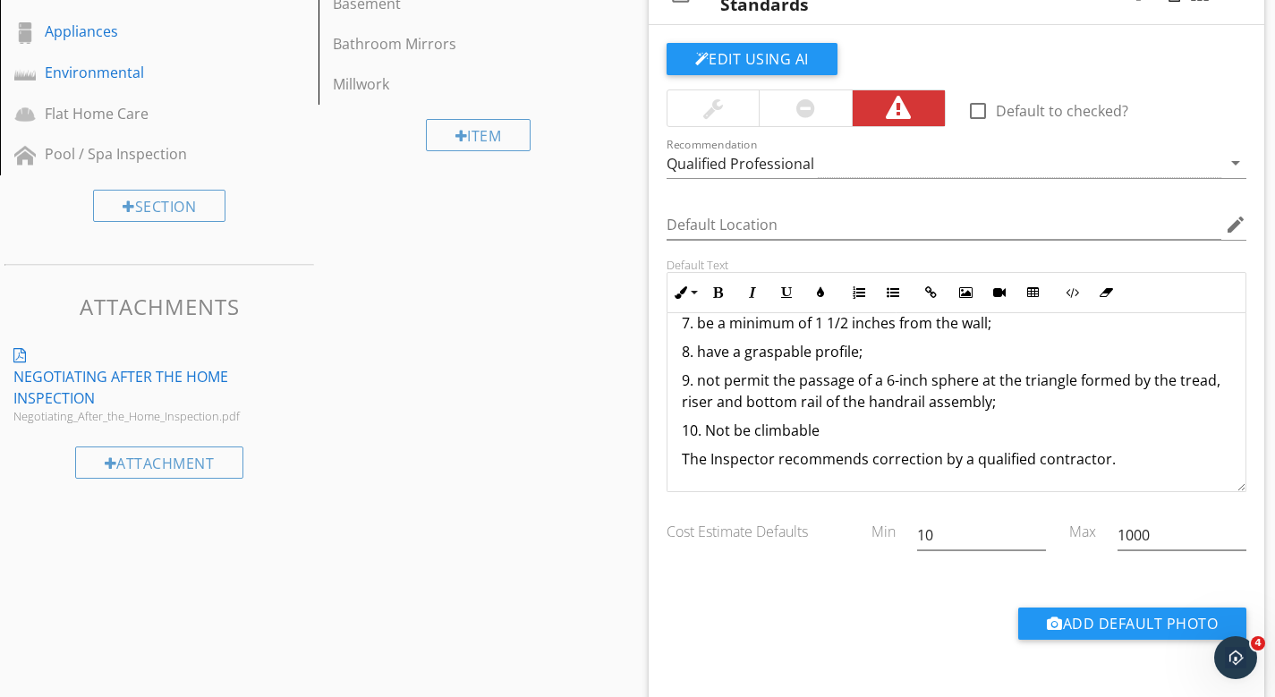
scroll to position [164, 0]
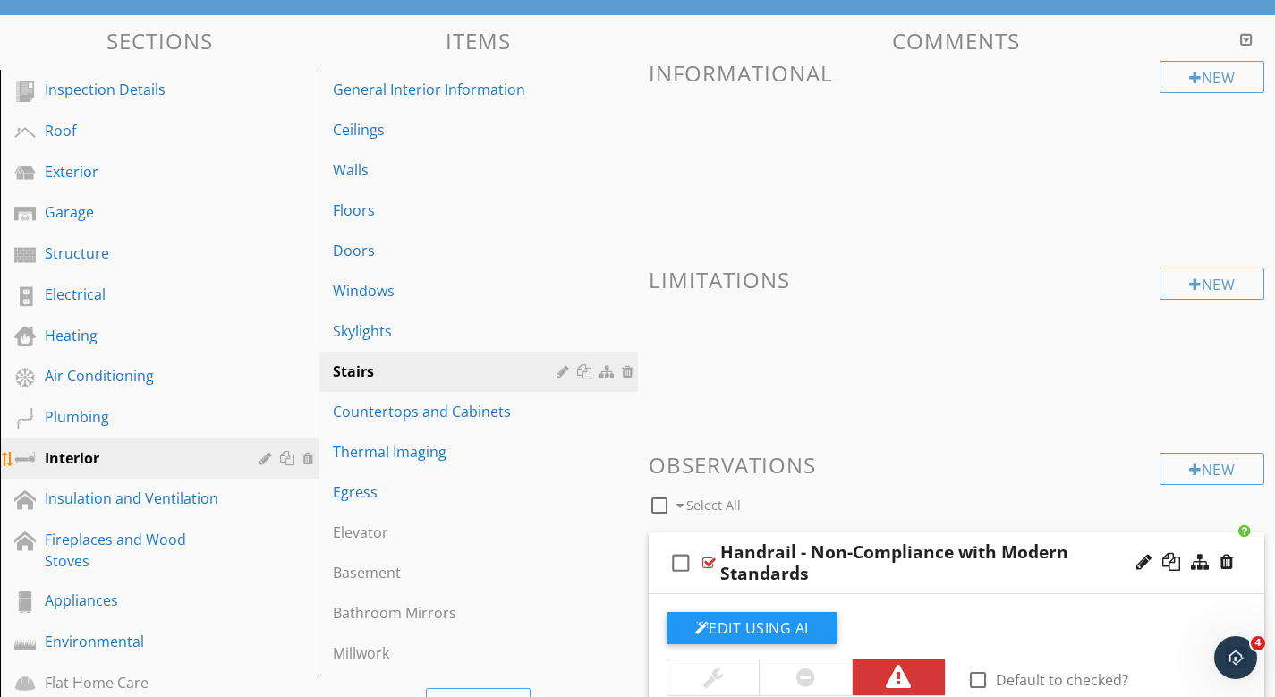
click at [73, 461] on div "Interior" at bounding box center [139, 458] width 189 height 21
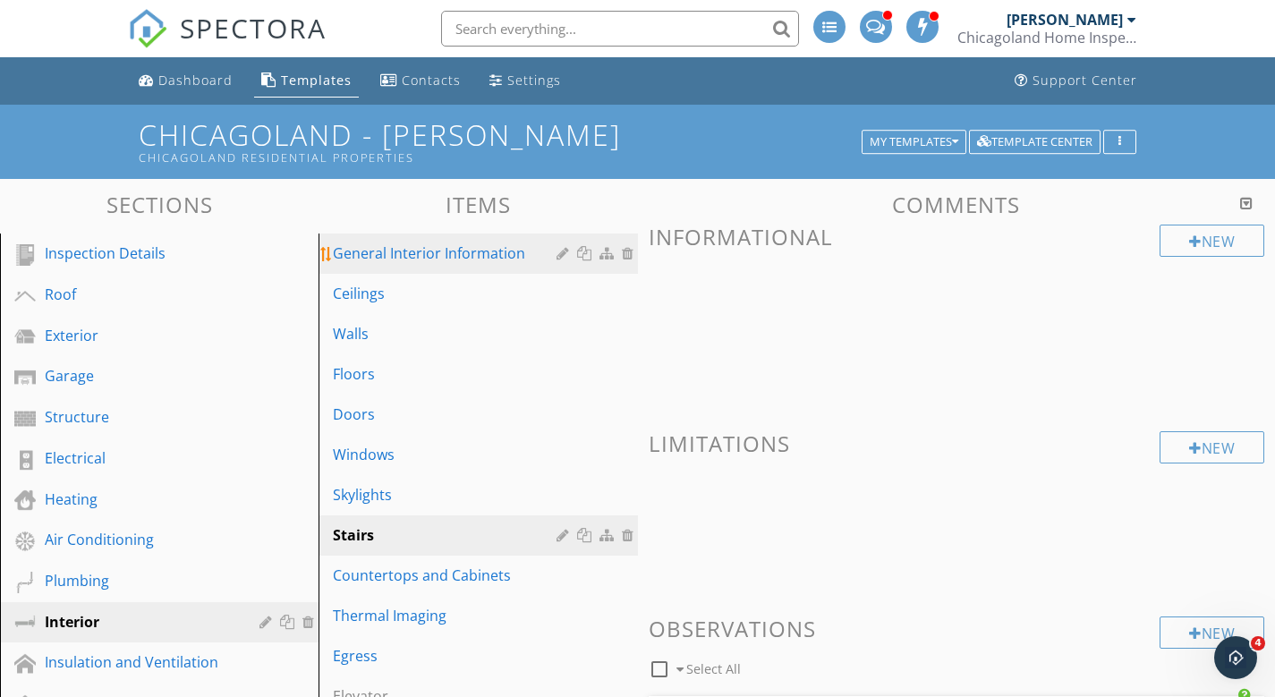
click at [422, 254] on div "General Interior Information" at bounding box center [447, 253] width 228 height 21
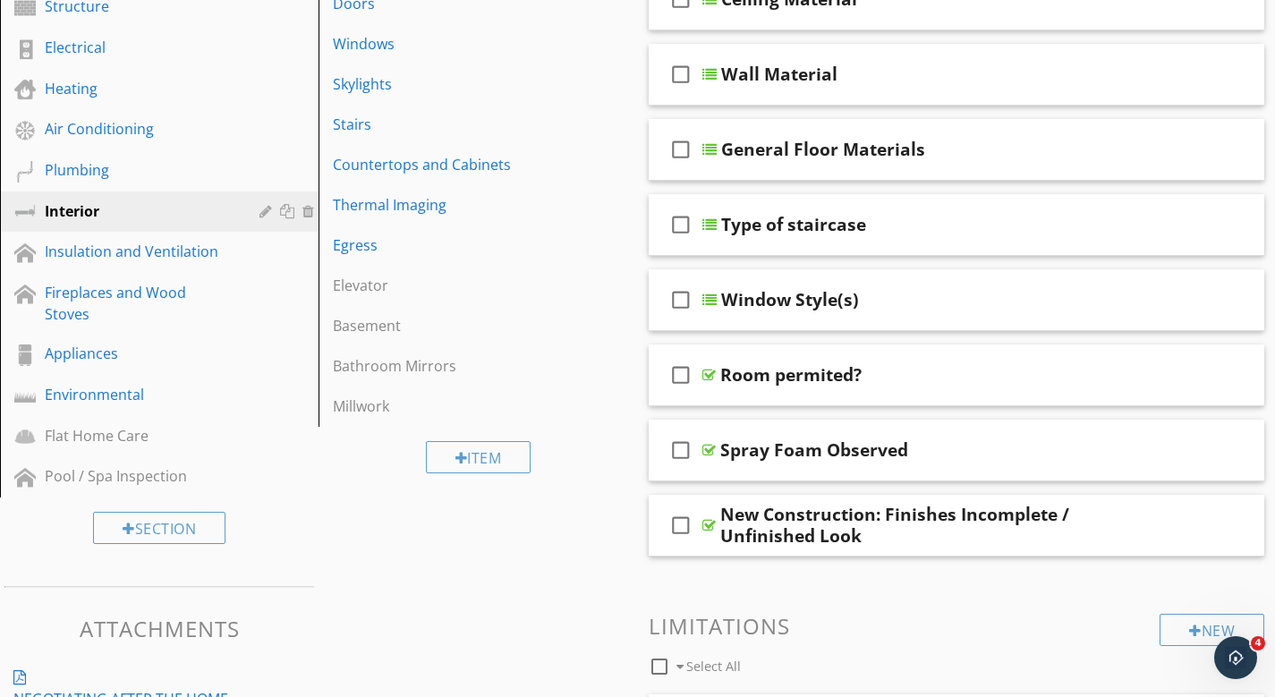
scroll to position [60, 0]
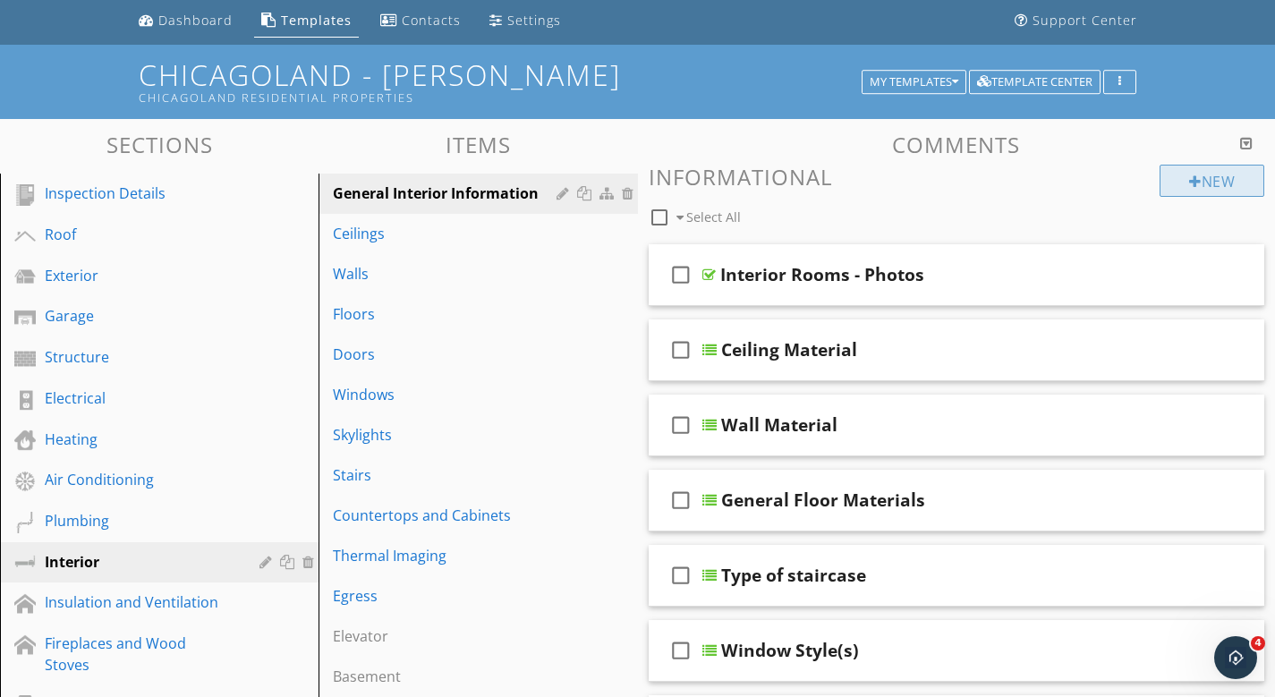
click at [1214, 183] on div "New" at bounding box center [1212, 181] width 105 height 32
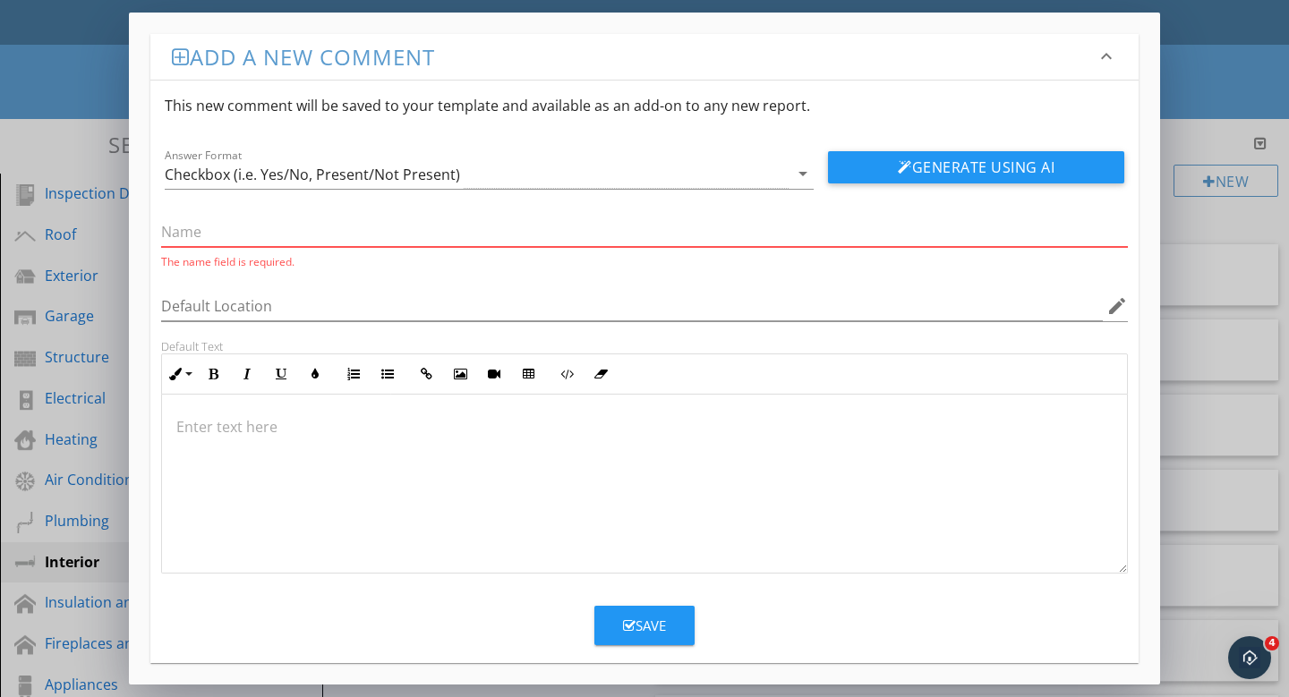
click at [188, 226] on input "text" at bounding box center [644, 232] width 967 height 30
drag, startPoint x: 1177, startPoint y: 526, endPoint x: 187, endPoint y: 226, distance: 1034.3
click at [188, 226] on input "text" at bounding box center [644, 232] width 967 height 30
paste input "Under all sinks - photos"
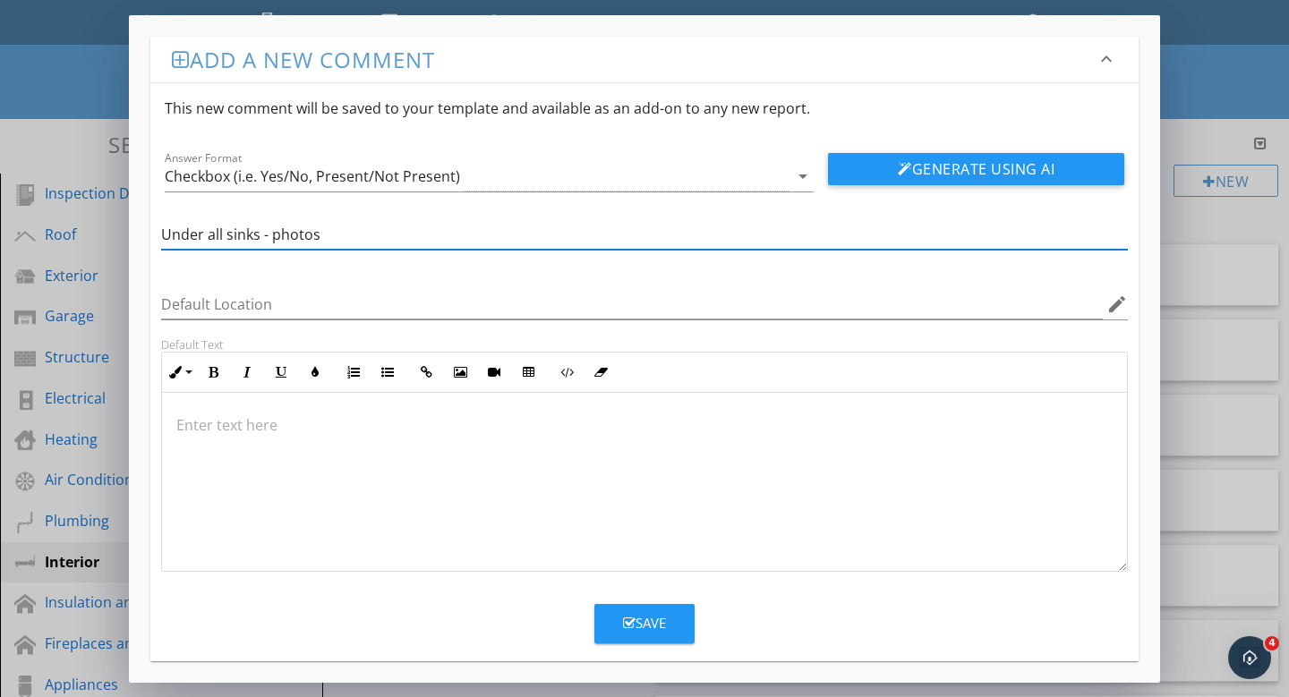
type input "Under all sinks - photos"
click at [647, 615] on div "Save" at bounding box center [644, 623] width 43 height 21
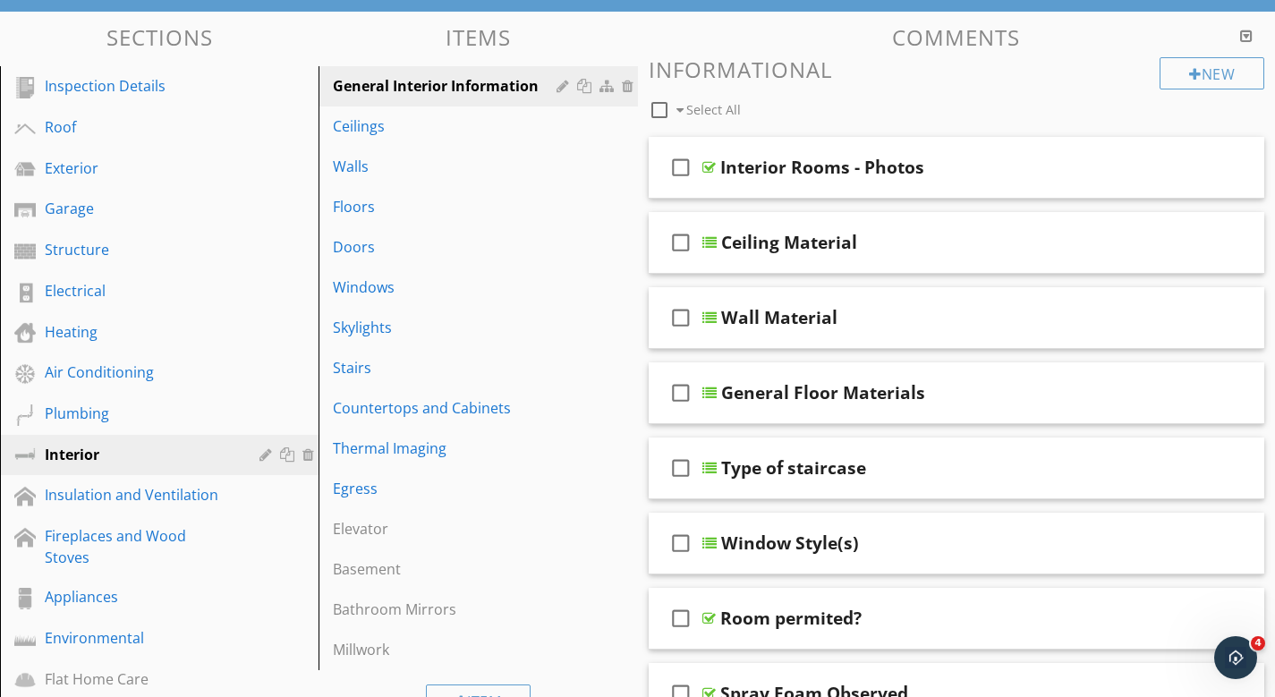
scroll to position [0, 0]
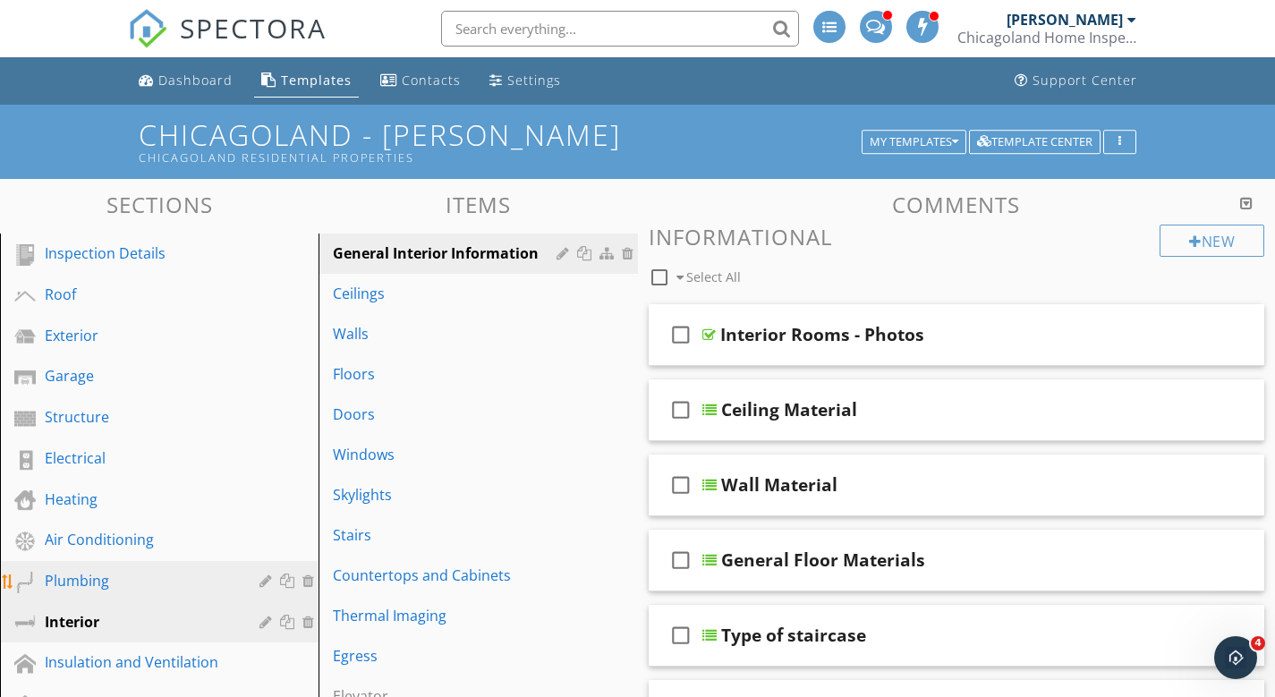
click at [93, 579] on div "Plumbing" at bounding box center [139, 580] width 189 height 21
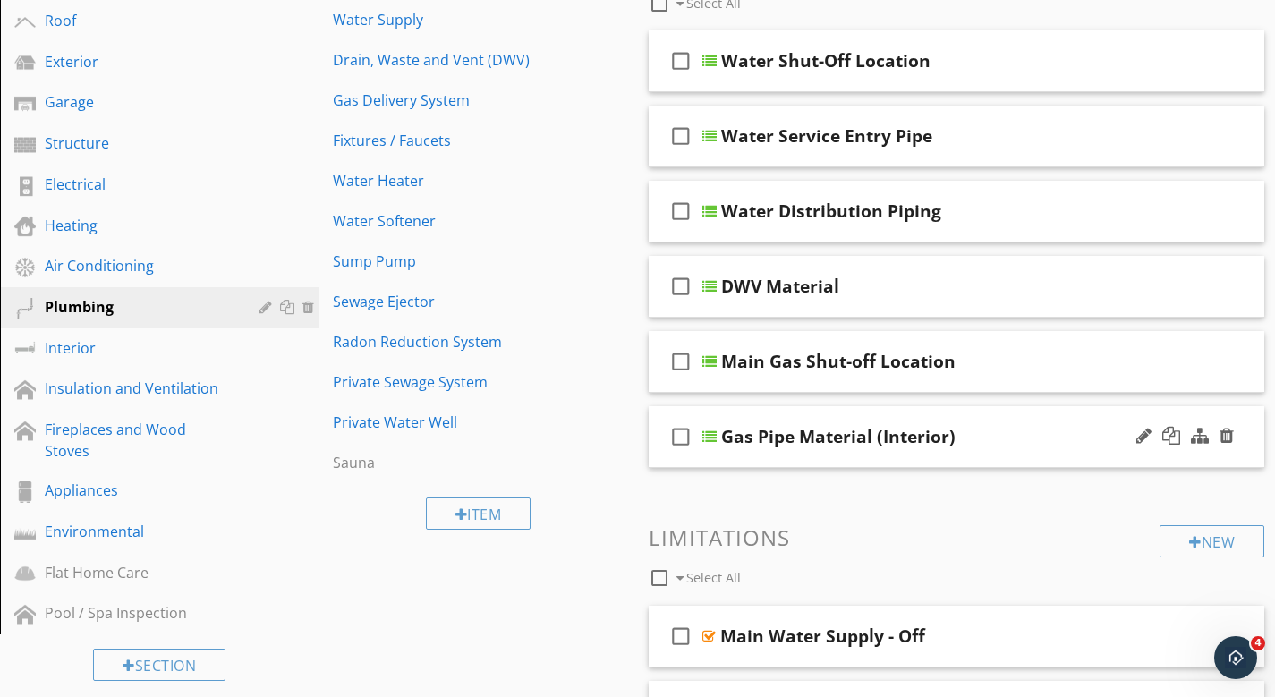
scroll to position [241, 0]
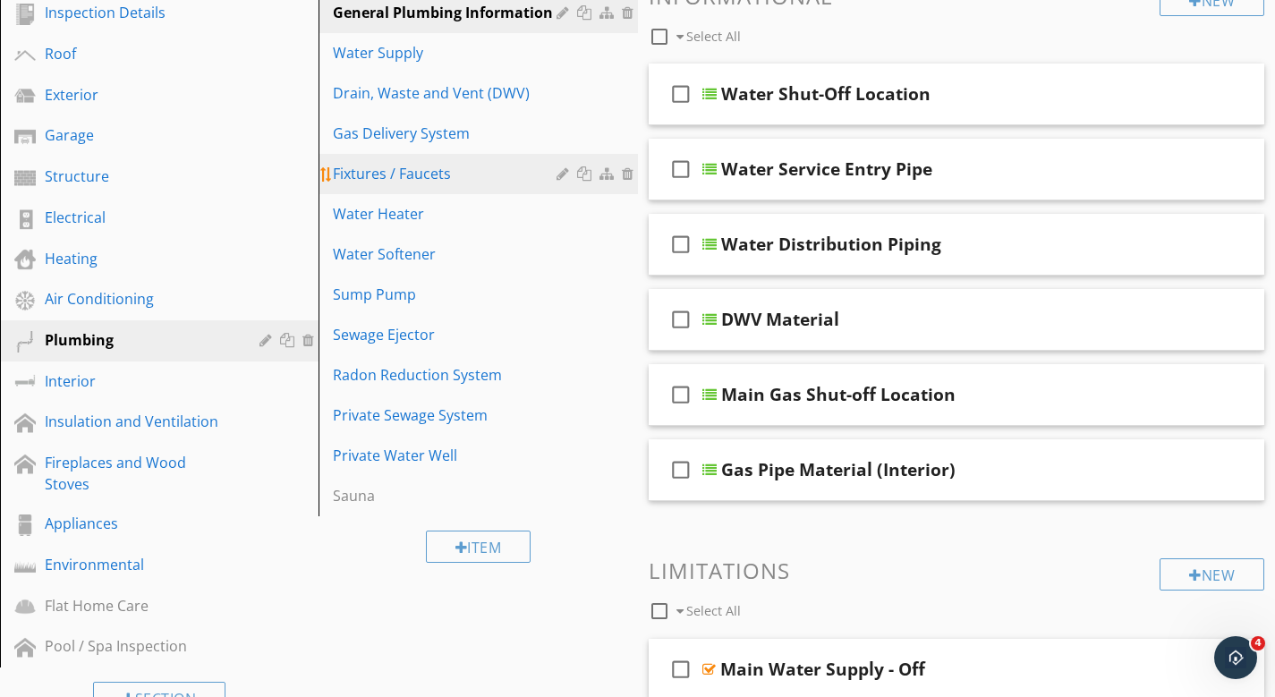
click at [393, 187] on link "Fixtures / Faucets" at bounding box center [480, 173] width 313 height 39
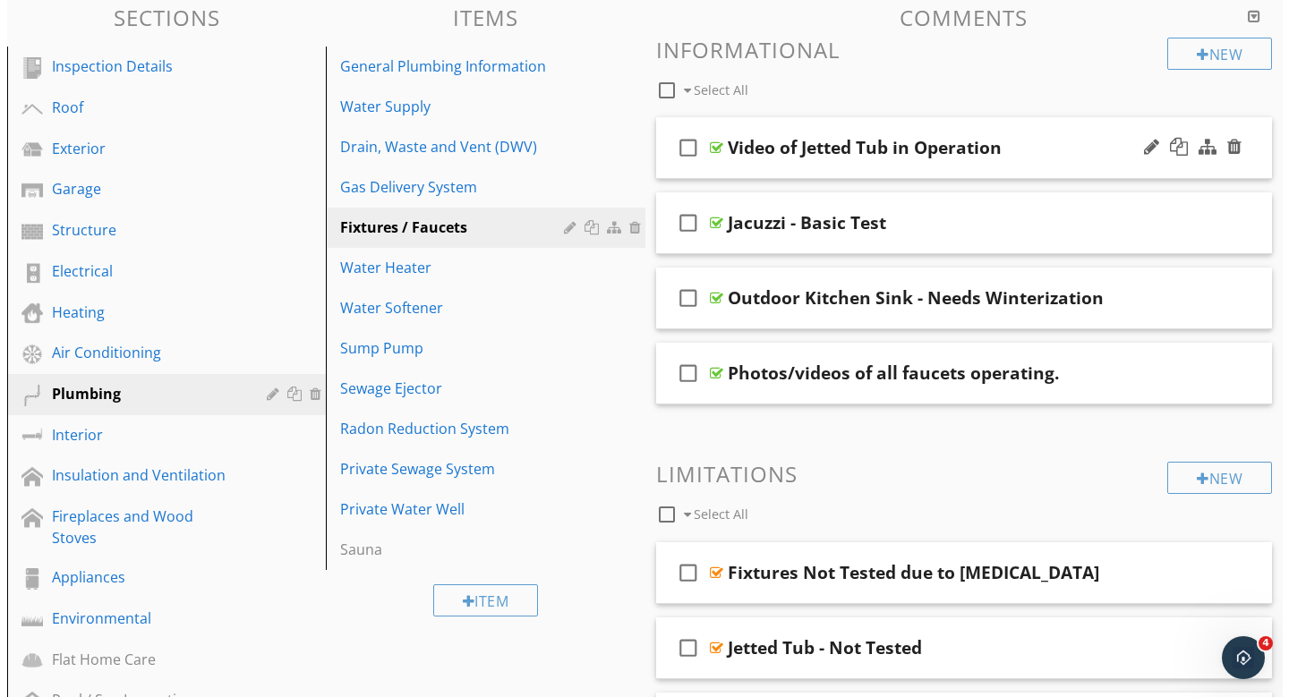
scroll to position [0, 0]
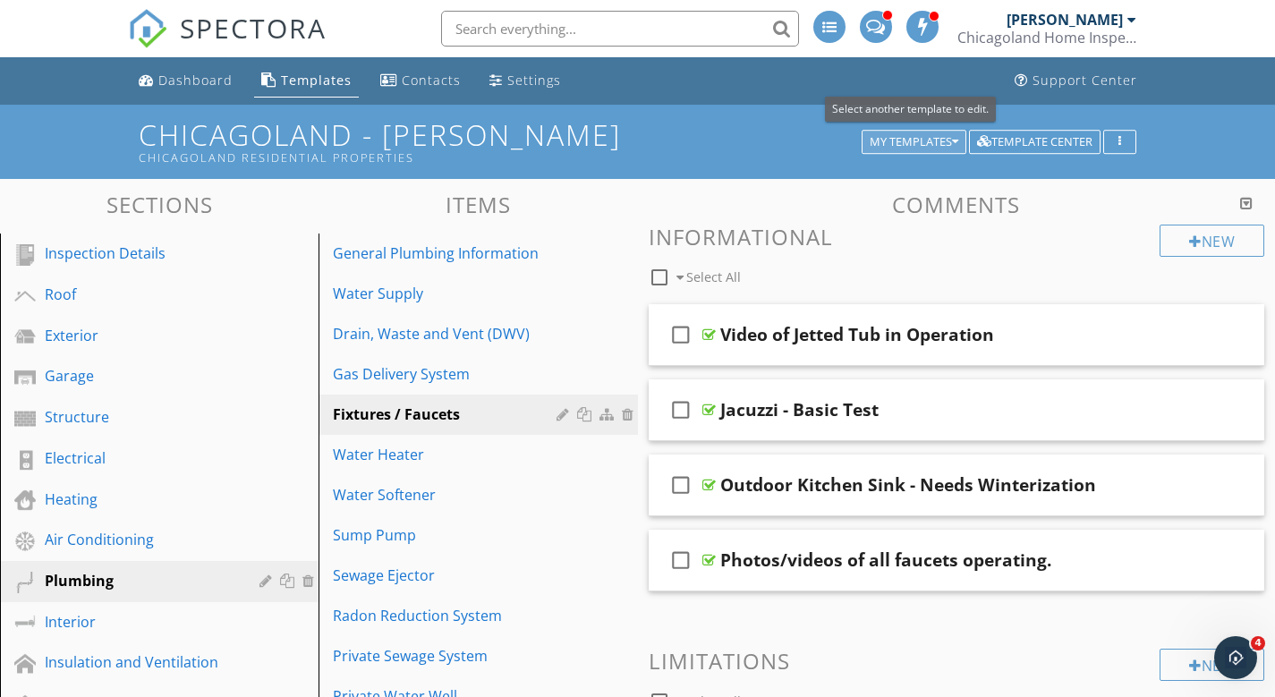
click at [952, 141] on icon "button" at bounding box center [955, 142] width 6 height 13
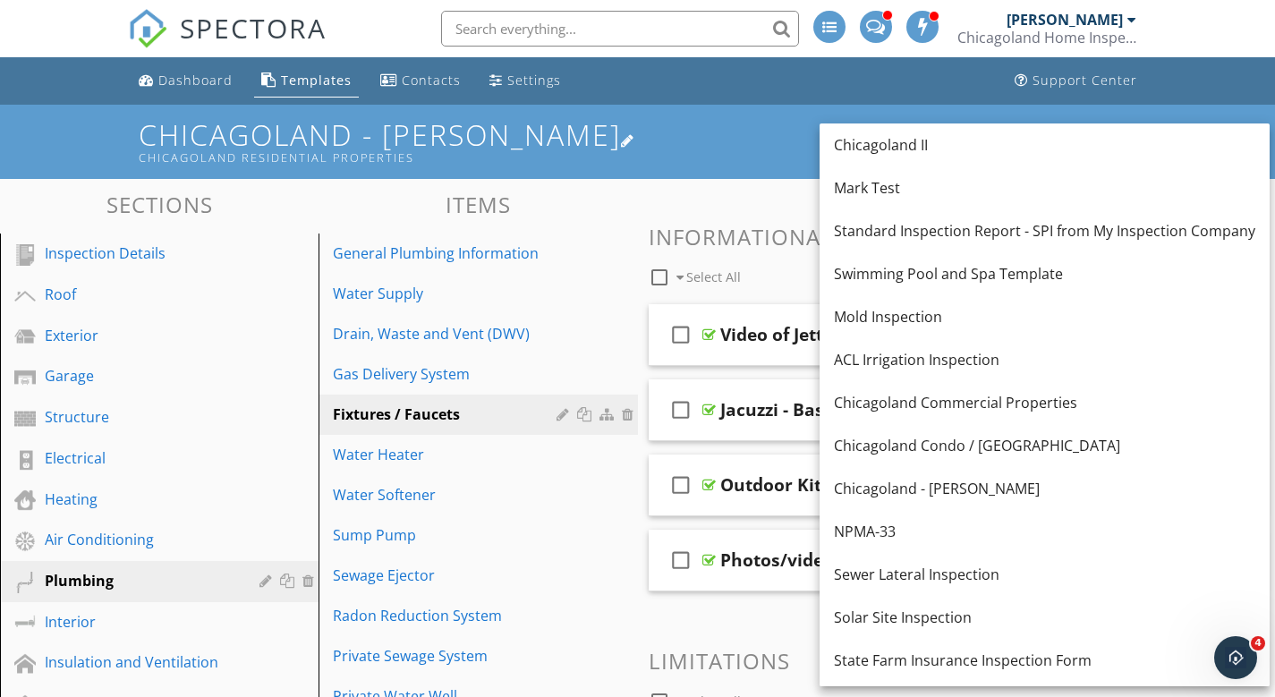
click at [709, 132] on h1 "Chicagoland - Vince Chicagoland Residential Properties" at bounding box center [637, 142] width 997 height 46
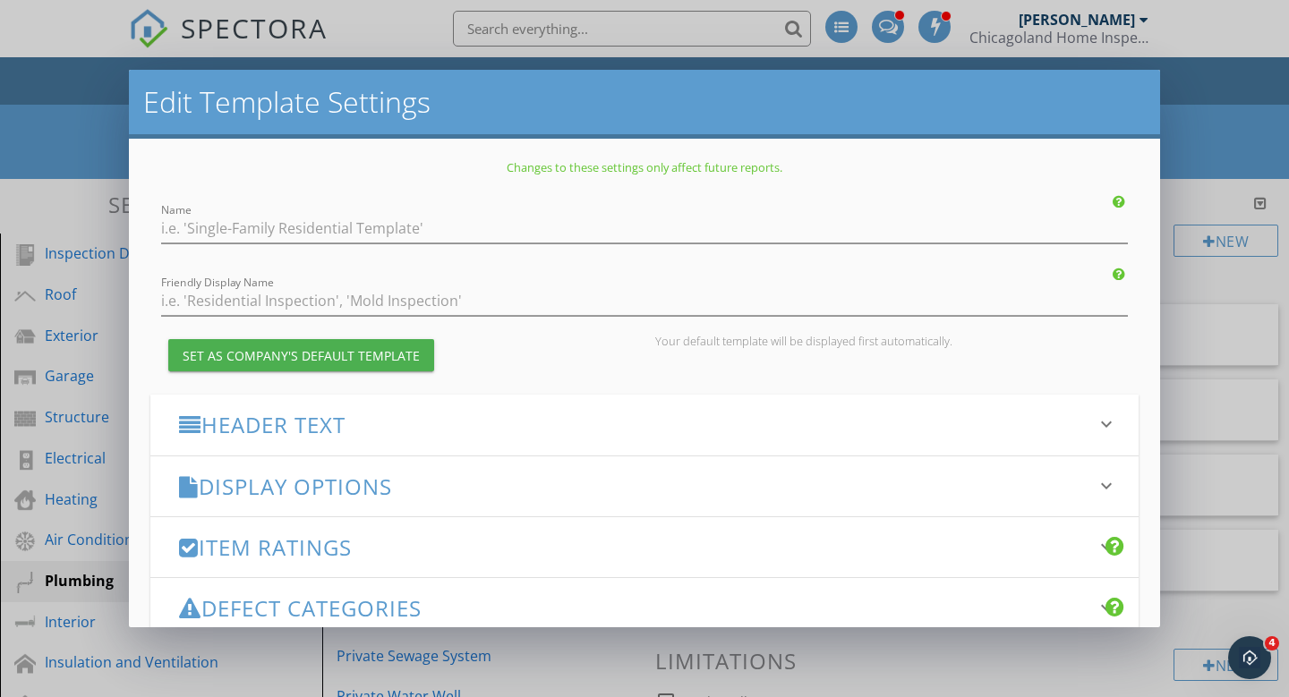
type input "Chicagoland - [PERSON_NAME]"
type input "Chicagoland Residential Properties"
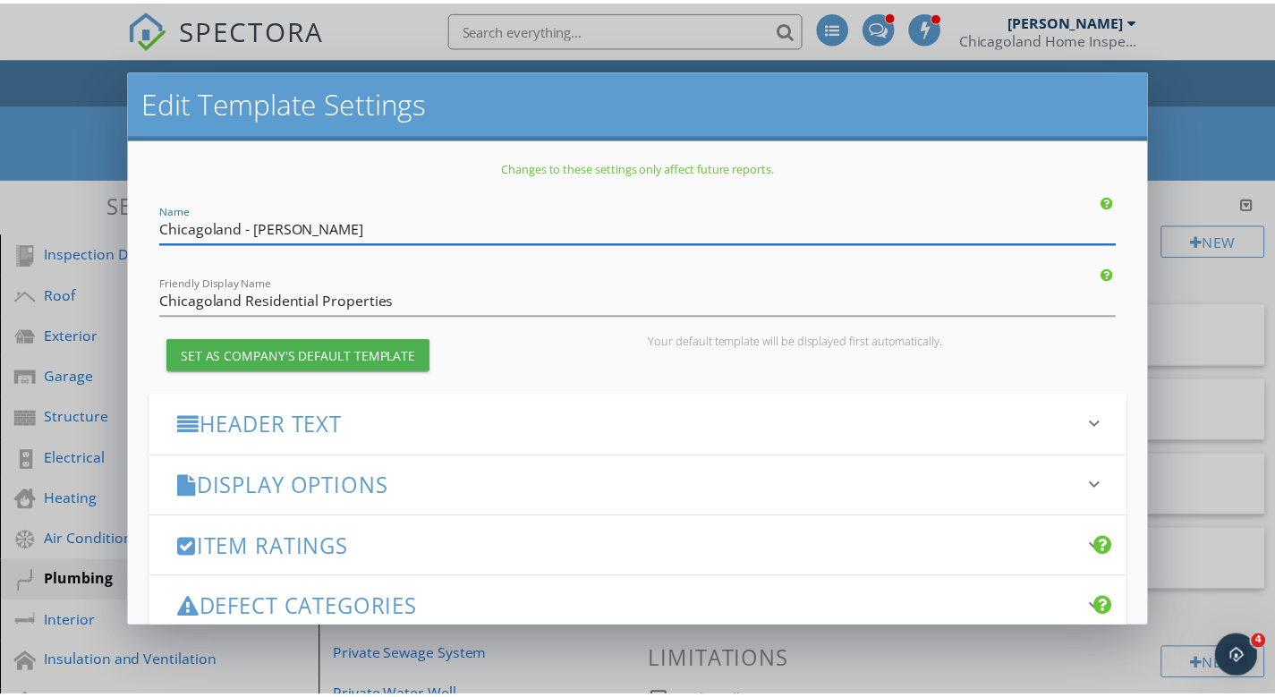
scroll to position [227, 0]
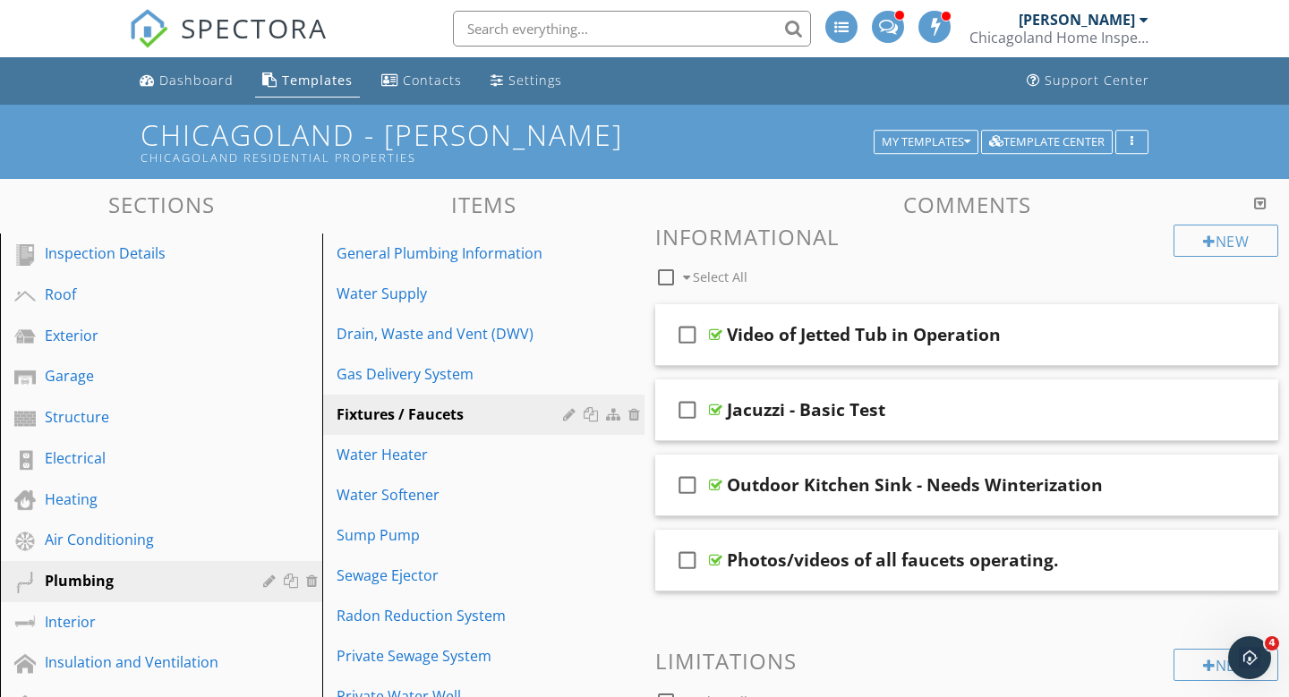
click at [1233, 126] on div "Edit Template Settings Changes to these settings only affect future reports. Na…" at bounding box center [644, 348] width 1289 height 697
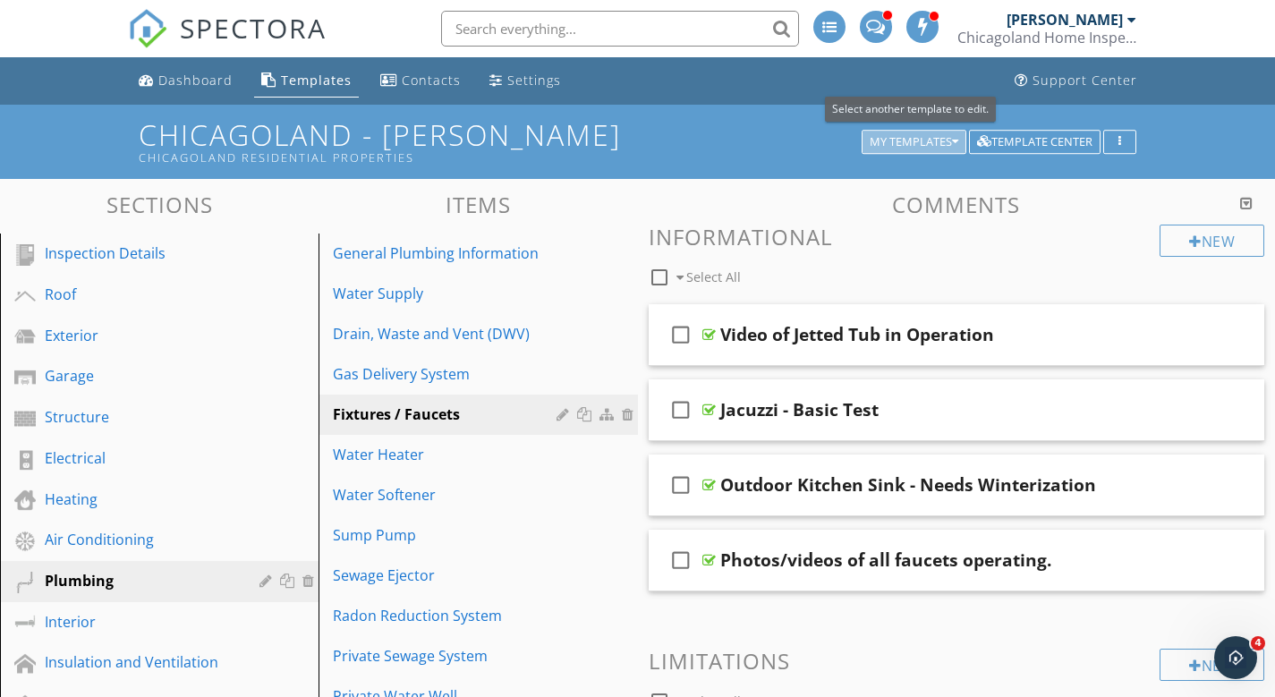
click at [946, 140] on div "My Templates" at bounding box center [914, 142] width 89 height 13
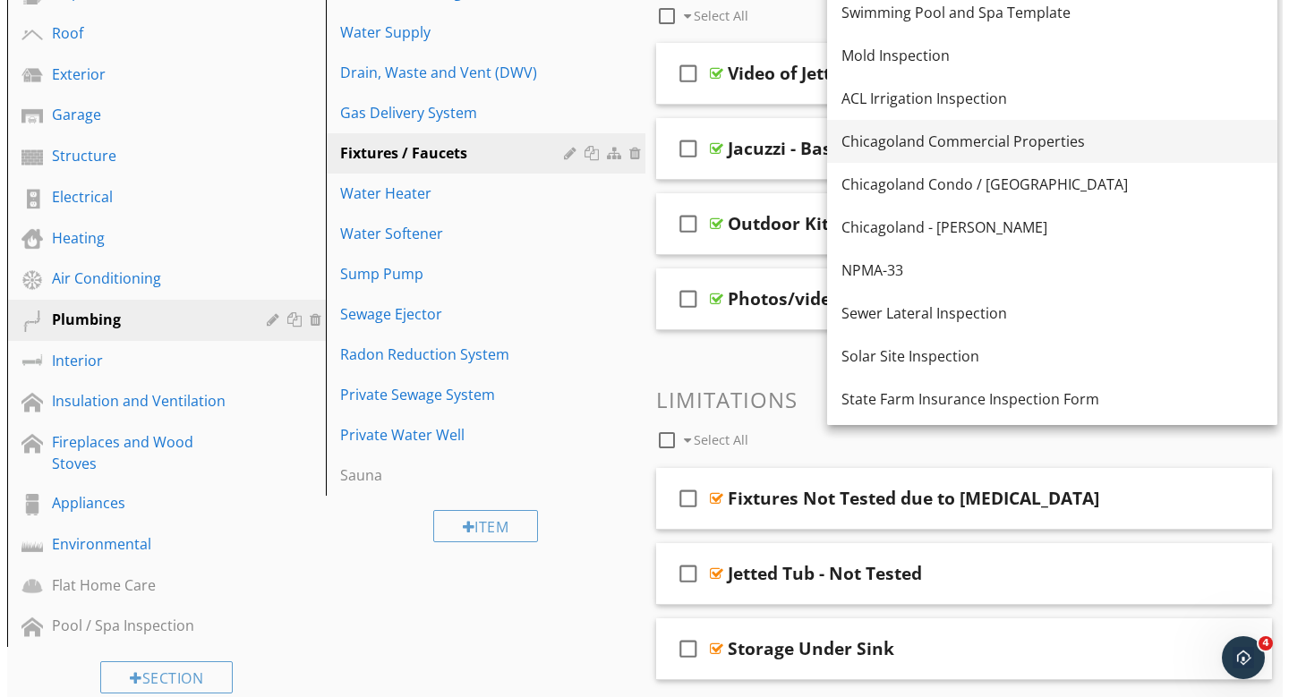
scroll to position [0, 0]
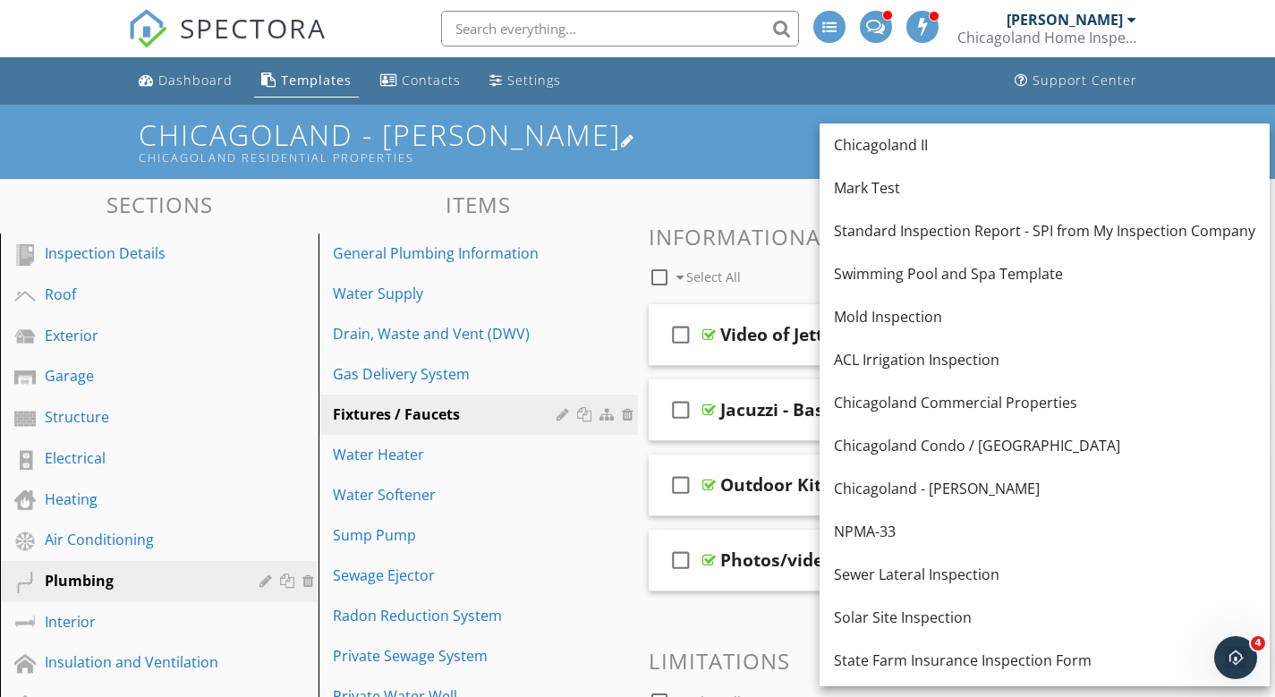
click at [750, 150] on div "Chicagoland Residential Properties" at bounding box center [503, 157] width 729 height 14
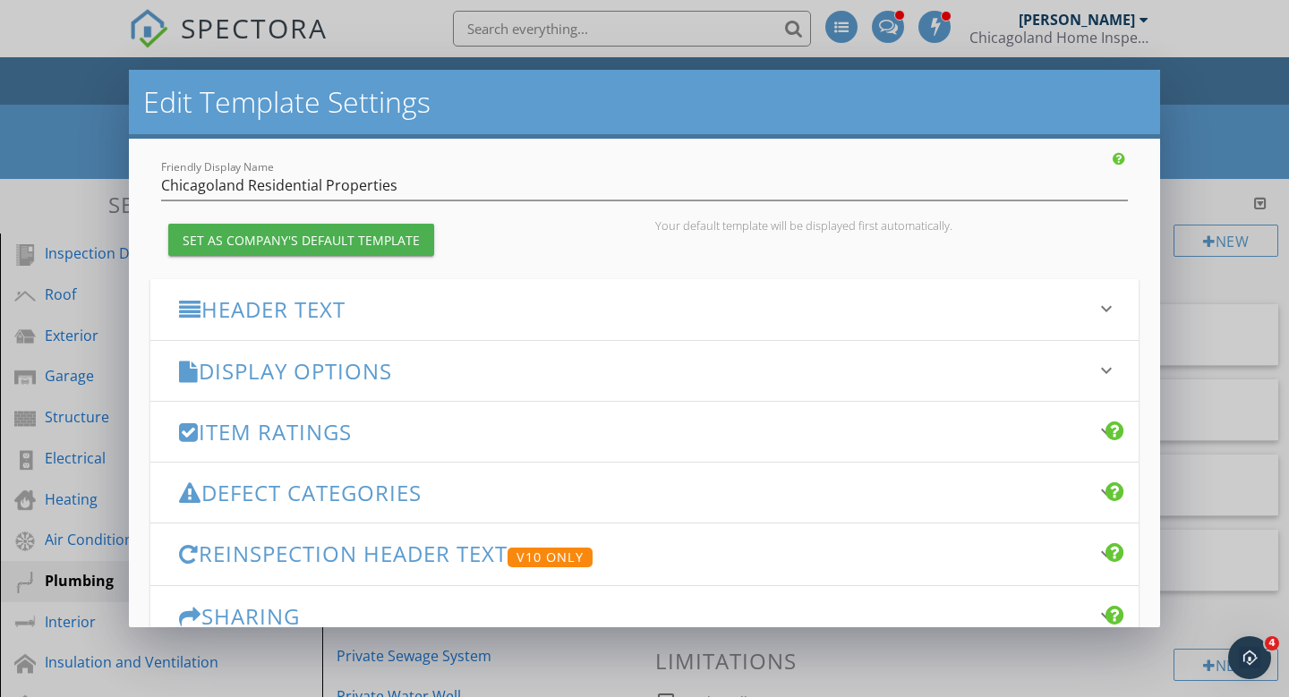
scroll to position [227, 0]
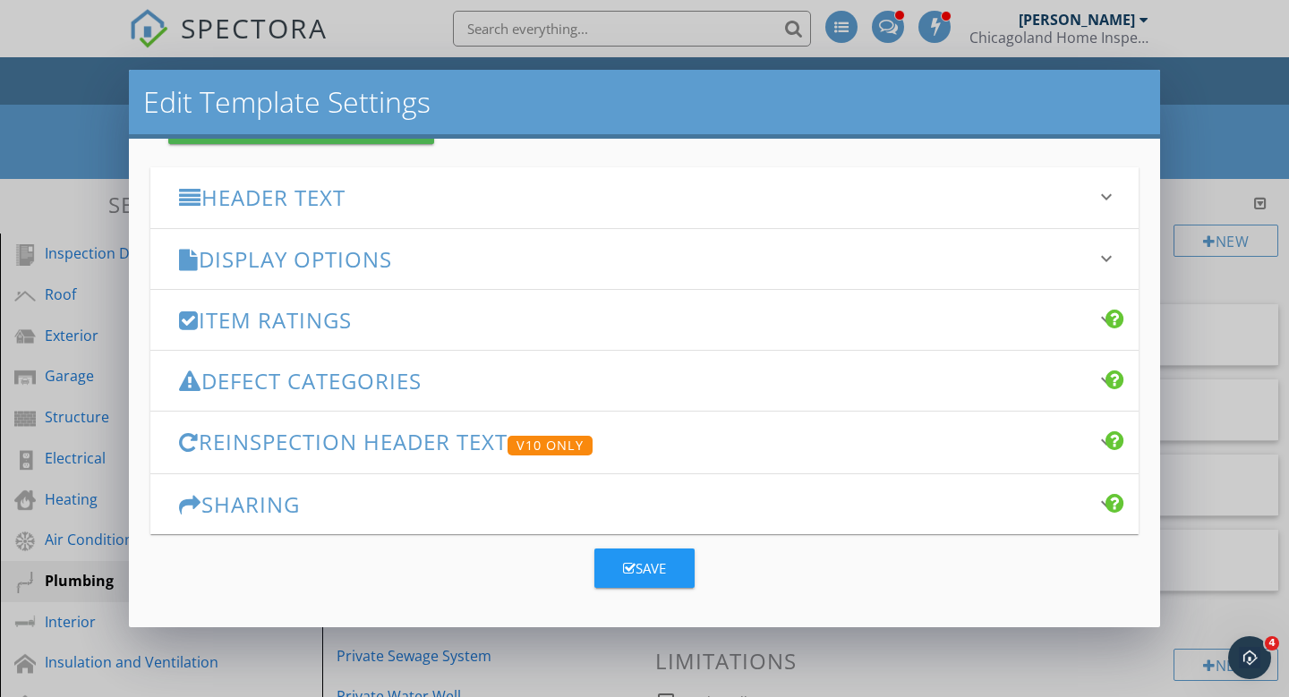
click at [343, 518] on div "Sharing keyboard_arrow_down" at bounding box center [644, 504] width 988 height 60
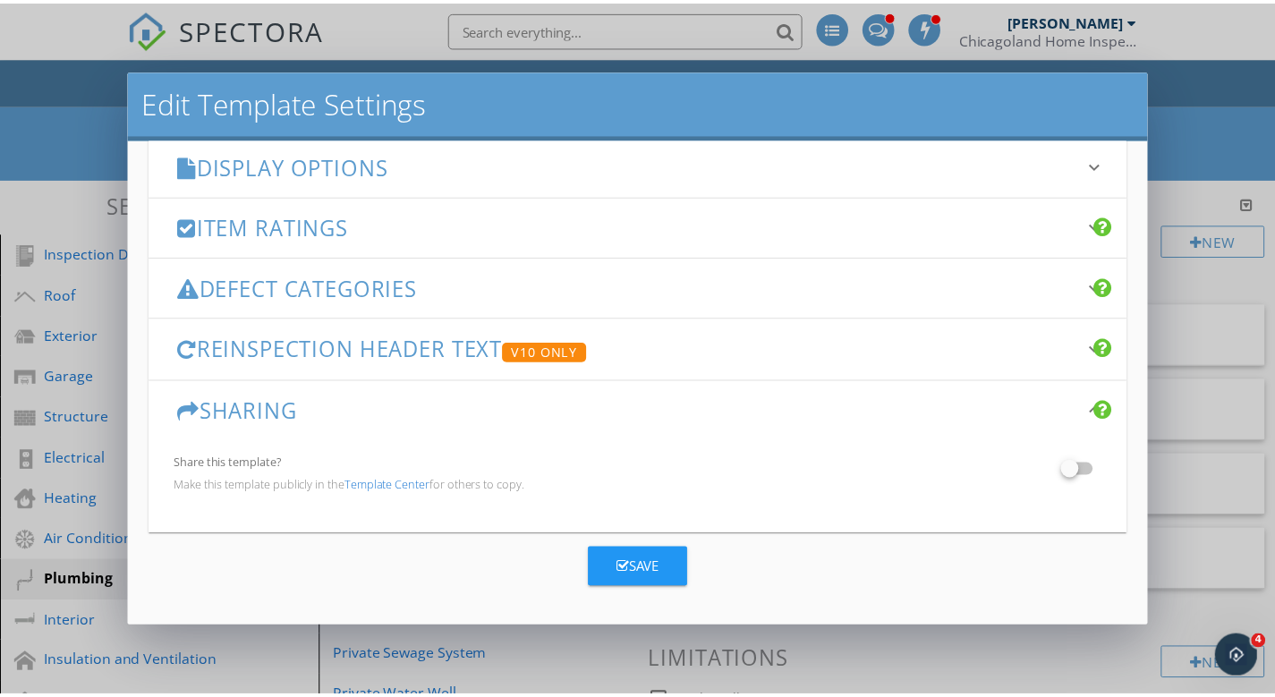
scroll to position [0, 0]
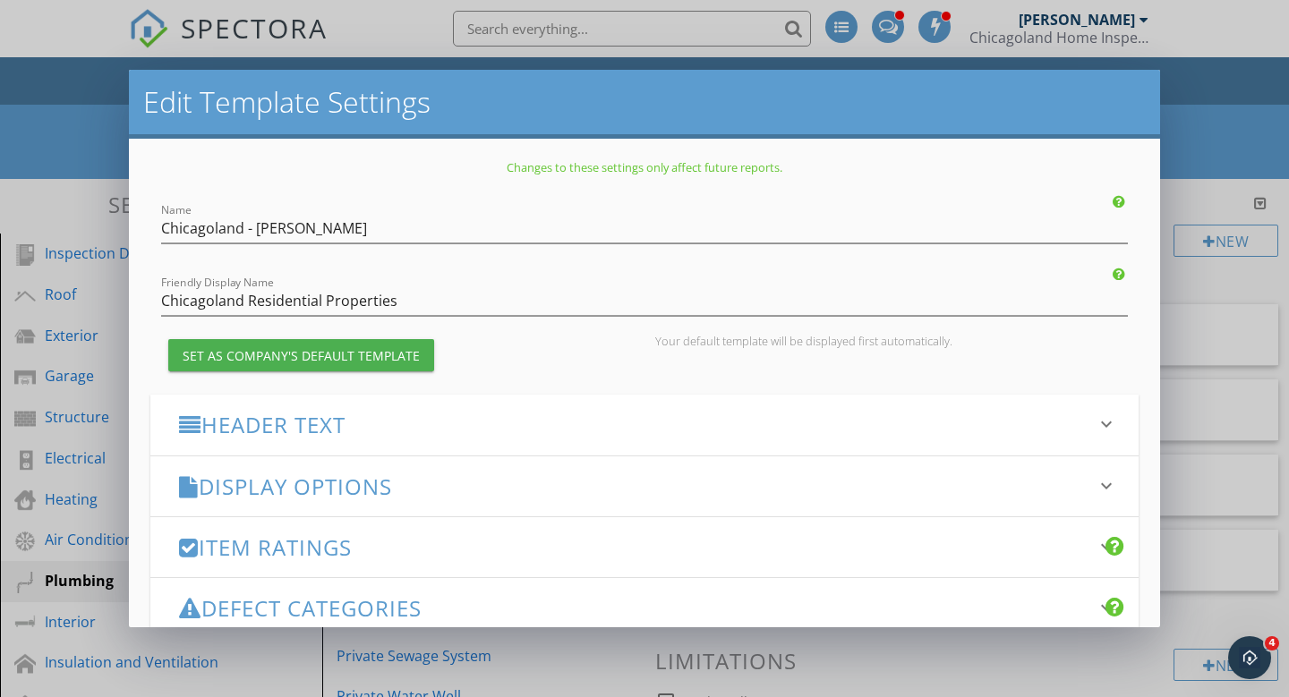
click at [1225, 149] on div "Edit Template Settings Changes to these settings only affect future reports. Na…" at bounding box center [644, 348] width 1289 height 697
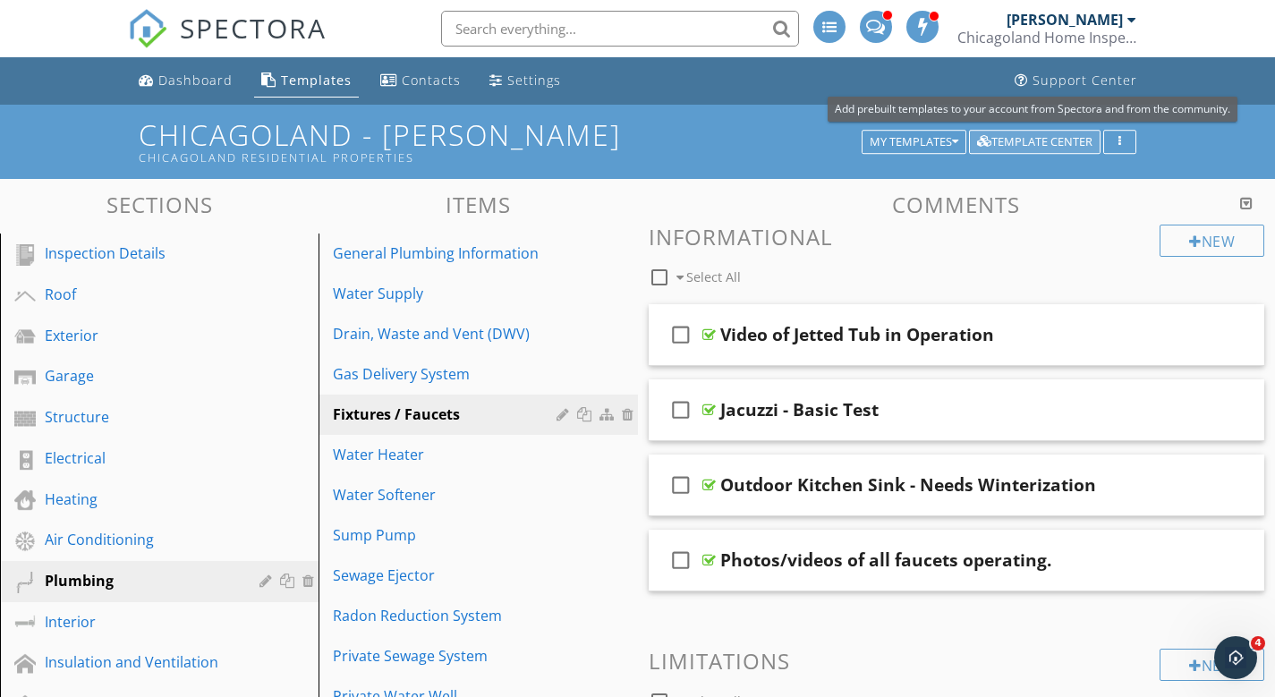
click at [1079, 141] on div "Template Center" at bounding box center [1034, 142] width 115 height 13
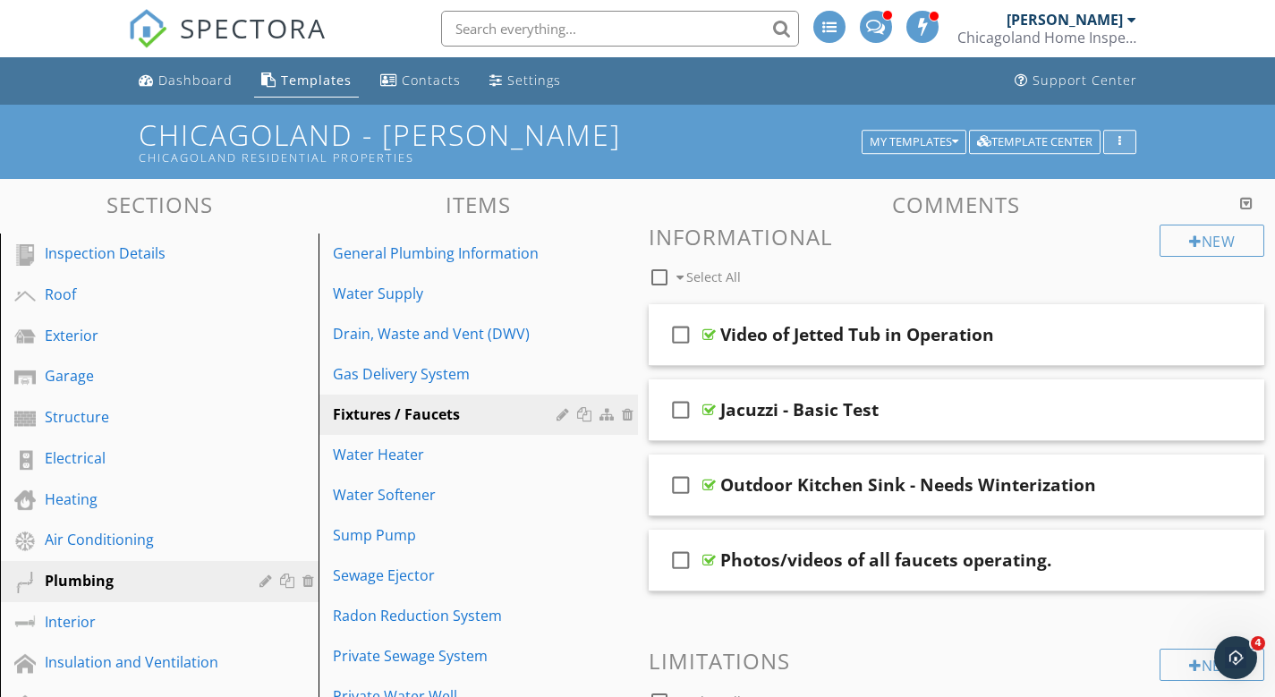
click at [1117, 146] on div "button" at bounding box center [1120, 142] width 17 height 13
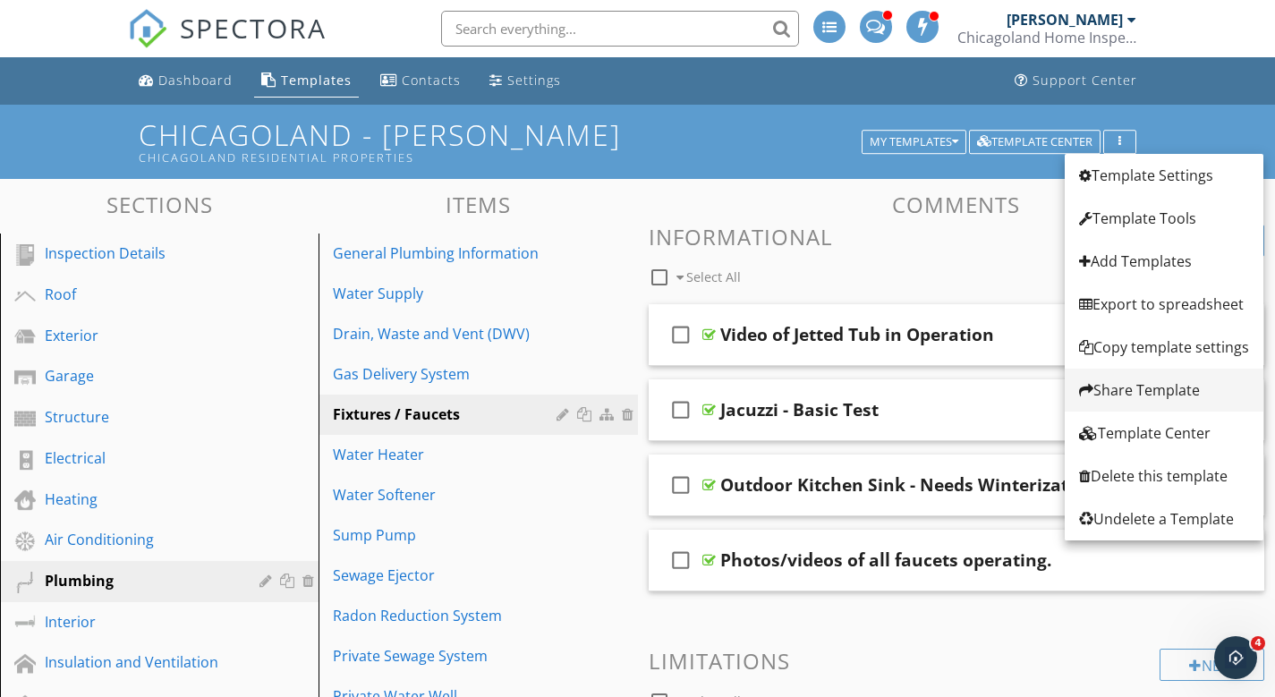
click at [1143, 388] on div "Share Template" at bounding box center [1164, 389] width 170 height 21
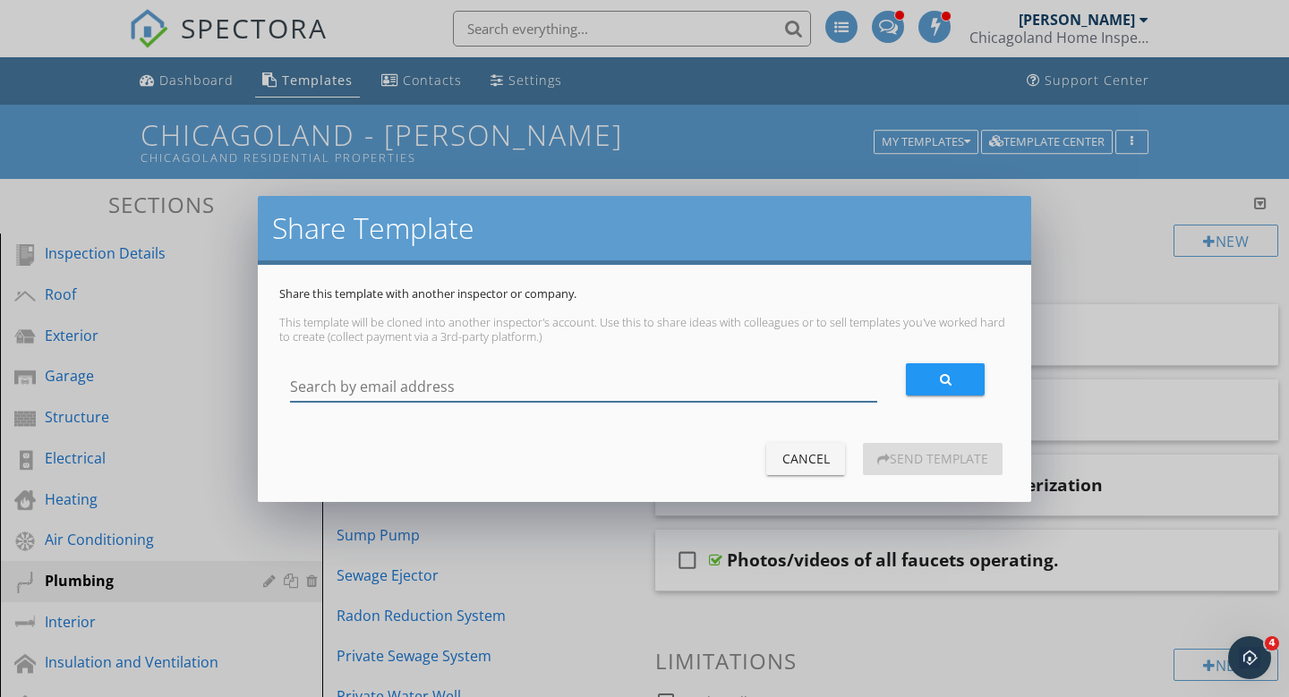
click at [507, 373] on input "Search by email address" at bounding box center [583, 387] width 587 height 30
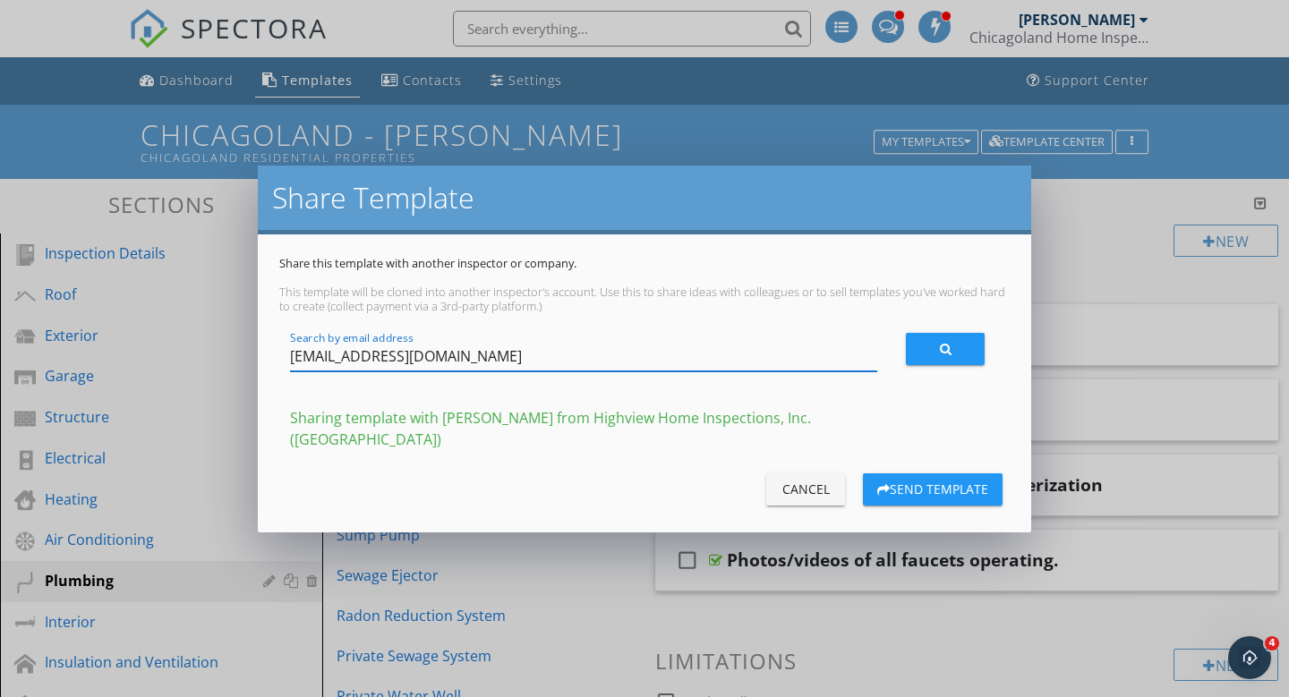
type input "ortegaalejandro25@gmail.com"
click at [901, 485] on div "Send Template" at bounding box center [932, 489] width 111 height 19
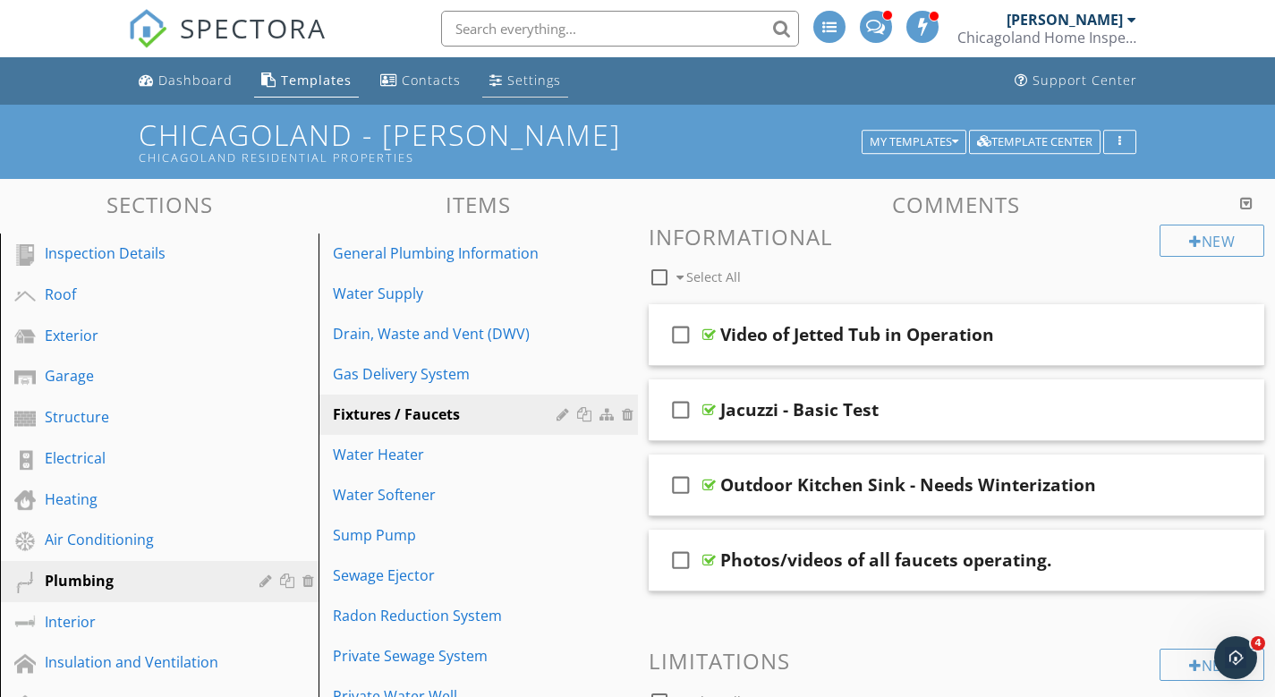
click at [516, 86] on div "Settings" at bounding box center [534, 80] width 54 height 17
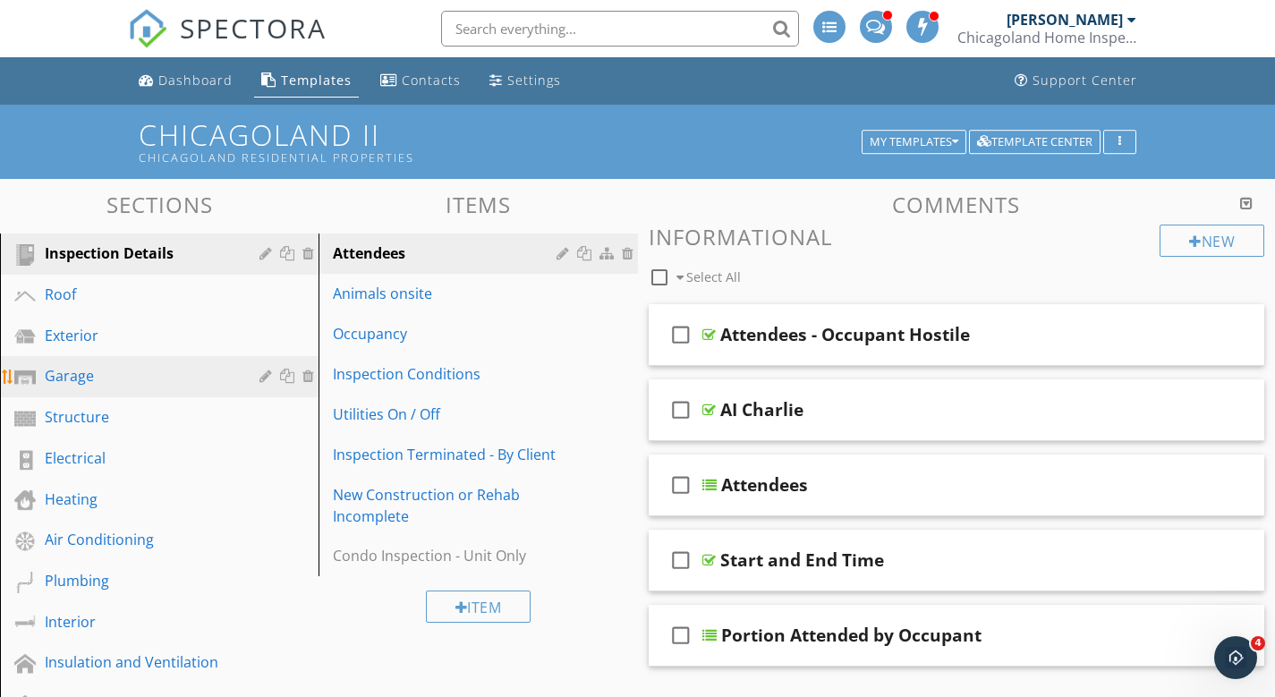
click at [90, 371] on div "Garage" at bounding box center [139, 375] width 189 height 21
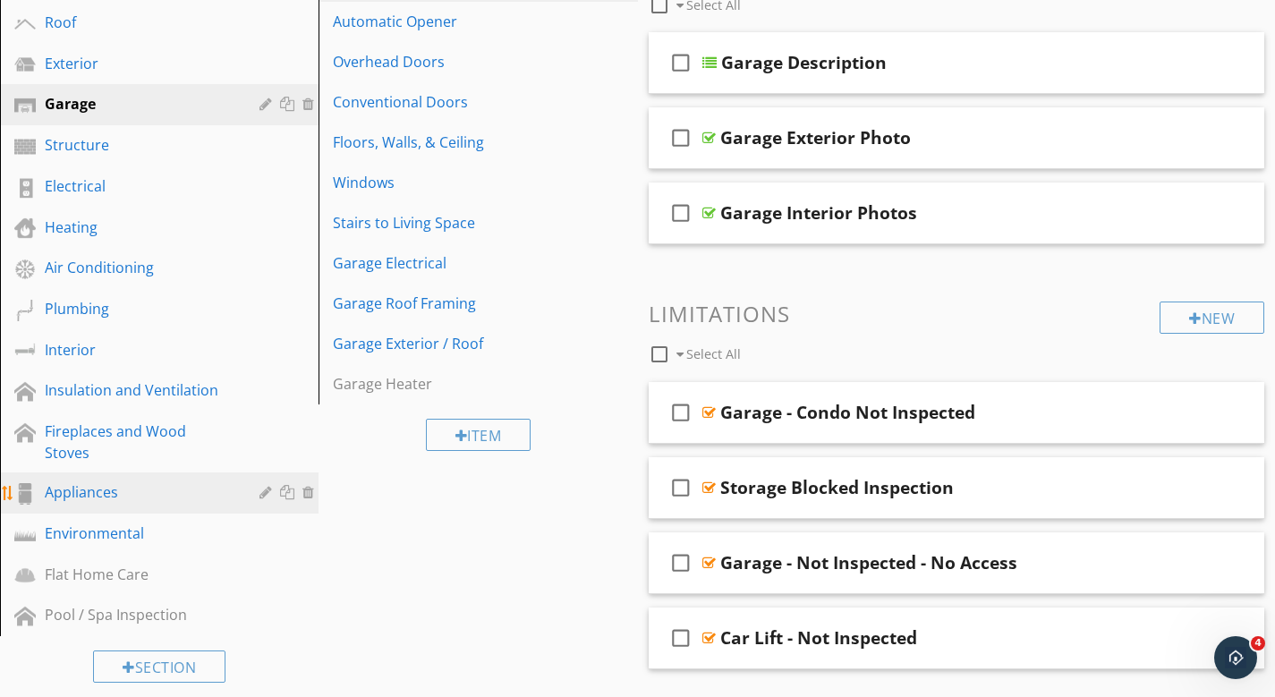
scroll to position [209, 0]
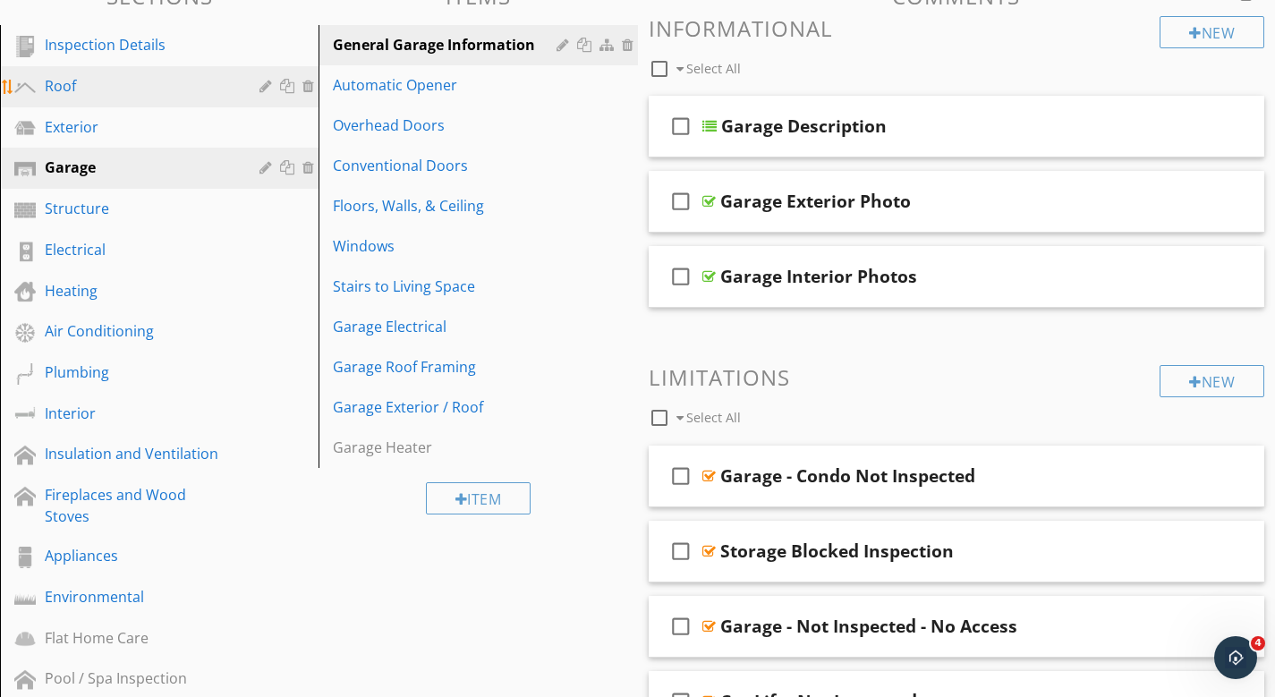
click at [65, 88] on div "Roof" at bounding box center [139, 85] width 189 height 21
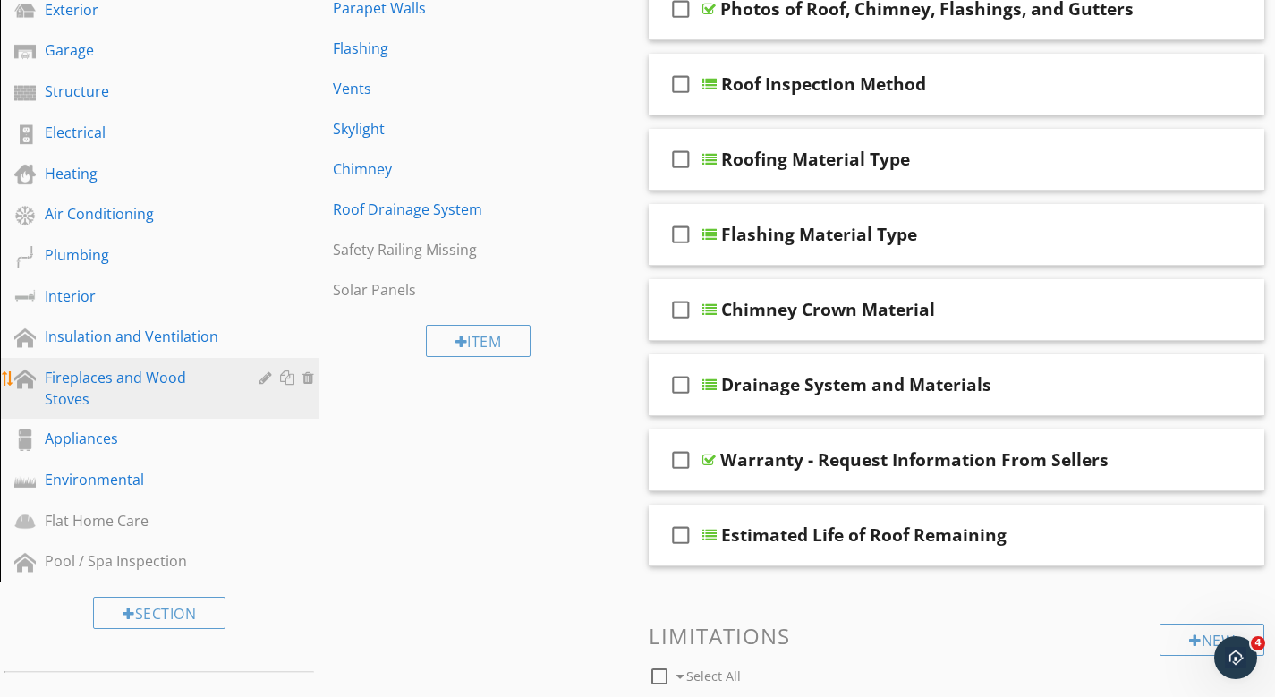
scroll to position [0, 0]
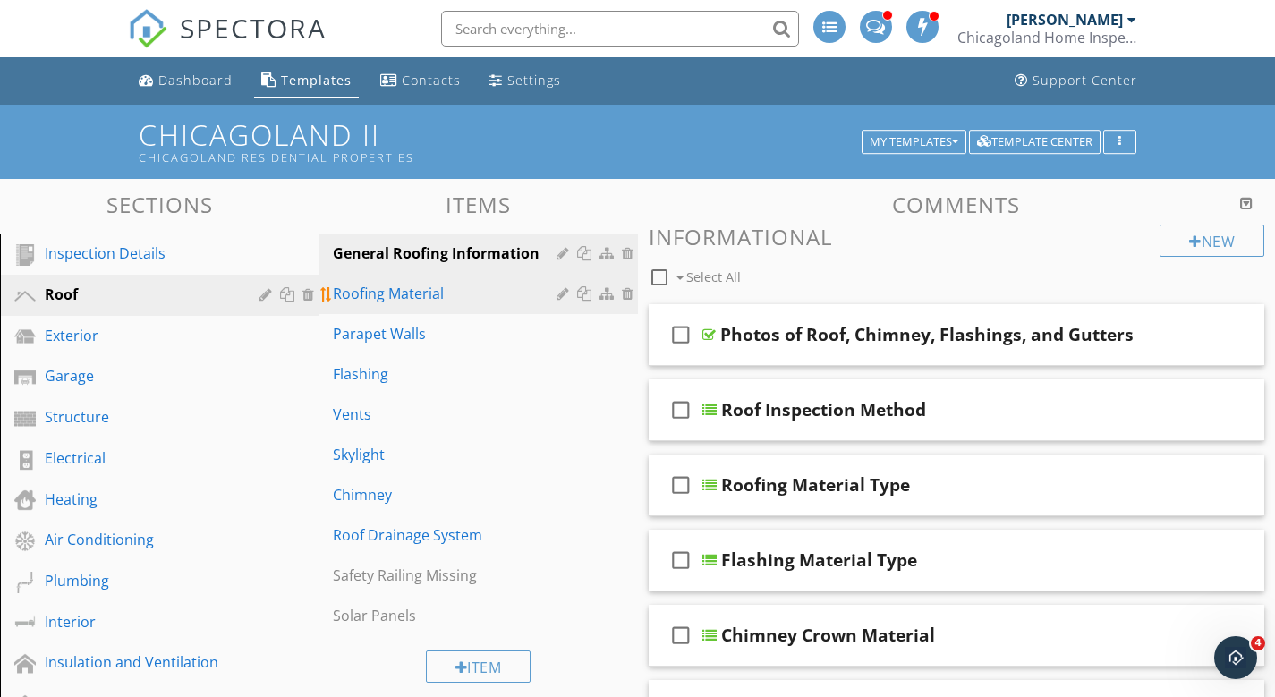
click at [398, 297] on div "Roofing Material" at bounding box center [447, 293] width 228 height 21
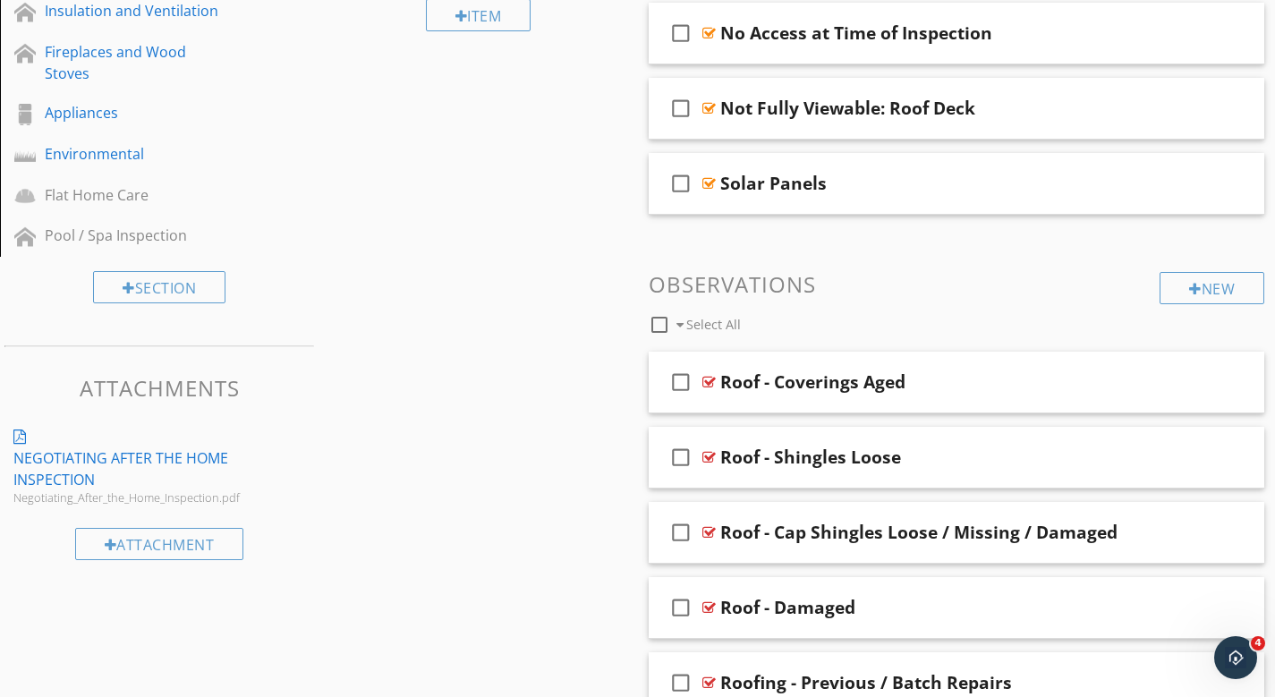
scroll to position [138, 0]
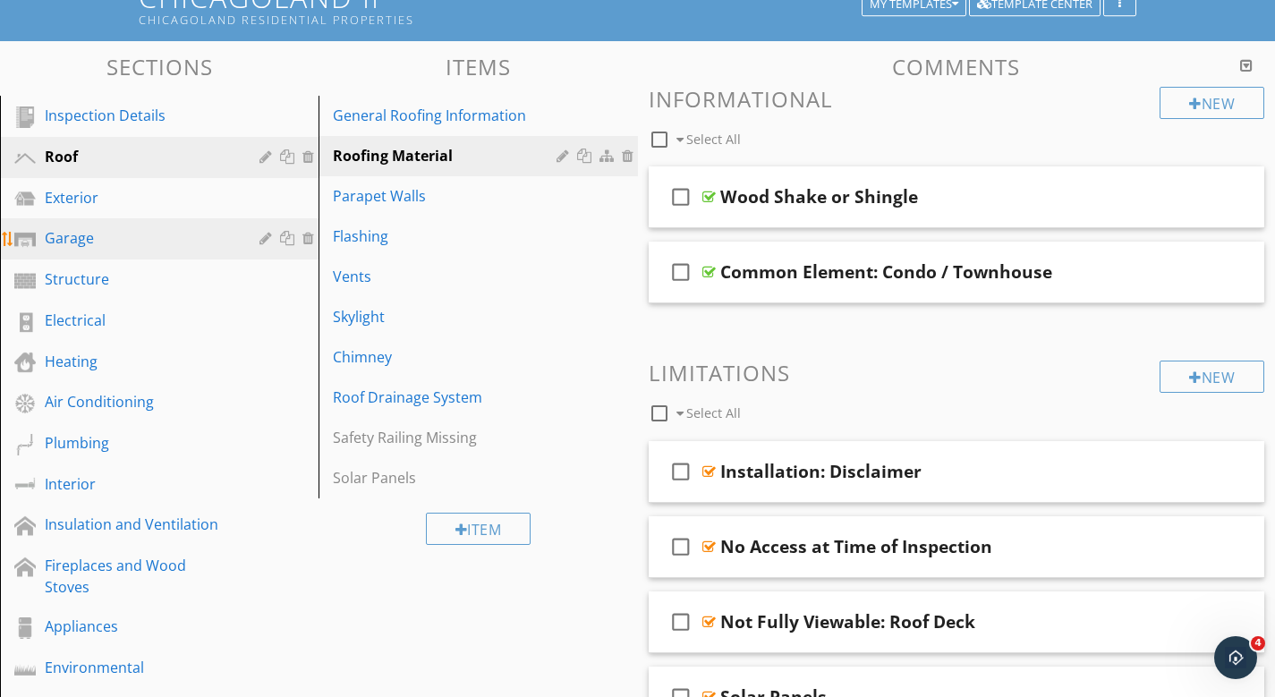
click at [84, 238] on div "Garage" at bounding box center [139, 237] width 189 height 21
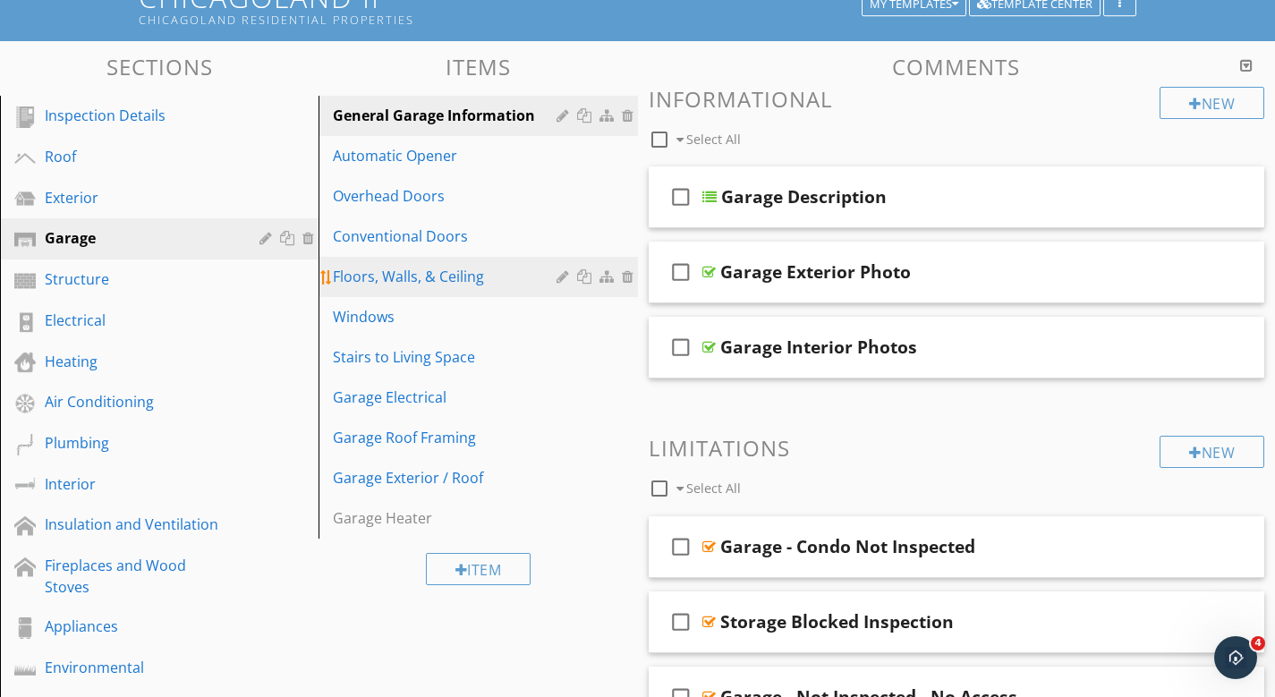
click at [427, 288] on link "Floors, Walls, & Ceiling" at bounding box center [480, 276] width 313 height 39
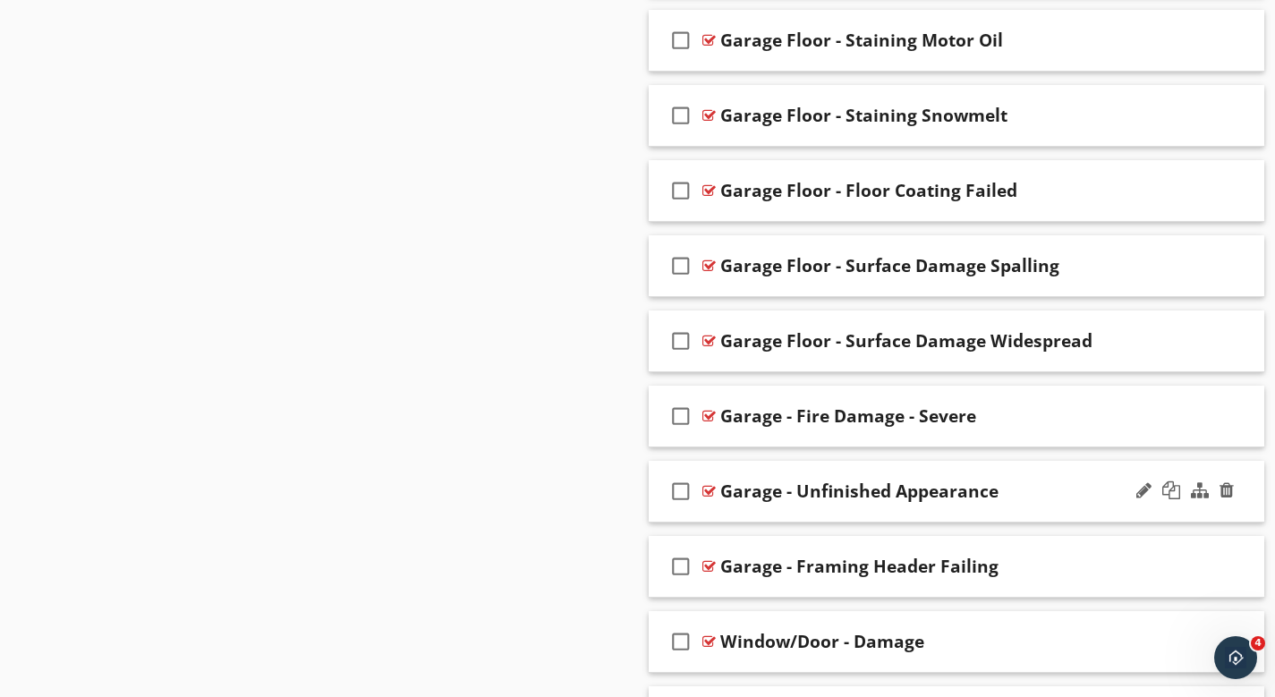
scroll to position [3005, 0]
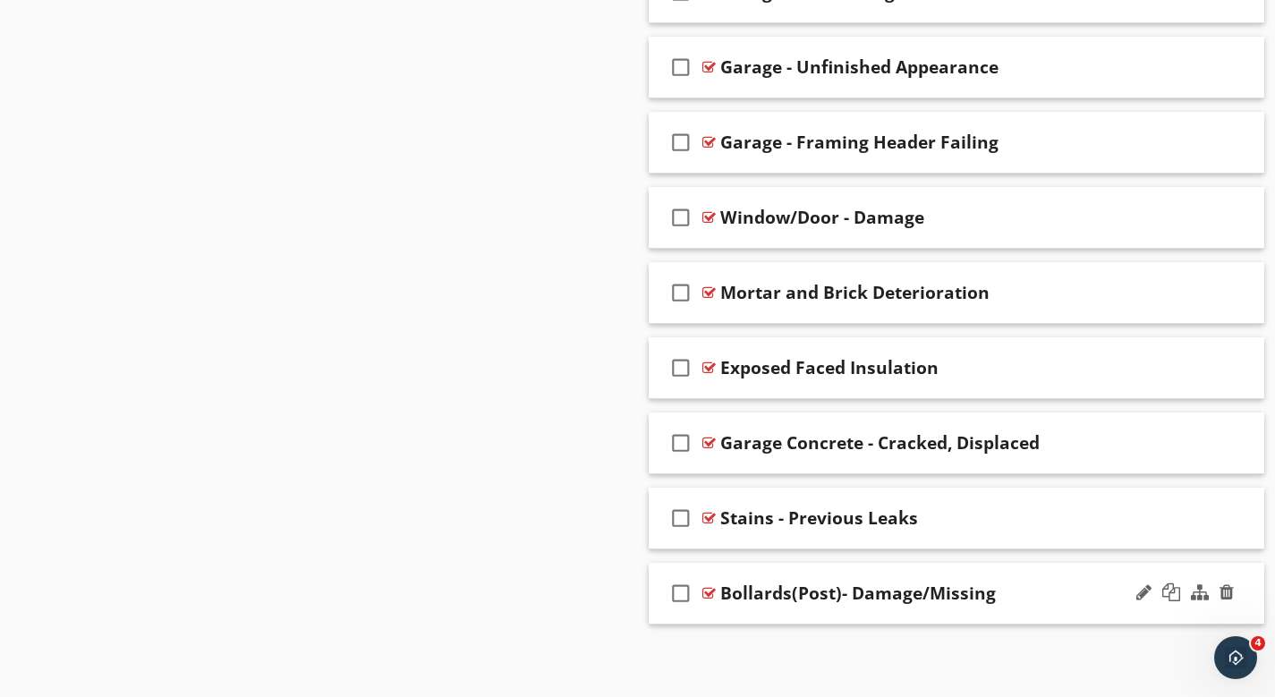
click at [1007, 572] on div "check_box_outline_blank Bollards(Post)- Damage/Missing" at bounding box center [957, 594] width 617 height 62
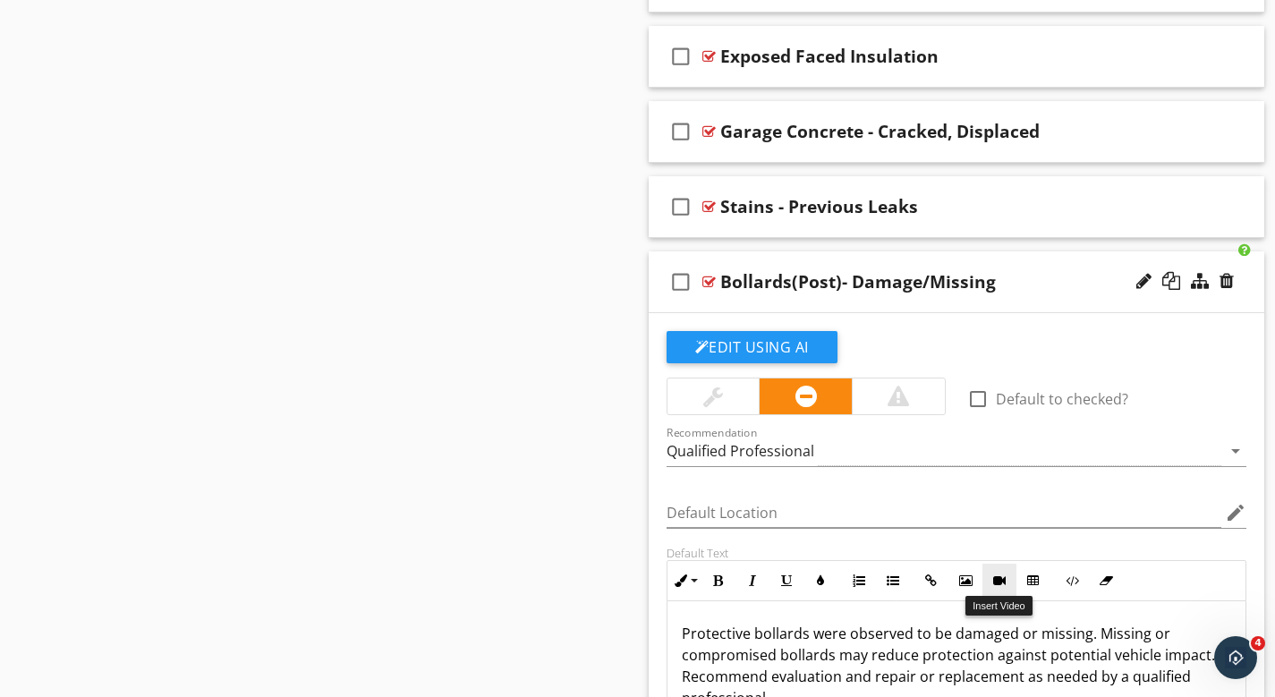
scroll to position [3421, 0]
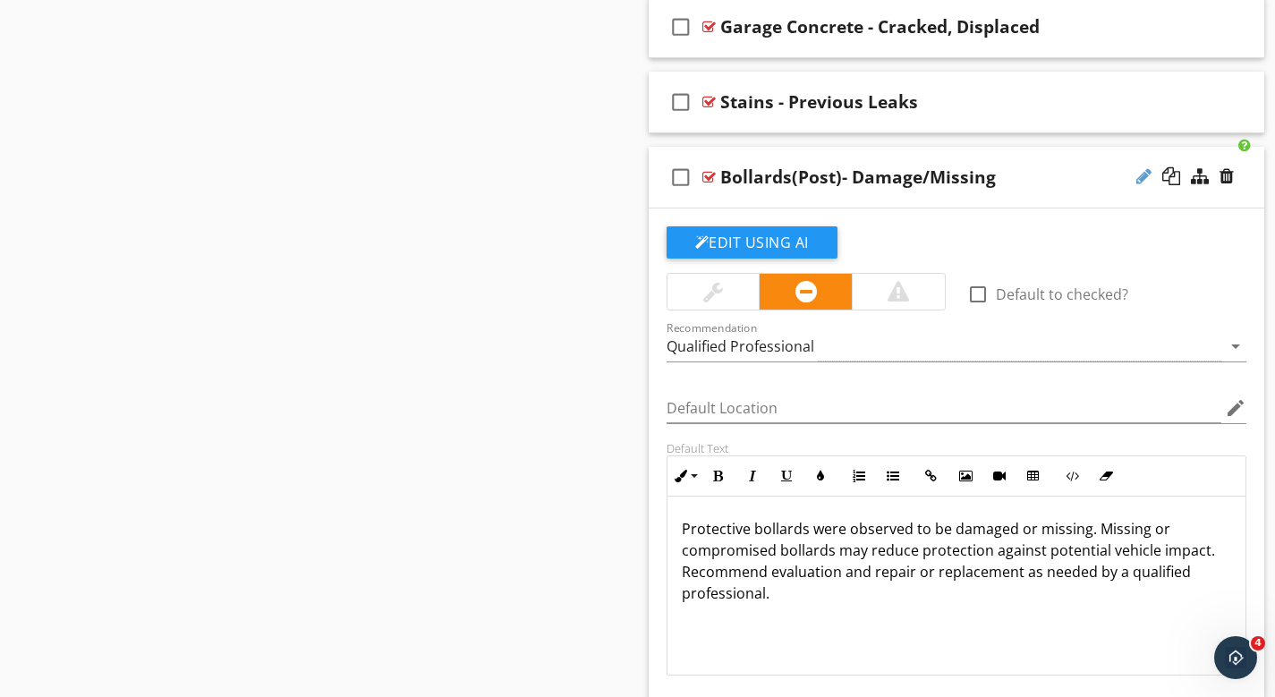
click at [1142, 171] on div at bounding box center [1144, 176] width 15 height 18
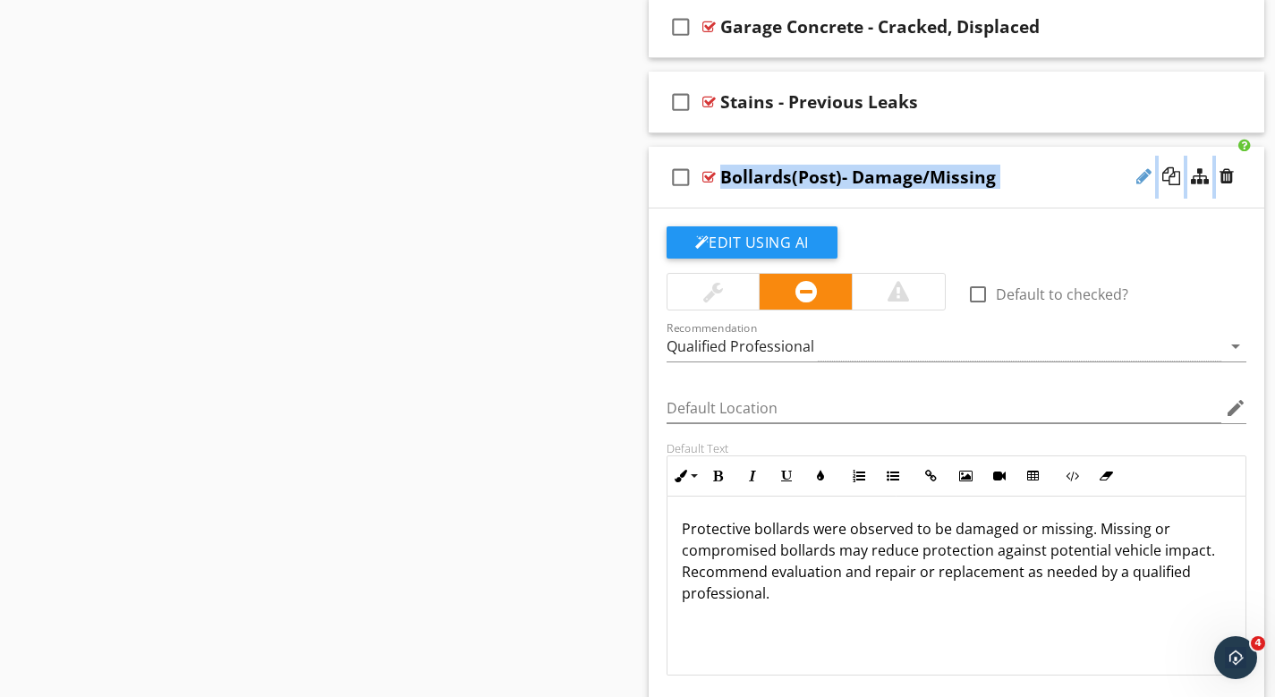
click at [1142, 171] on div at bounding box center [1144, 176] width 15 height 18
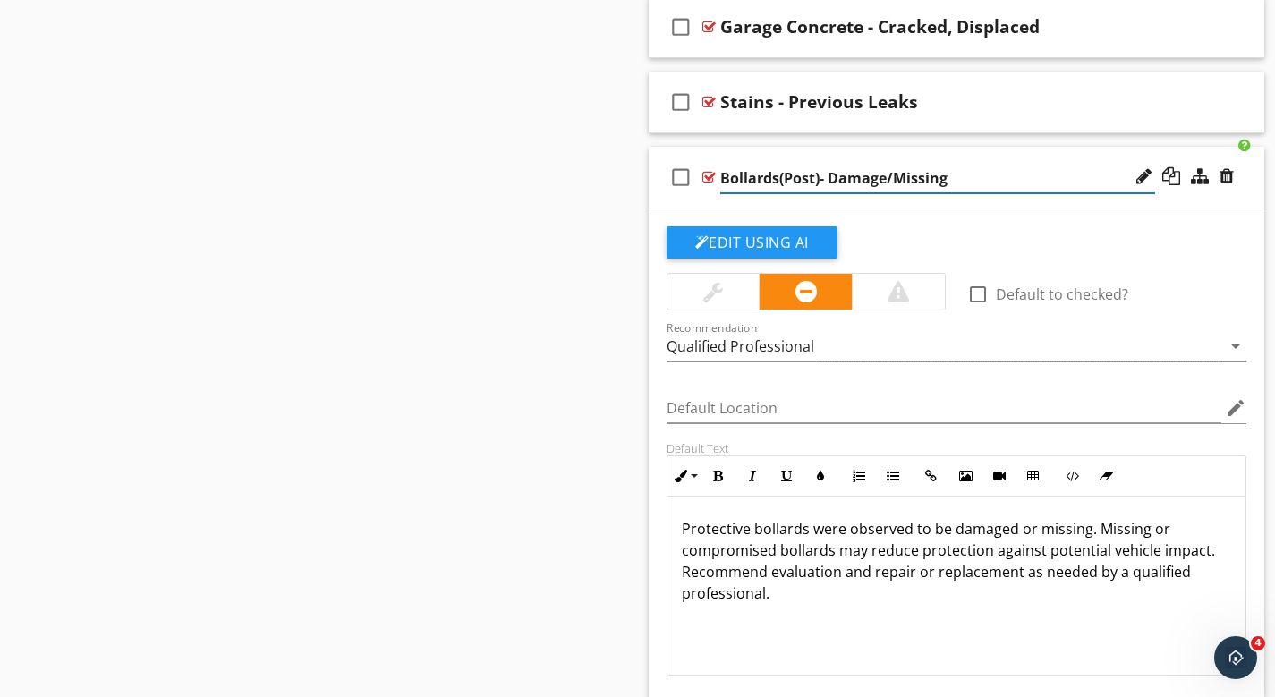
drag, startPoint x: 949, startPoint y: 175, endPoint x: 723, endPoint y: 178, distance: 225.6
click at [723, 178] on input "Bollards(Post)- Damage/Missing" at bounding box center [937, 179] width 435 height 30
click at [686, 524] on p "Protective bollards were observed to be damaged or missing. Missing or compromi…" at bounding box center [957, 561] width 550 height 86
drag, startPoint x: 685, startPoint y: 524, endPoint x: 823, endPoint y: 583, distance: 150.8
click at [823, 583] on p "Protective bollards were observed to be damaged or missing. Missing or compromi…" at bounding box center [957, 561] width 550 height 86
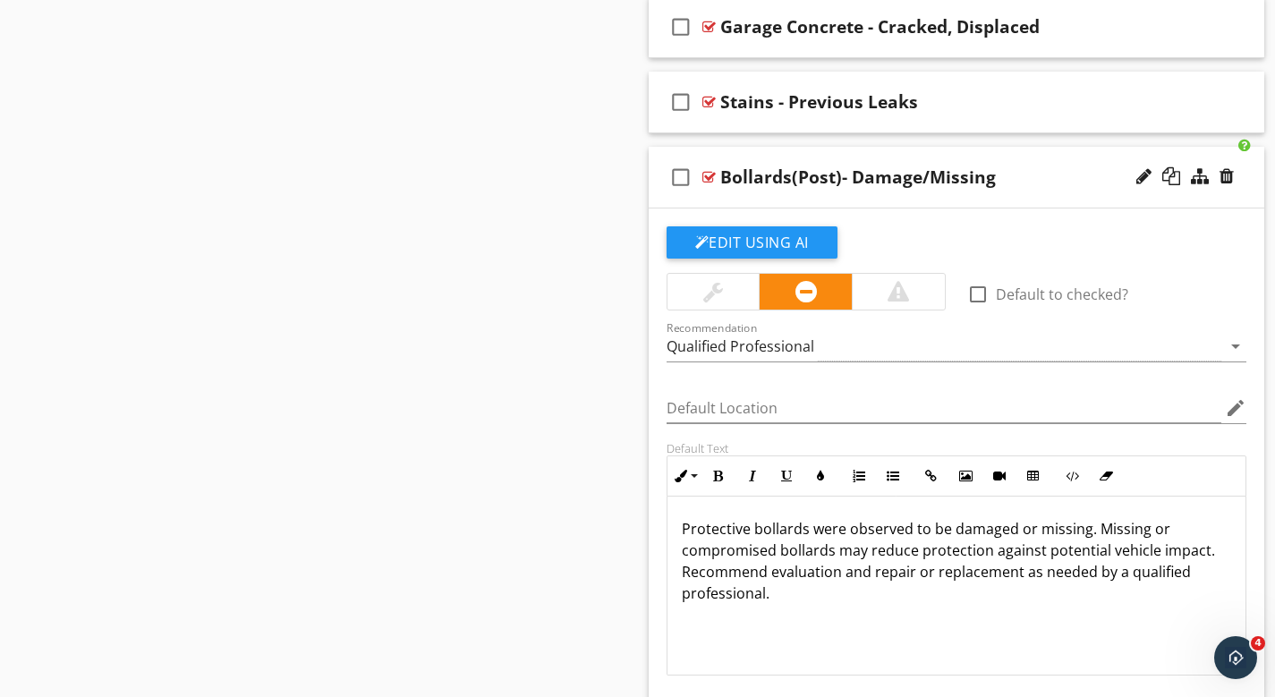
copy p "Protective bollards were observed to be damaged or missing. Missing or compromi…"
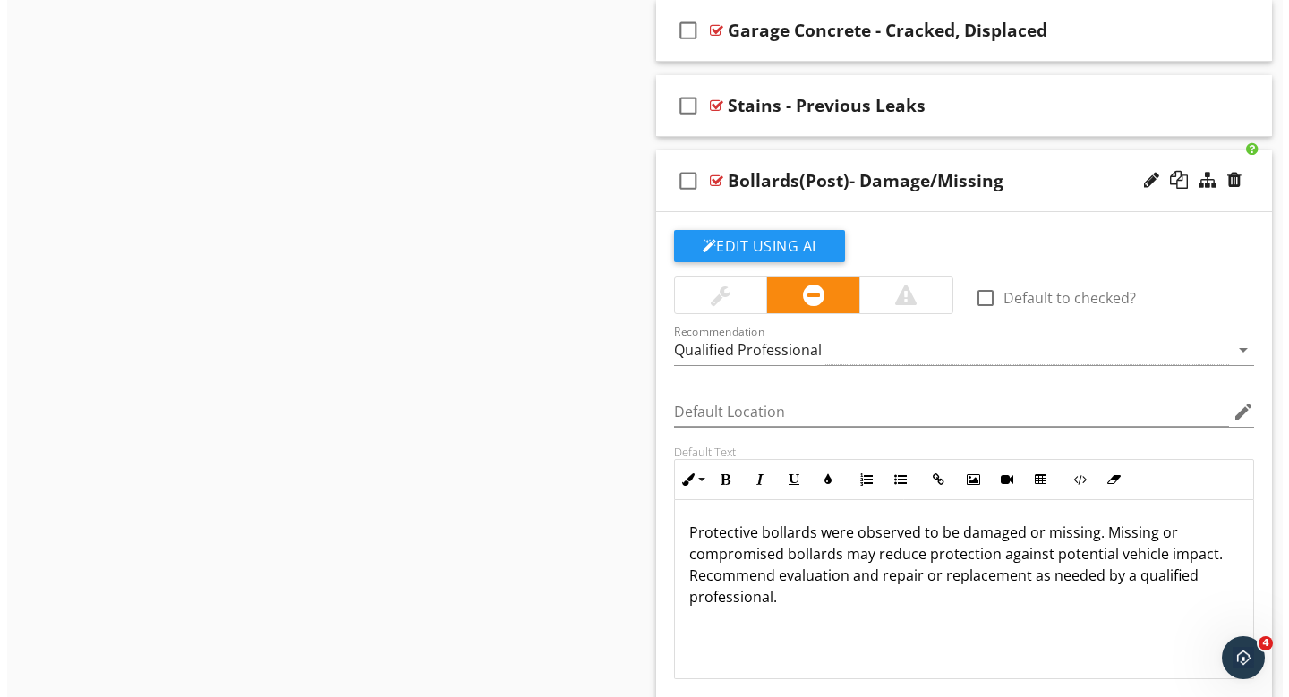
scroll to position [3414, 0]
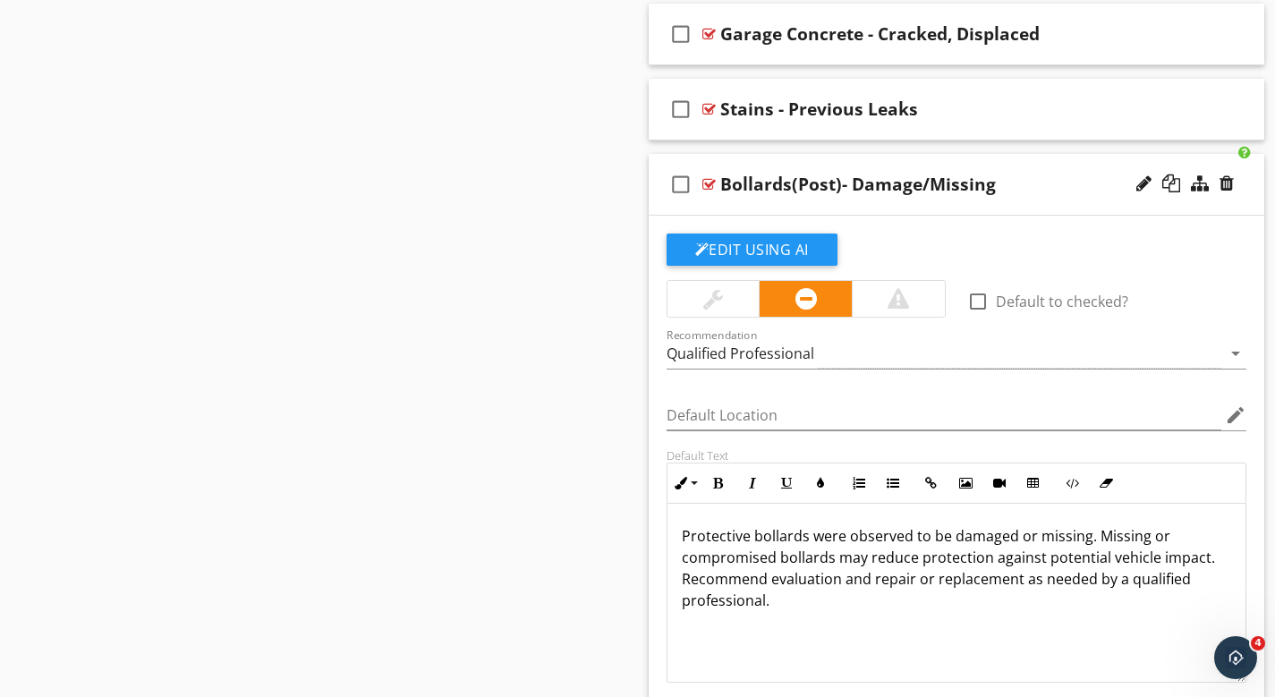
click at [1230, 183] on div at bounding box center [1227, 184] width 14 height 18
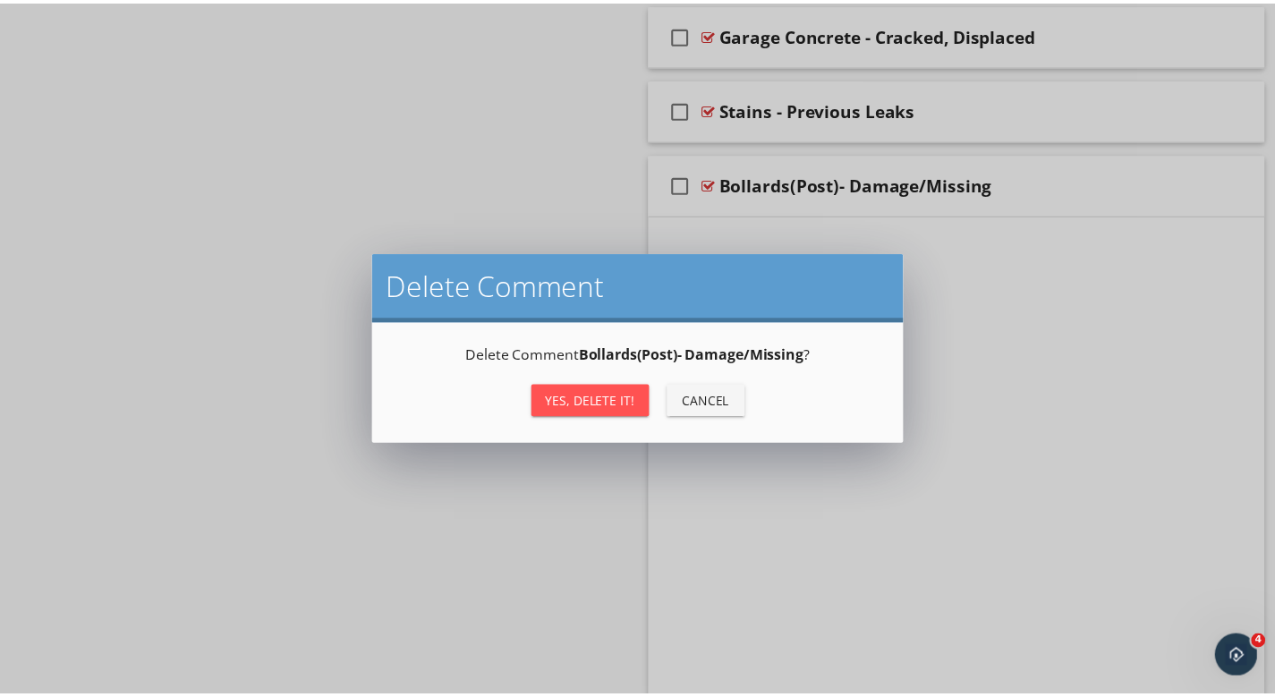
scroll to position [3005, 0]
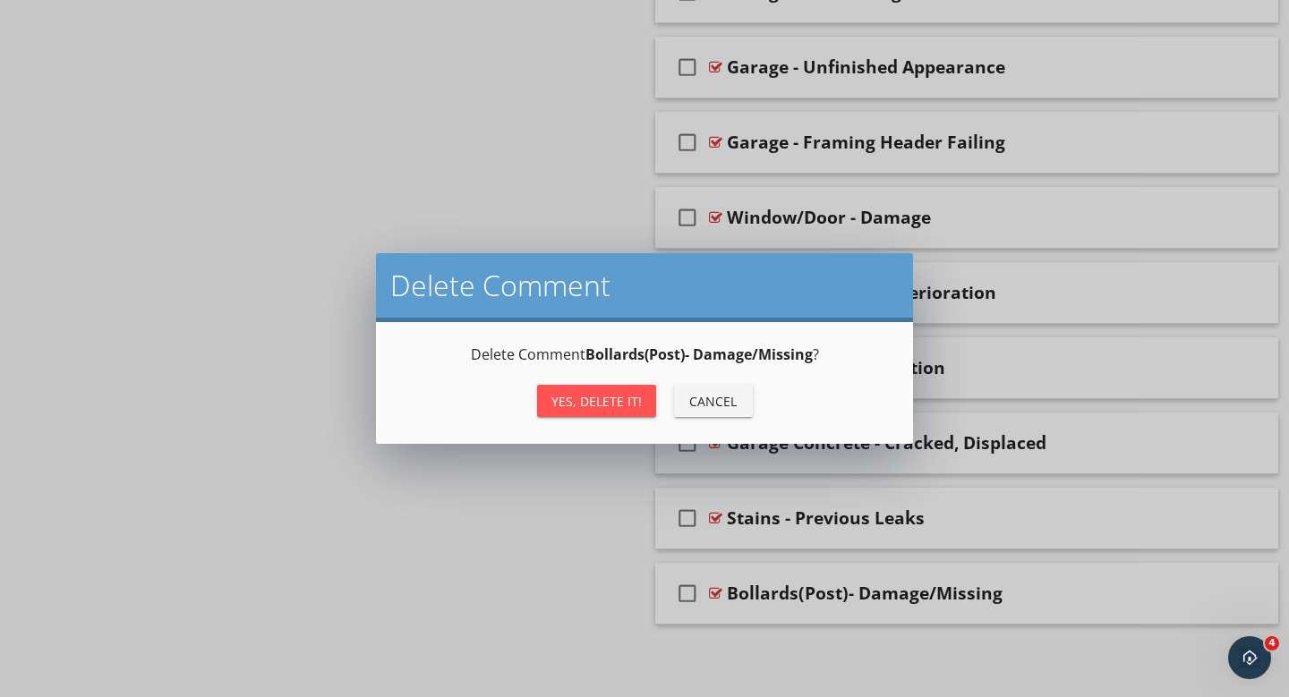
click at [614, 403] on div "Yes, Delete it!" at bounding box center [596, 401] width 90 height 19
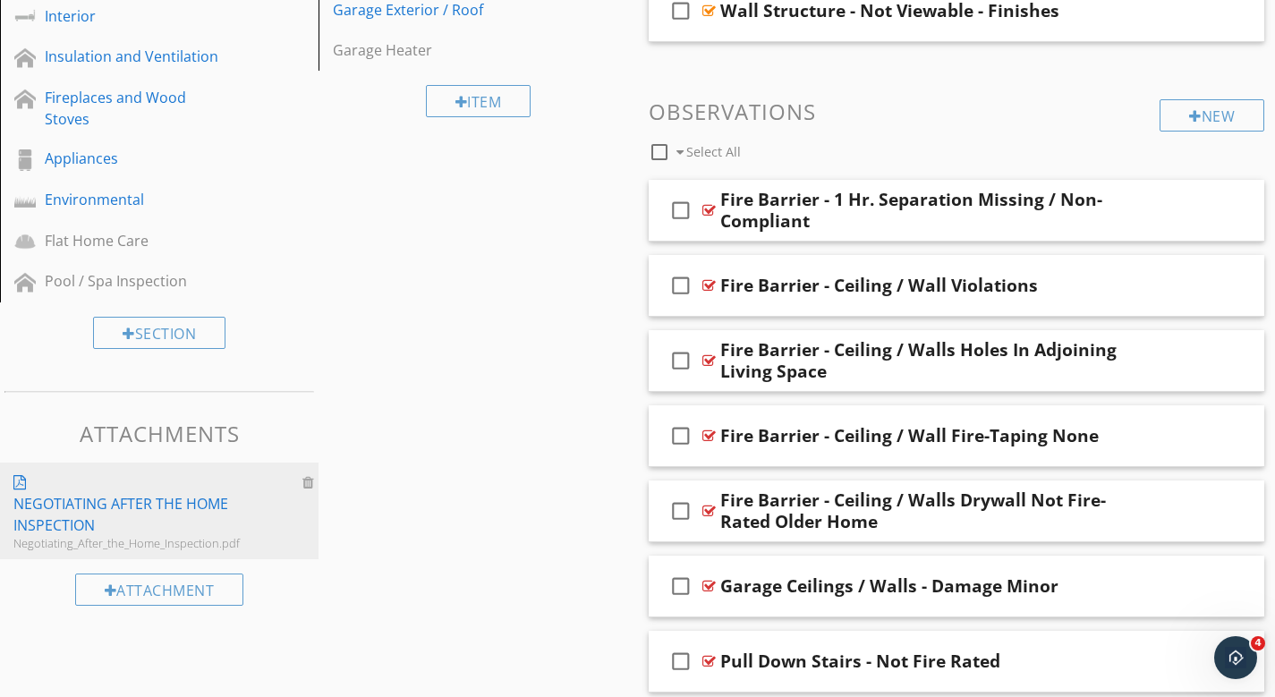
scroll to position [261, 0]
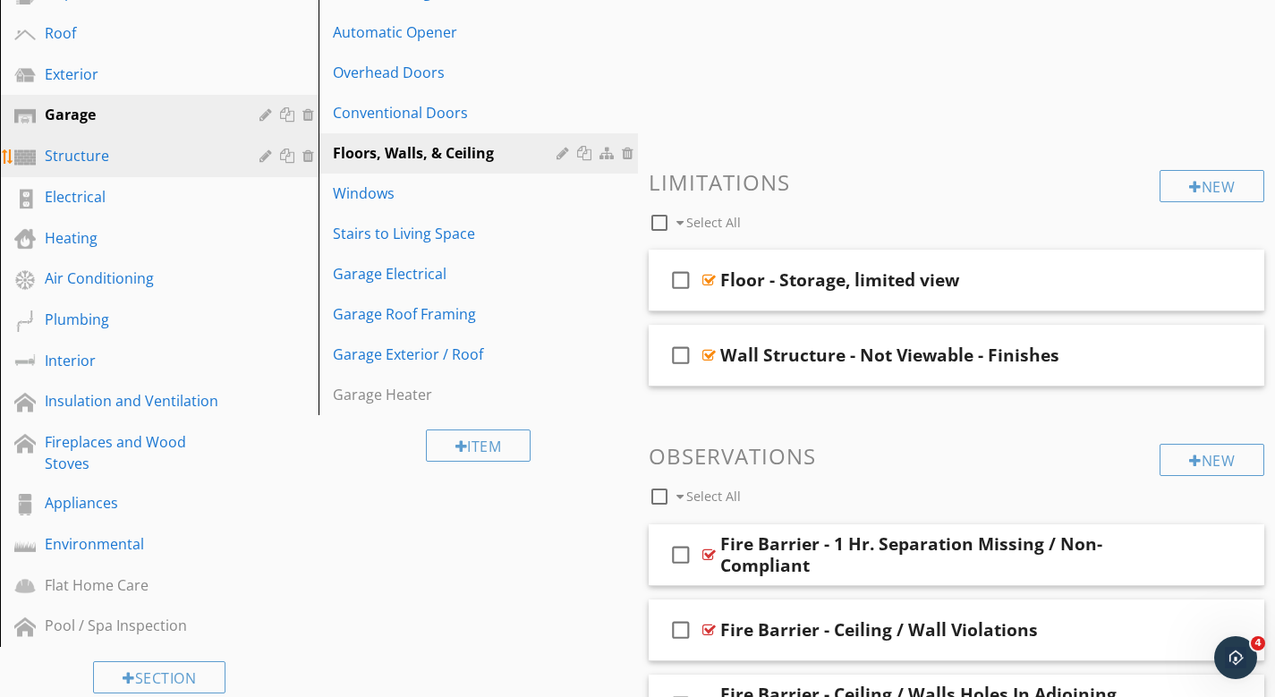
click at [64, 154] on div "Structure" at bounding box center [139, 155] width 189 height 21
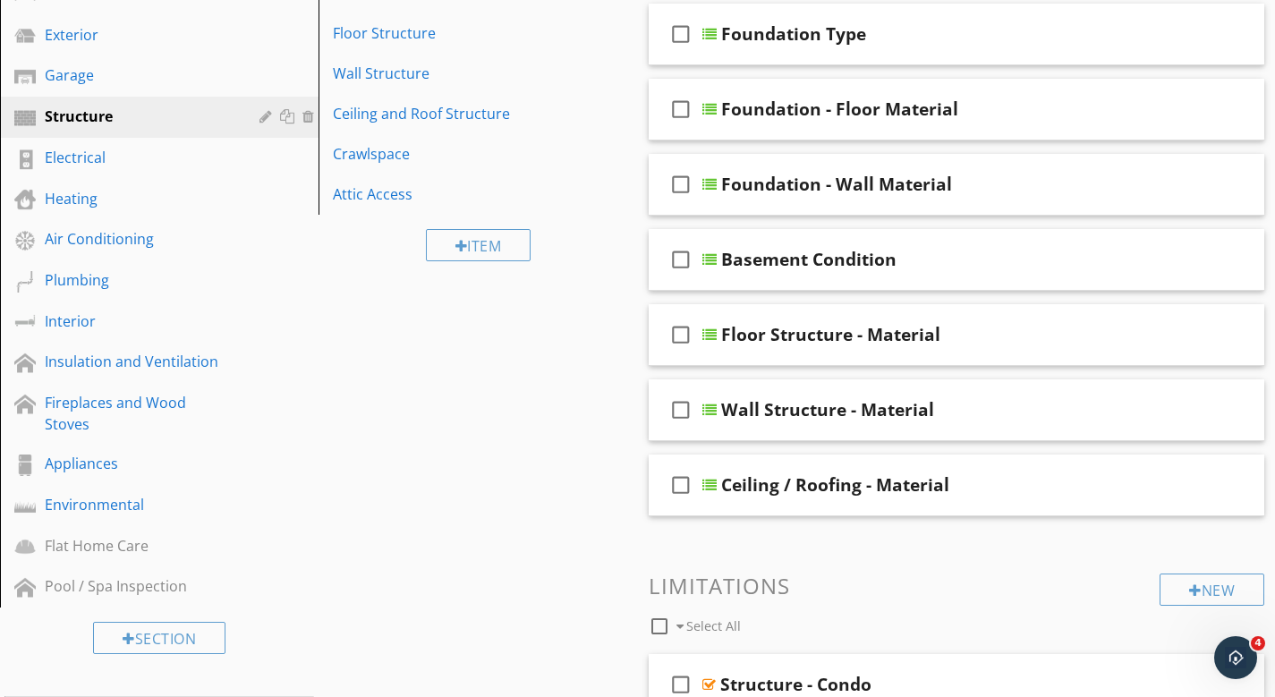
scroll to position [212, 0]
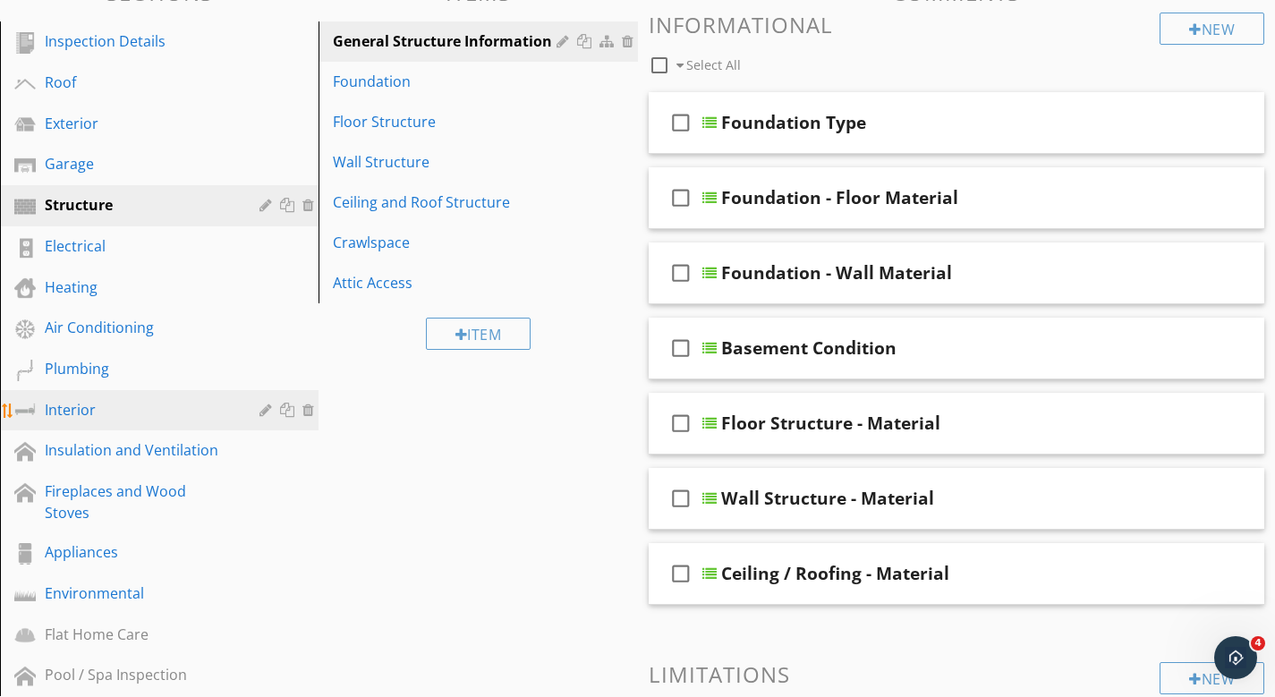
click at [77, 405] on div "Interior" at bounding box center [139, 409] width 189 height 21
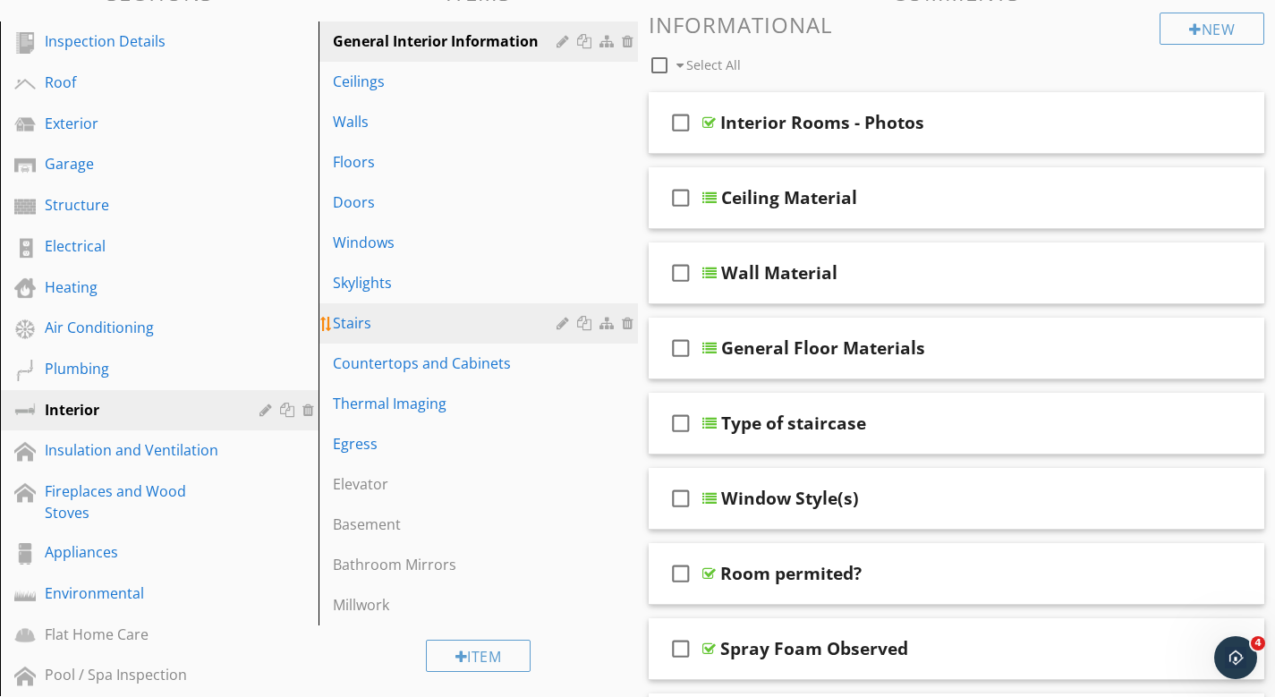
click at [379, 323] on div "Stairs" at bounding box center [447, 322] width 228 height 21
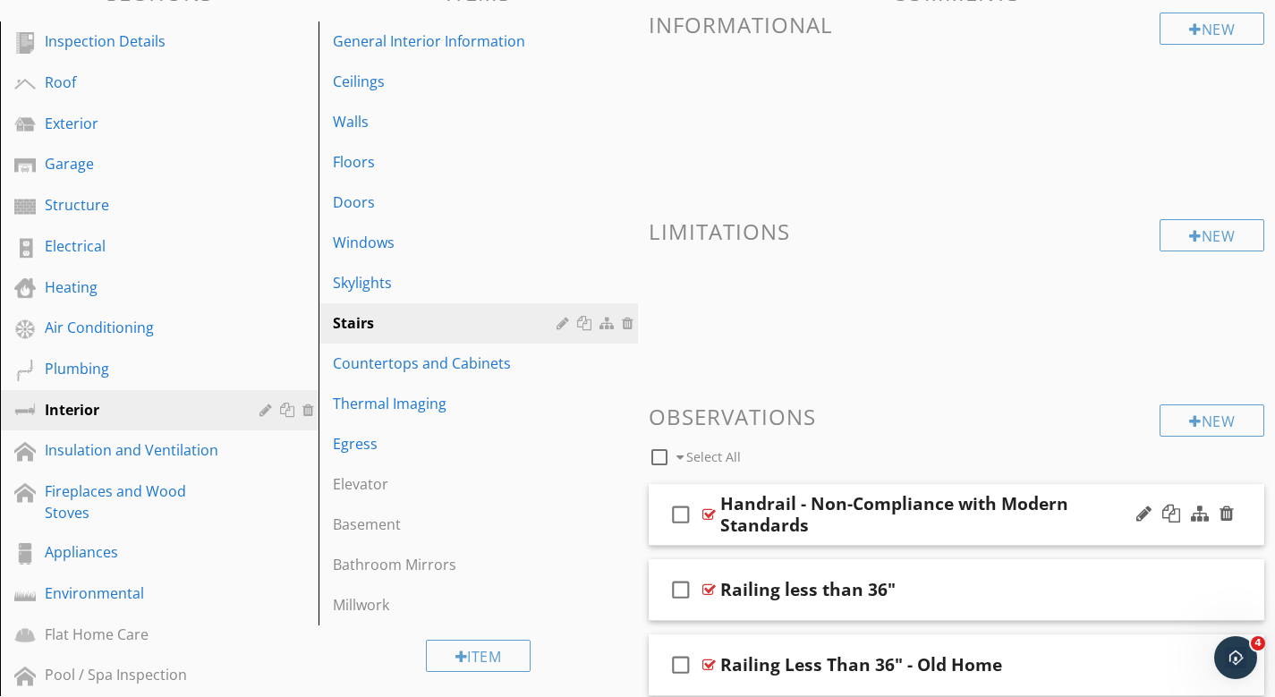
click at [1096, 525] on div "Handrail - Non-Compliance with Modern Standards" at bounding box center [937, 514] width 435 height 43
click at [935, 496] on div "check_box_outline_blank Handrail - Non-Compliance with Modern Standards" at bounding box center [957, 515] width 617 height 62
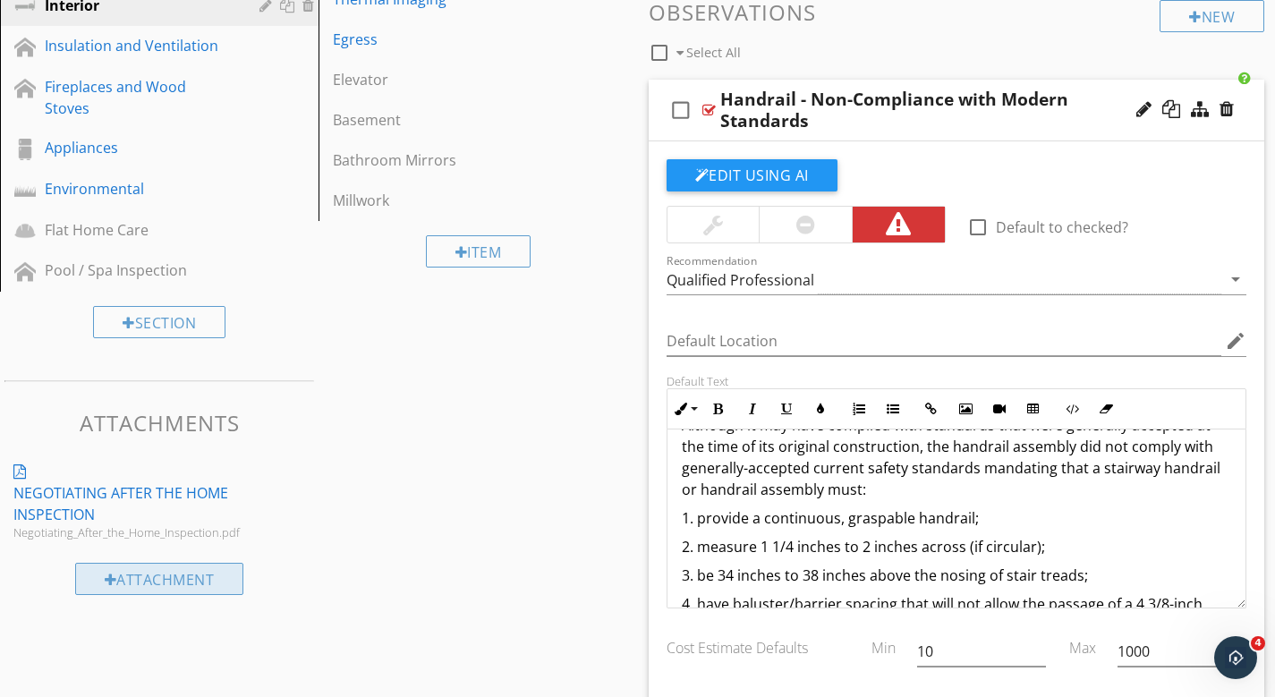
scroll to position [5, 0]
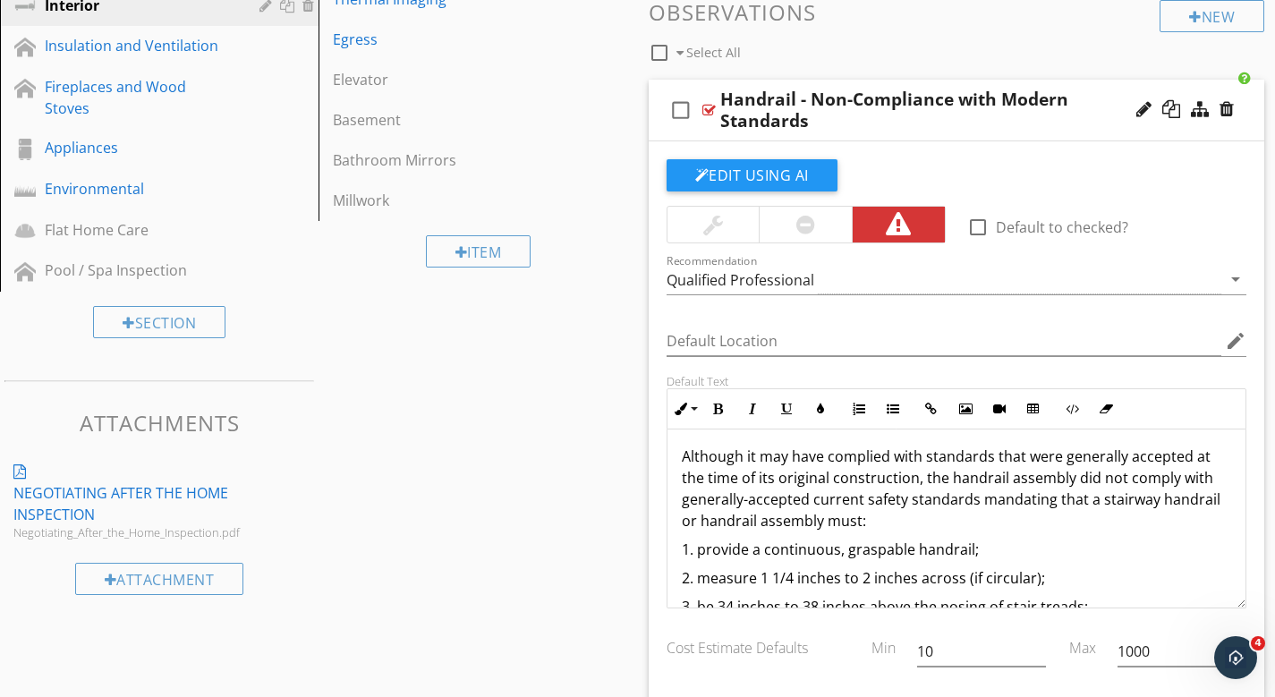
click at [685, 456] on p "Although it may have complied with standards that were generally accepted at th…" at bounding box center [957, 489] width 550 height 86
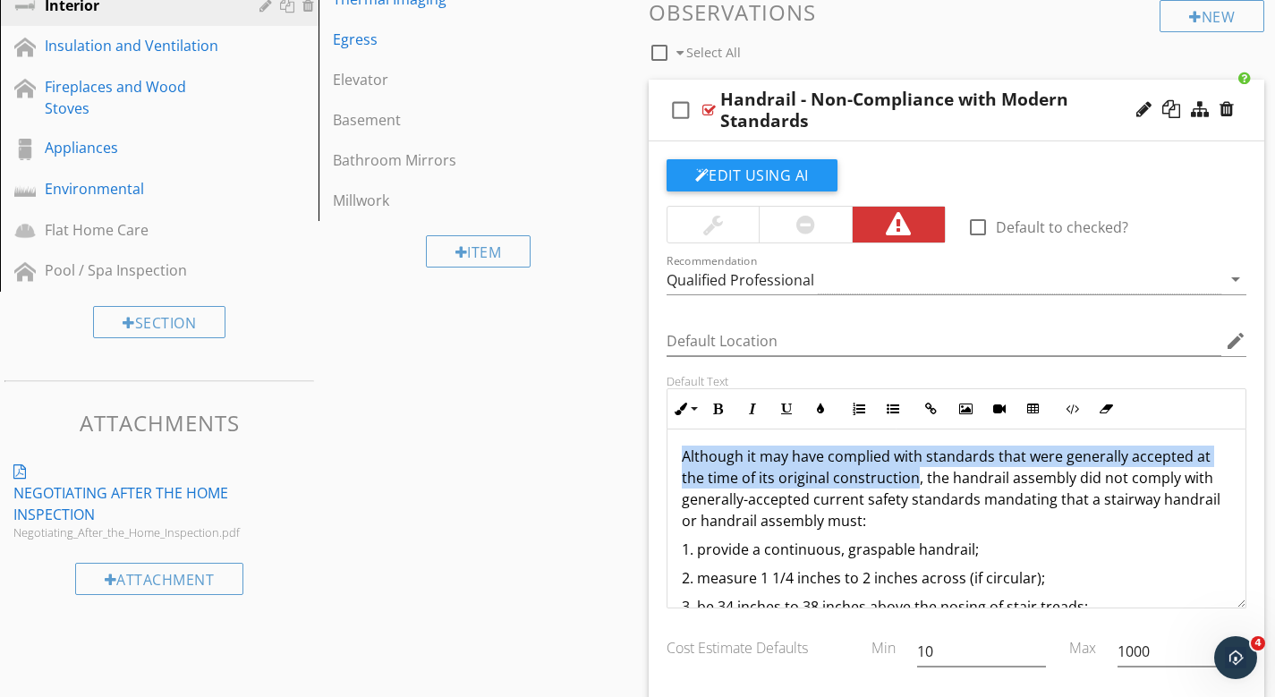
drag, startPoint x: 695, startPoint y: 456, endPoint x: 906, endPoint y: 479, distance: 212.4
click at [906, 479] on p "Although it may have complied with standards that were generally accepted at th…" at bounding box center [957, 489] width 550 height 86
copy p "Although it may have complied with standards that were generally accepted at th…"
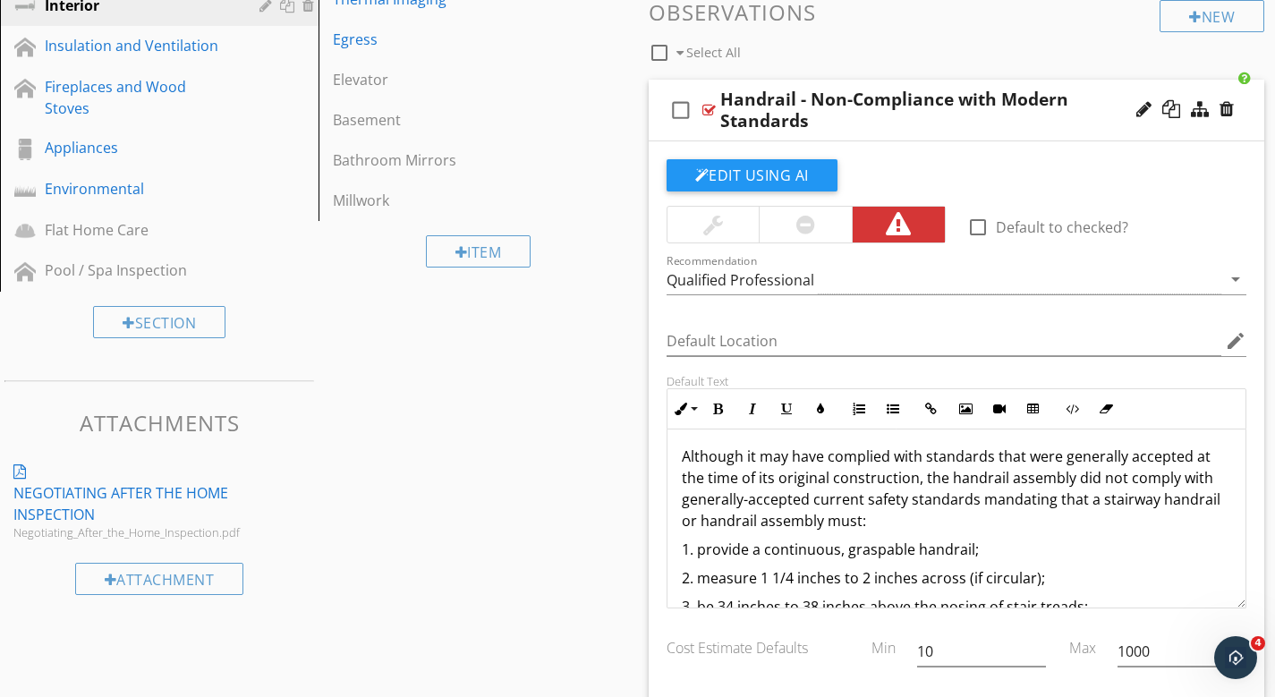
click at [1087, 486] on p "Although it may have complied with standards that were generally accepted at th…" at bounding box center [957, 489] width 550 height 86
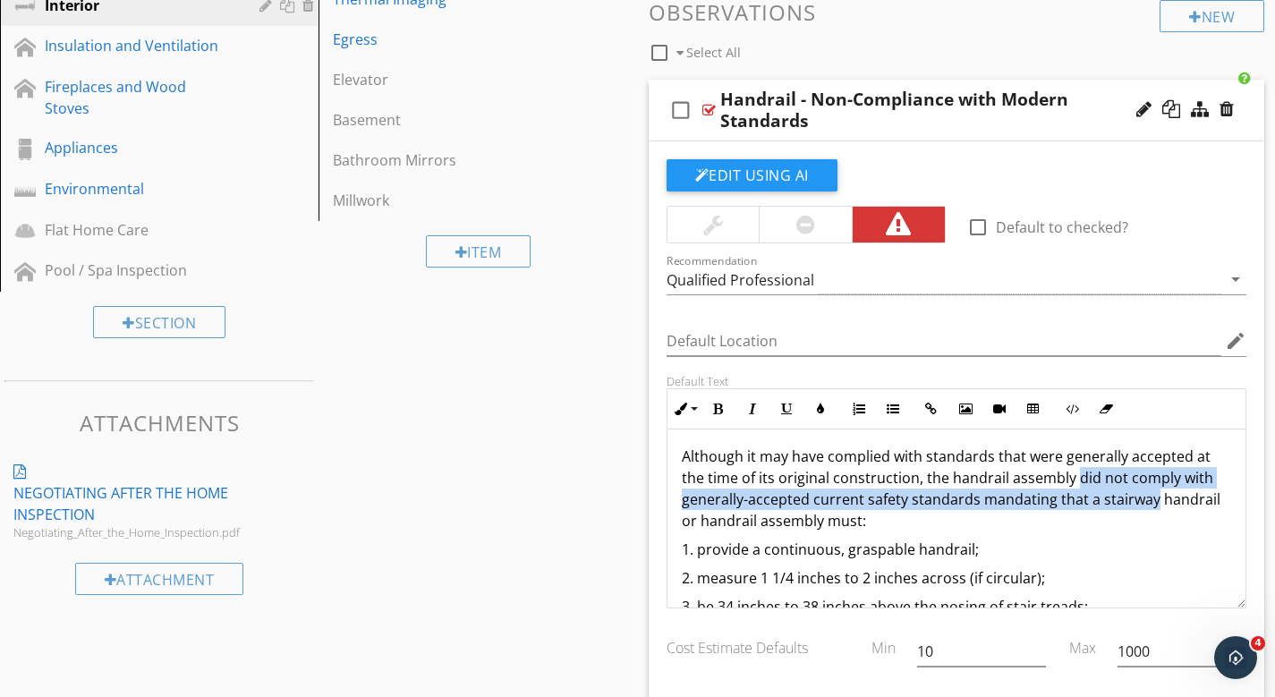
drag, startPoint x: 1076, startPoint y: 480, endPoint x: 1153, endPoint y: 499, distance: 79.2
click at [1153, 499] on p "Although it may have complied with standards that were generally accepted at th…" at bounding box center [957, 489] width 550 height 86
copy p "did not comply with generally-accepted current safety standards mandating that …"
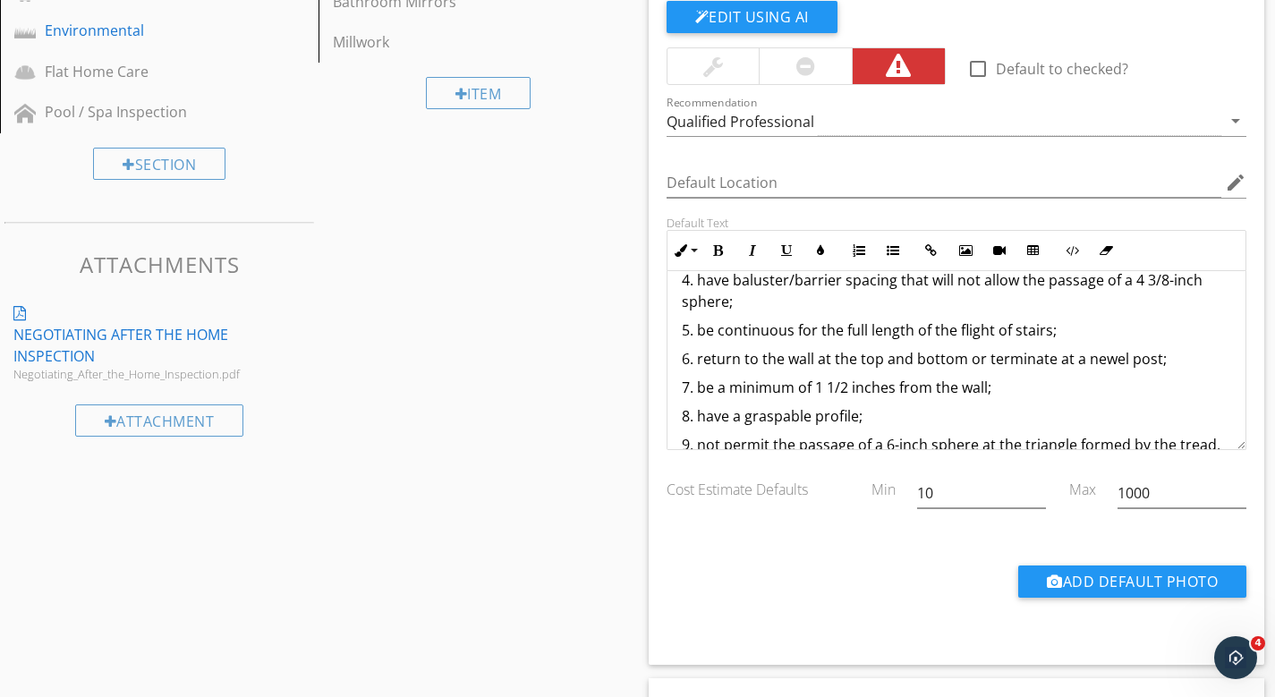
scroll to position [618, 0]
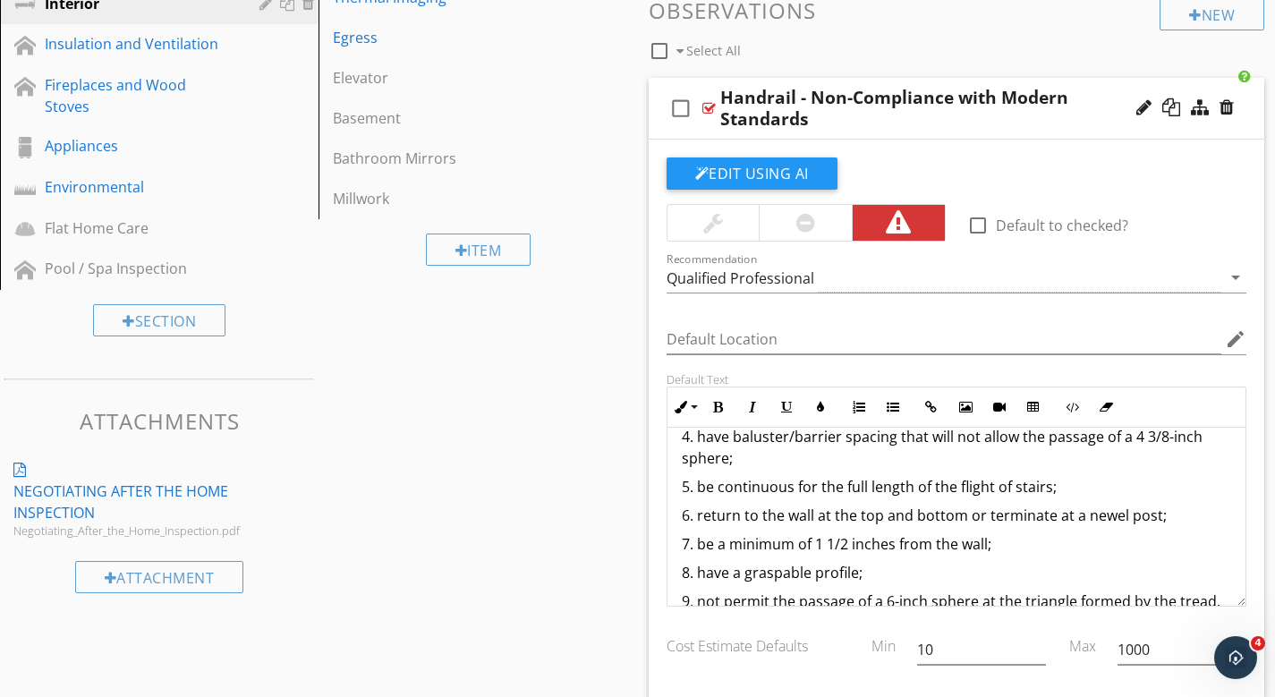
click at [974, 115] on div "Handrail - Non-Compliance with Modern Standards" at bounding box center [937, 108] width 435 height 43
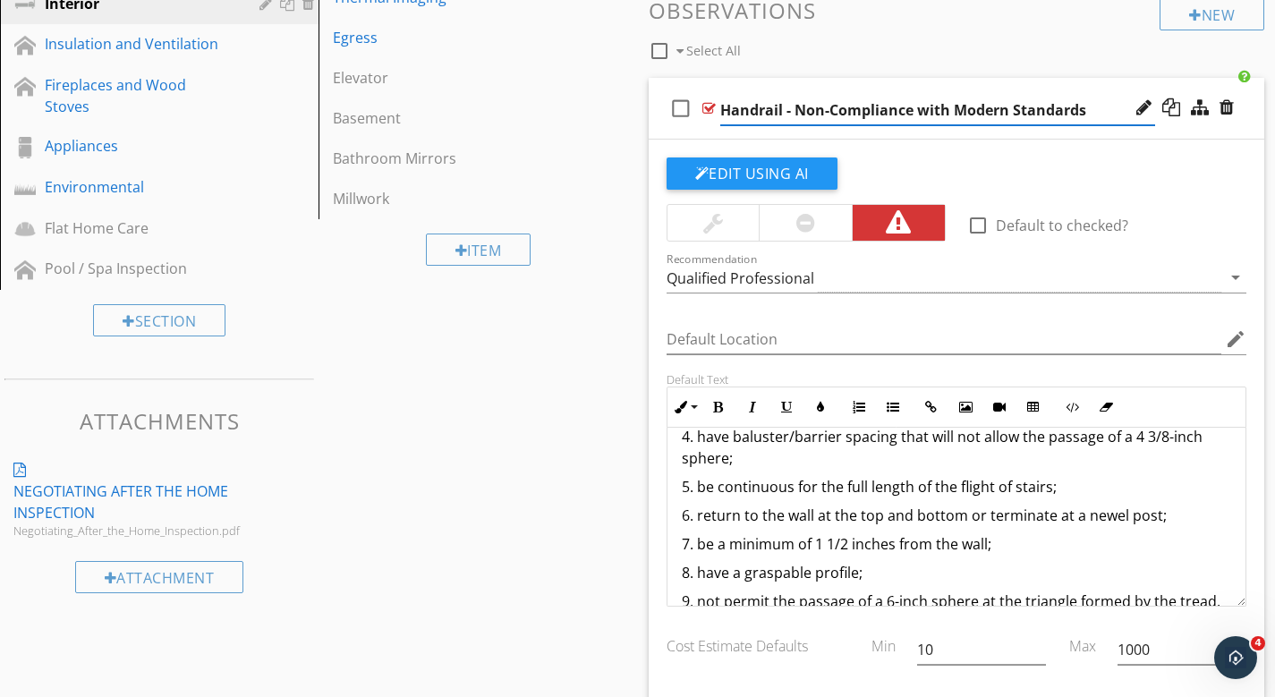
click at [813, 85] on div "check_box_outline_blank Handrail - Non-Compliance with Modern Standards" at bounding box center [957, 109] width 617 height 62
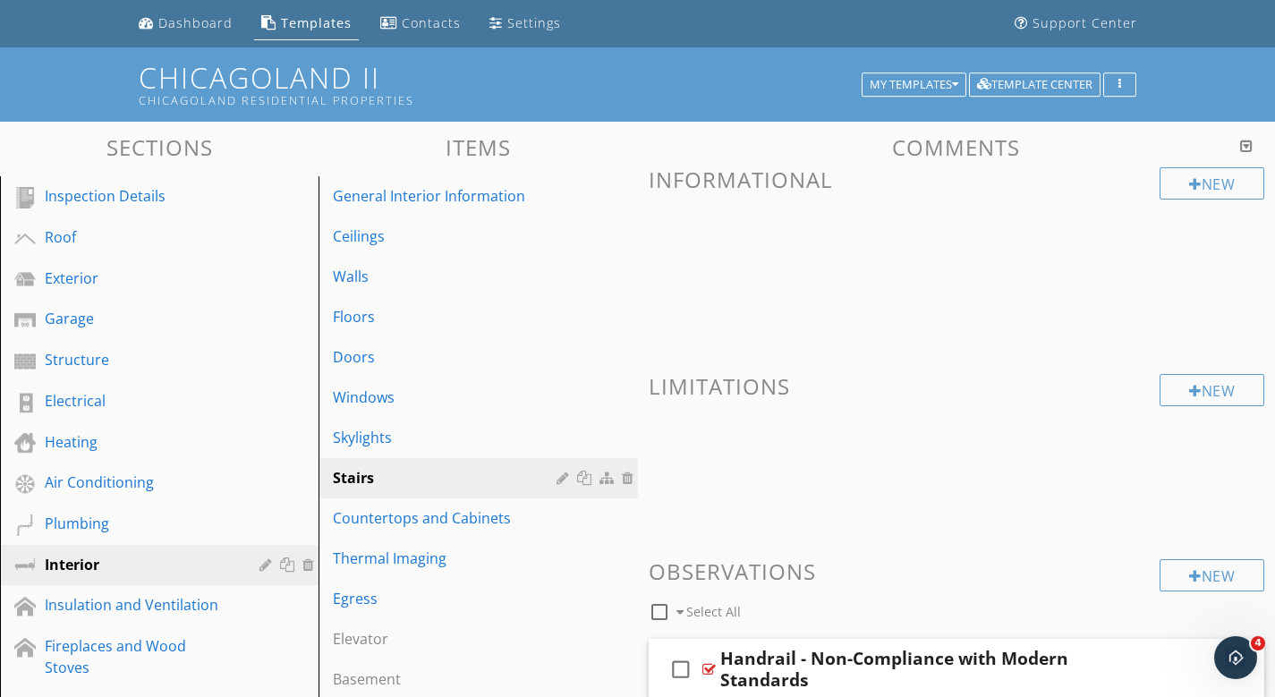
scroll to position [214, 0]
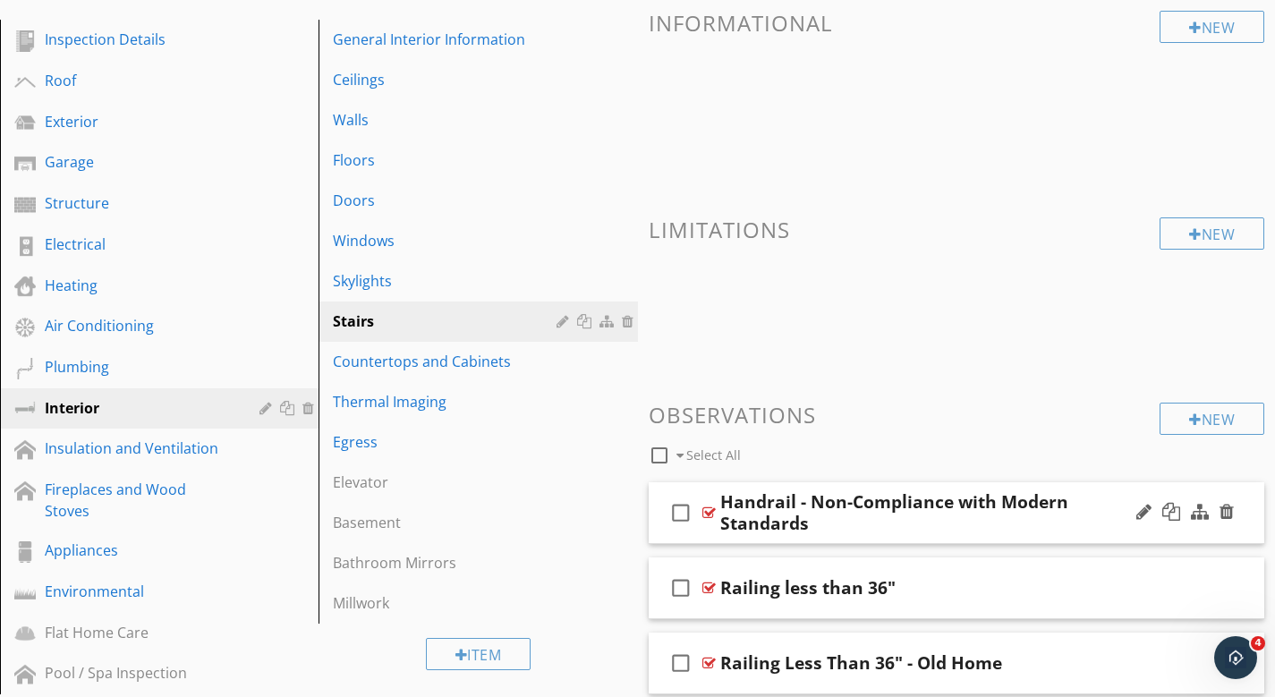
click at [1088, 489] on div "check_box_outline_blank Handrail - Non-Compliance with Modern Standards" at bounding box center [957, 513] width 617 height 62
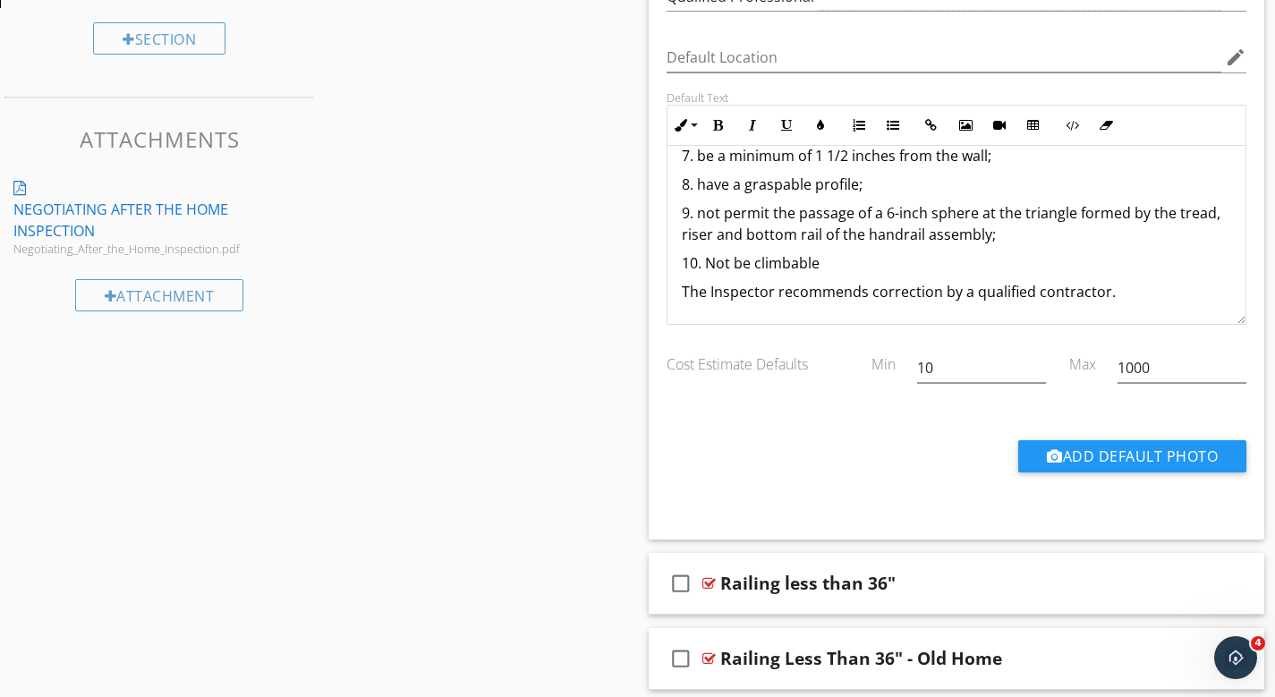
scroll to position [1111, 0]
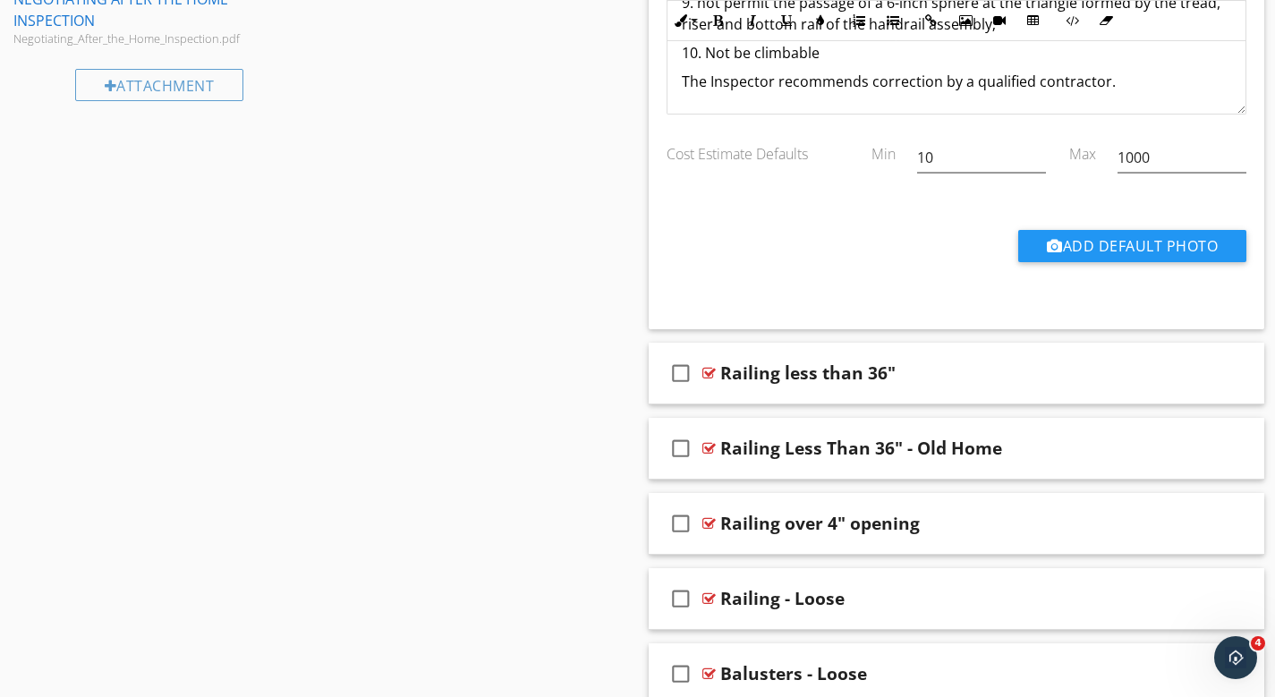
click at [700, 86] on p "The Inspector recommends correction by a qualified contractor." at bounding box center [957, 81] width 550 height 21
click at [683, 80] on p "The Inspector recommends correction by a qualified contractor." at bounding box center [957, 81] width 550 height 21
drag, startPoint x: 684, startPoint y: 80, endPoint x: 1121, endPoint y: 81, distance: 436.8
click at [1121, 80] on p "The Inspector recommends correction by a qualified contractor." at bounding box center [957, 81] width 550 height 21
copy p "The Inspector recommends correction by a qualified contractor."
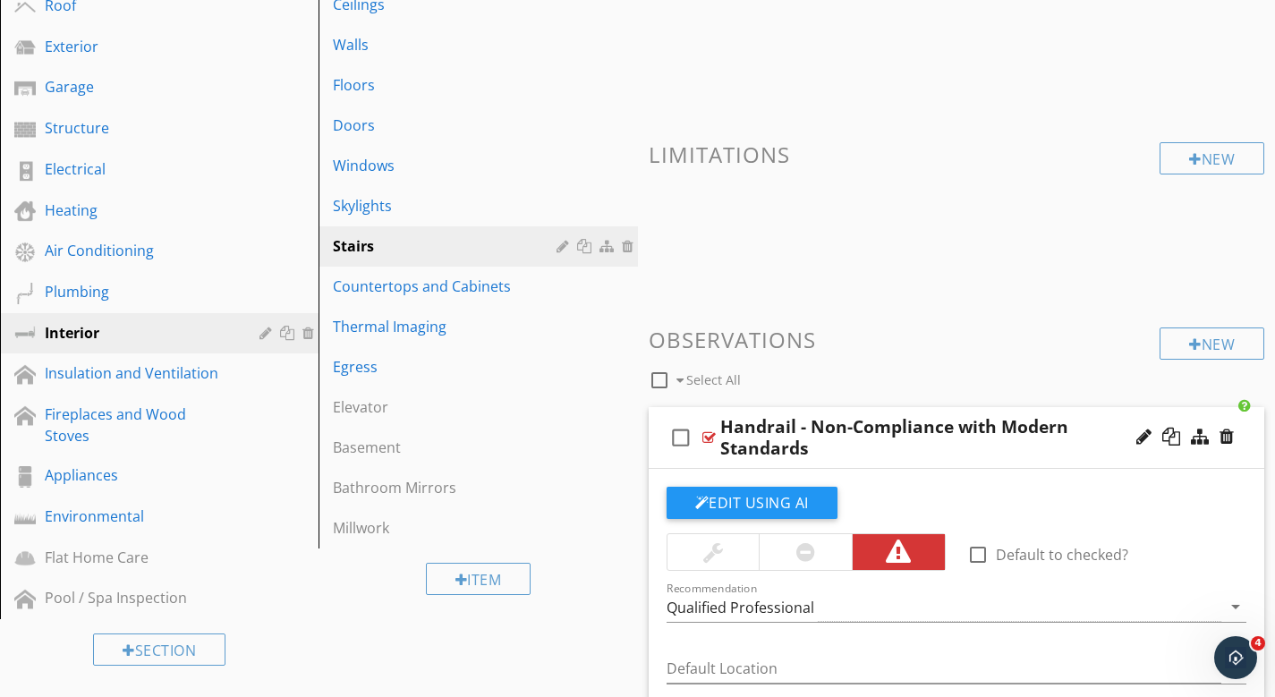
scroll to position [54, 0]
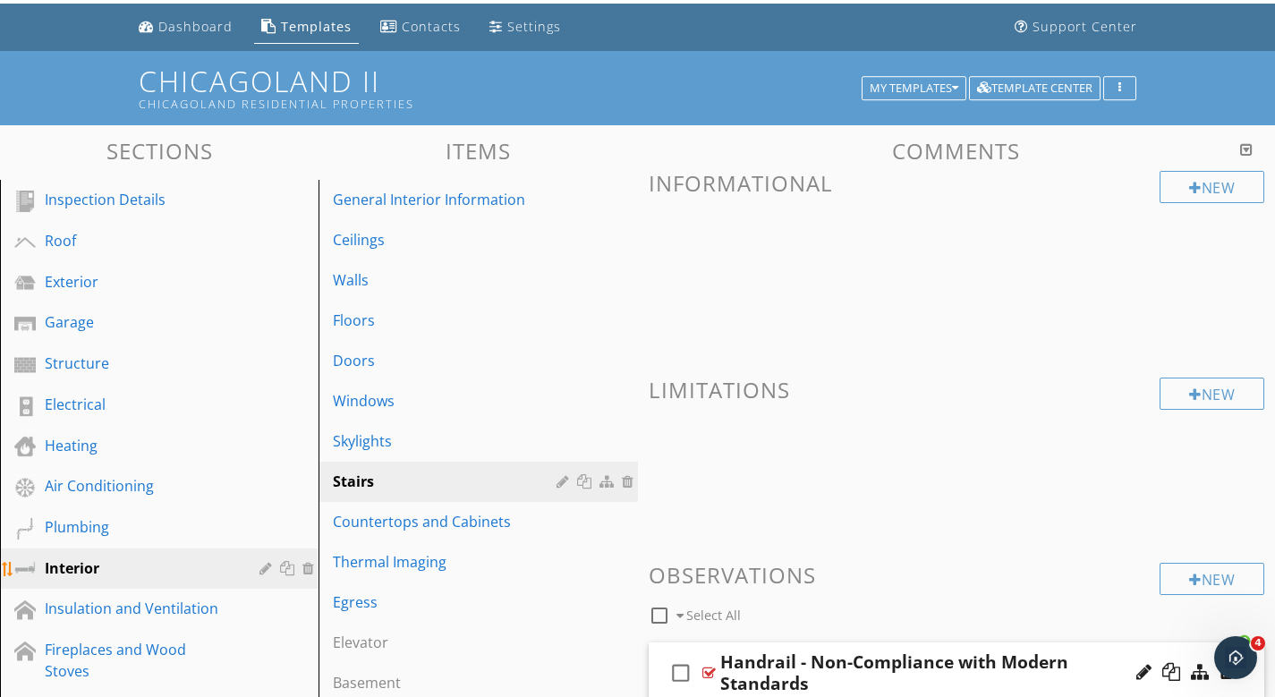
click at [89, 574] on div "Interior" at bounding box center [139, 568] width 189 height 21
click at [88, 285] on div "Exterior" at bounding box center [139, 281] width 189 height 21
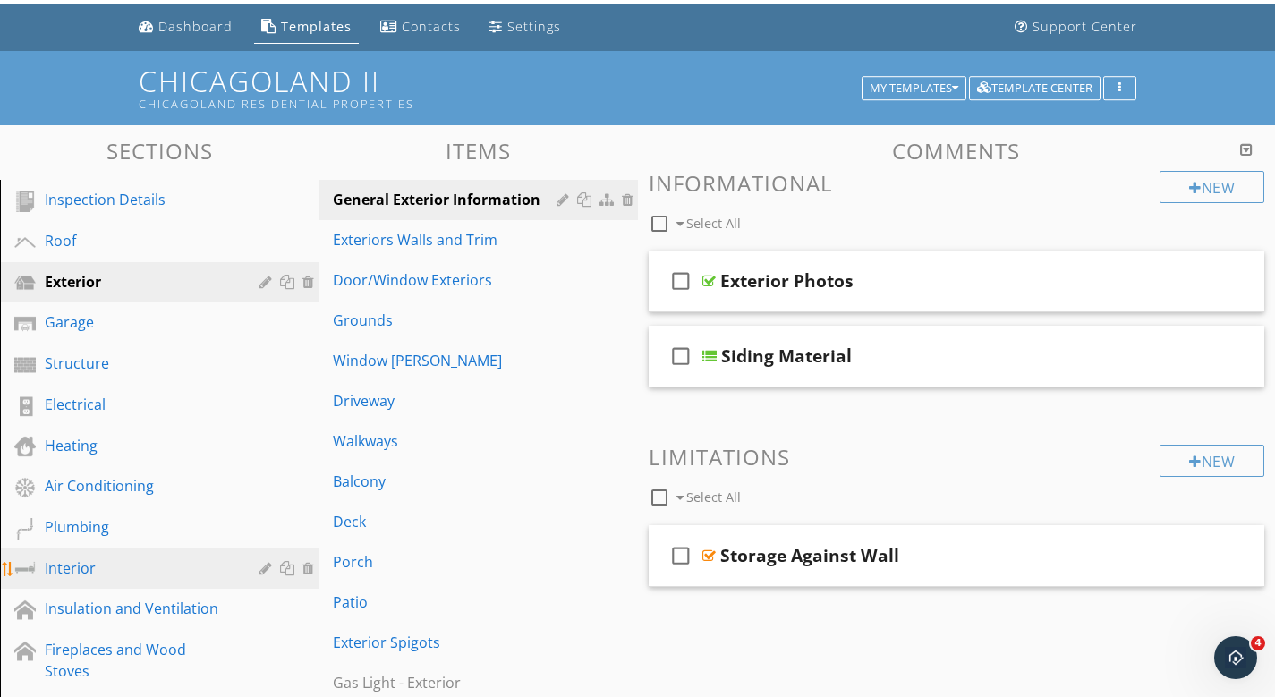
click at [83, 562] on div "Interior" at bounding box center [139, 568] width 189 height 21
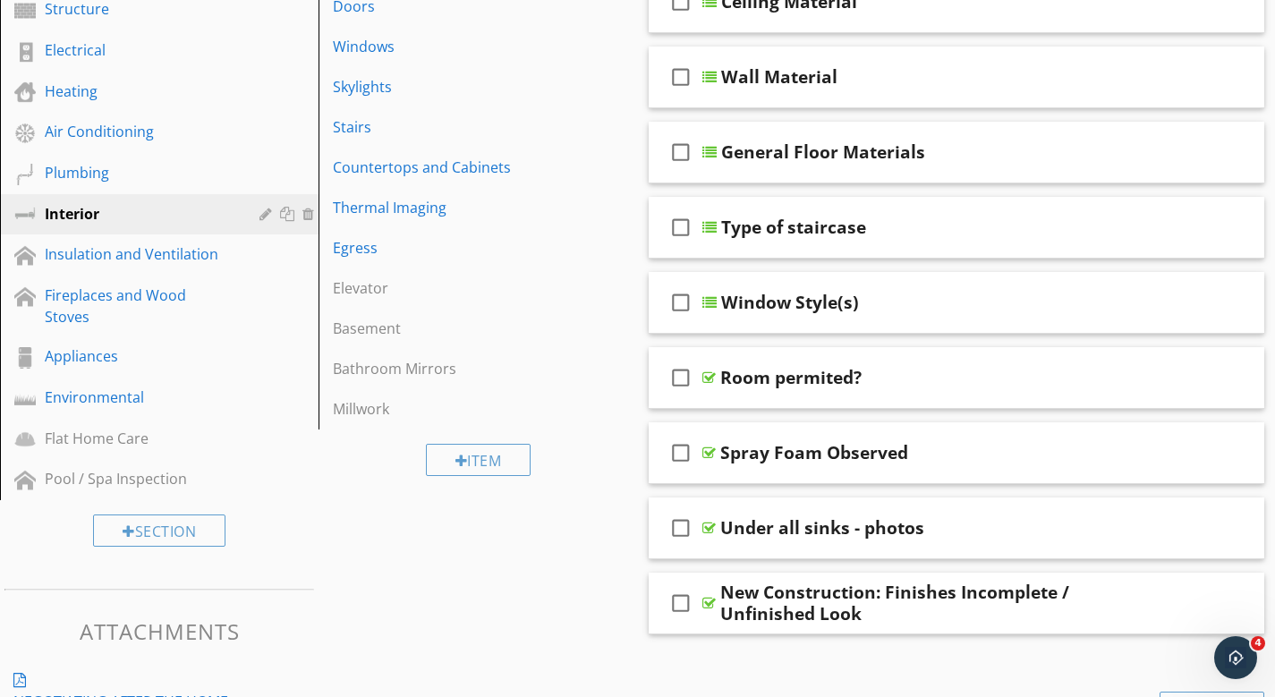
scroll to position [405, 0]
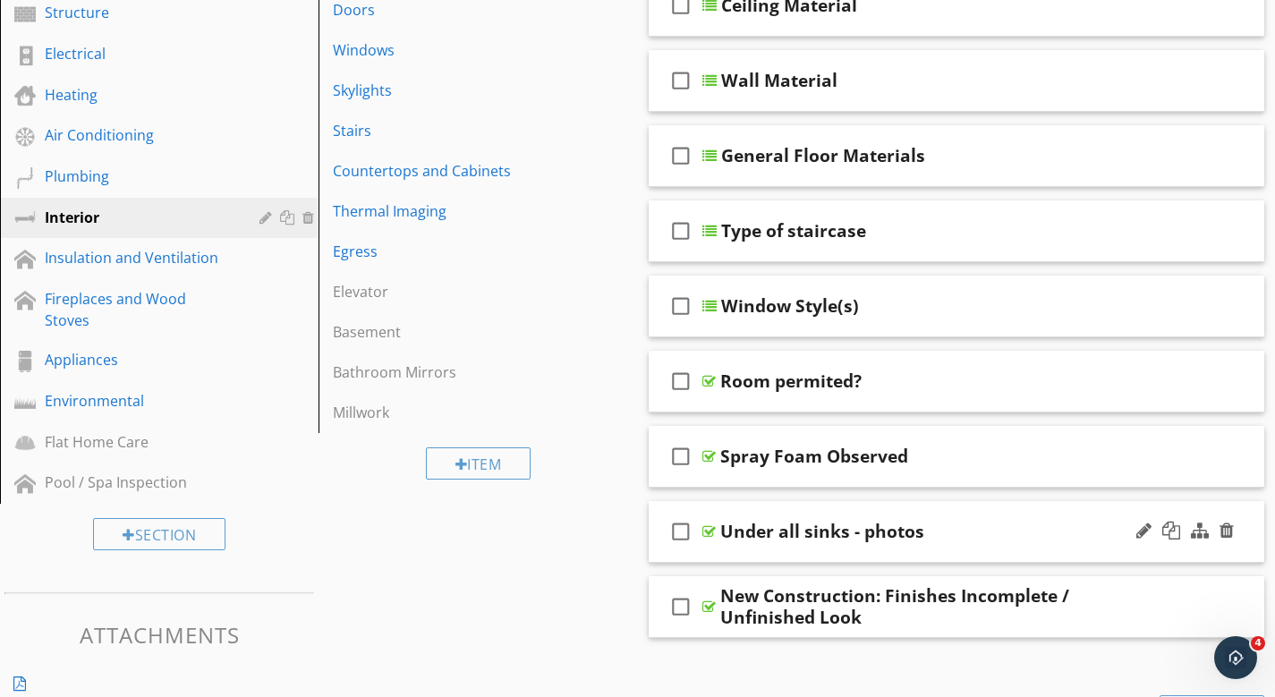
click at [951, 528] on div "Under all sinks - photos" at bounding box center [937, 531] width 435 height 21
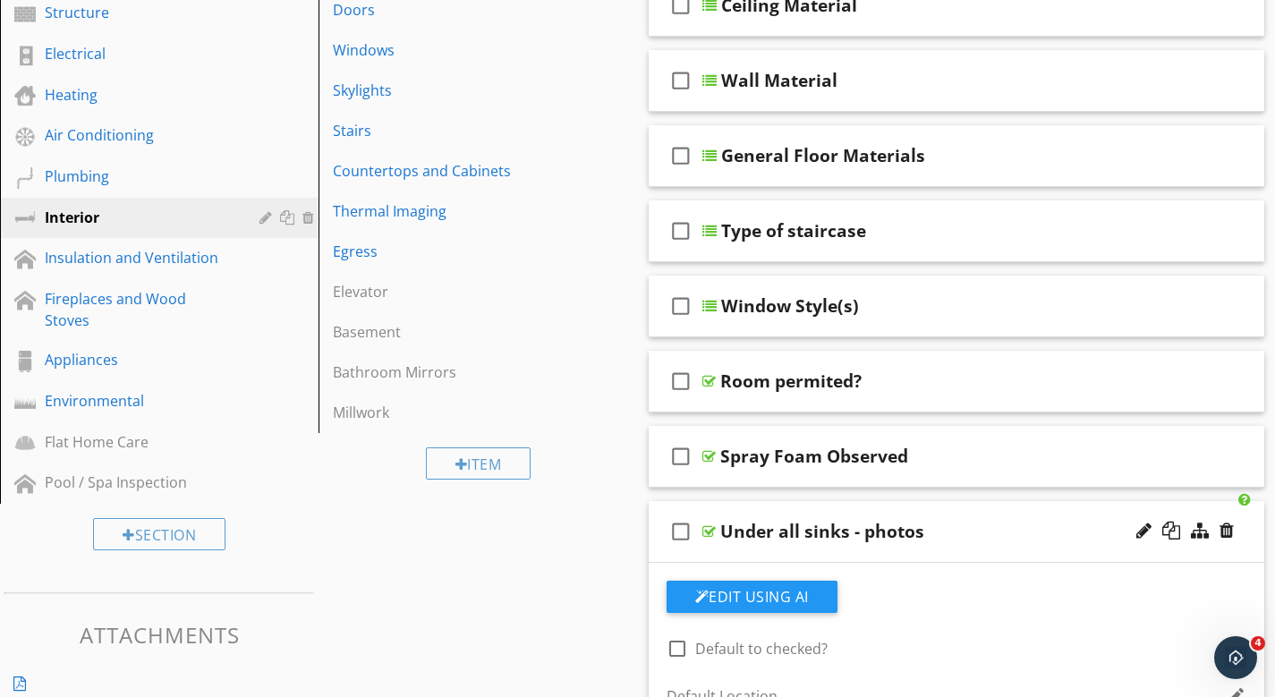
click at [908, 533] on div "Under all sinks - photos" at bounding box center [822, 531] width 204 height 21
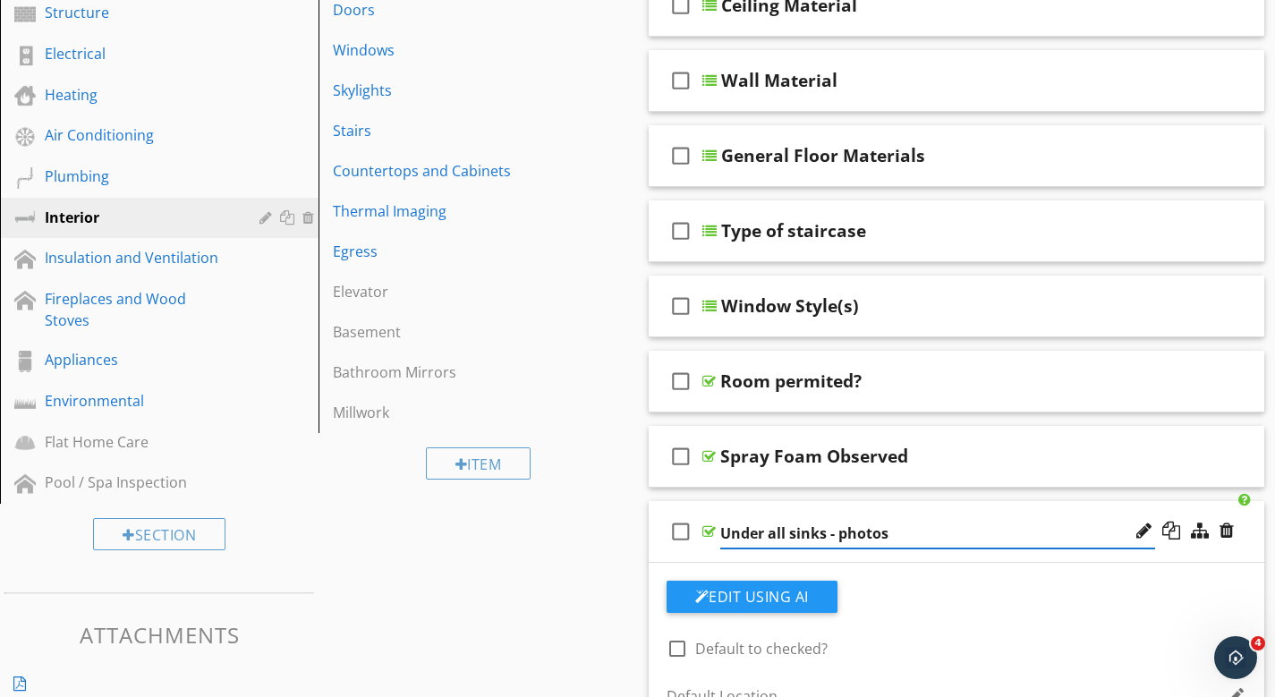
drag, startPoint x: 722, startPoint y: 529, endPoint x: 826, endPoint y: 534, distance: 104.0
click at [919, 530] on input "Under all sinks - photos" at bounding box center [937, 534] width 435 height 30
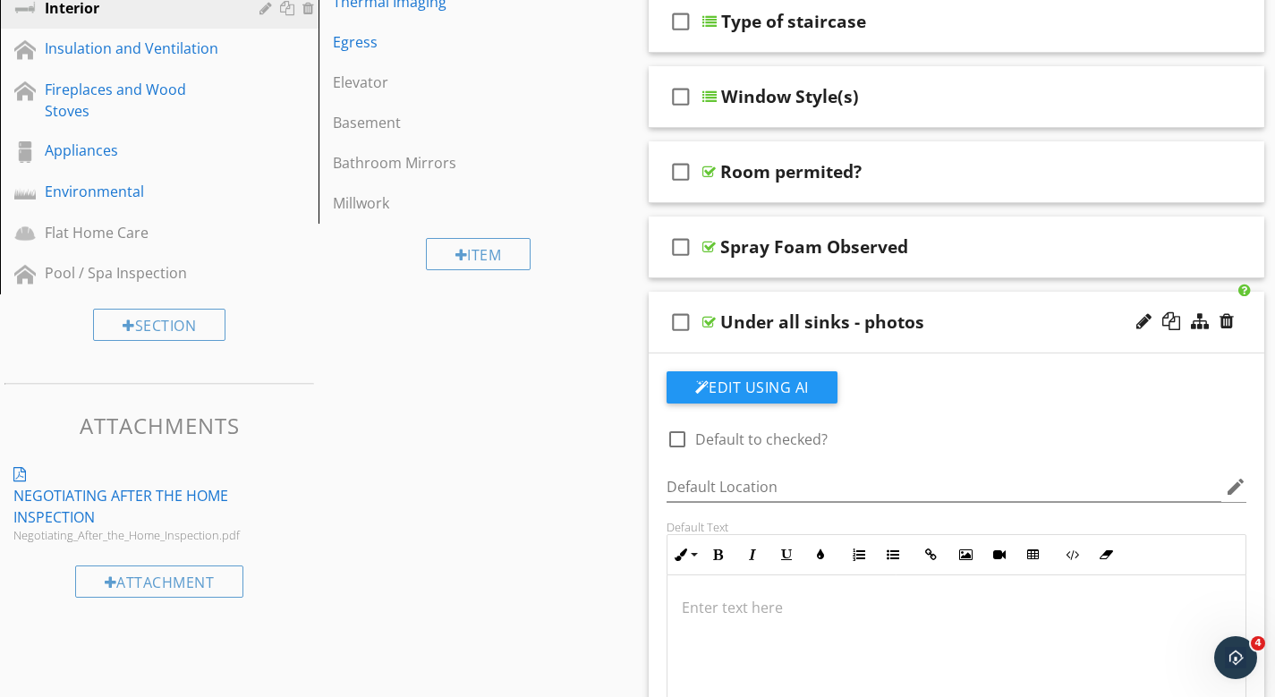
scroll to position [755, 0]
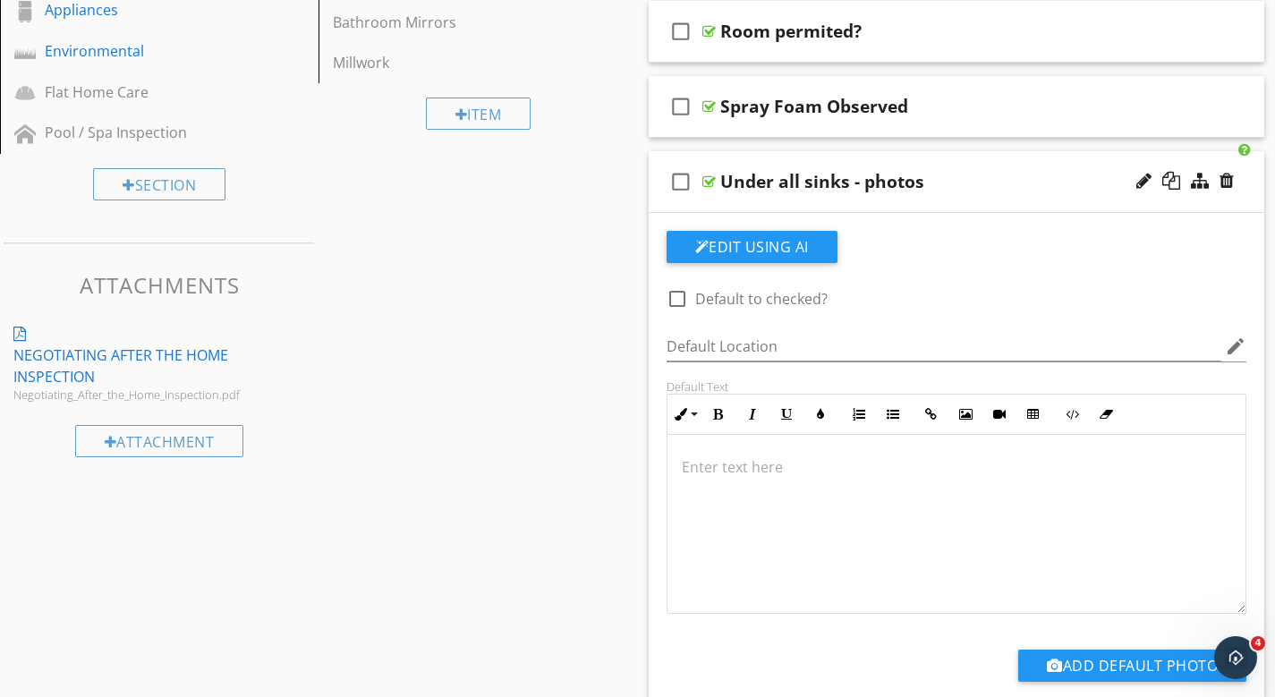
click at [845, 162] on div "check_box_outline_blank Under all sinks - photos" at bounding box center [957, 182] width 617 height 62
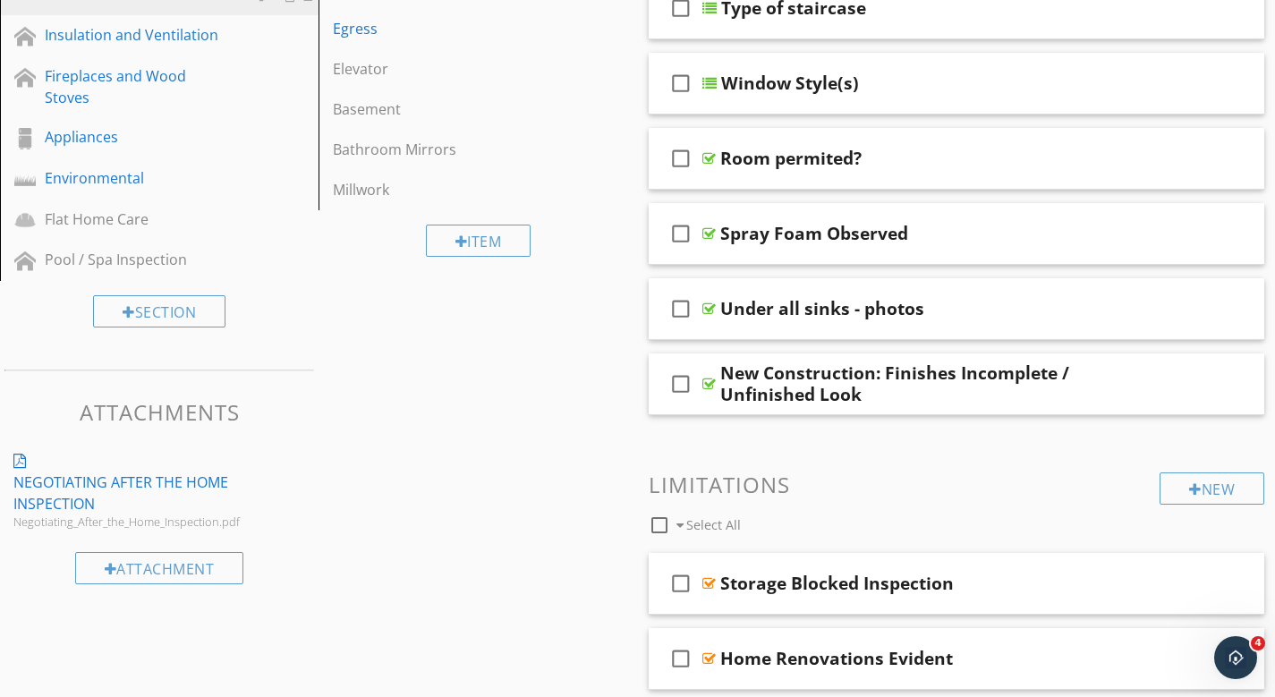
scroll to position [39, 0]
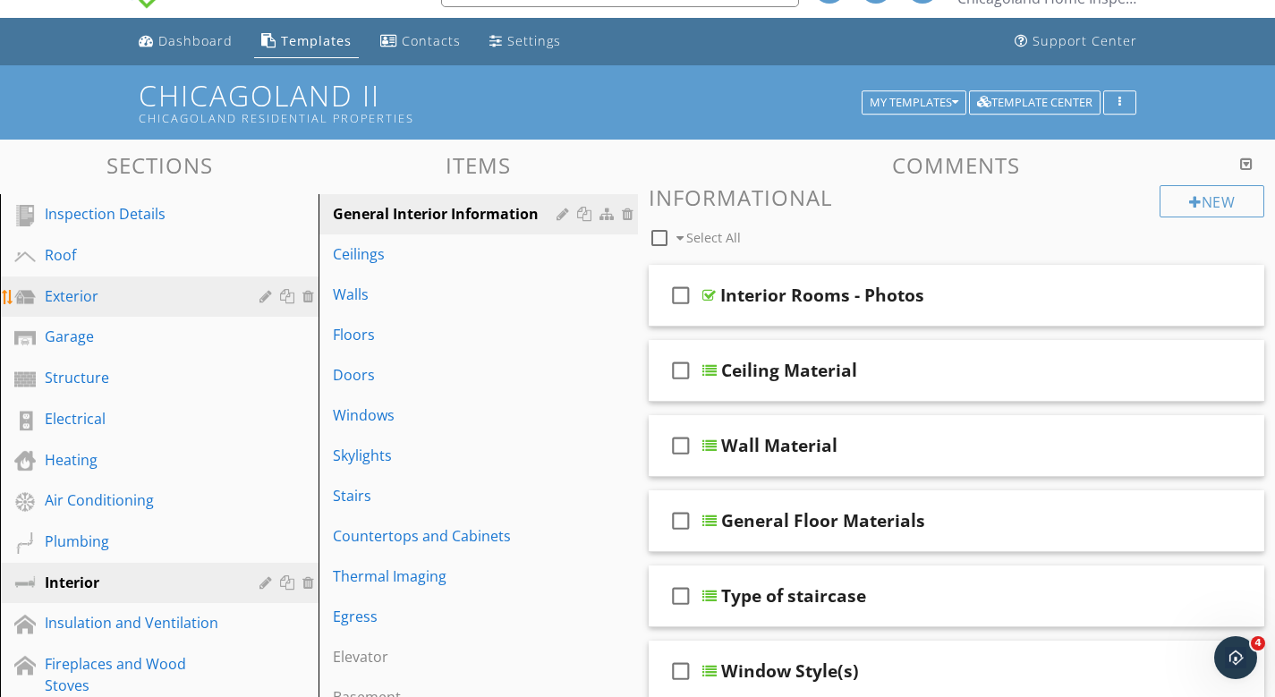
click at [88, 302] on div "Exterior" at bounding box center [139, 296] width 189 height 21
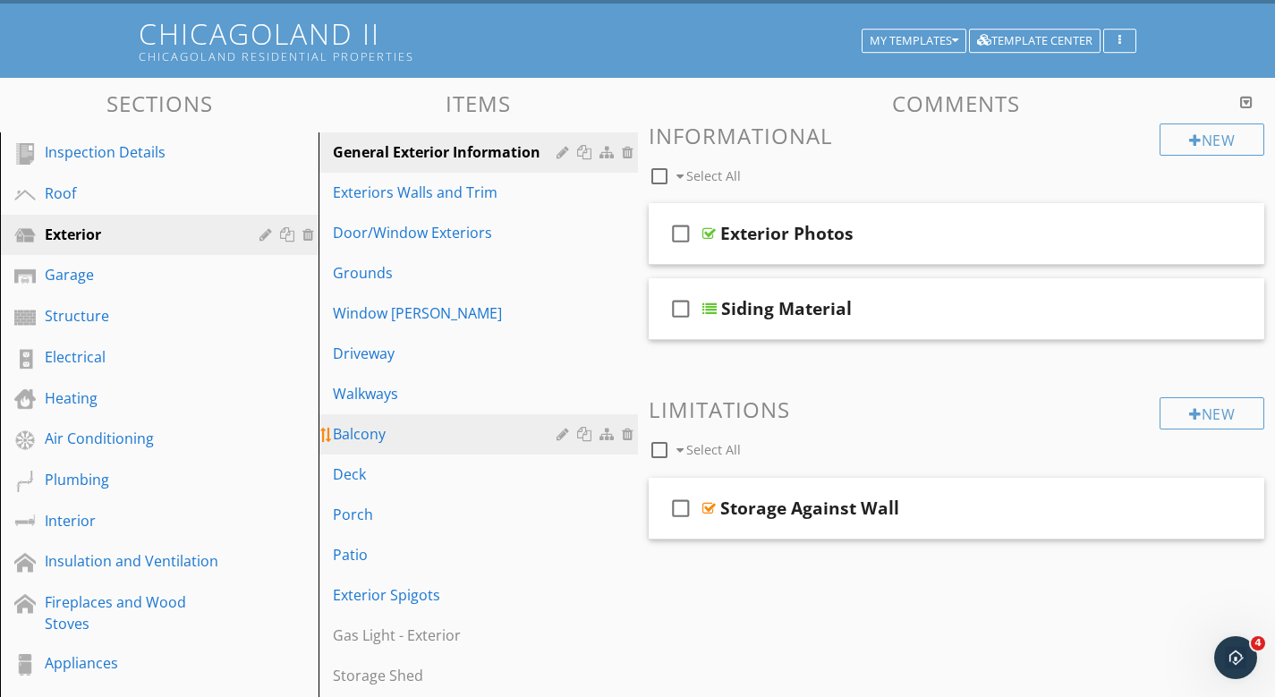
scroll to position [138, 0]
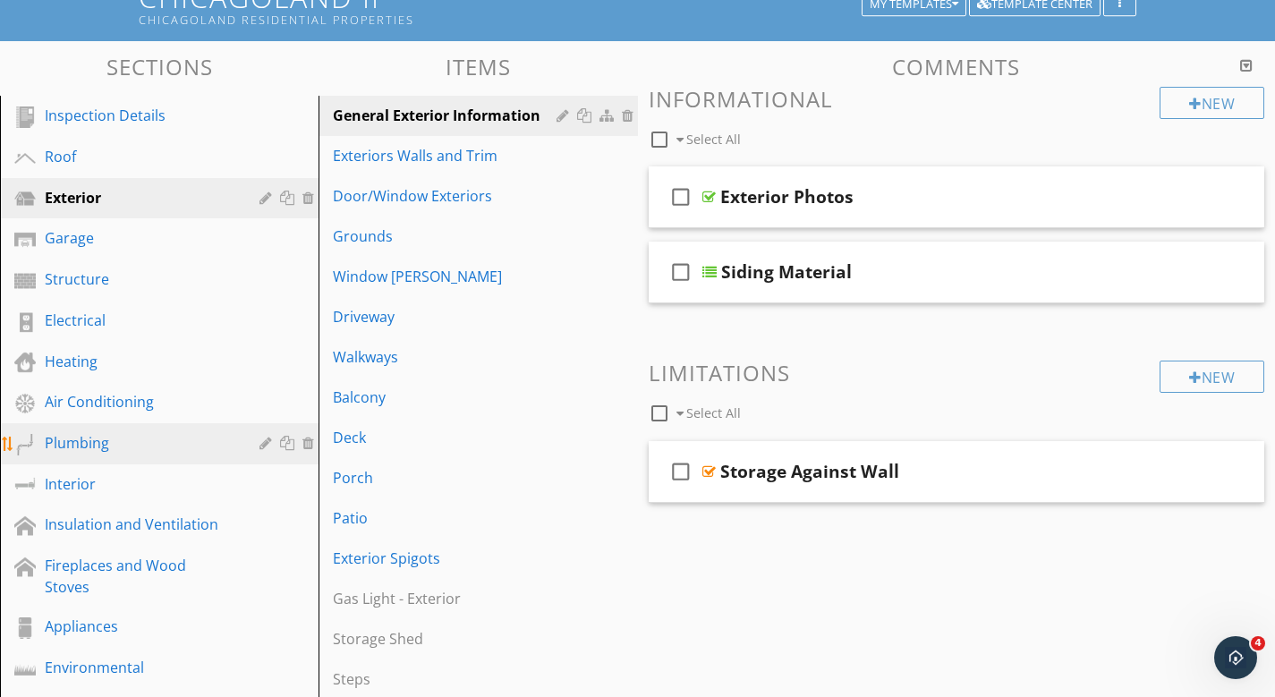
click at [71, 444] on div "Plumbing" at bounding box center [139, 442] width 189 height 21
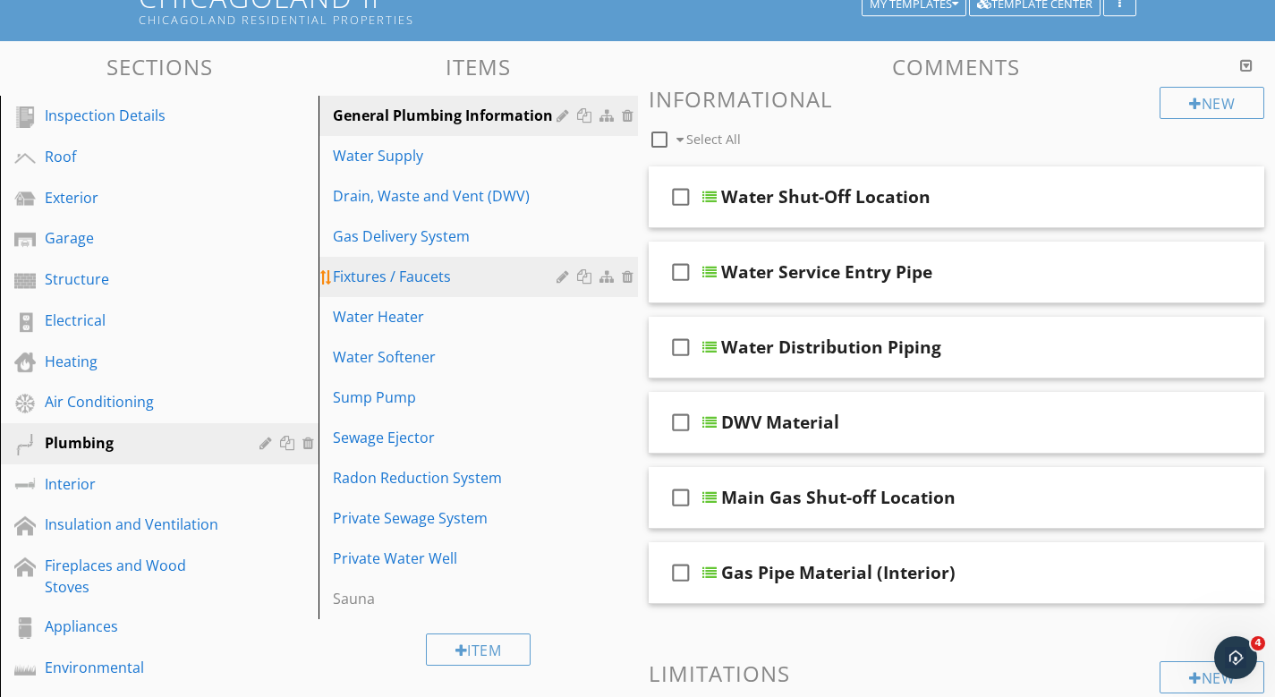
click at [395, 266] on div "Fixtures / Faucets" at bounding box center [447, 276] width 228 height 21
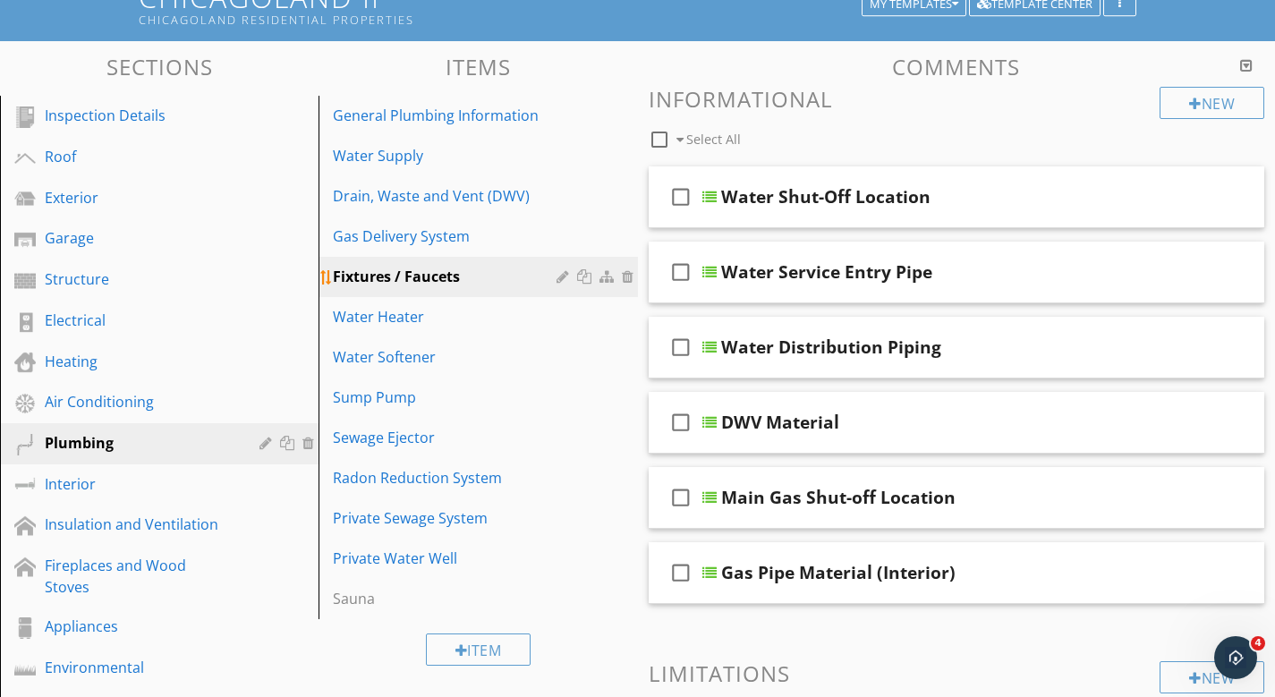
click at [395, 266] on div "Fixtures / Faucets" at bounding box center [447, 276] width 228 height 21
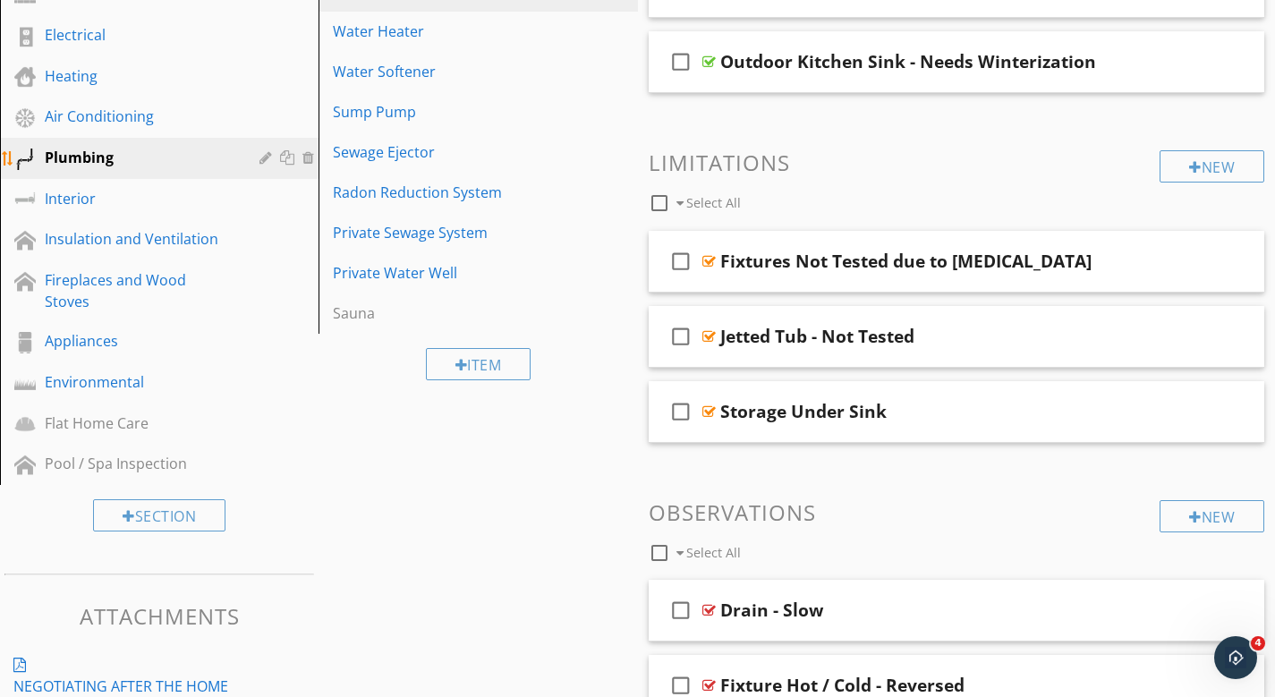
scroll to position [211, 0]
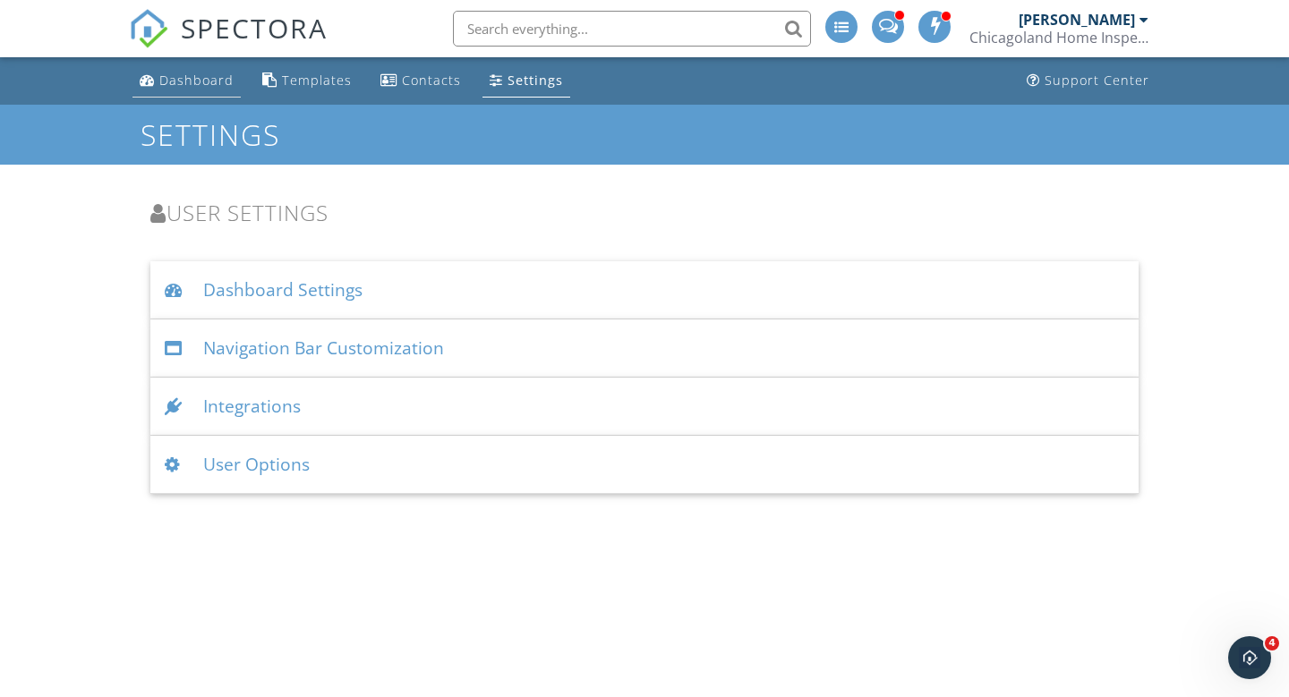
click at [201, 87] on div "Dashboard" at bounding box center [196, 80] width 74 height 17
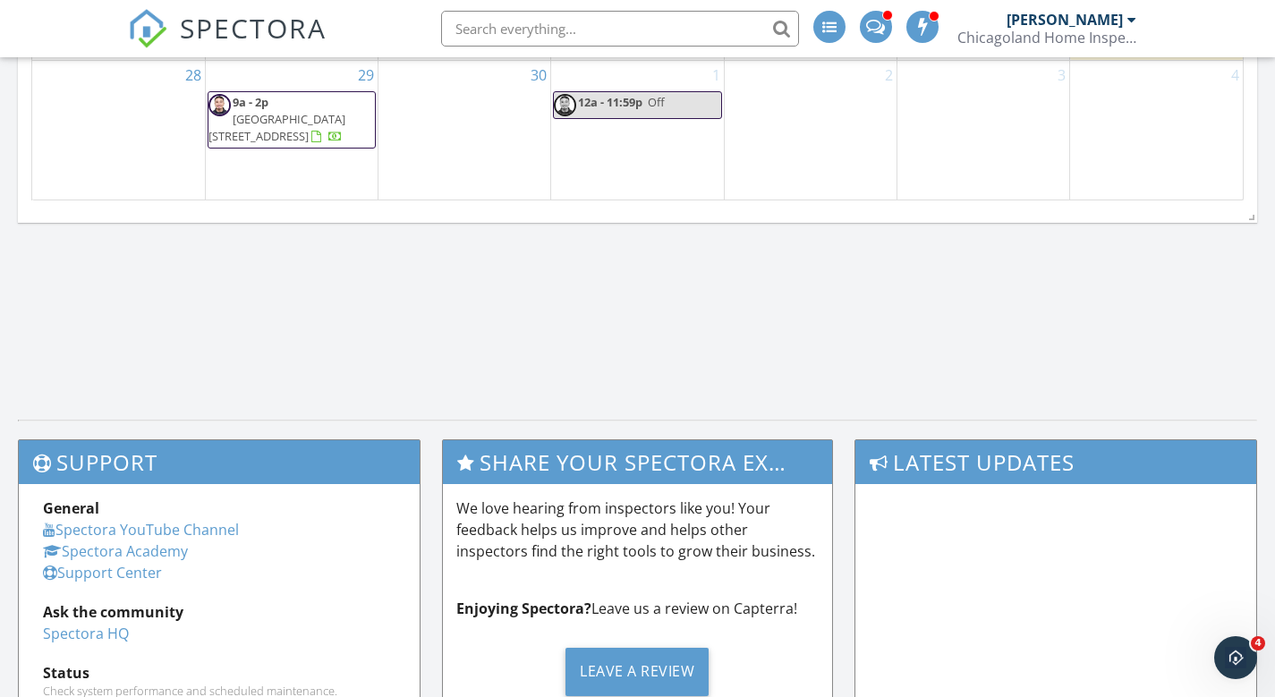
scroll to position [1041, 0]
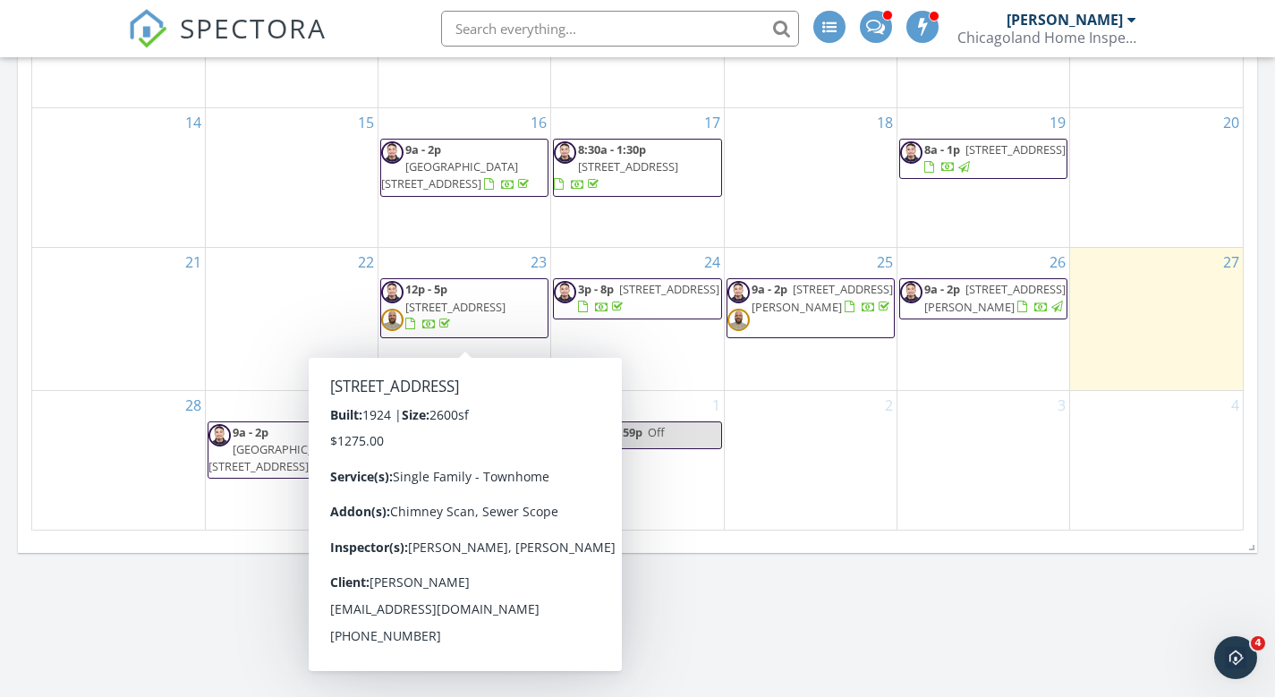
click at [477, 299] on span "[STREET_ADDRESS]" at bounding box center [455, 307] width 100 height 16
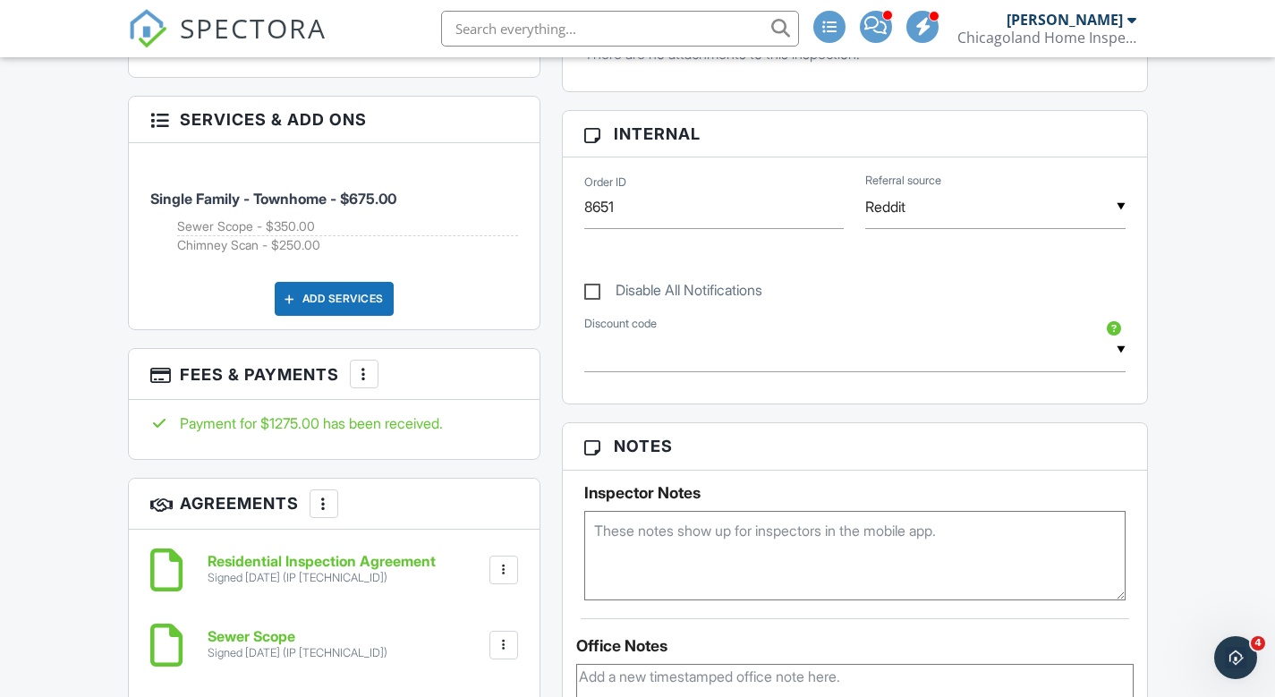
scroll to position [1022, 0]
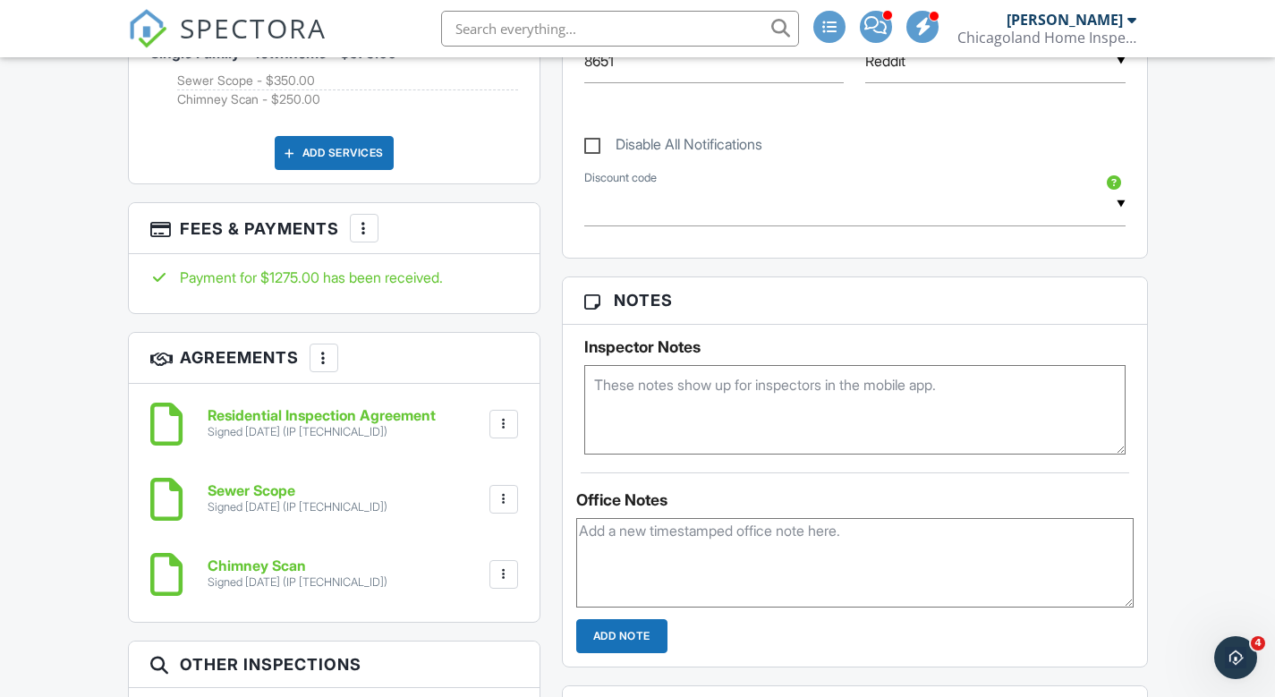
click at [391, 408] on h6 "Residential Inspection Agreement" at bounding box center [322, 416] width 228 height 16
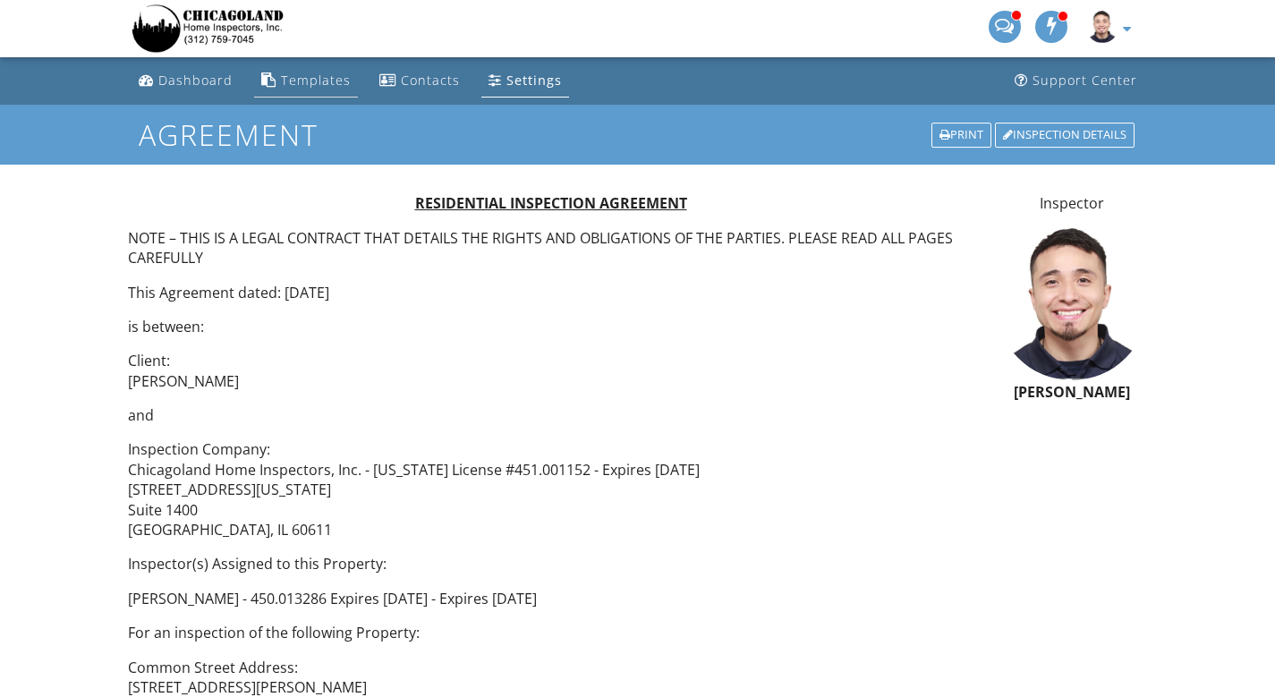
click at [300, 88] on div "Templates" at bounding box center [316, 80] width 70 height 17
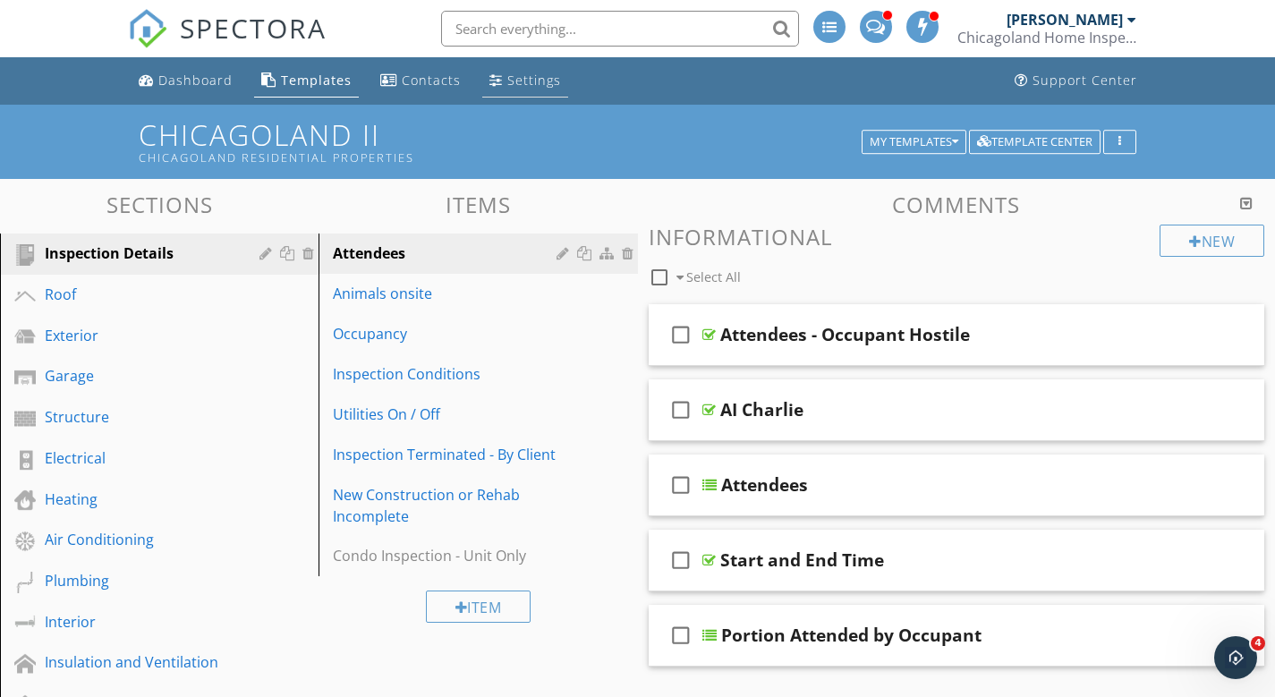
click at [516, 90] on link "Settings" at bounding box center [525, 80] width 86 height 33
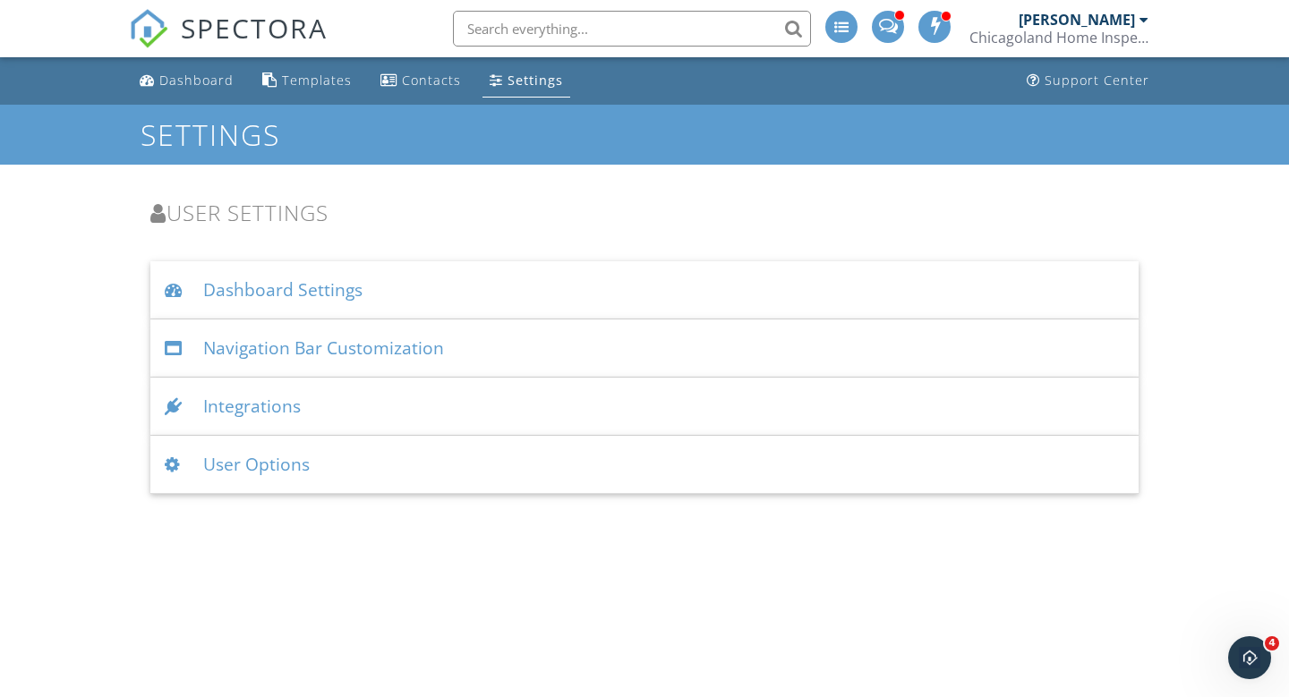
click at [321, 466] on div "User Options" at bounding box center [644, 465] width 988 height 58
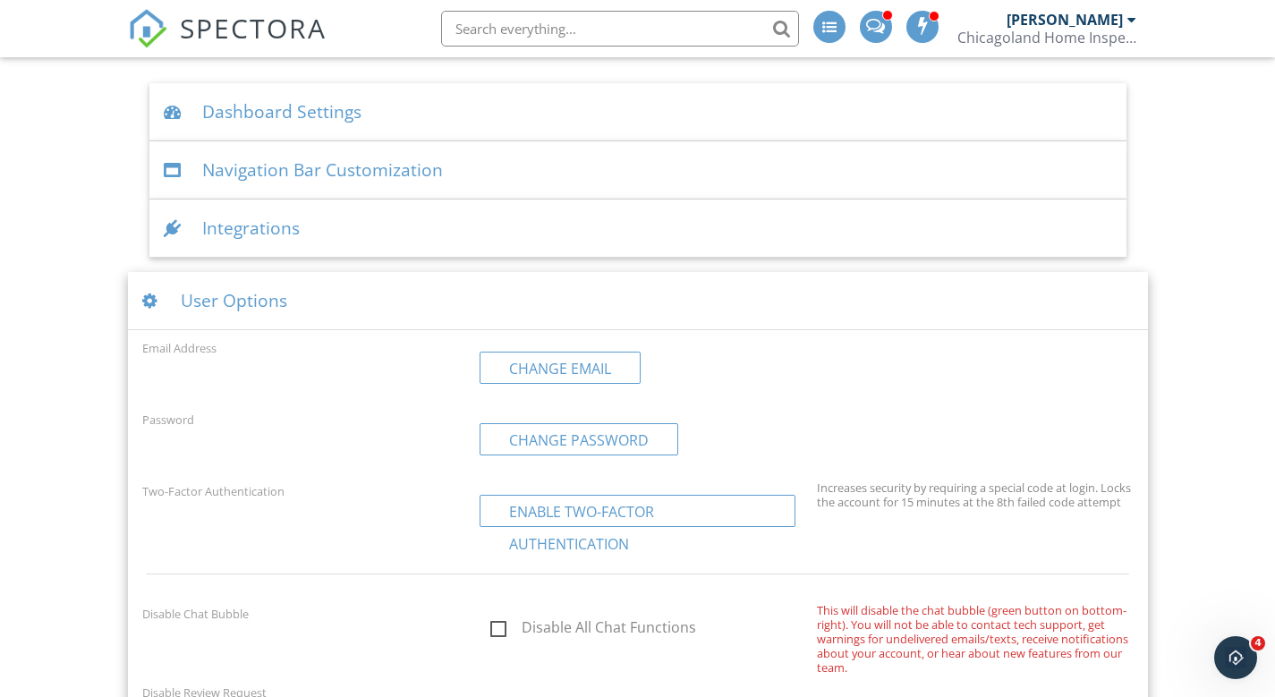
scroll to position [55, 0]
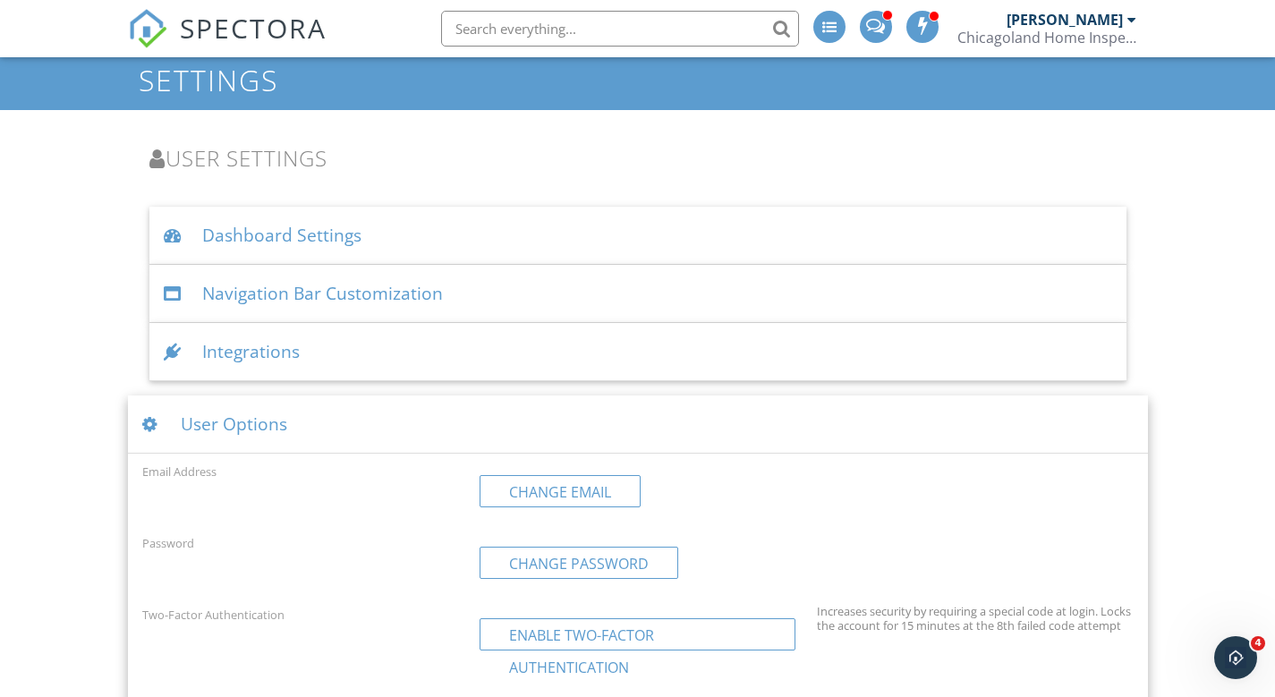
click at [459, 230] on div "Dashboard Settings" at bounding box center [637, 236] width 977 height 58
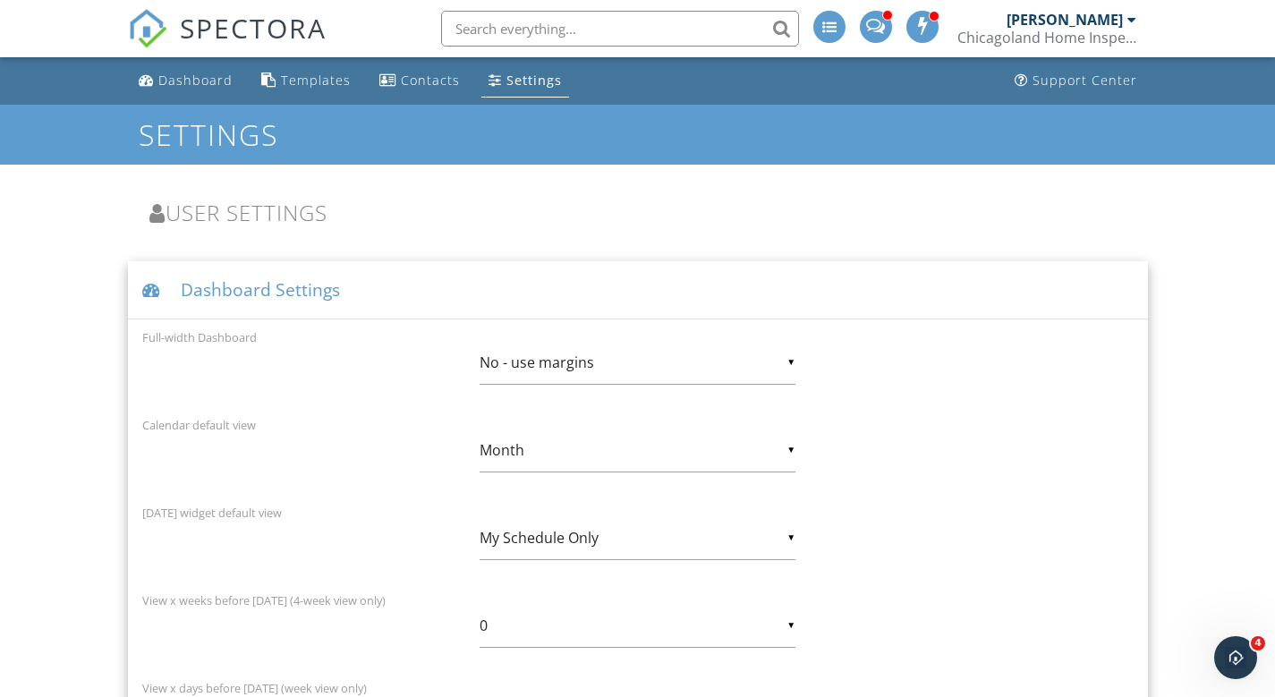
click at [417, 289] on div "Dashboard Settings" at bounding box center [638, 290] width 1020 height 58
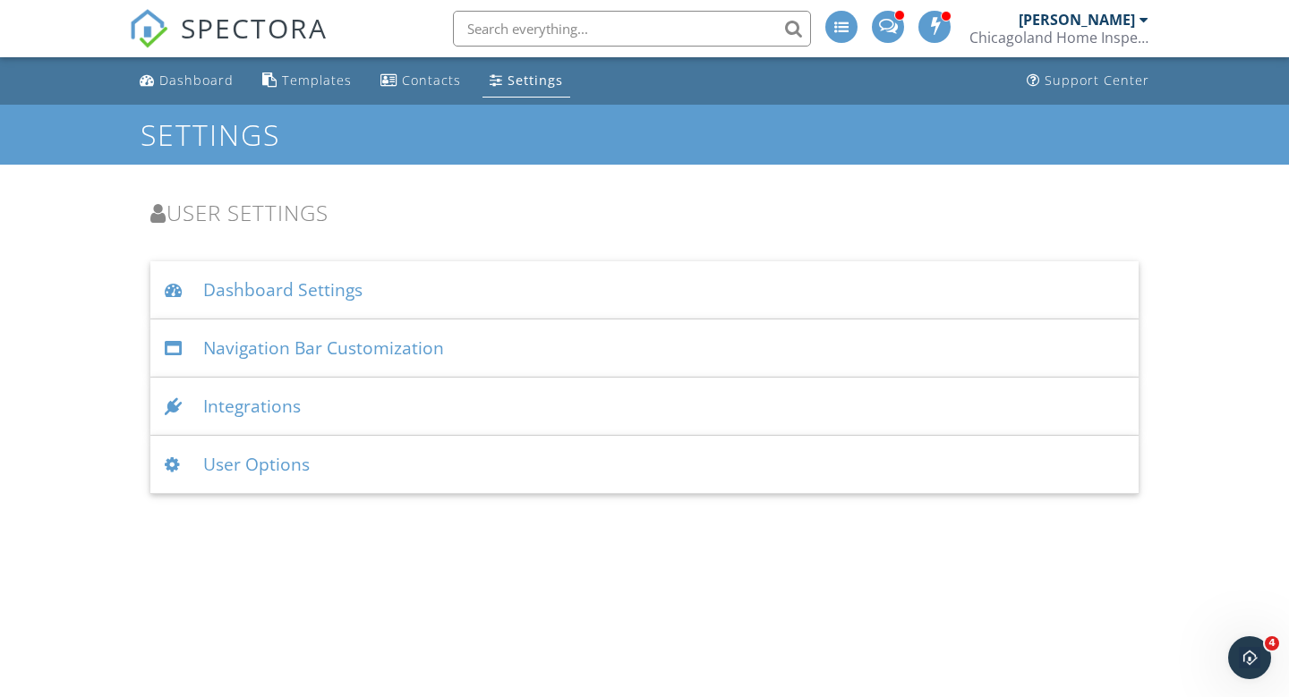
click at [487, 358] on div "Navigation Bar Customization" at bounding box center [644, 349] width 988 height 58
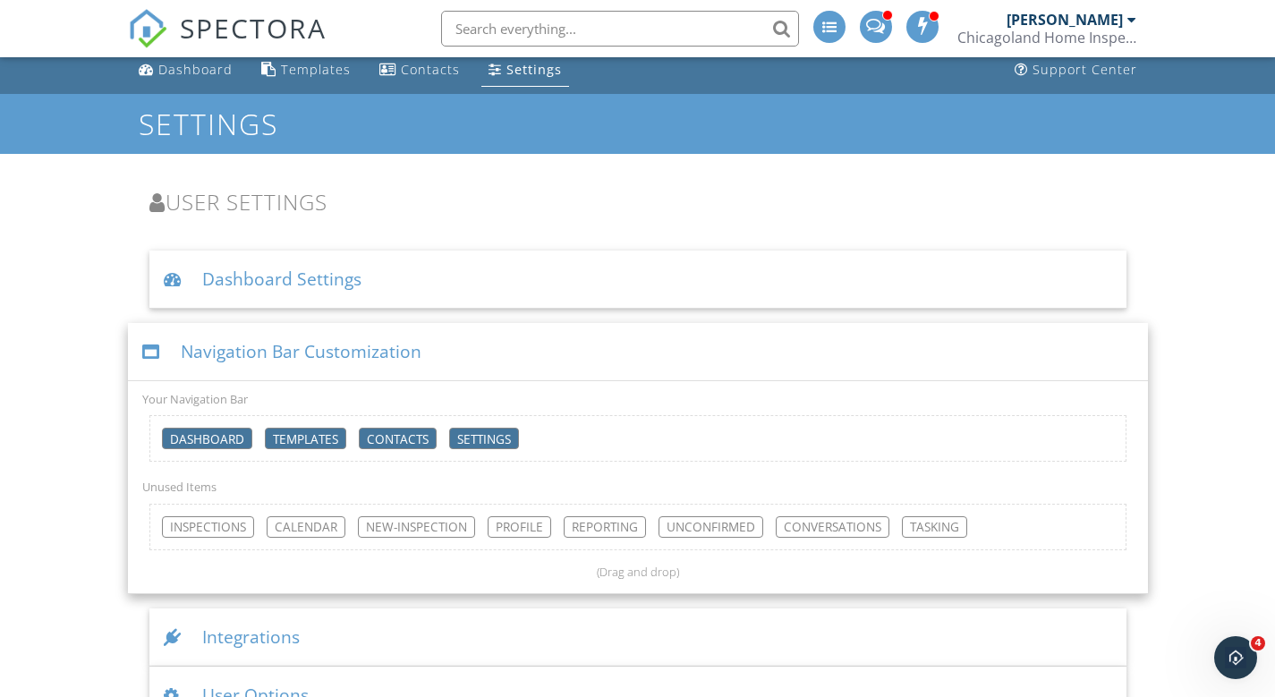
scroll to position [14, 0]
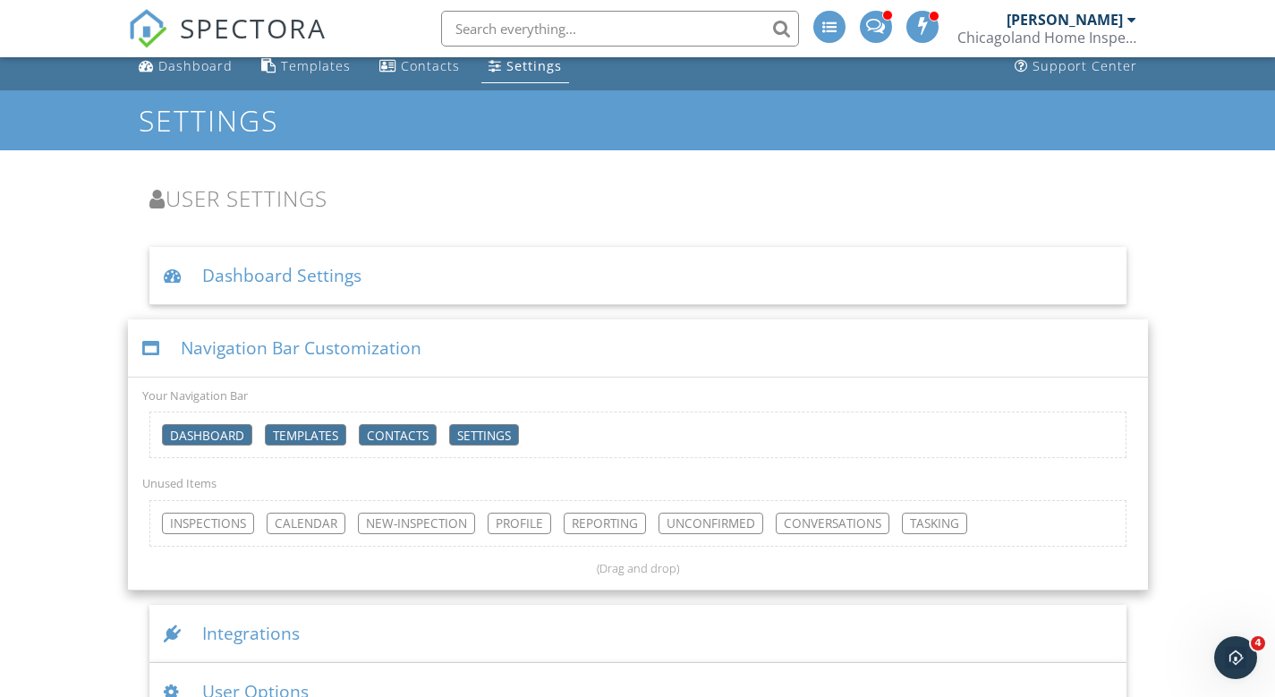
click at [476, 339] on div "Navigation Bar Customization" at bounding box center [638, 349] width 1020 height 58
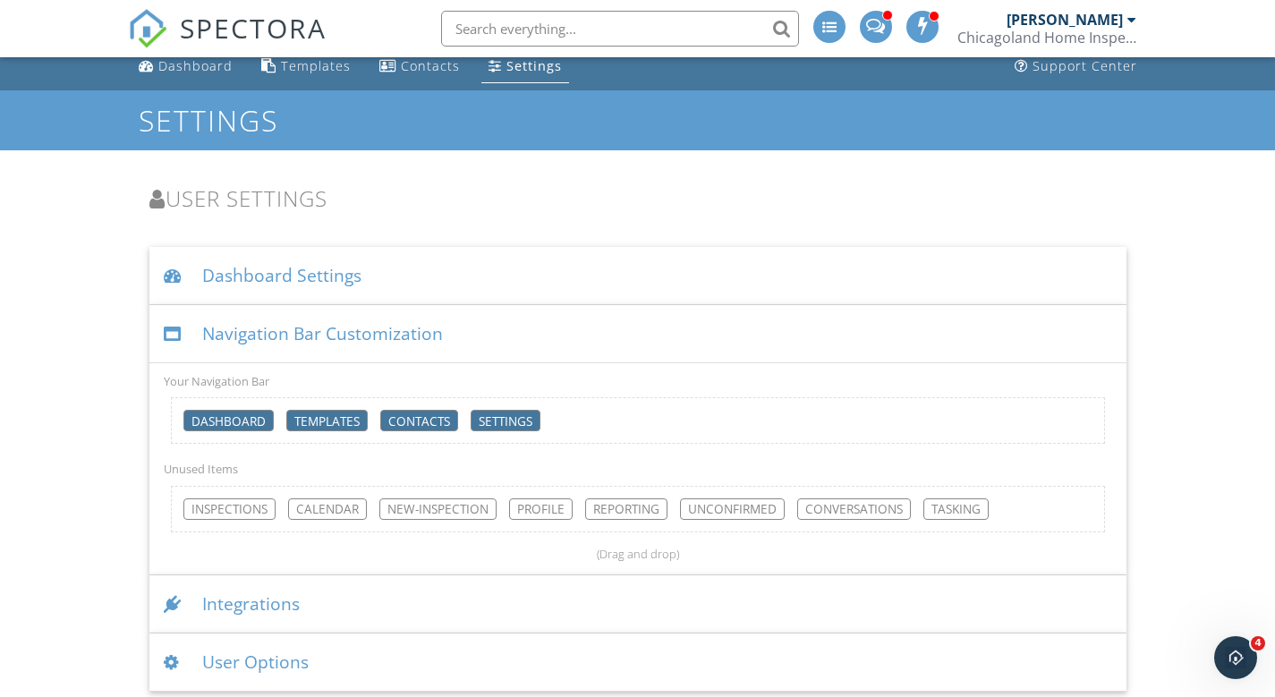
scroll to position [0, 0]
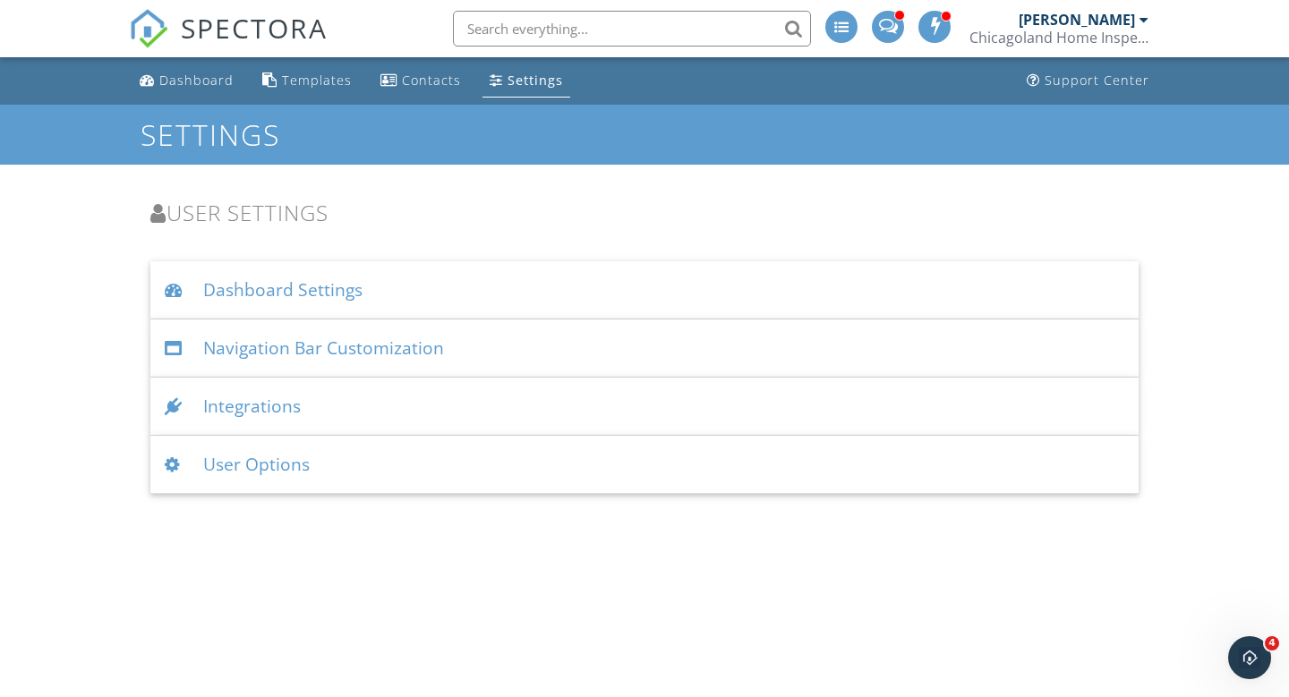
click at [386, 413] on div "Integrations" at bounding box center [644, 407] width 988 height 58
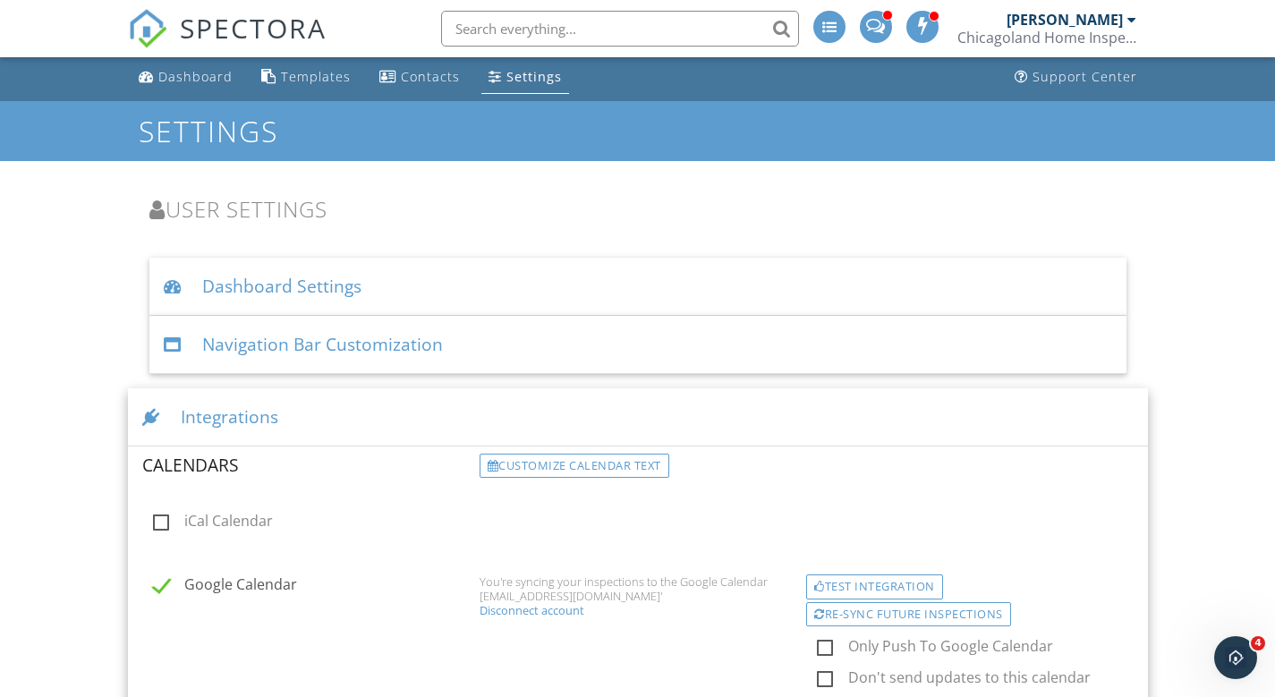
scroll to position [95, 0]
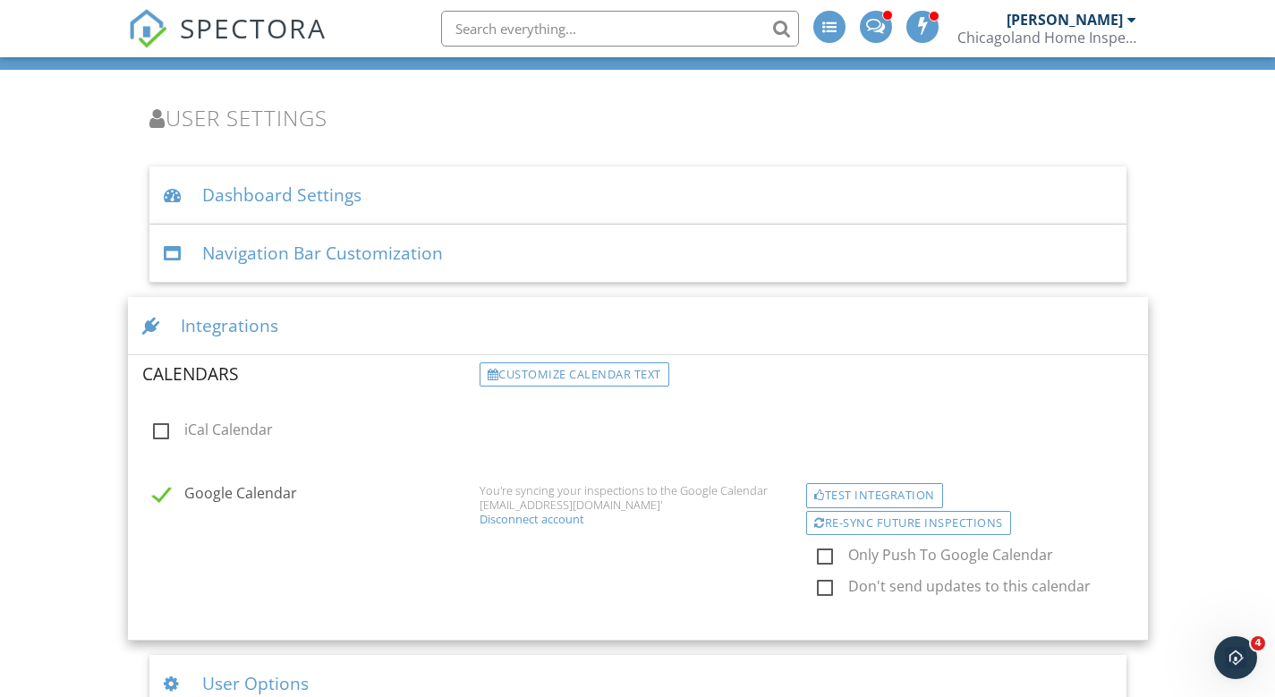
click at [501, 269] on div "Navigation Bar Customization" at bounding box center [637, 254] width 977 height 58
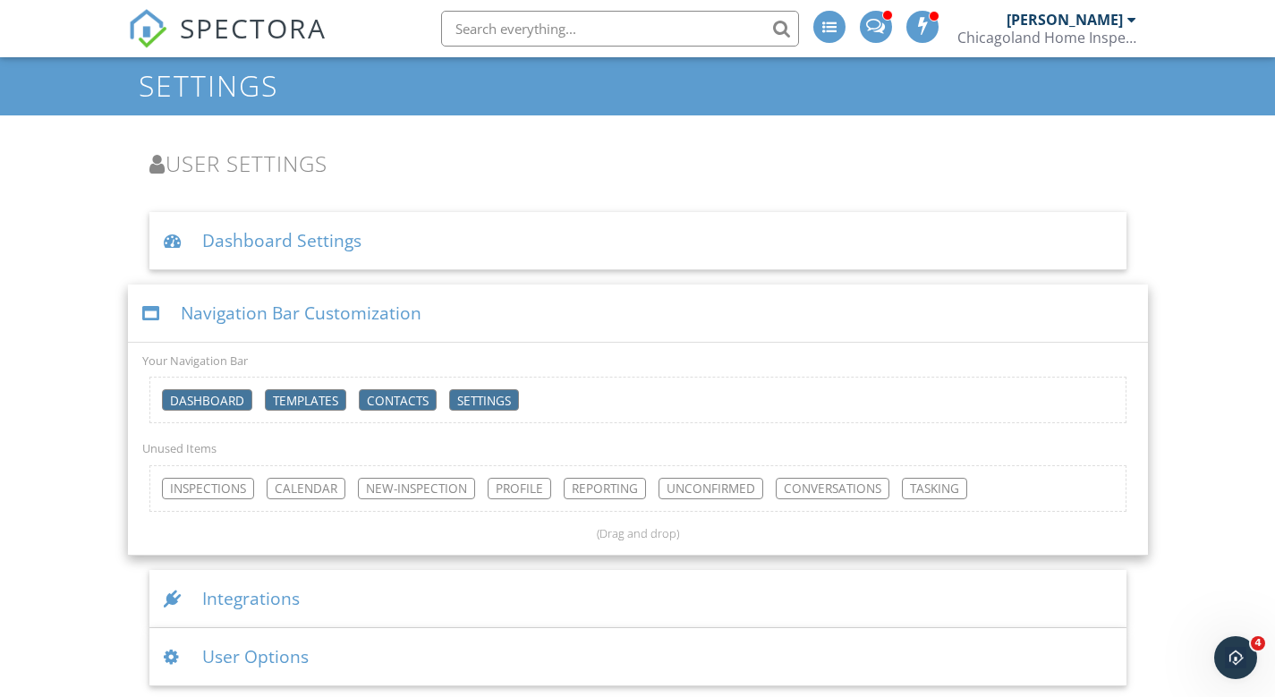
scroll to position [51, 0]
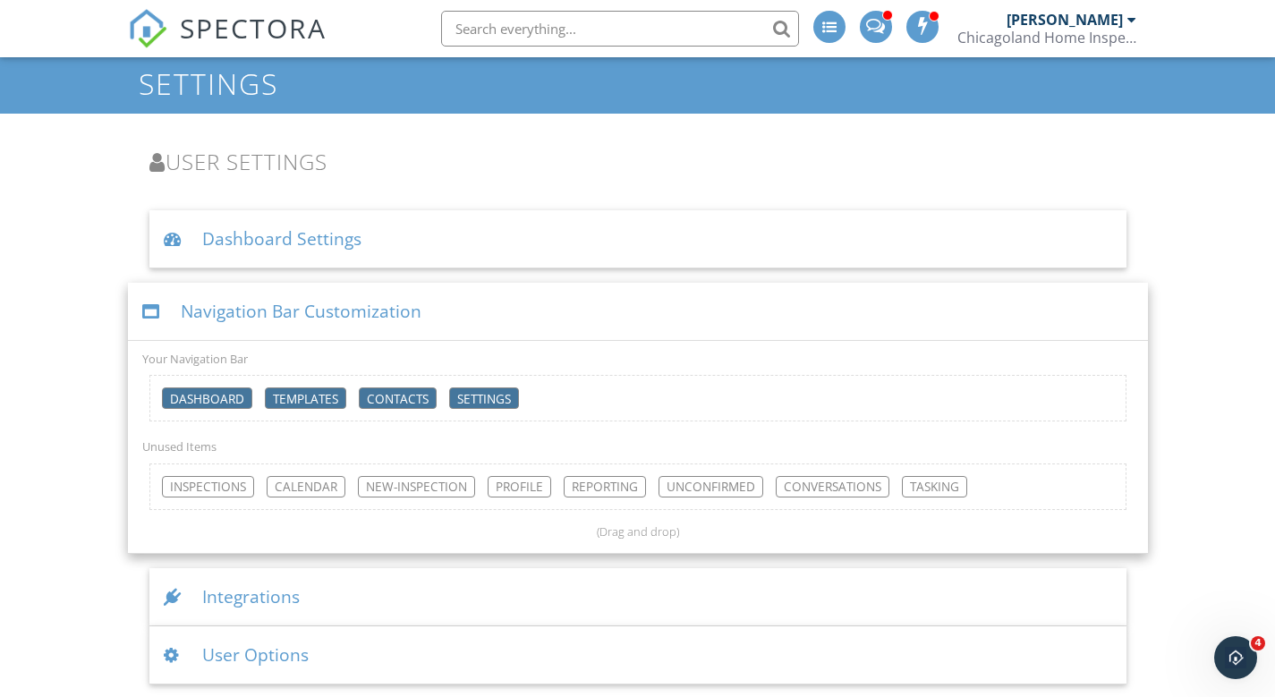
click at [318, 651] on div "User Options" at bounding box center [637, 656] width 977 height 58
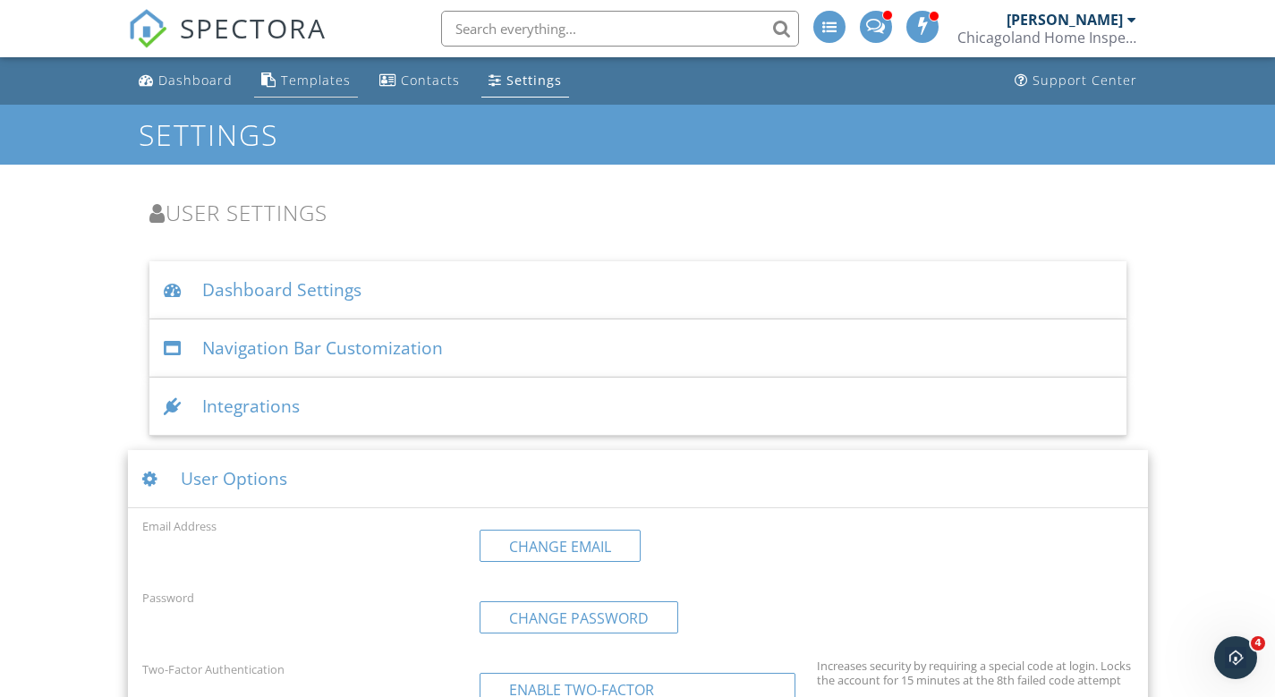
click at [283, 81] on div "Templates" at bounding box center [316, 80] width 70 height 17
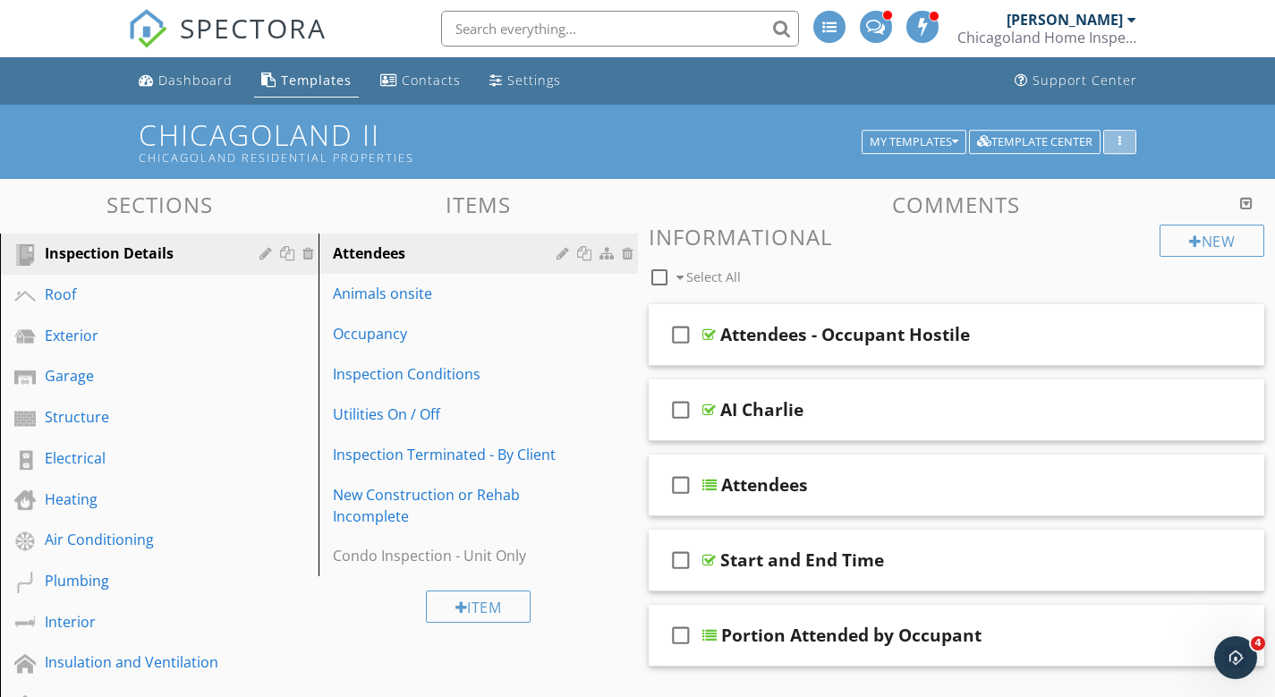
click at [1121, 139] on icon "button" at bounding box center [1120, 142] width 3 height 13
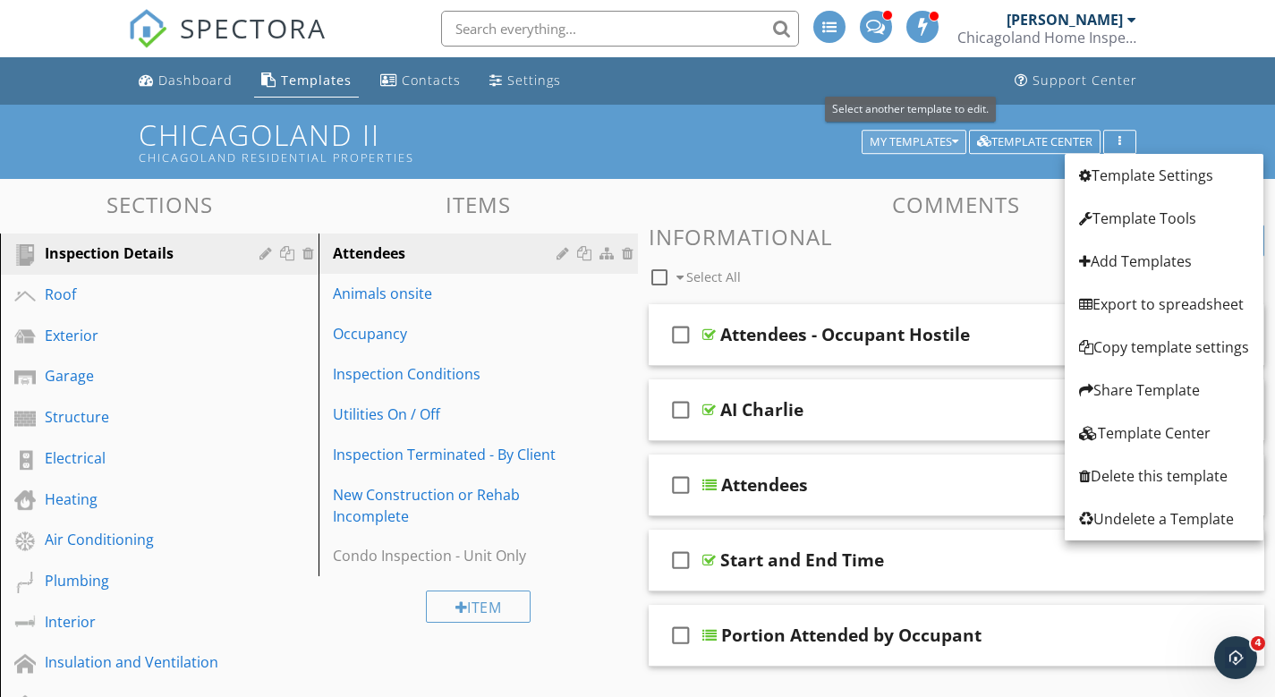
click at [956, 142] on icon "button" at bounding box center [955, 142] width 6 height 13
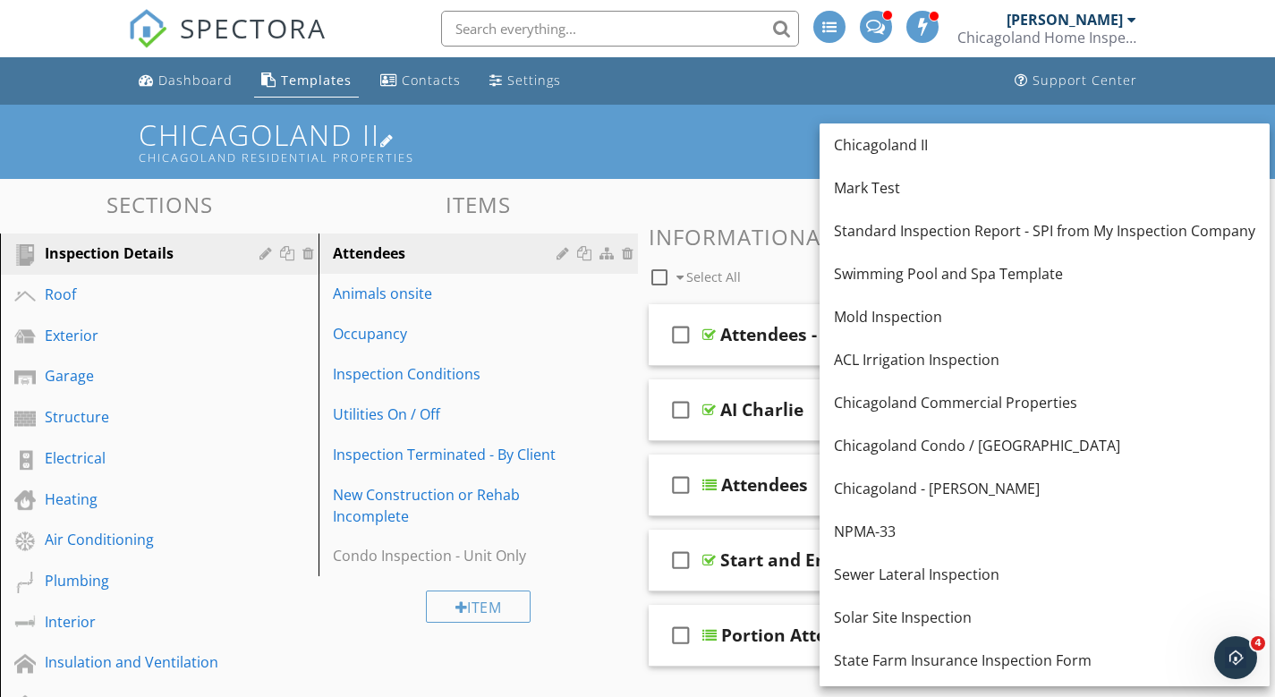
click at [536, 147] on h1 "Chicagoland II Chicagoland Residential Properties" at bounding box center [637, 142] width 997 height 46
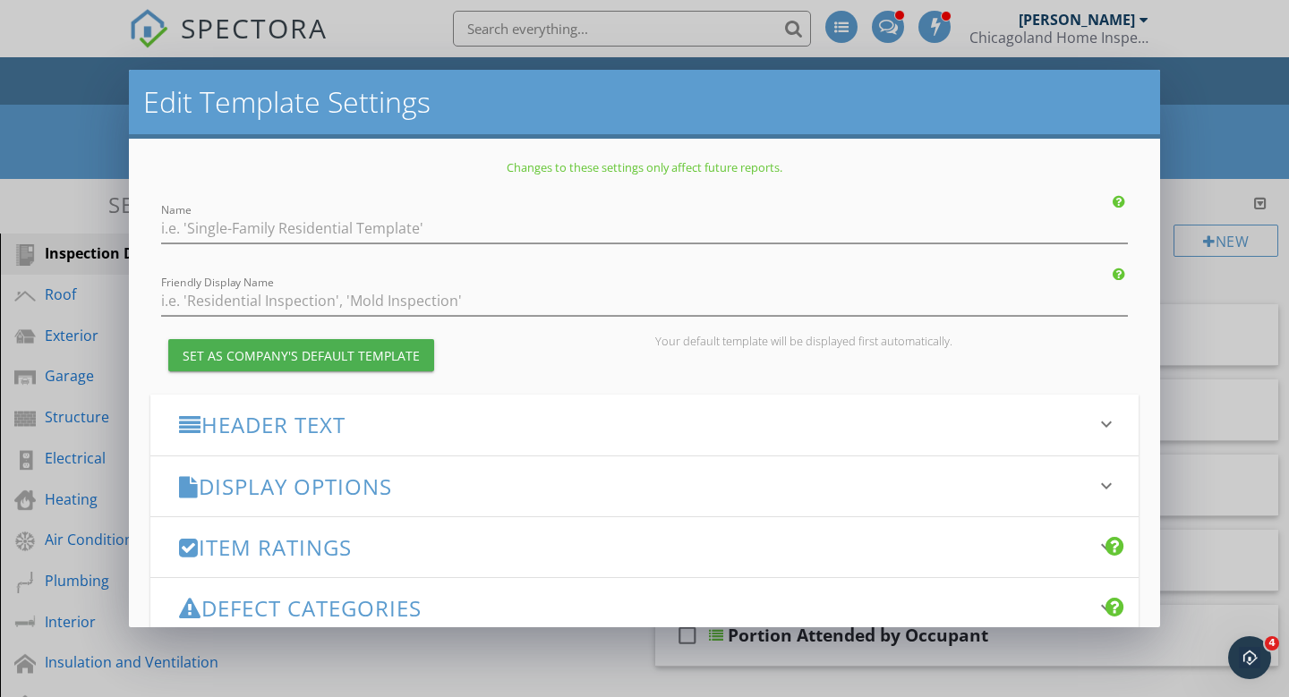
type input "Chicagoland II"
type input "Chicagoland Residential Properties"
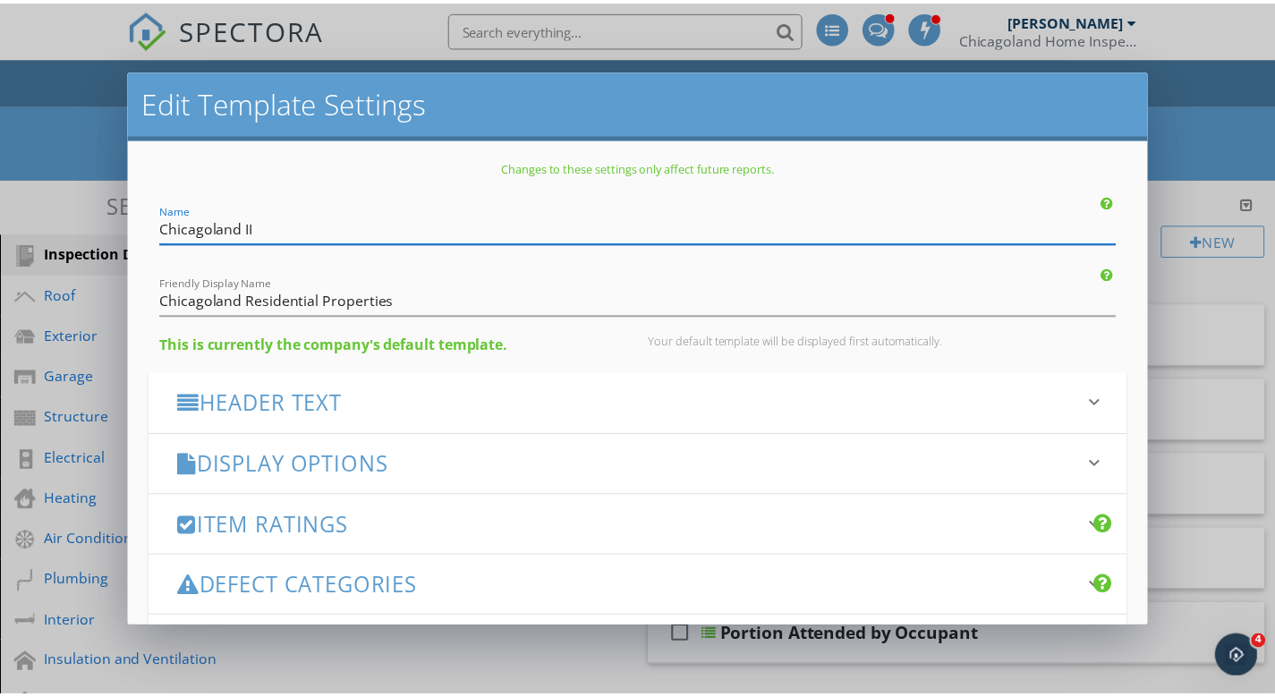
scroll to position [206, 0]
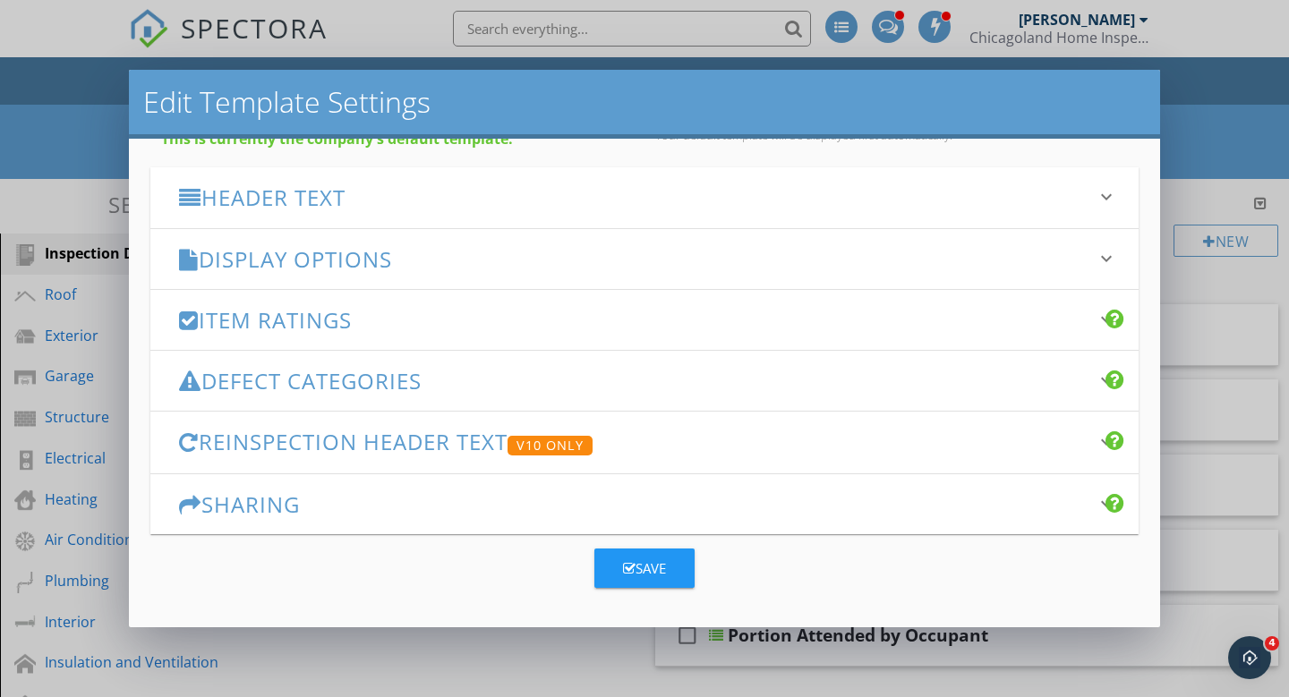
click at [1206, 122] on div "Edit Template Settings Changes to these settings only affect future reports. Na…" at bounding box center [644, 348] width 1289 height 697
